Goal: Task Accomplishment & Management: Use online tool/utility

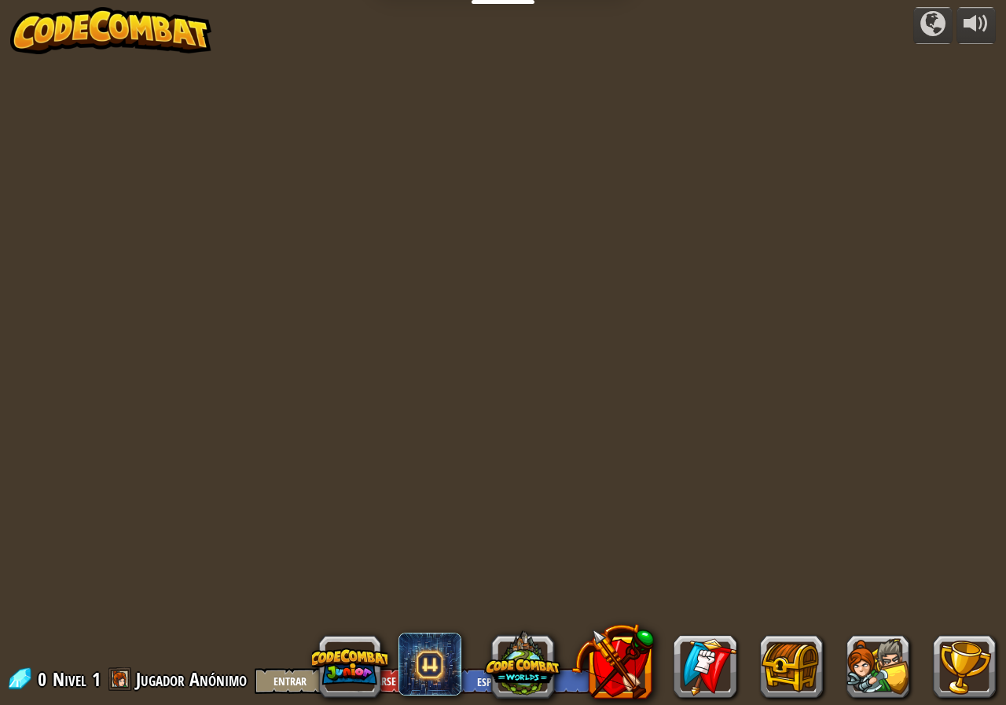
select select "es-ES"
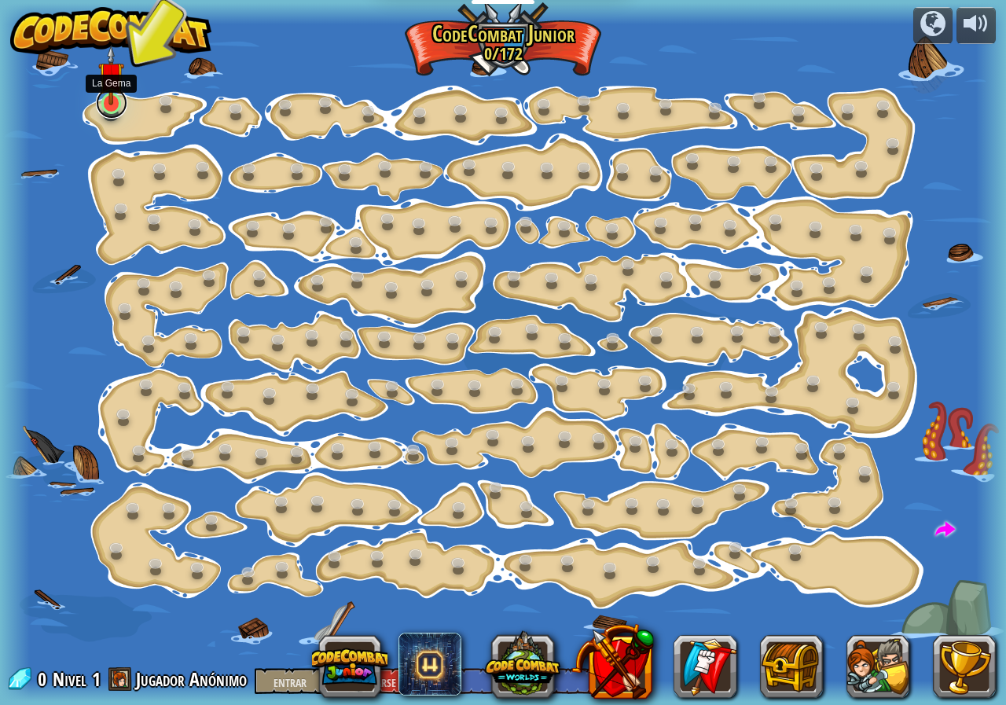
click at [109, 108] on link at bounding box center [111, 102] width 31 height 31
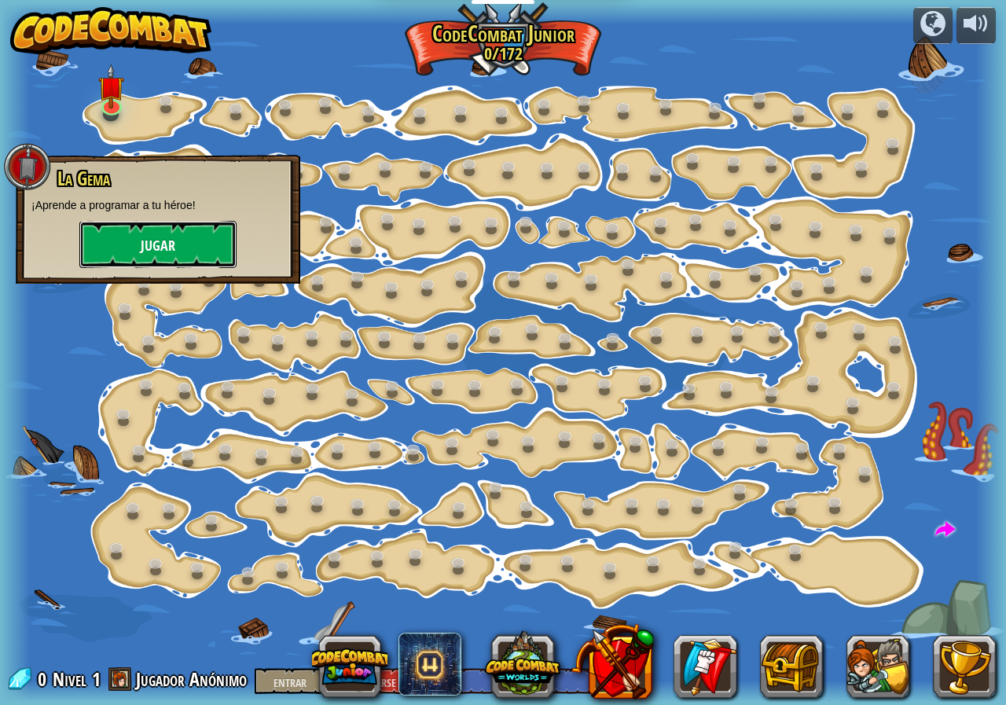
click at [149, 239] on font "Jugar" at bounding box center [158, 246] width 35 height 20
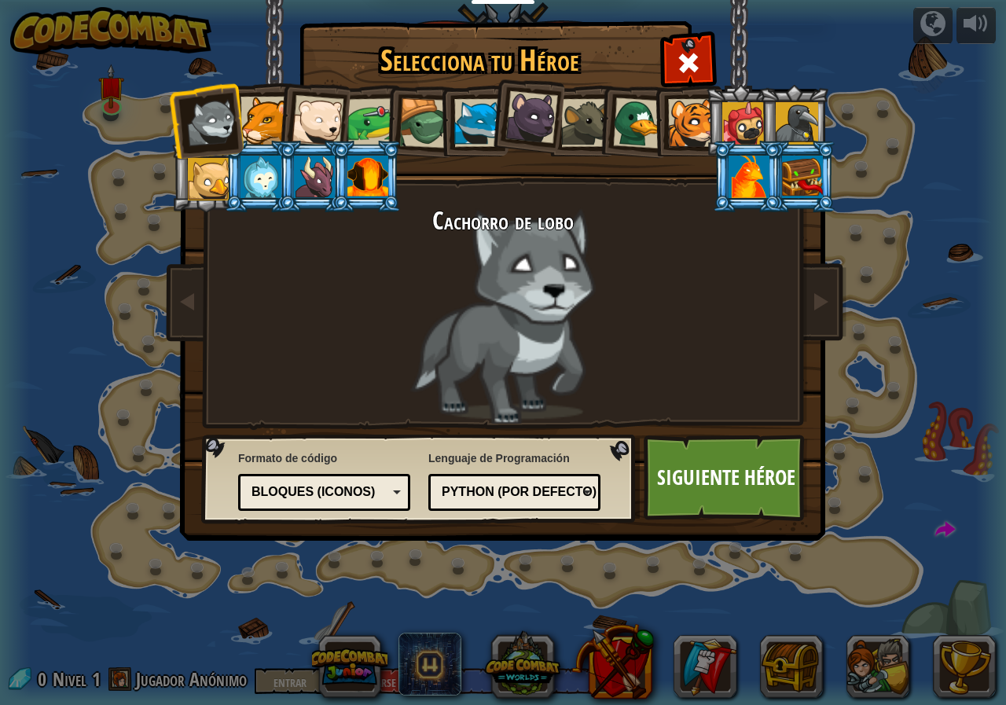
click at [424, 119] on div at bounding box center [424, 123] width 50 height 50
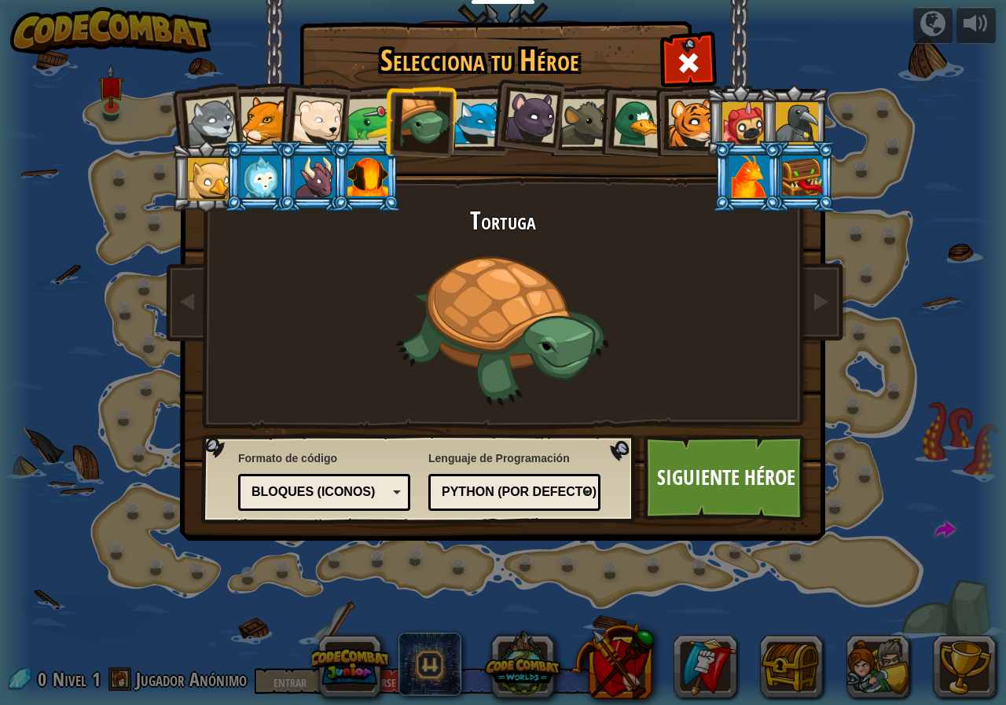
click at [119, 101] on div "Selecciona tu Héroe 0 Cachorro [PERSON_NAME] Puma Cachorro de oso polar Rana To…" at bounding box center [503, 352] width 1006 height 705
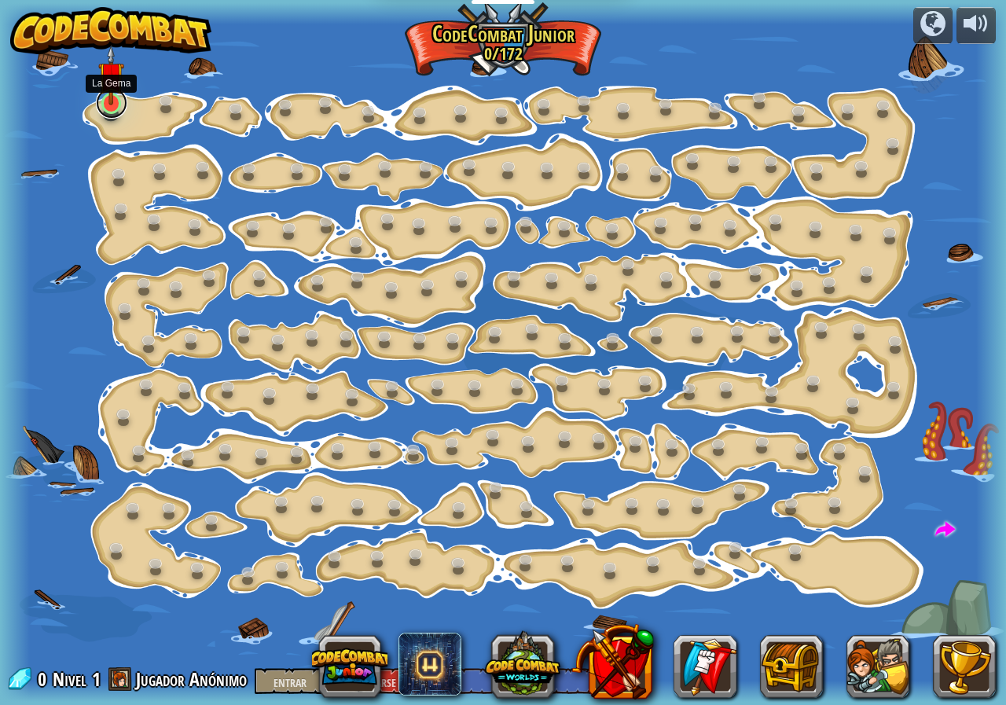
click at [114, 109] on link at bounding box center [111, 102] width 31 height 31
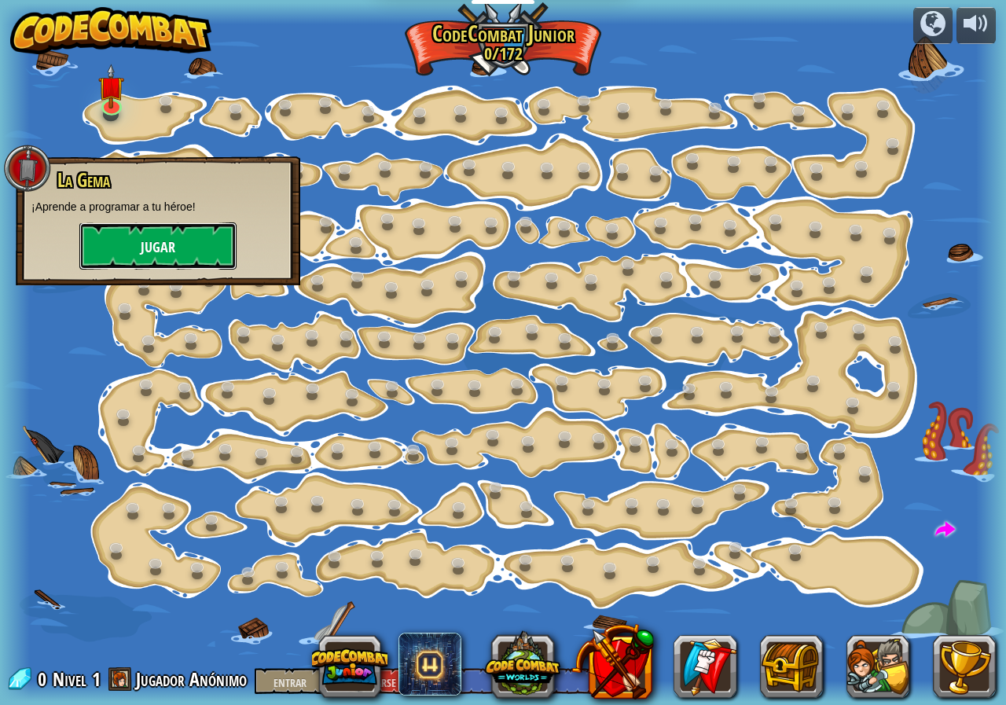
drag, startPoint x: 158, startPoint y: 253, endPoint x: 159, endPoint y: 244, distance: 9.6
click at [159, 244] on font "Jugar" at bounding box center [158, 248] width 35 height 20
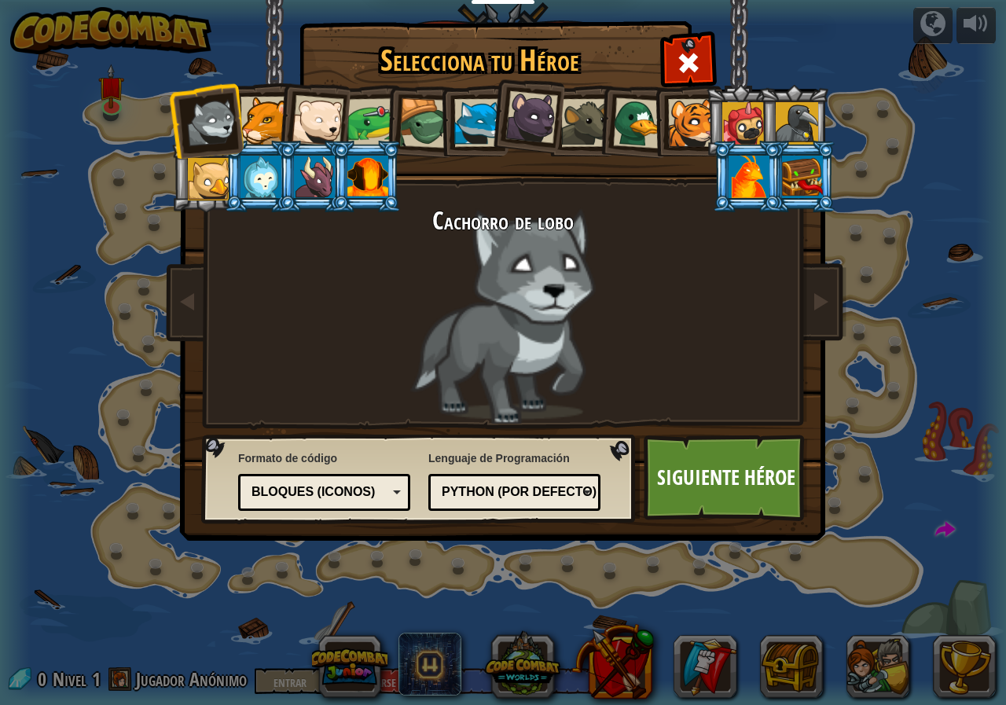
click at [265, 127] on div at bounding box center [264, 121] width 48 height 48
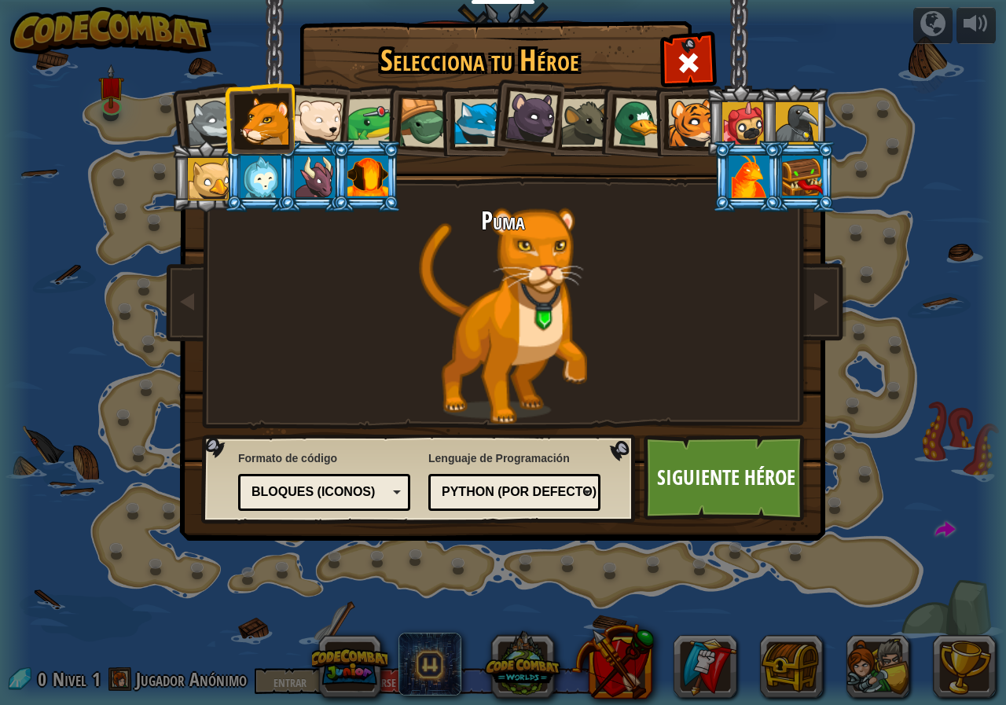
click at [328, 107] on div at bounding box center [317, 121] width 52 height 52
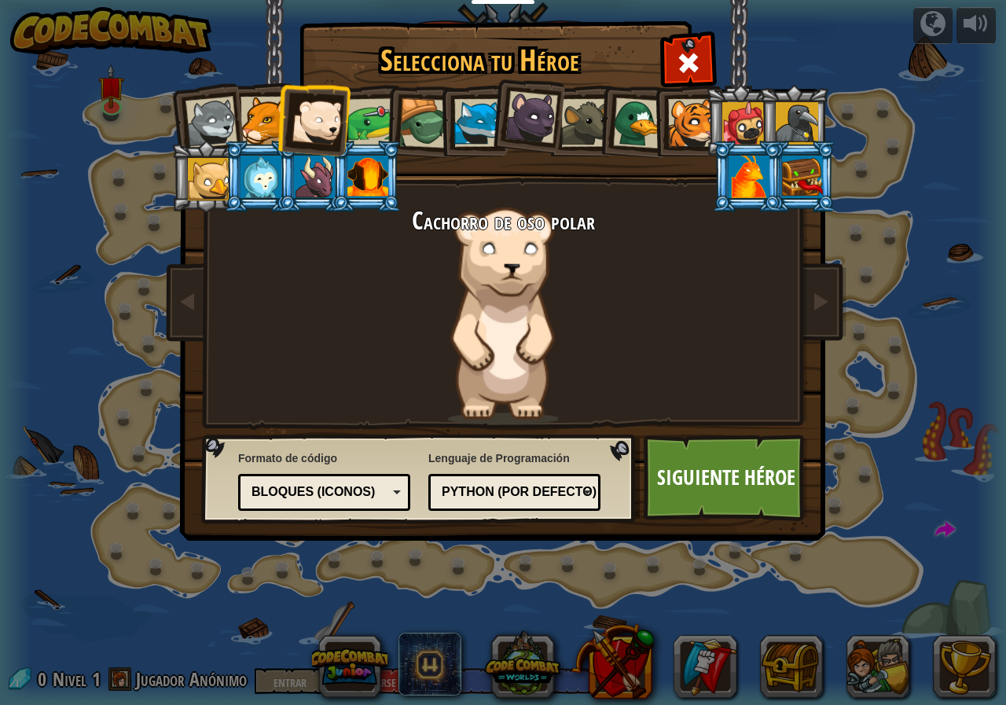
click at [385, 125] on li at bounding box center [420, 120] width 75 height 75
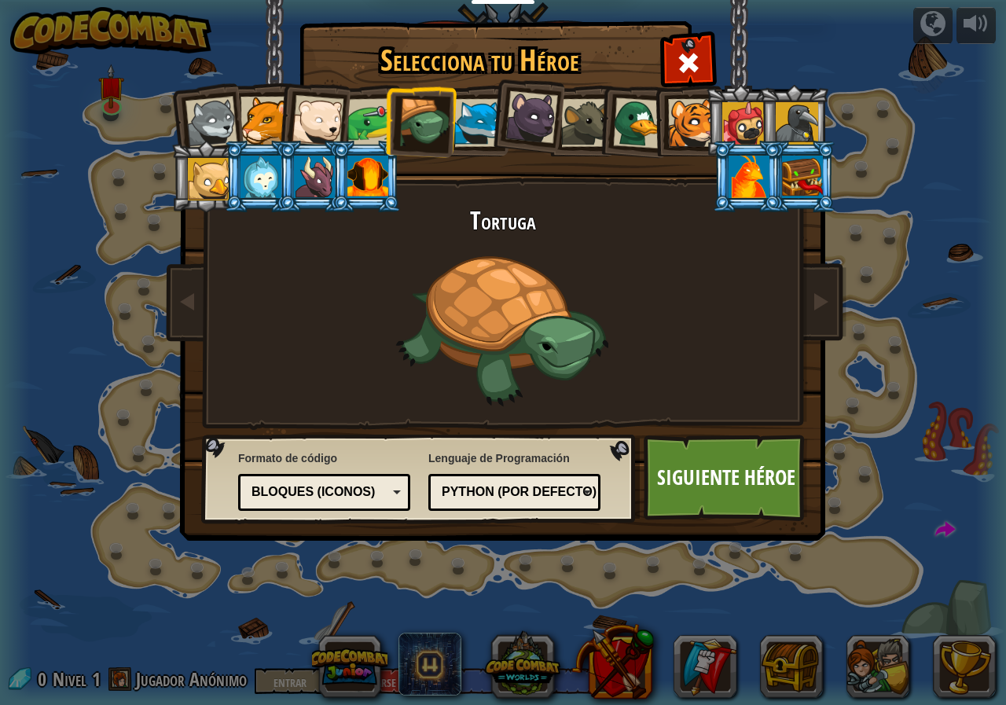
click at [379, 126] on div at bounding box center [371, 122] width 49 height 49
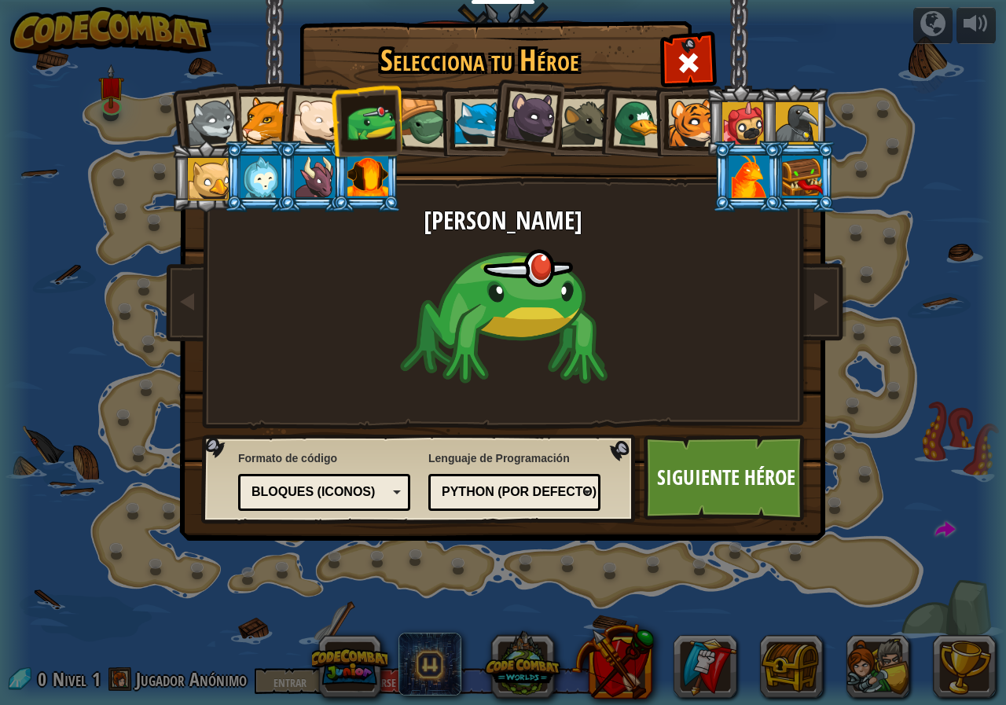
click at [423, 113] on div at bounding box center [424, 123] width 50 height 50
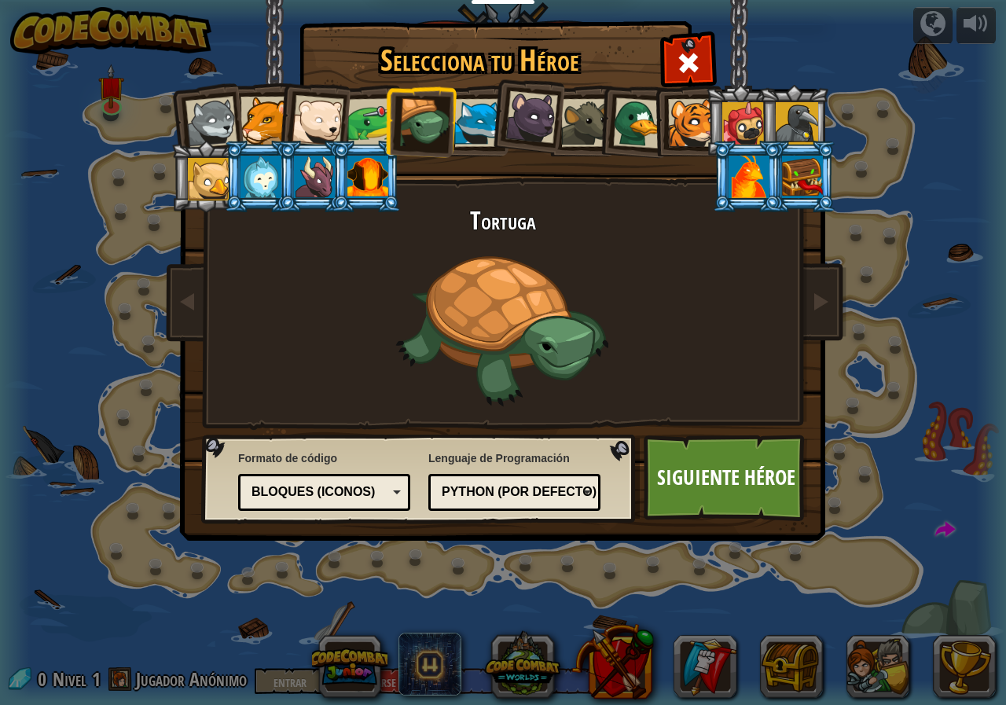
click at [476, 107] on div at bounding box center [478, 123] width 48 height 48
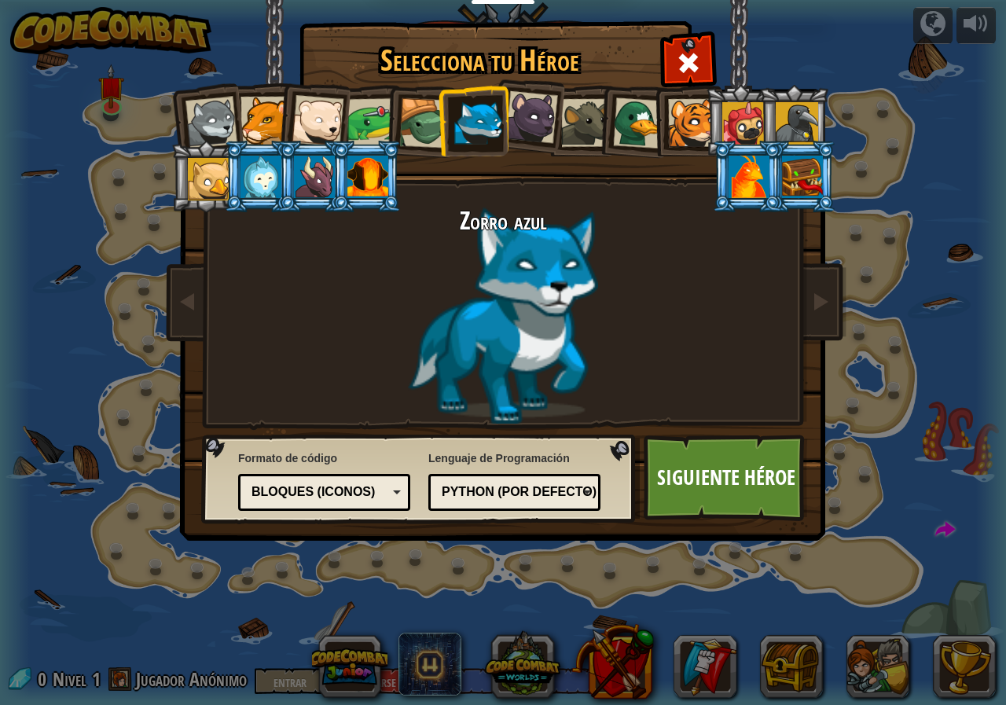
click at [543, 121] on div at bounding box center [531, 117] width 53 height 53
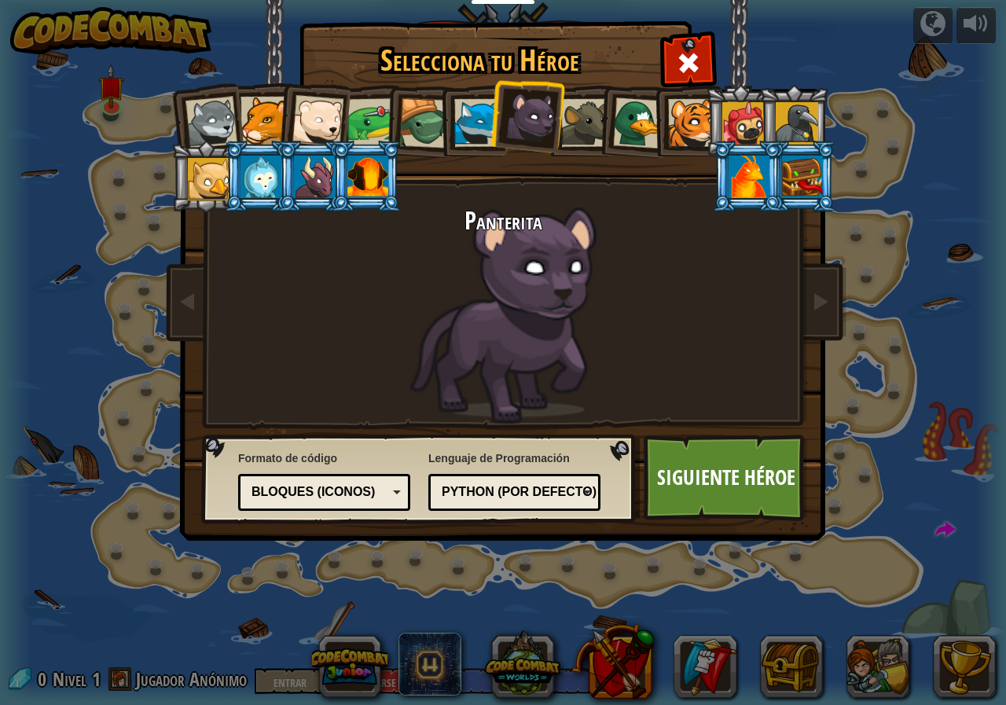
click at [592, 108] on div at bounding box center [585, 123] width 48 height 48
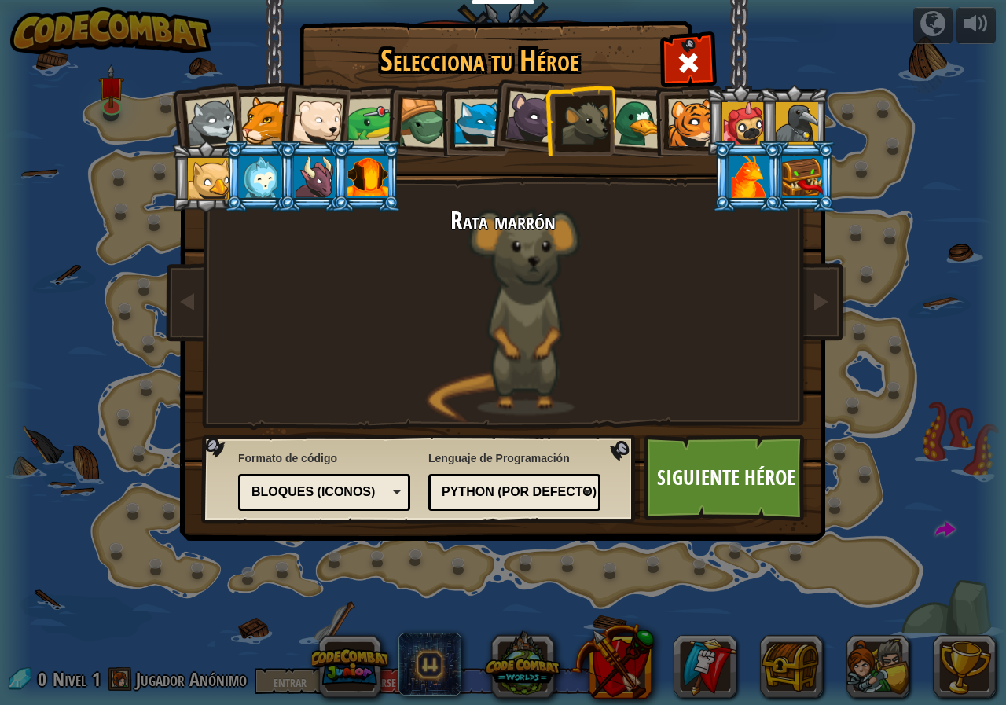
click at [633, 115] on div at bounding box center [638, 122] width 51 height 51
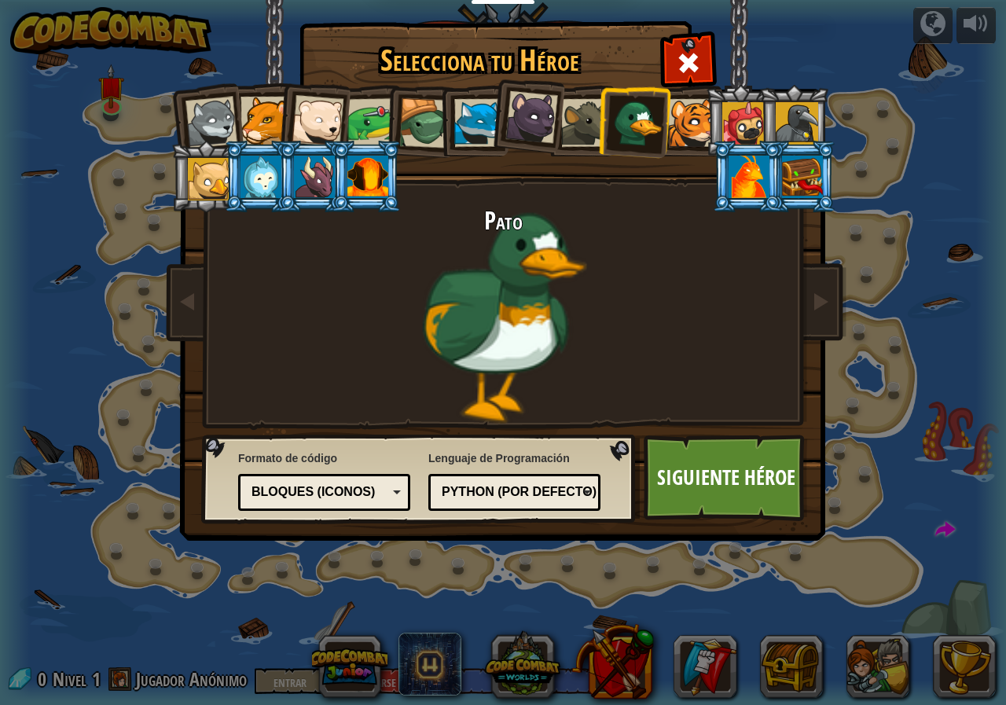
click at [709, 135] on li at bounding box center [740, 120] width 71 height 71
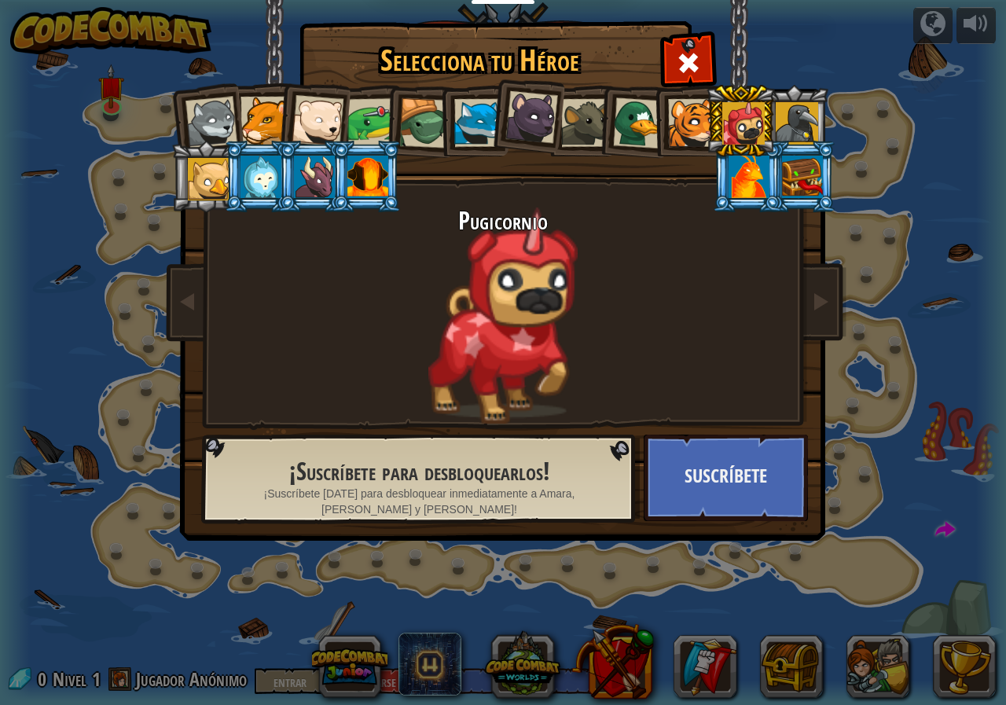
click at [696, 132] on div at bounding box center [692, 123] width 48 height 48
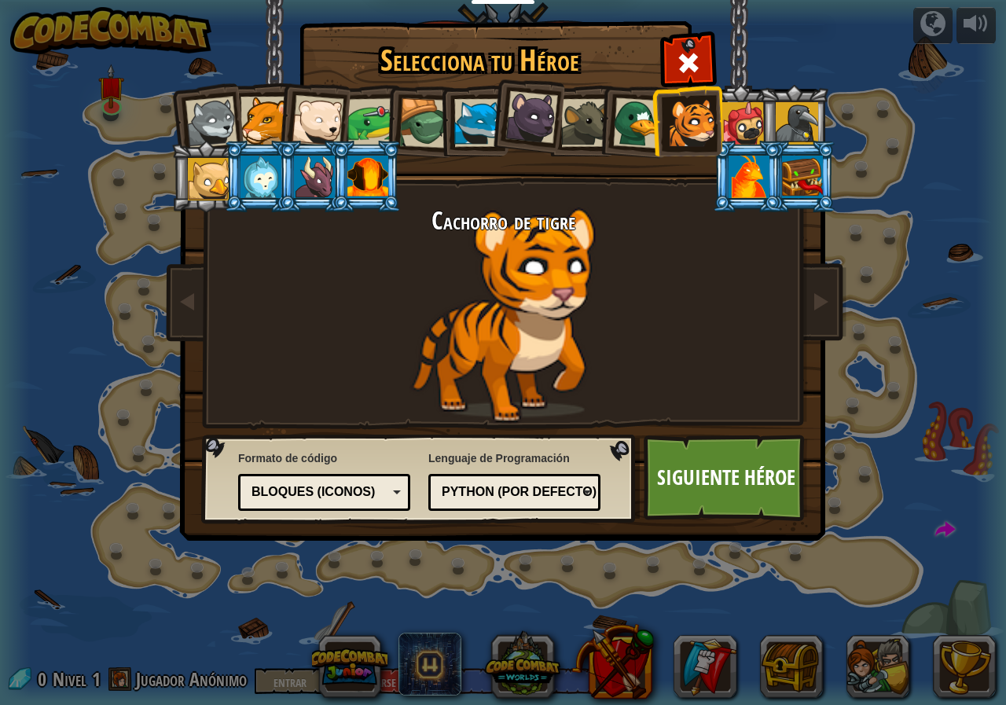
click at [733, 115] on div at bounding box center [743, 123] width 42 height 42
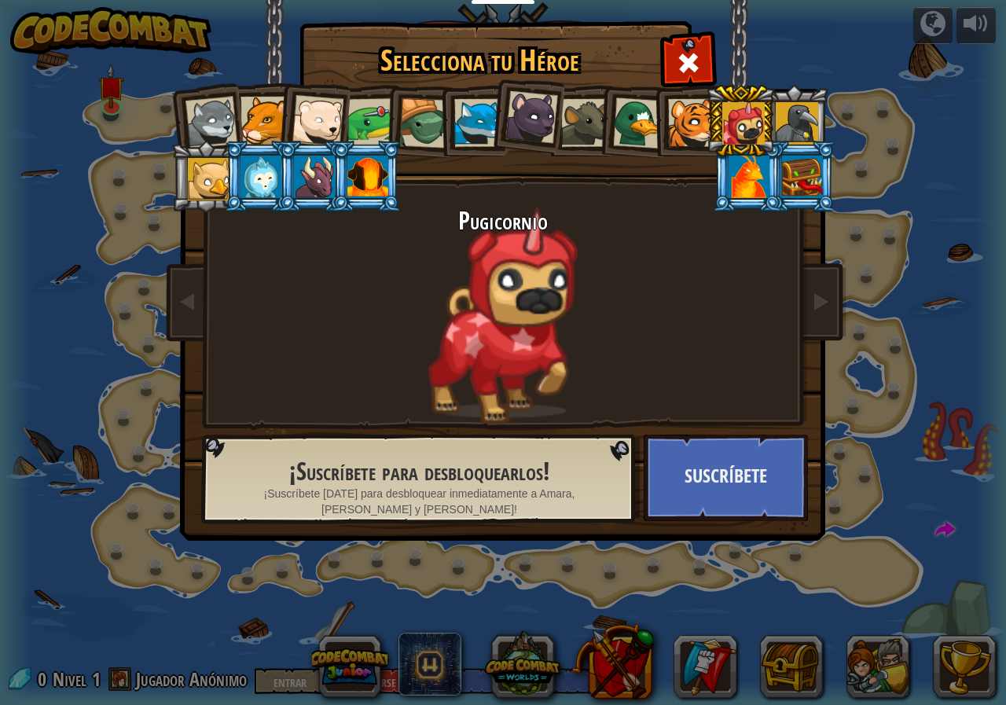
click at [805, 125] on div at bounding box center [796, 123] width 42 height 42
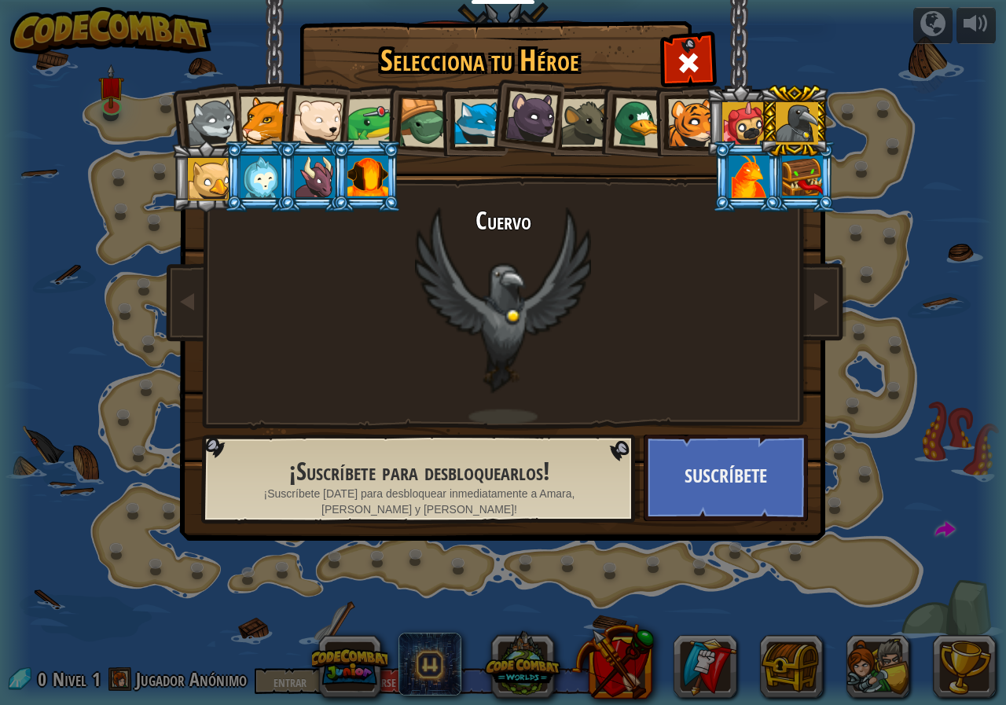
click at [190, 172] on li at bounding box center [205, 176] width 71 height 71
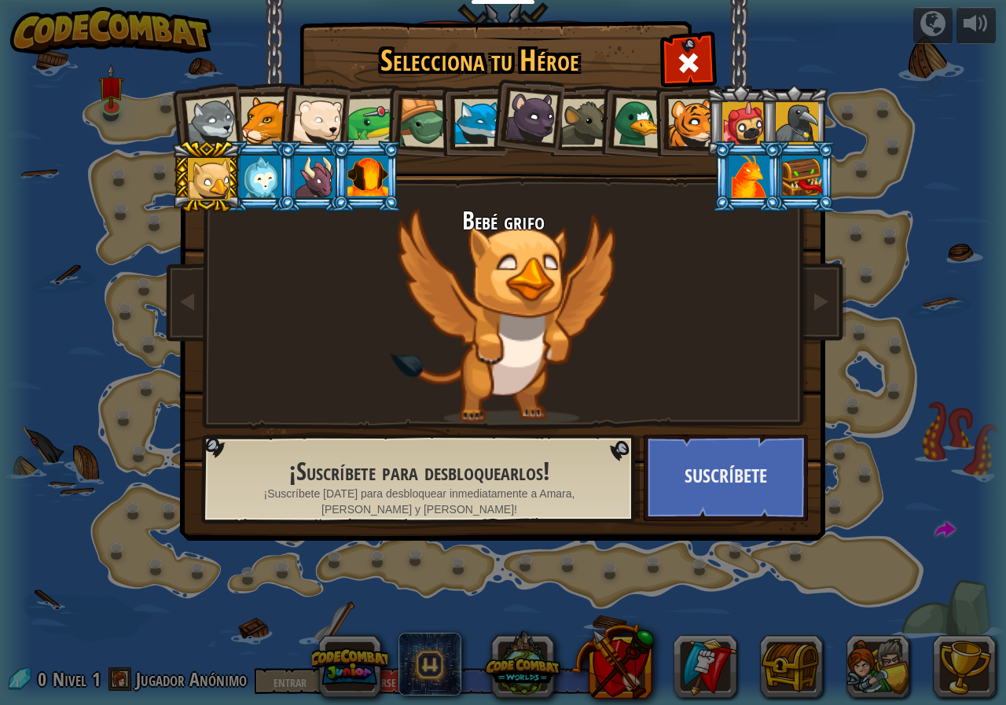
click at [269, 174] on div at bounding box center [260, 177] width 41 height 42
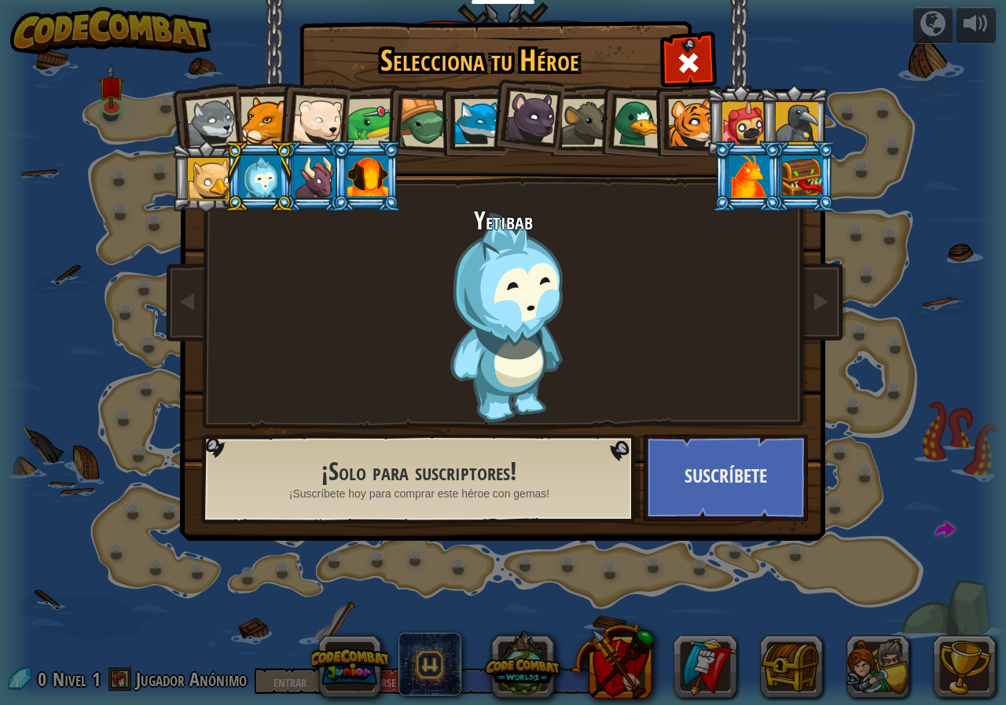
click at [306, 173] on div at bounding box center [314, 177] width 41 height 42
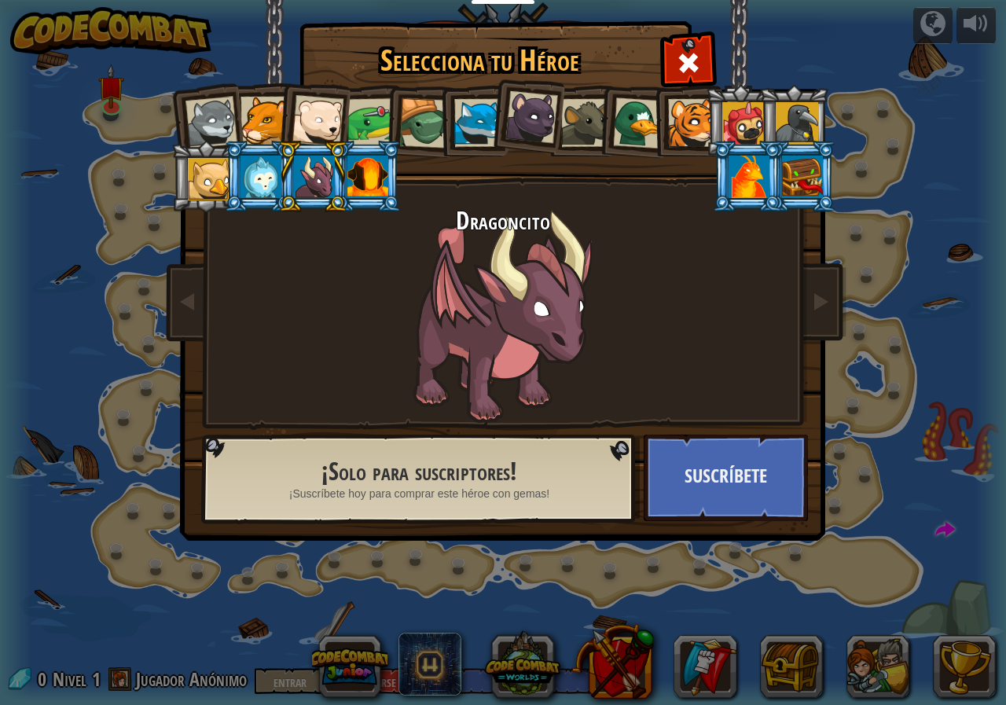
click at [370, 172] on div at bounding box center [367, 177] width 41 height 42
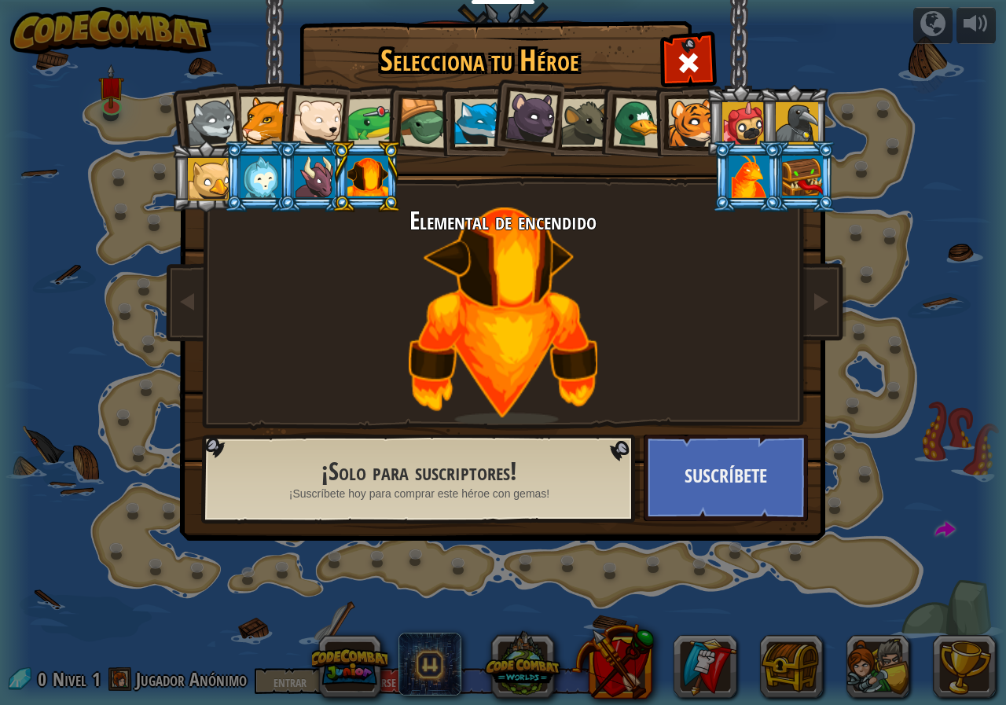
click at [742, 175] on div at bounding box center [748, 177] width 41 height 42
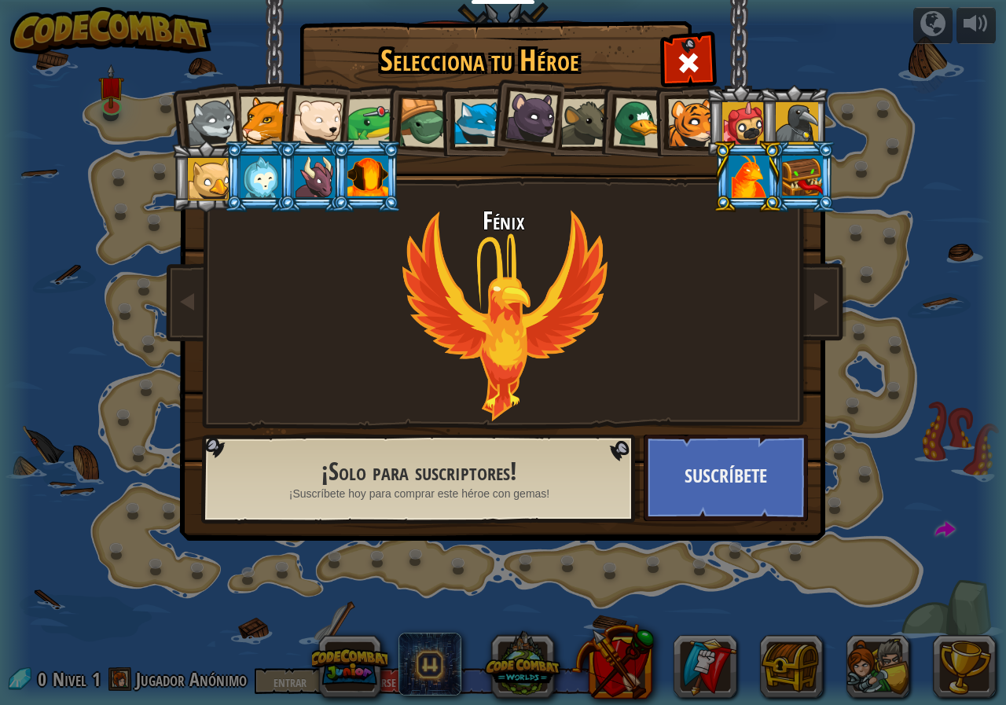
click at [815, 170] on div at bounding box center [802, 177] width 41 height 42
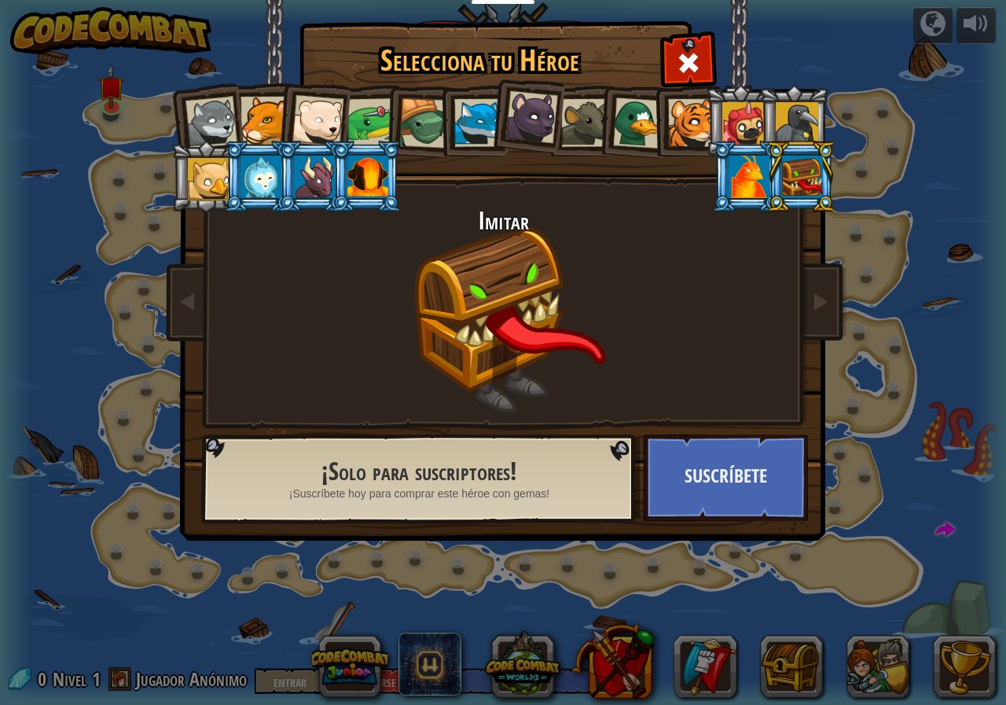
click at [224, 123] on div at bounding box center [211, 123] width 52 height 52
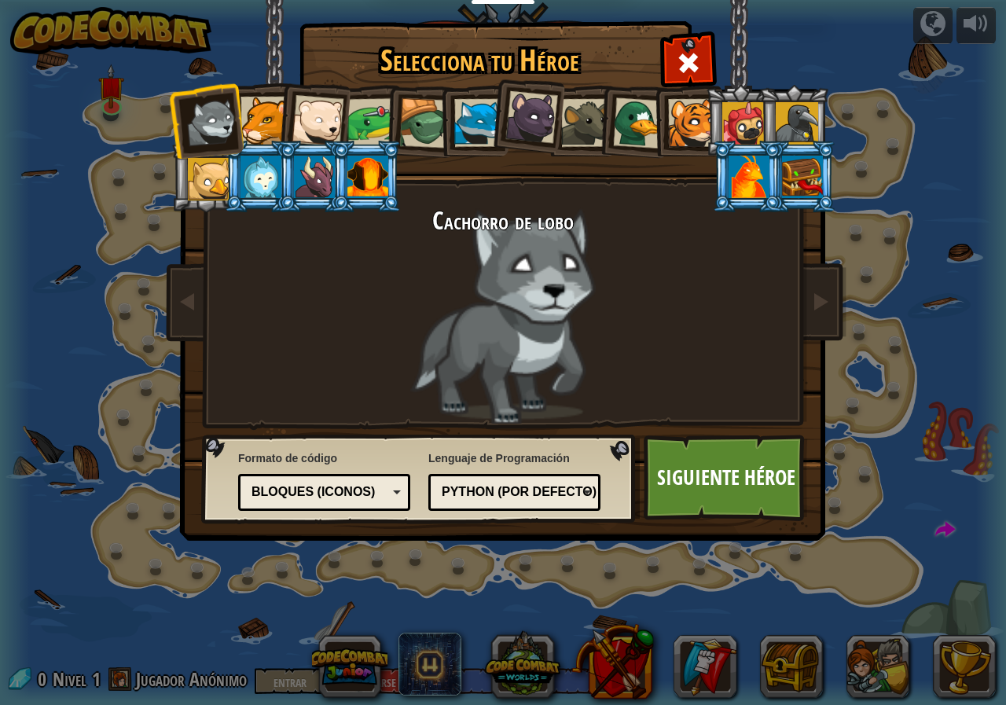
click at [796, 163] on div at bounding box center [802, 177] width 41 height 42
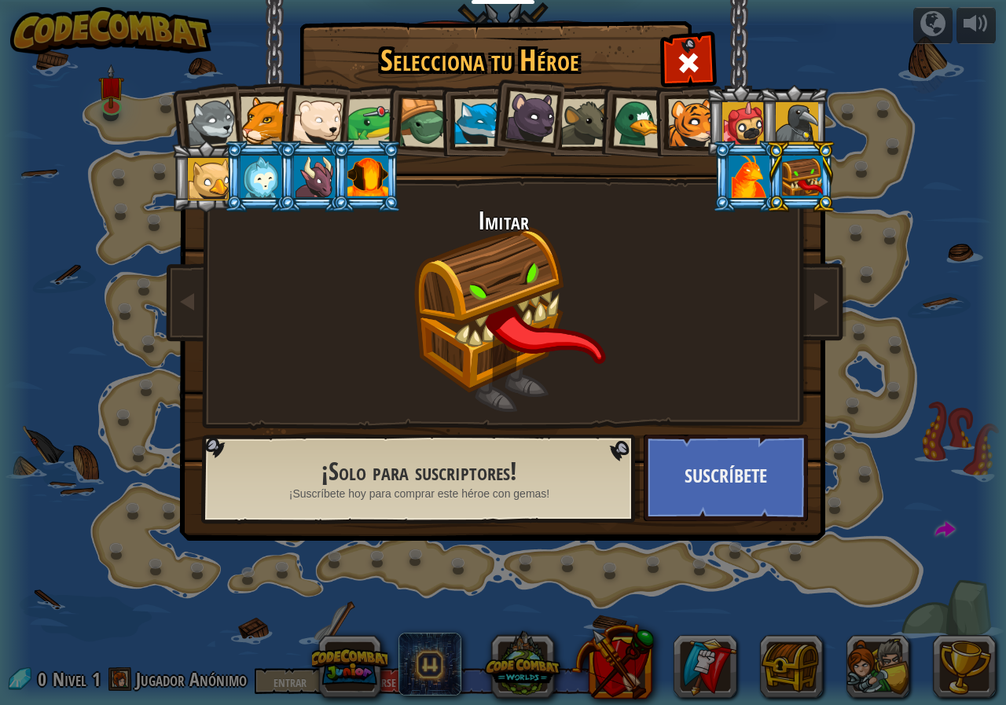
click at [378, 194] on div at bounding box center [367, 177] width 41 height 42
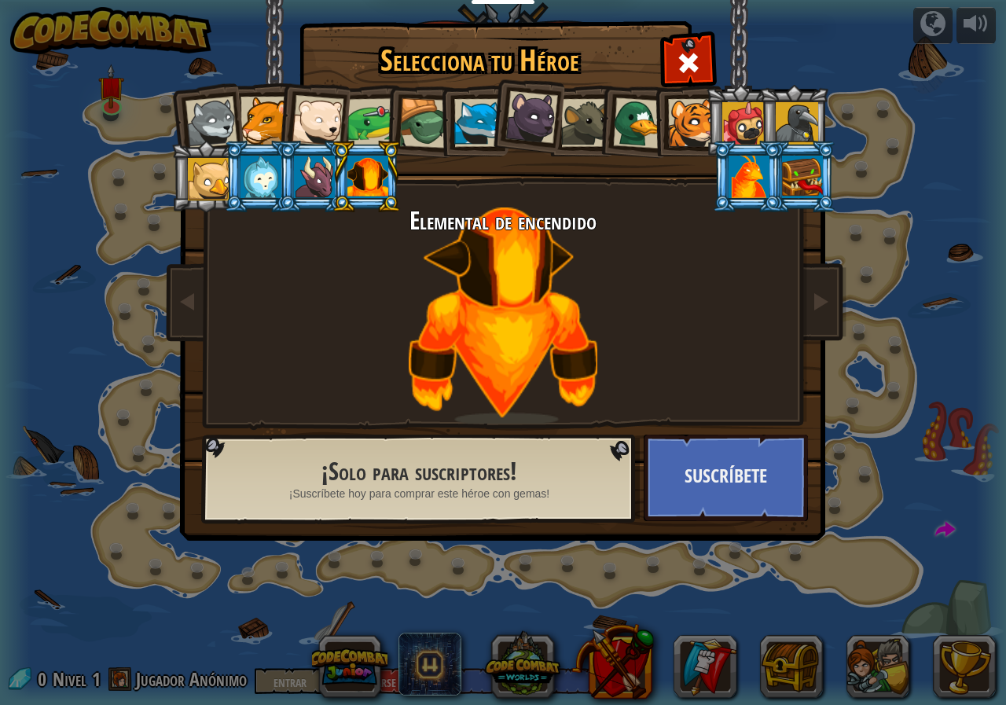
click at [749, 158] on div at bounding box center [748, 177] width 41 height 42
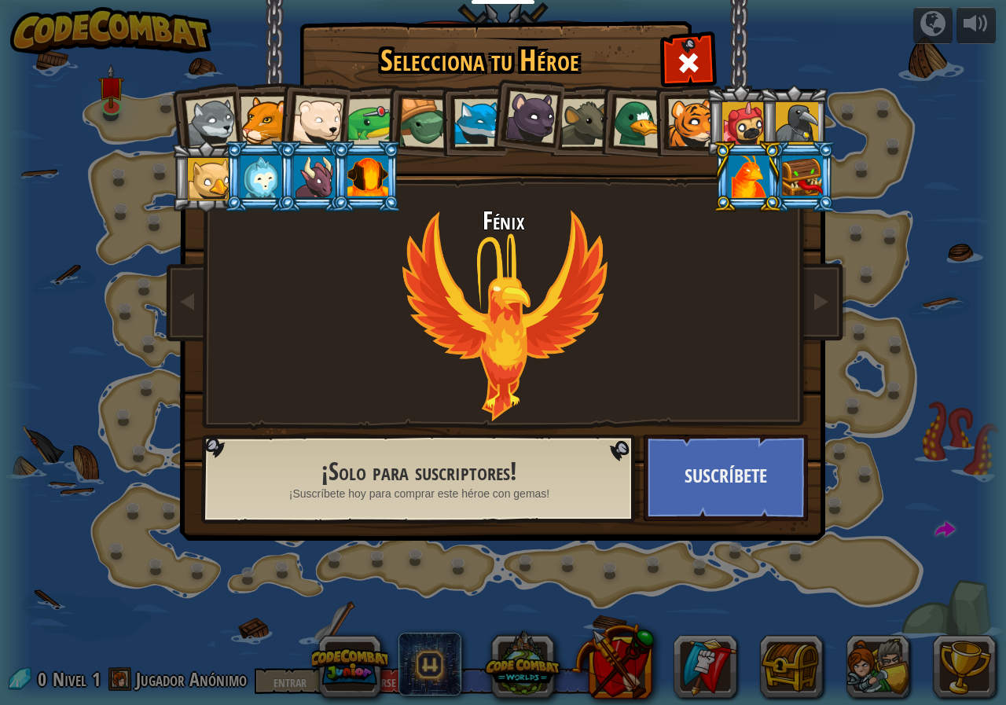
click at [811, 179] on div at bounding box center [802, 177] width 41 height 42
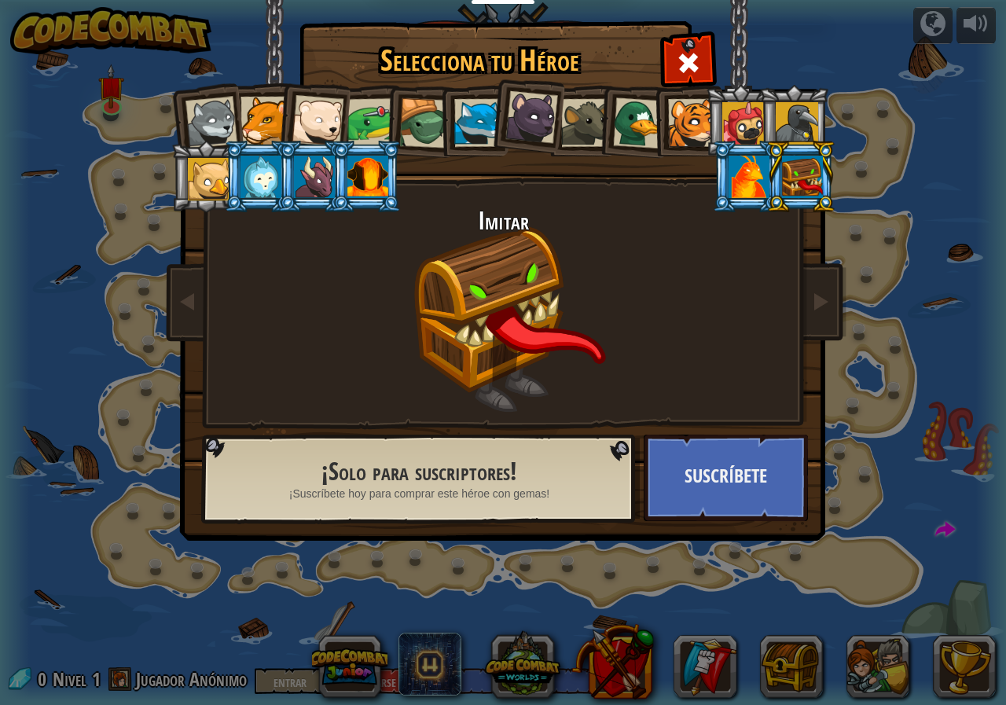
drag, startPoint x: 742, startPoint y: 169, endPoint x: 740, endPoint y: 134, distance: 35.4
click at [742, 167] on div at bounding box center [748, 177] width 41 height 42
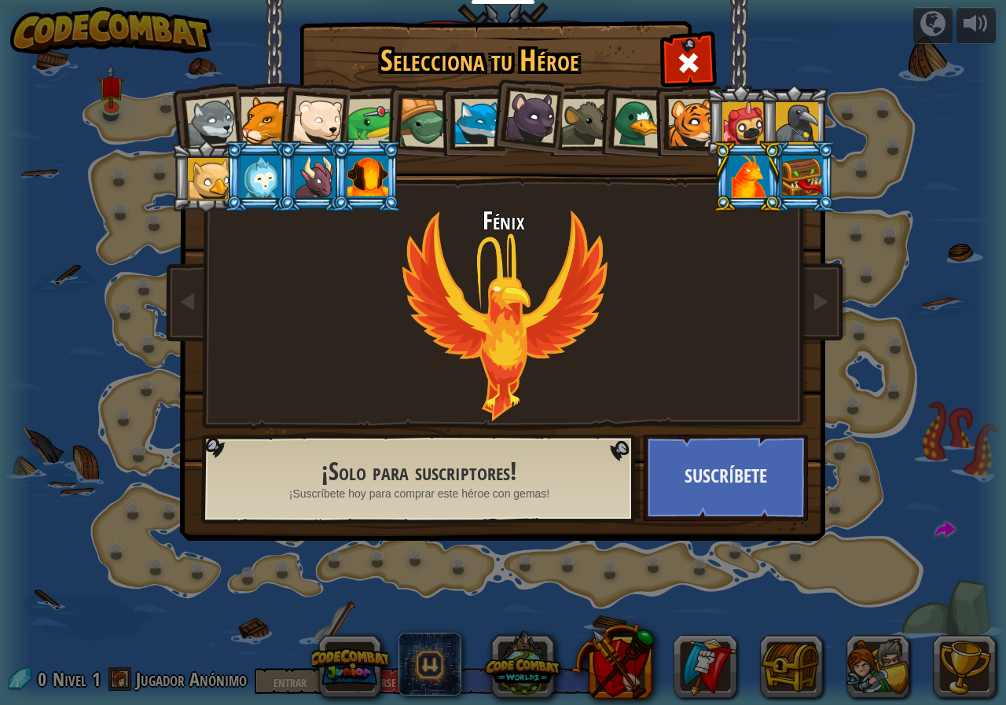
click at [808, 118] on div at bounding box center [796, 123] width 42 height 42
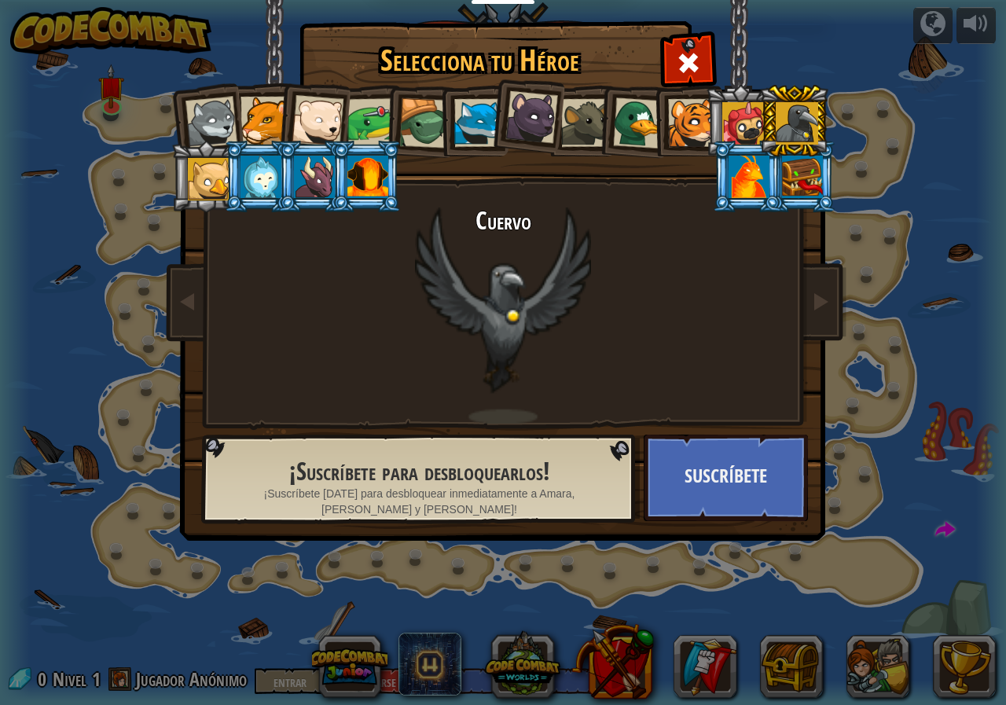
click at [744, 159] on div at bounding box center [748, 177] width 41 height 42
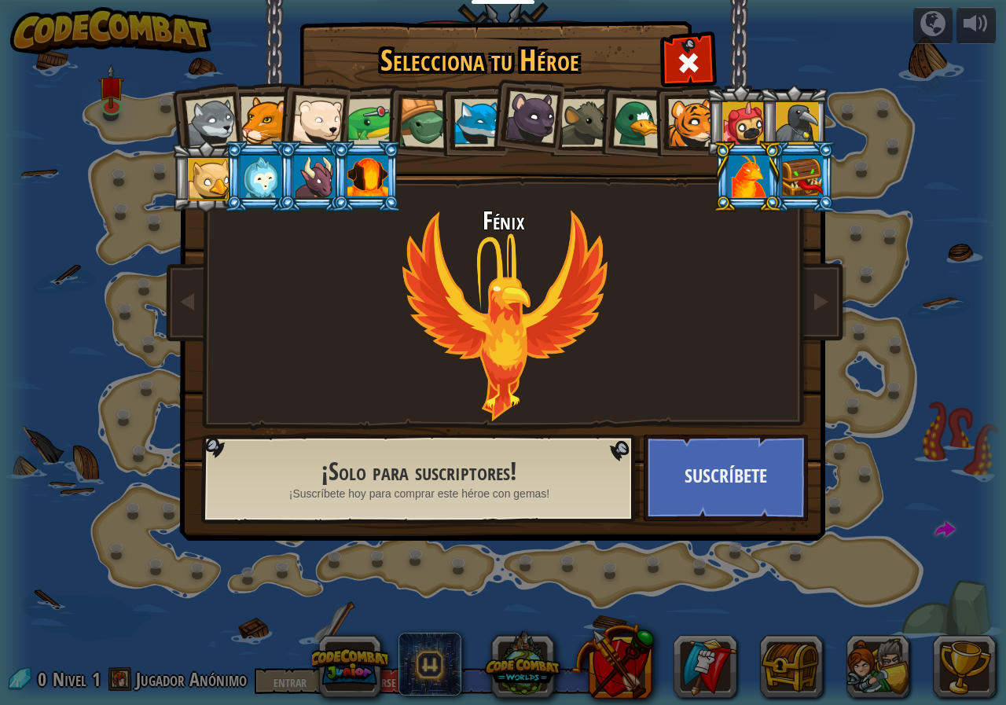
click at [793, 119] on div at bounding box center [796, 123] width 42 height 42
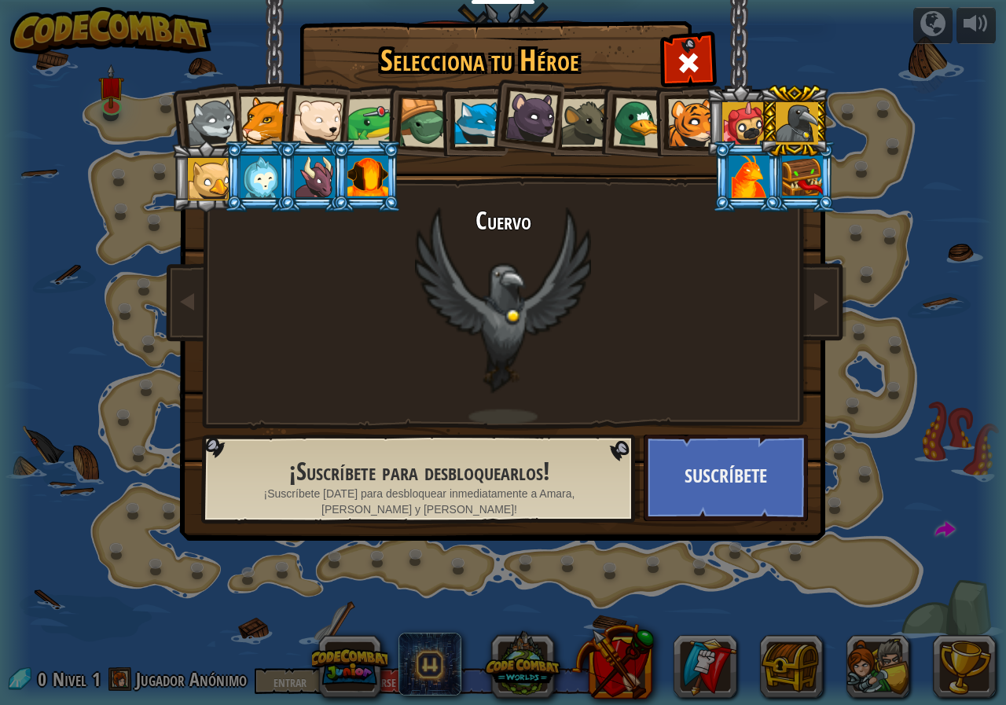
click at [756, 170] on div at bounding box center [748, 177] width 41 height 42
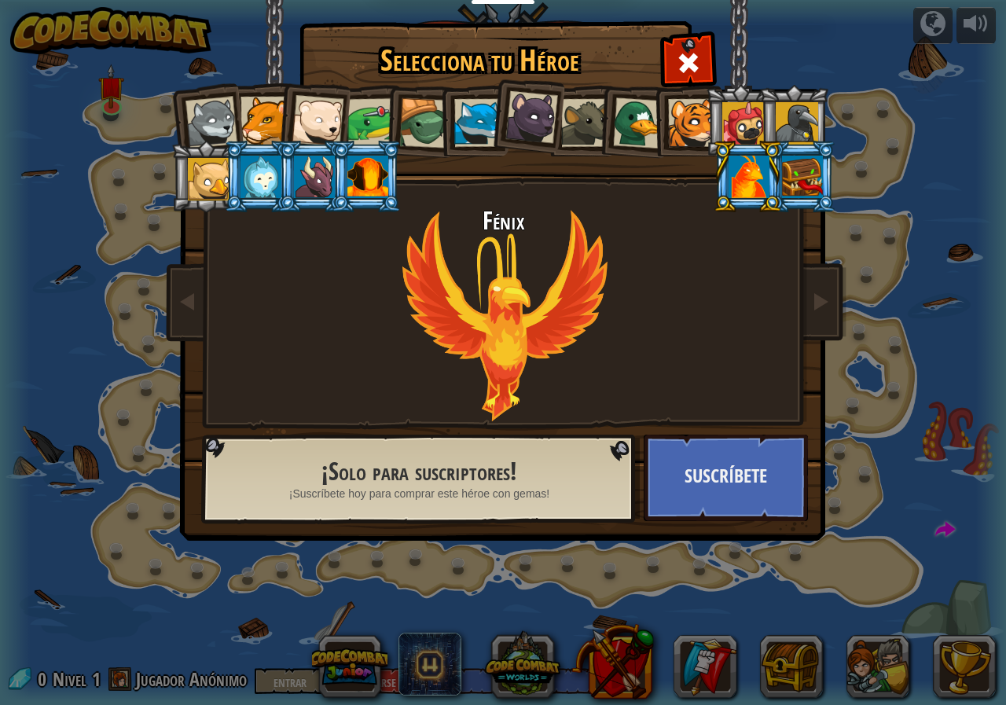
click at [795, 130] on div at bounding box center [796, 123] width 42 height 42
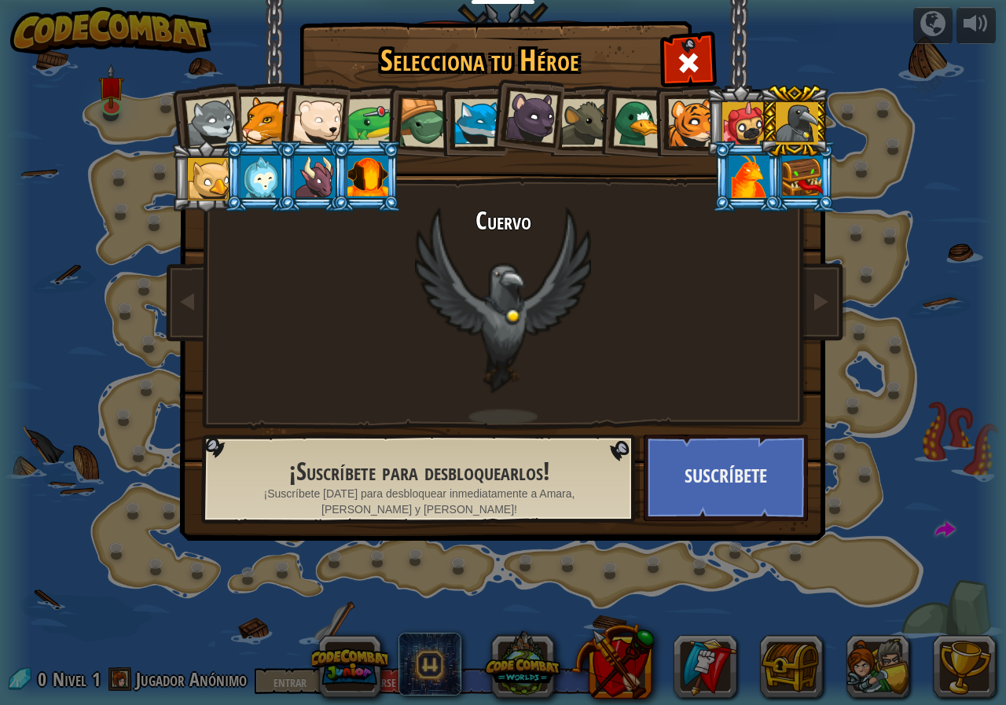
click at [750, 196] on div at bounding box center [748, 177] width 41 height 42
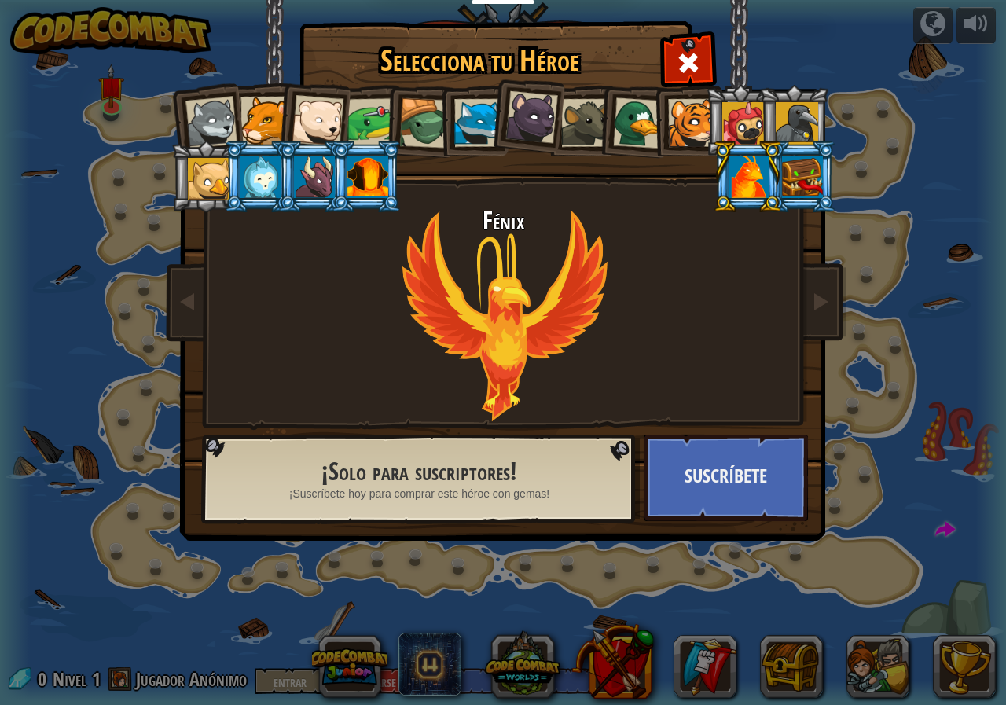
drag, startPoint x: 785, startPoint y: 136, endPoint x: 753, endPoint y: 167, distance: 44.4
click at [775, 85] on ol at bounding box center [503, 85] width 648 height 0
click at [753, 167] on div at bounding box center [748, 177] width 41 height 42
drag, startPoint x: 776, startPoint y: 145, endPoint x: 727, endPoint y: 215, distance: 86.3
click at [746, 186] on li at bounding box center [747, 176] width 71 height 71
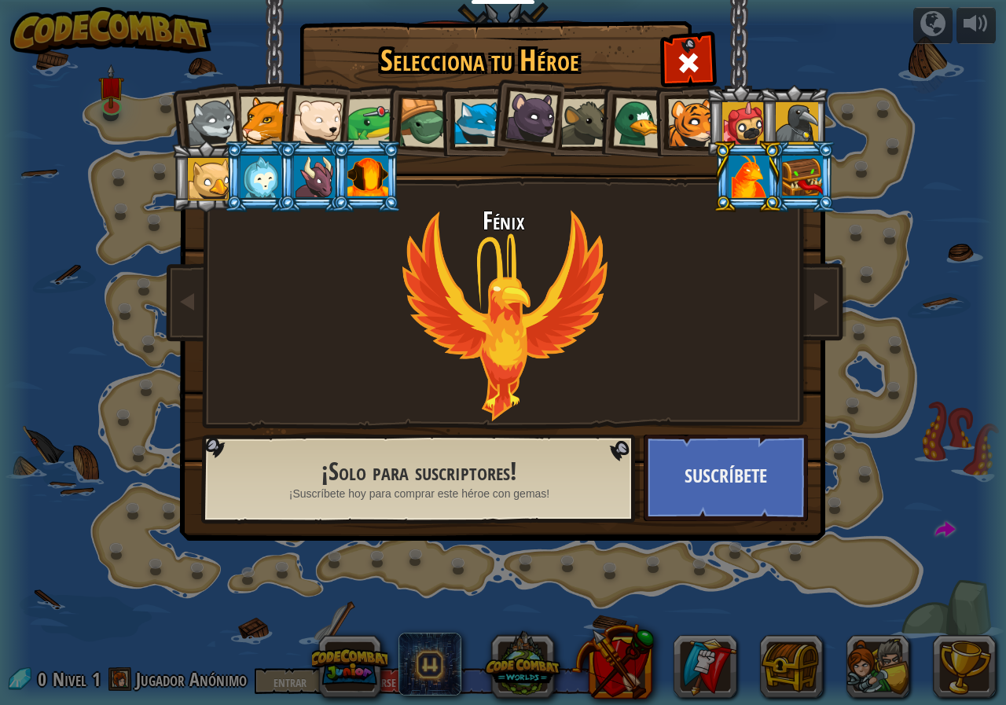
drag, startPoint x: 757, startPoint y: 185, endPoint x: 764, endPoint y: 155, distance: 30.7
click at [757, 180] on div at bounding box center [748, 177] width 41 height 42
click at [752, 130] on div at bounding box center [743, 123] width 42 height 42
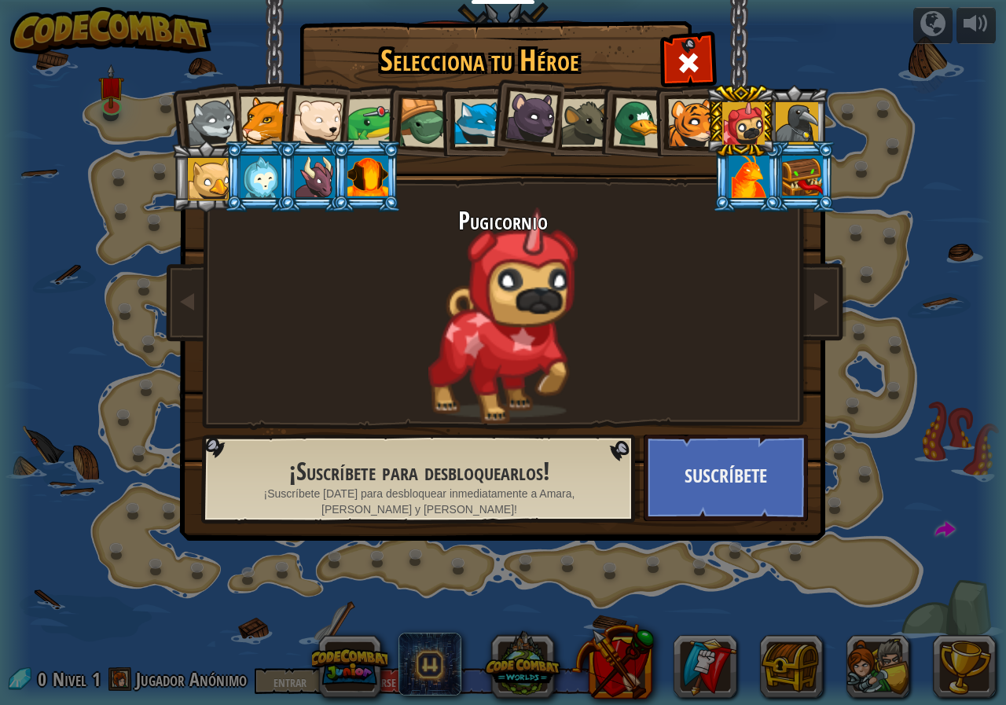
drag, startPoint x: 713, startPoint y: 127, endPoint x: 611, endPoint y: 124, distance: 102.2
click at [713, 127] on li at bounding box center [740, 120] width 71 height 71
click at [655, 122] on li at bounding box center [686, 120] width 71 height 71
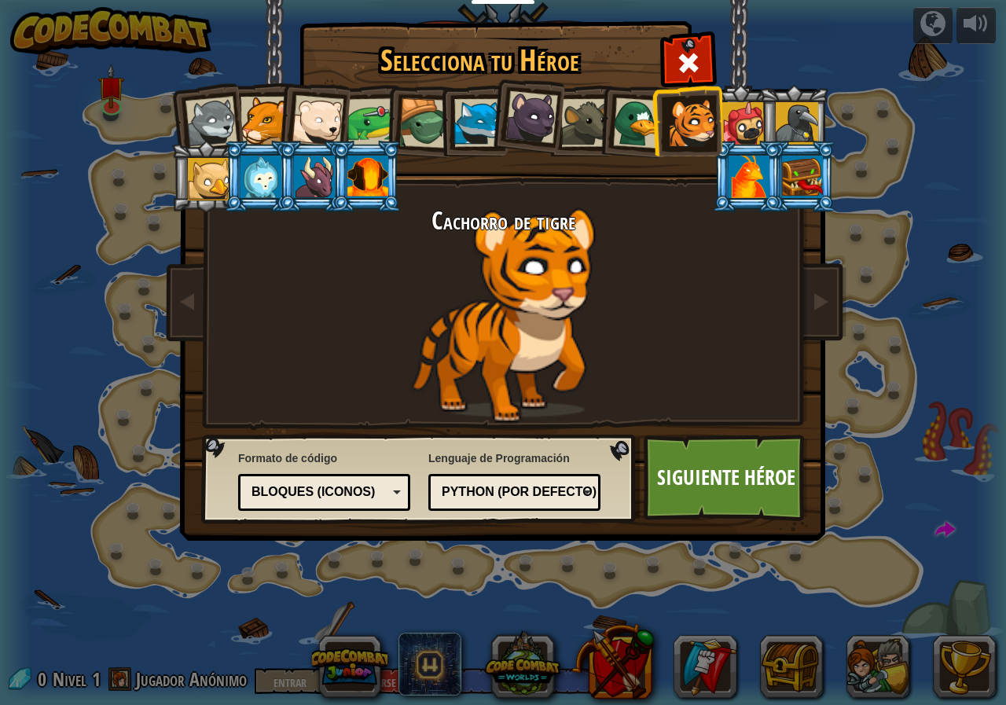
drag, startPoint x: 647, startPoint y: 121, endPoint x: 594, endPoint y: 128, distance: 53.1
click at [640, 119] on div at bounding box center [638, 122] width 51 height 51
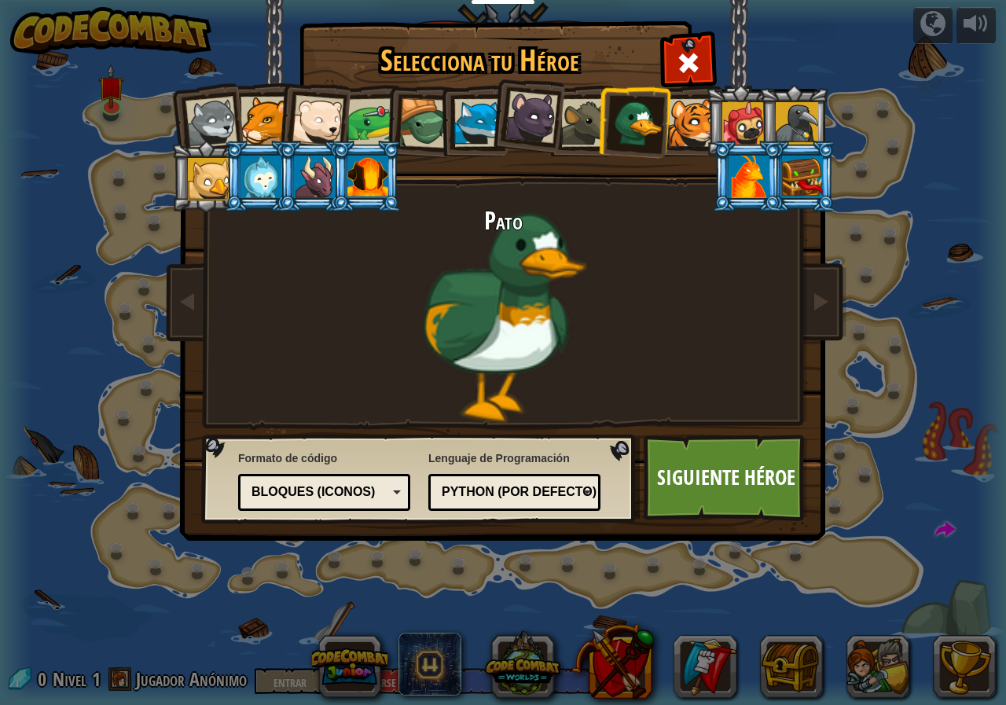
click at [565, 134] on div at bounding box center [585, 123] width 48 height 48
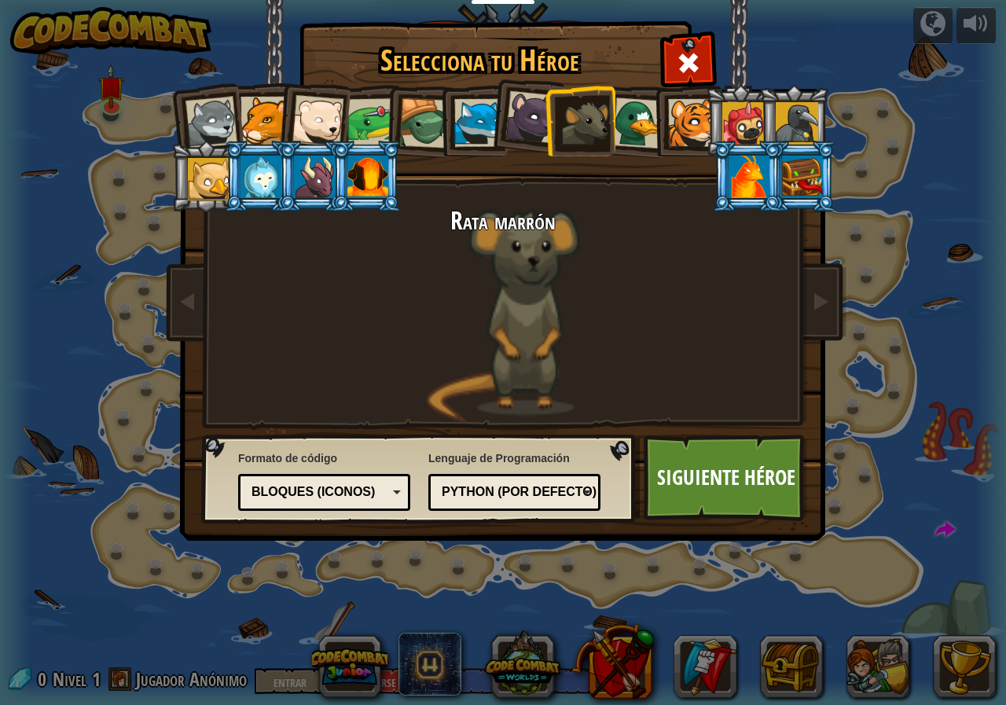
click at [519, 135] on div at bounding box center [531, 117] width 53 height 53
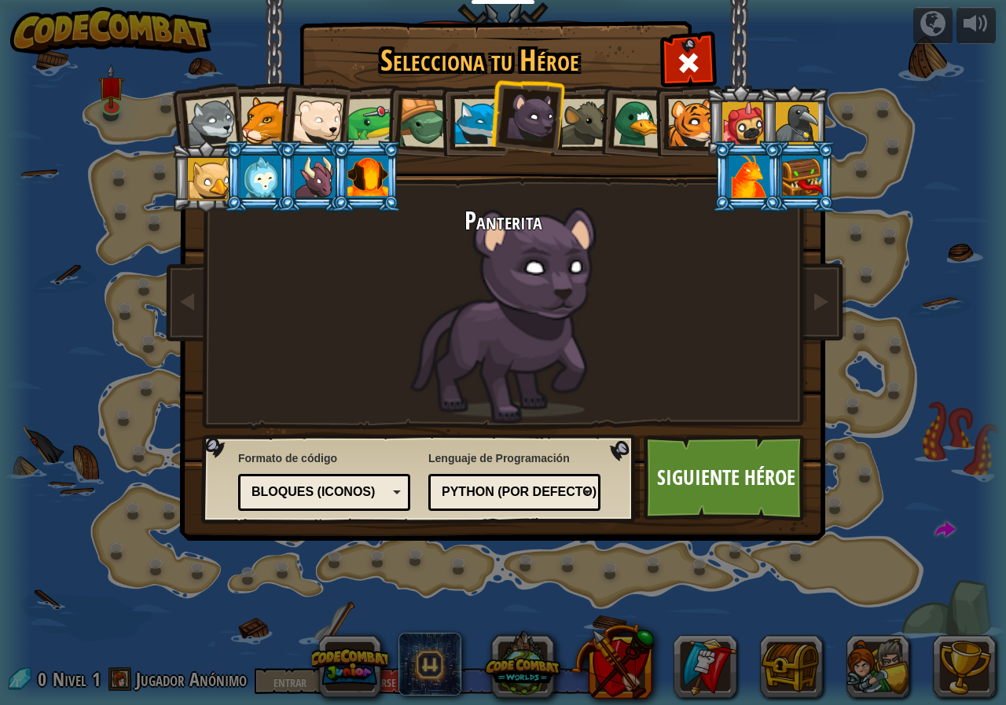
drag, startPoint x: 491, startPoint y: 132, endPoint x: 465, endPoint y: 133, distance: 25.9
click at [482, 85] on ol at bounding box center [503, 85] width 648 height 0
drag, startPoint x: 366, startPoint y: 156, endPoint x: 691, endPoint y: 126, distance: 326.7
click at [401, 85] on ol at bounding box center [503, 85] width 648 height 0
drag, startPoint x: 0, startPoint y: 177, endPoint x: 989, endPoint y: 98, distance: 992.3
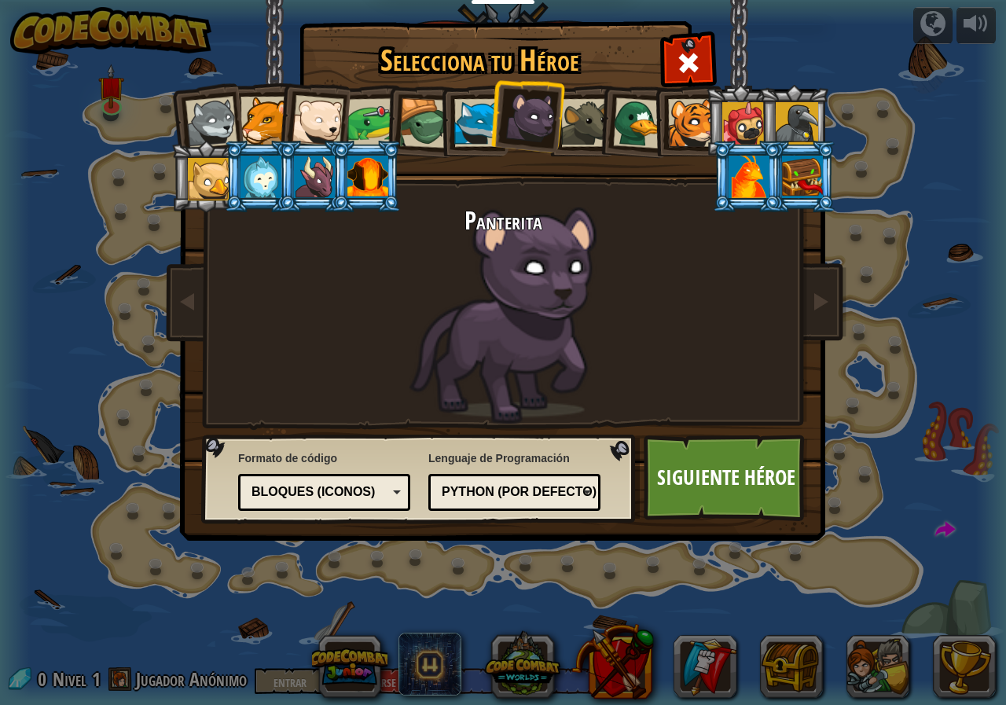
click at [23, 160] on div "Selecciona tu Héroe 0 Cachorro [PERSON_NAME] Puma Cachorro de oso polar Rana To…" at bounding box center [503, 352] width 1006 height 705
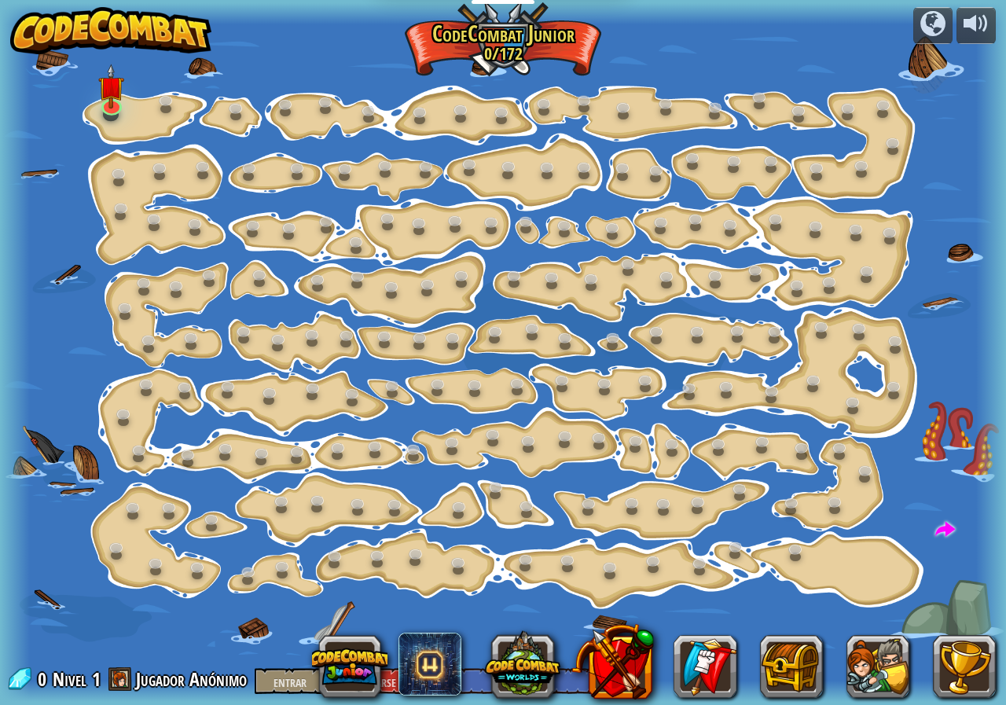
click at [959, 57] on div at bounding box center [503, 352] width 1006 height 698
click at [104, 100] on img at bounding box center [111, 75] width 26 height 60
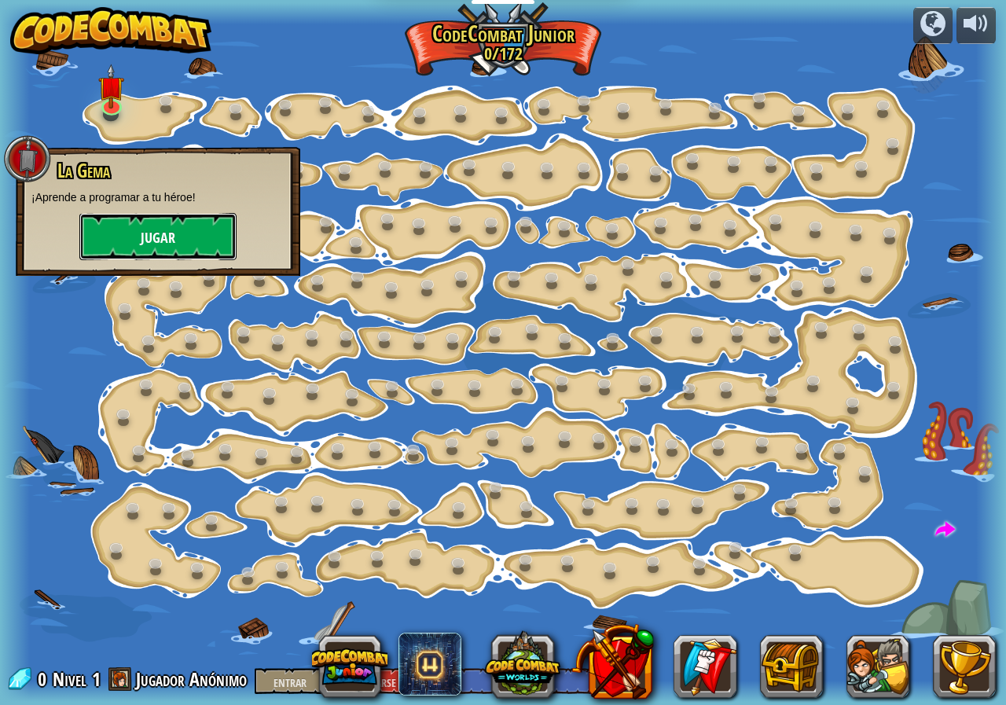
click at [143, 237] on font "Jugar" at bounding box center [158, 239] width 35 height 20
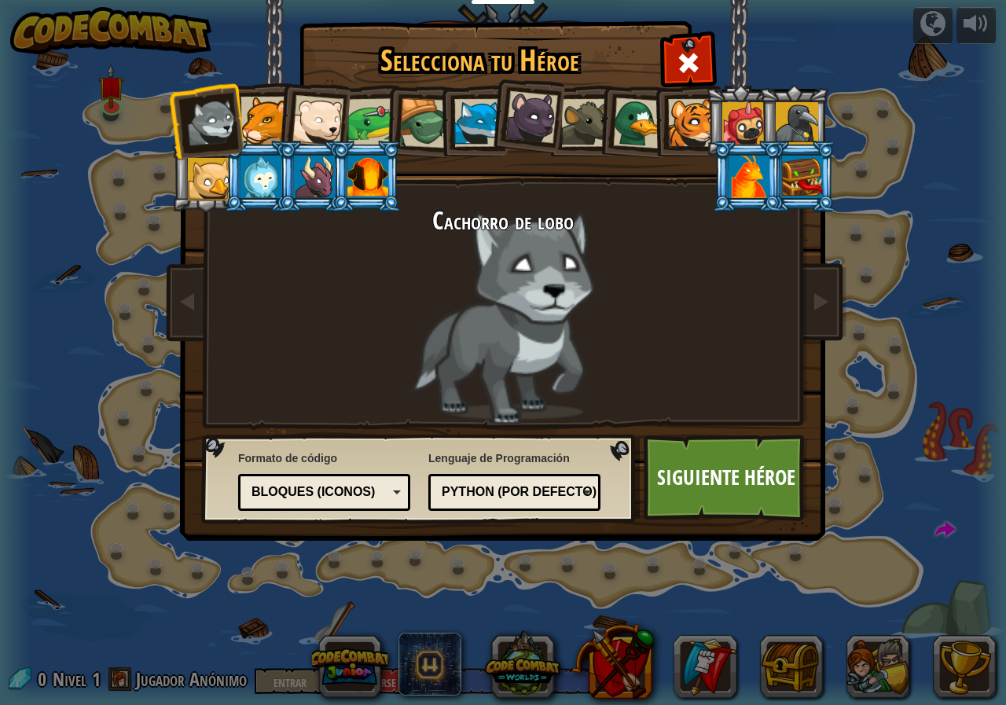
click at [680, 159] on div "Cachorro [PERSON_NAME] Puma Cachorro de oso polar Rana Tortuga Zorro azul Pante…" at bounding box center [502, 248] width 589 height 343
click at [716, 104] on li at bounding box center [740, 120] width 71 height 71
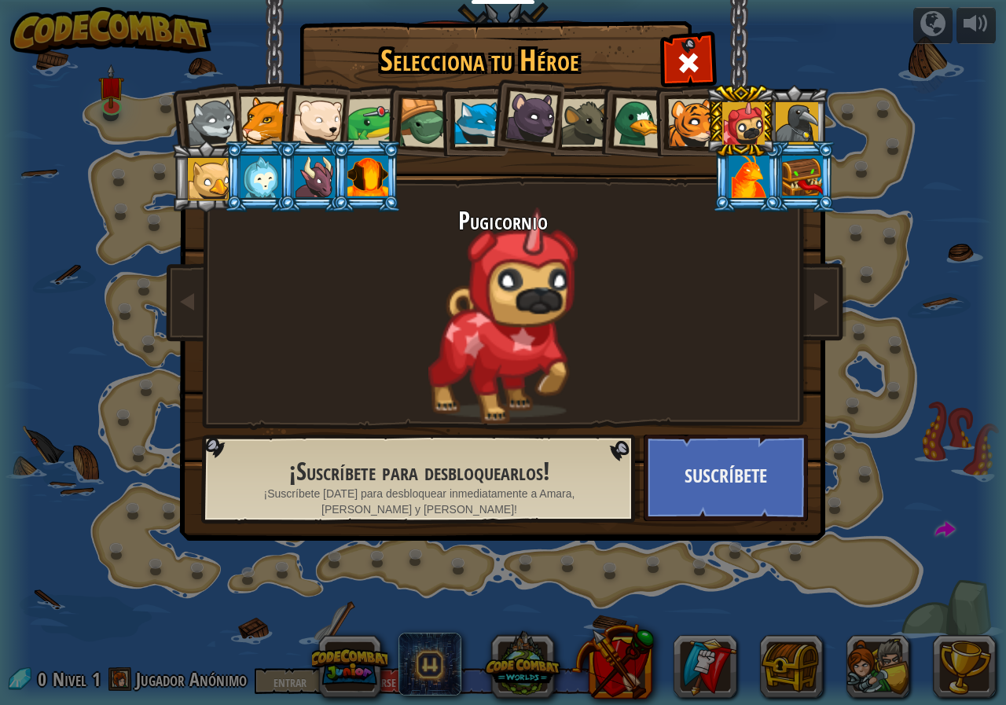
click at [332, 112] on div at bounding box center [317, 121] width 52 height 52
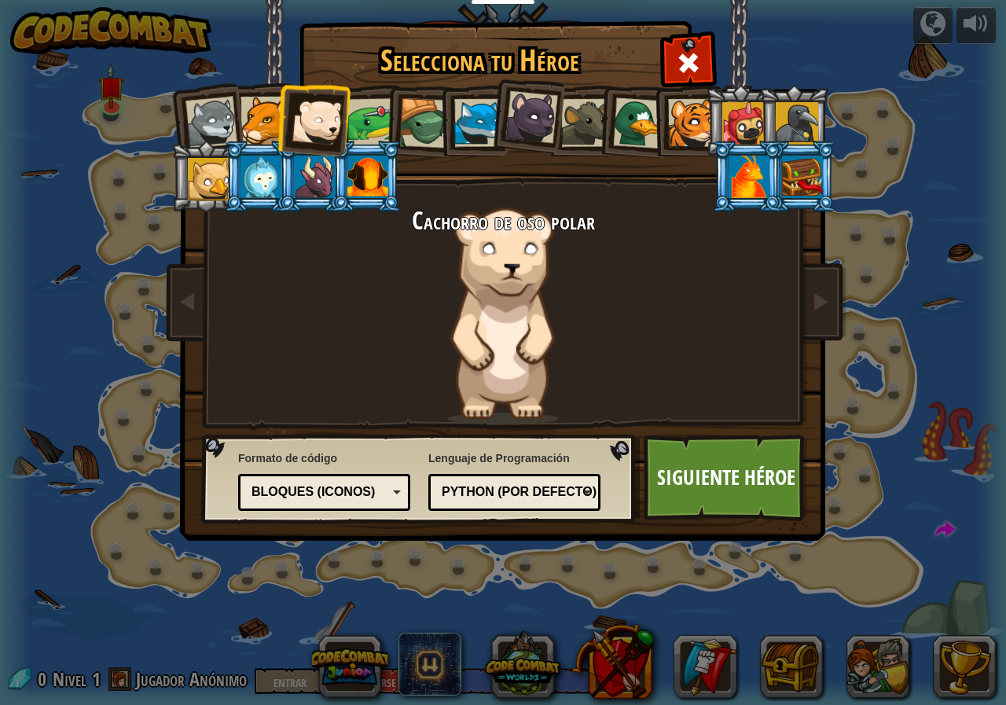
click at [274, 115] on div at bounding box center [264, 121] width 48 height 48
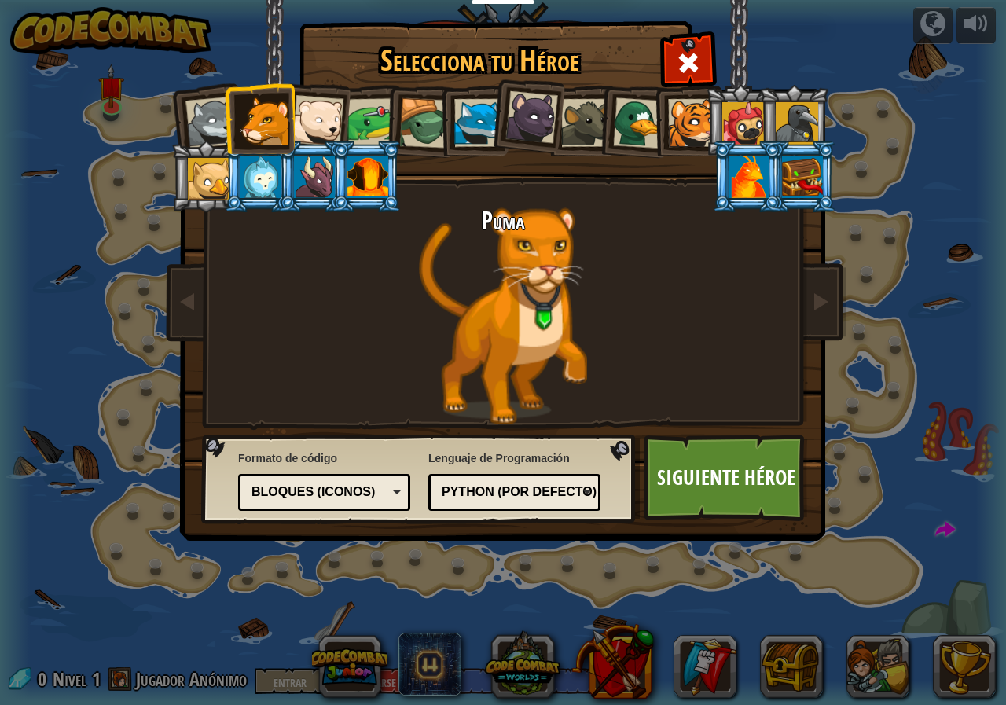
click at [328, 106] on div at bounding box center [317, 121] width 52 height 52
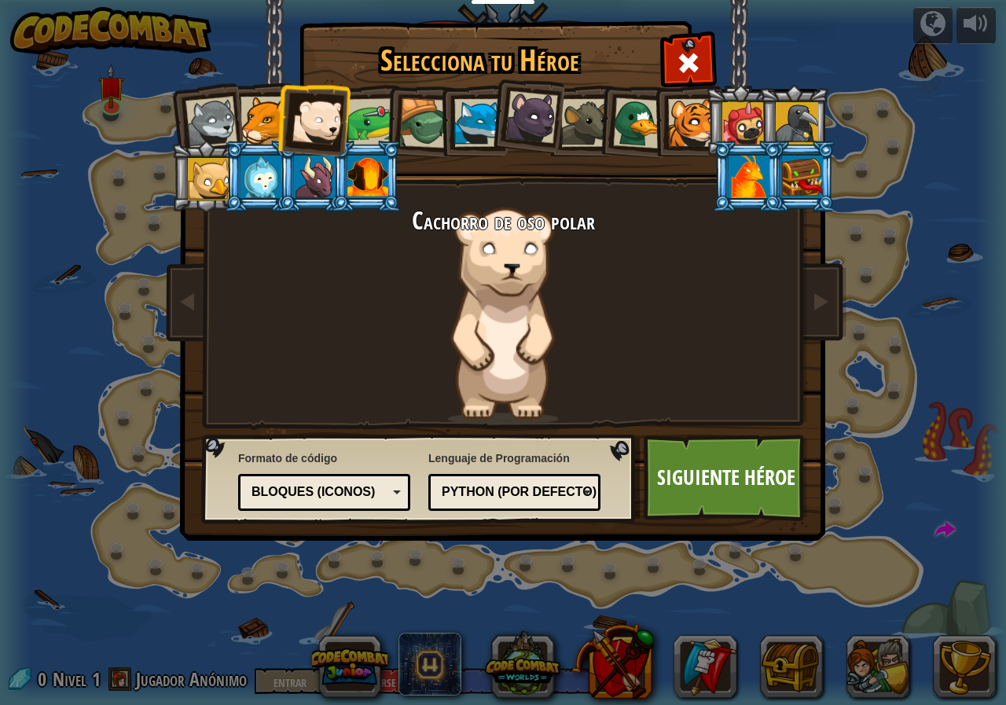
click at [266, 183] on div at bounding box center [260, 177] width 41 height 42
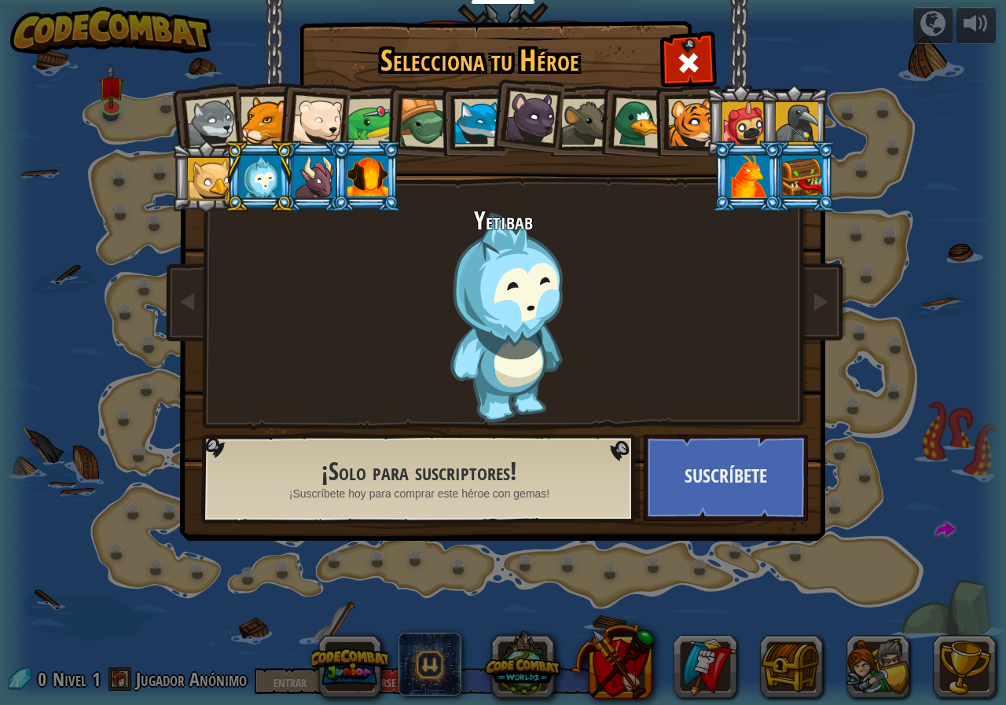
click at [207, 180] on div at bounding box center [209, 179] width 42 height 42
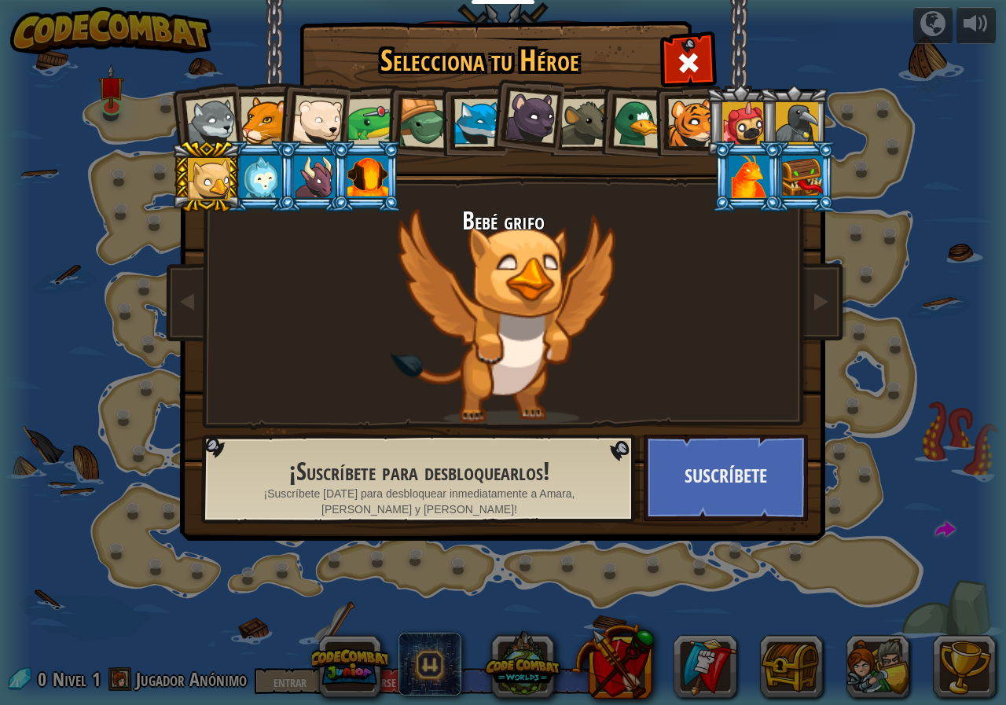
click at [427, 120] on div at bounding box center [424, 123] width 50 height 50
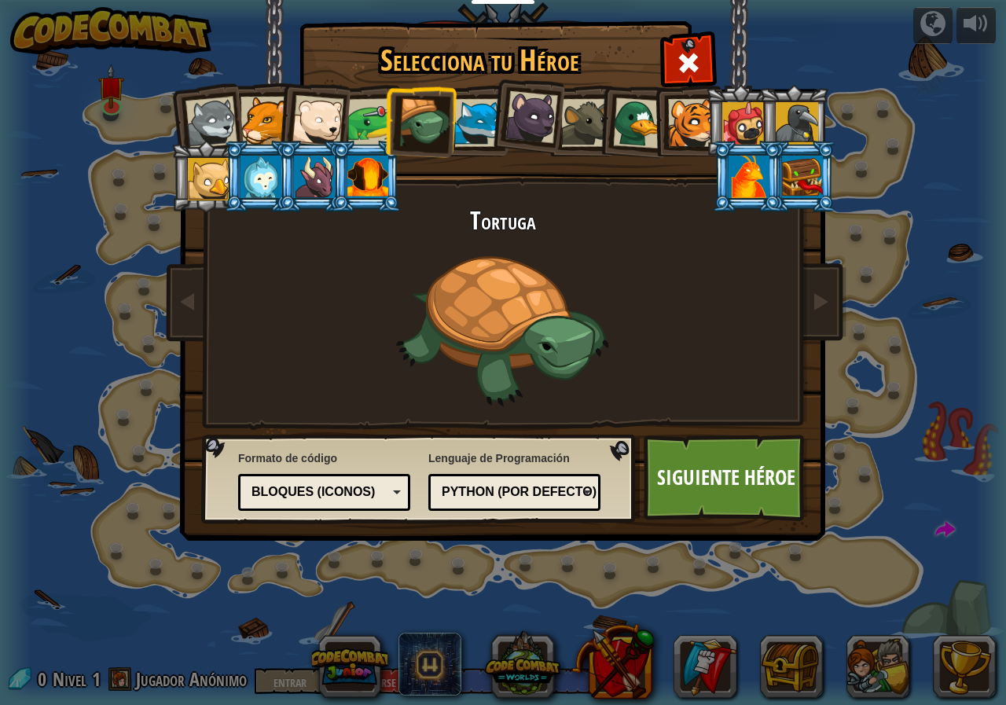
click at [359, 113] on div at bounding box center [371, 122] width 49 height 49
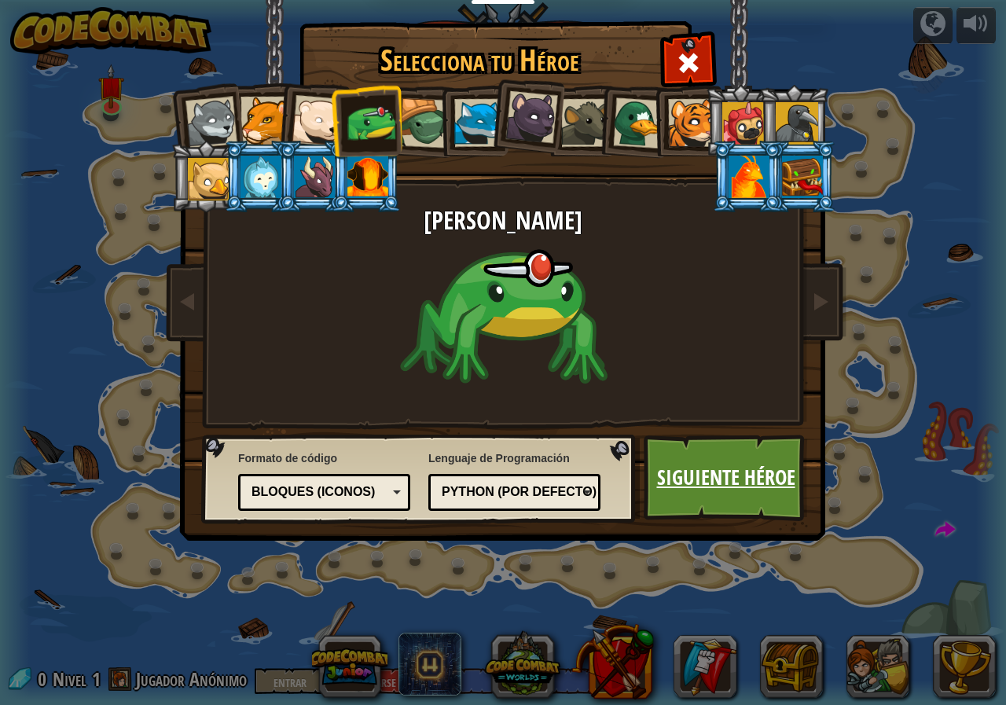
click at [717, 467] on font "Siguiente héroe" at bounding box center [726, 477] width 138 height 28
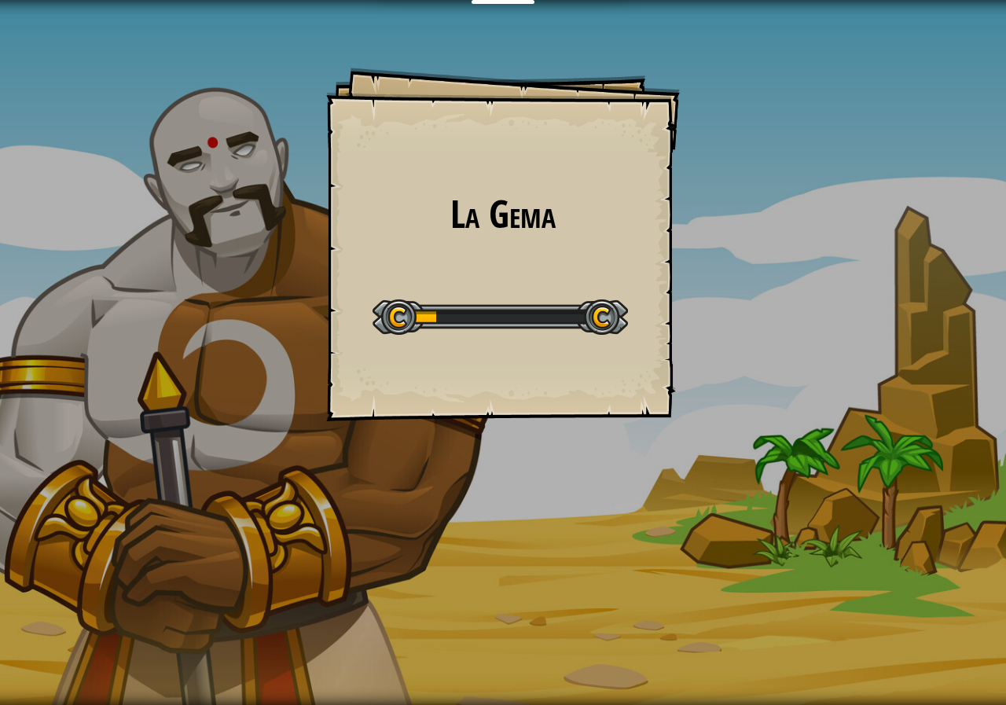
drag, startPoint x: 476, startPoint y: 324, endPoint x: 394, endPoint y: 326, distance: 81.7
click at [471, 325] on div at bounding box center [499, 316] width 255 height 35
drag, startPoint x: 236, startPoint y: 326, endPoint x: 237, endPoint y: 316, distance: 10.2
click at [236, 324] on div "La Gema Objetivos Nivel inicial Error al cargar desde el servidor. Intenta refr…" at bounding box center [503, 352] width 1006 height 705
click at [216, 142] on div "La Gema Objetivos Nivel inicial Error al cargar desde el servidor. Intenta refr…" at bounding box center [503, 352] width 1006 height 705
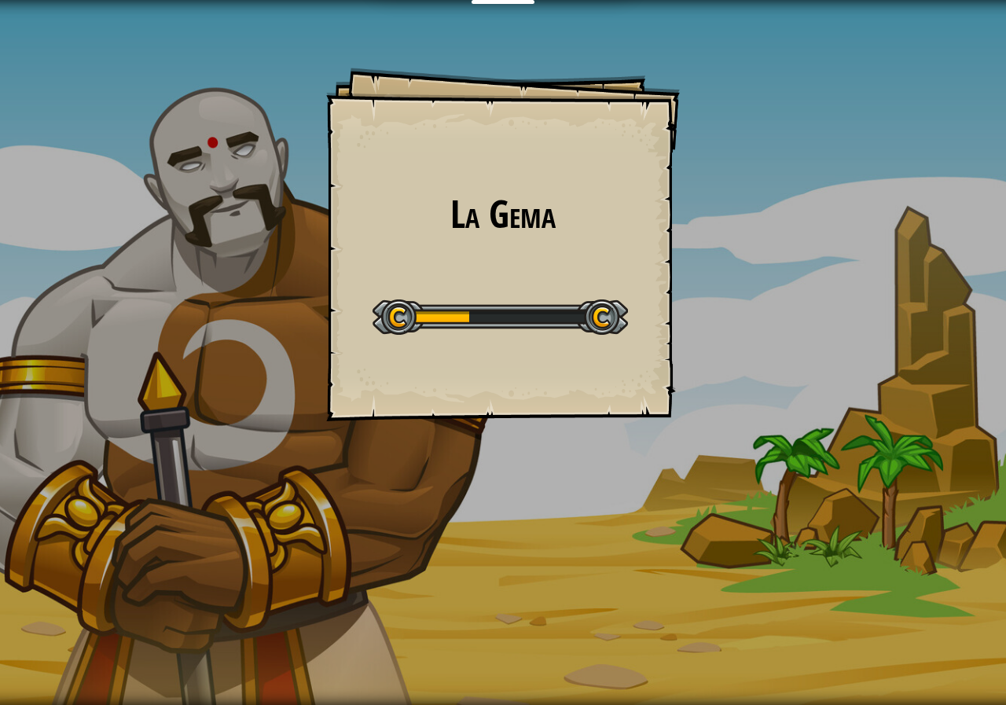
drag, startPoint x: 214, startPoint y: 141, endPoint x: 203, endPoint y: 132, distance: 14.0
click at [211, 138] on div "La Gema Objetivos Nivel inicial Error al cargar desde el servidor. Intenta refr…" at bounding box center [503, 352] width 1006 height 705
click at [203, 132] on div "La Gema Objetivos Nivel inicial Error al cargar desde el servidor. Intenta refr…" at bounding box center [503, 352] width 1006 height 705
click at [210, 123] on div "La Gema Objetivos Nivel inicial Error al cargar desde el servidor. Intenta refr…" at bounding box center [503, 352] width 1006 height 705
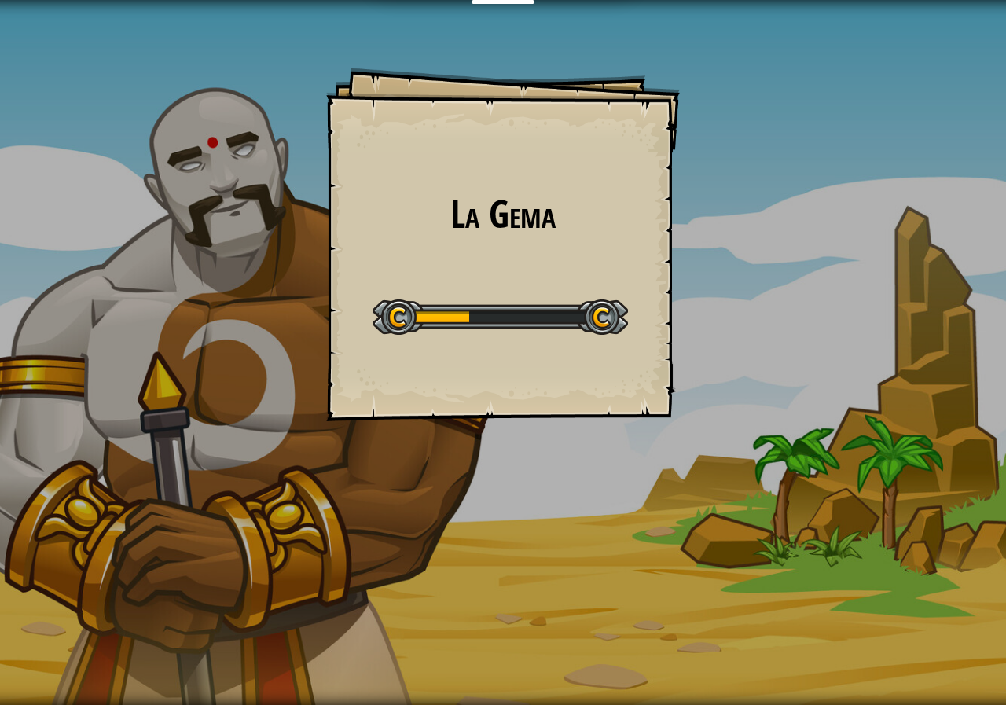
drag, startPoint x: 216, startPoint y: 144, endPoint x: 202, endPoint y: 141, distance: 14.5
click at [202, 141] on div "La Gema Objetivos Nivel inicial Error al cargar desde el servidor. Intenta refr…" at bounding box center [503, 352] width 1006 height 705
drag, startPoint x: 482, startPoint y: 294, endPoint x: 497, endPoint y: 293, distance: 14.9
click at [483, 305] on div "Nivel inicial" at bounding box center [499, 315] width 255 height 63
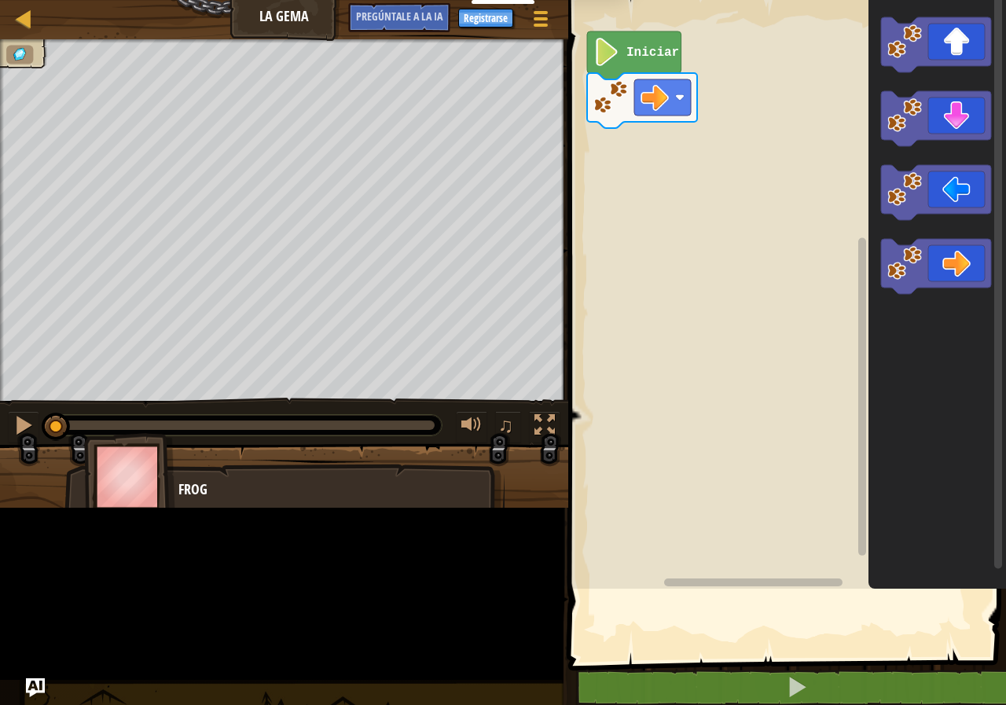
click at [605, 319] on rect "Espacio de trabajo de Blockly" at bounding box center [784, 290] width 442 height 596
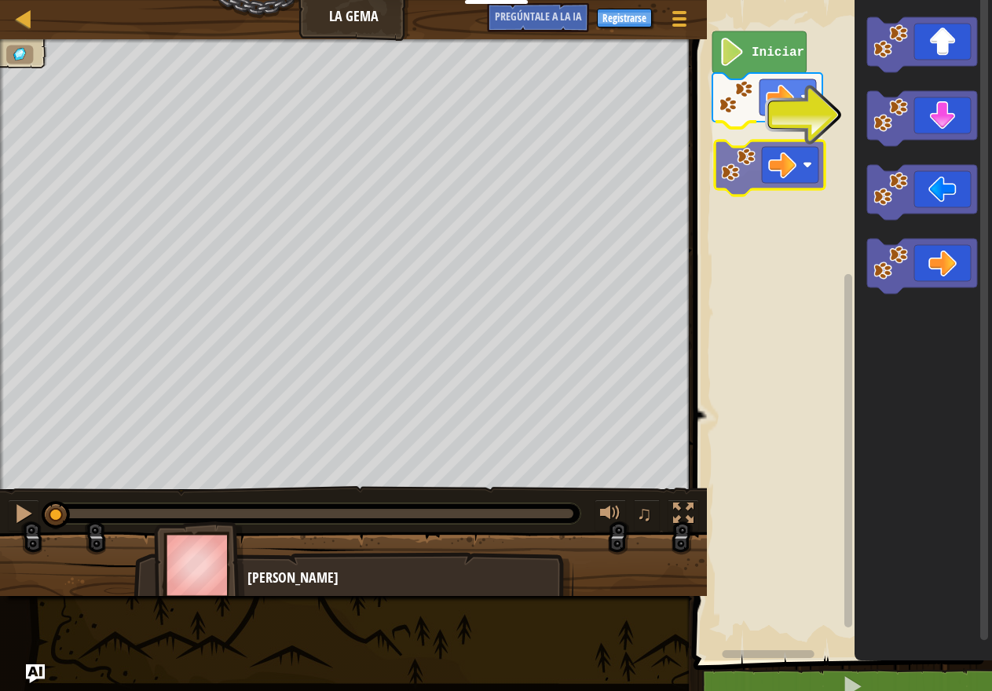
click at [786, 174] on div "Iniciar" at bounding box center [840, 326] width 303 height 669
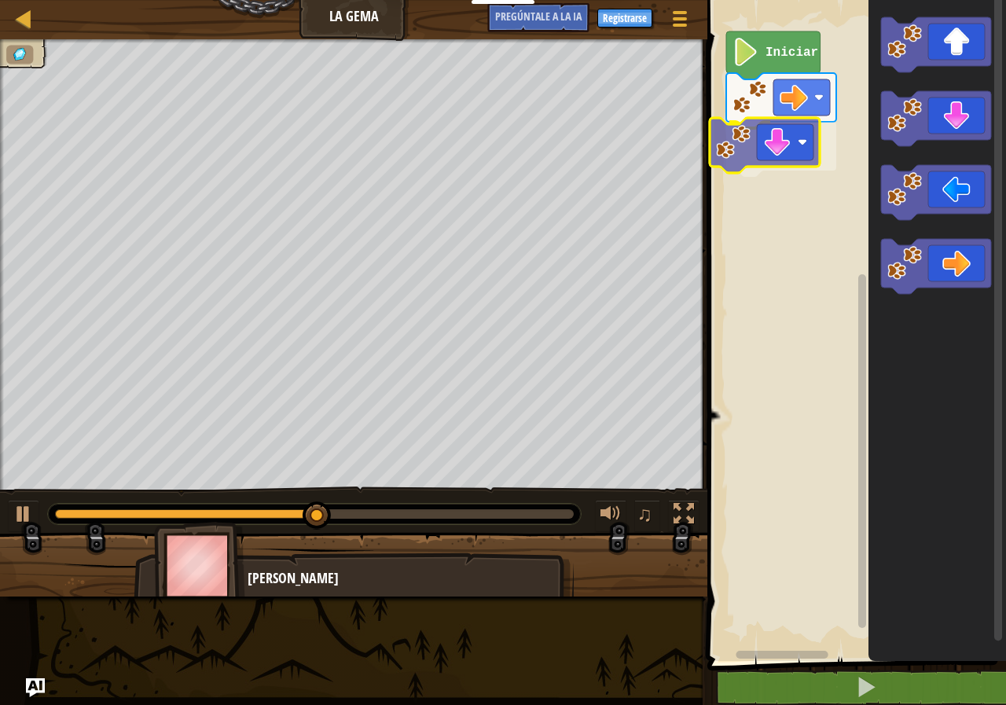
click at [770, 155] on div "Iniciar" at bounding box center [853, 326] width 303 height 669
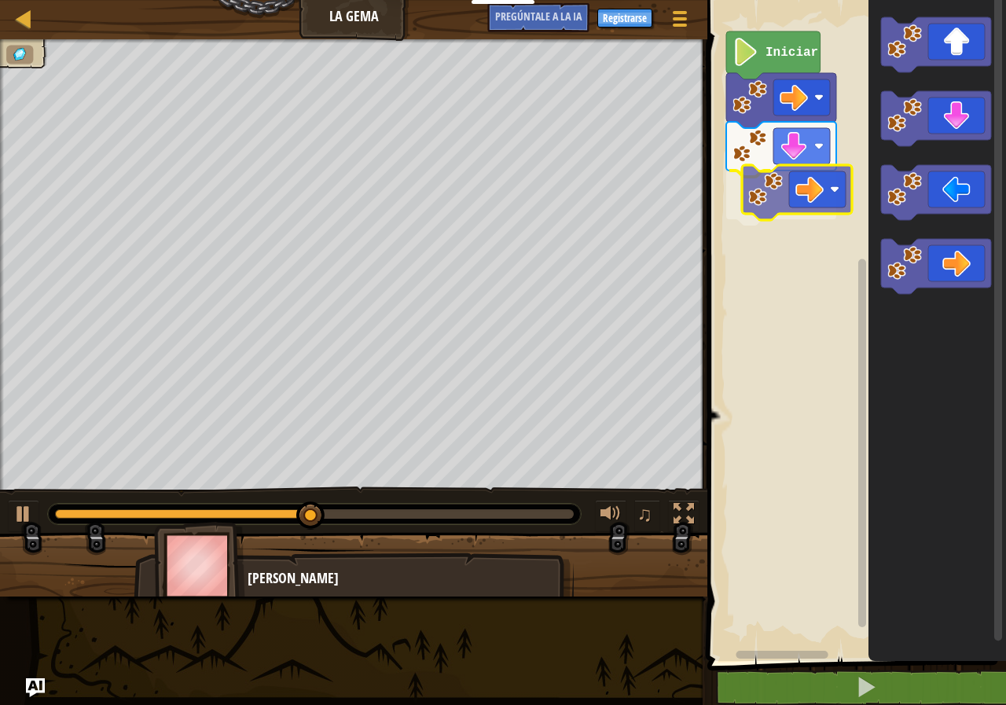
click at [815, 200] on div "Iniciar" at bounding box center [853, 326] width 303 height 669
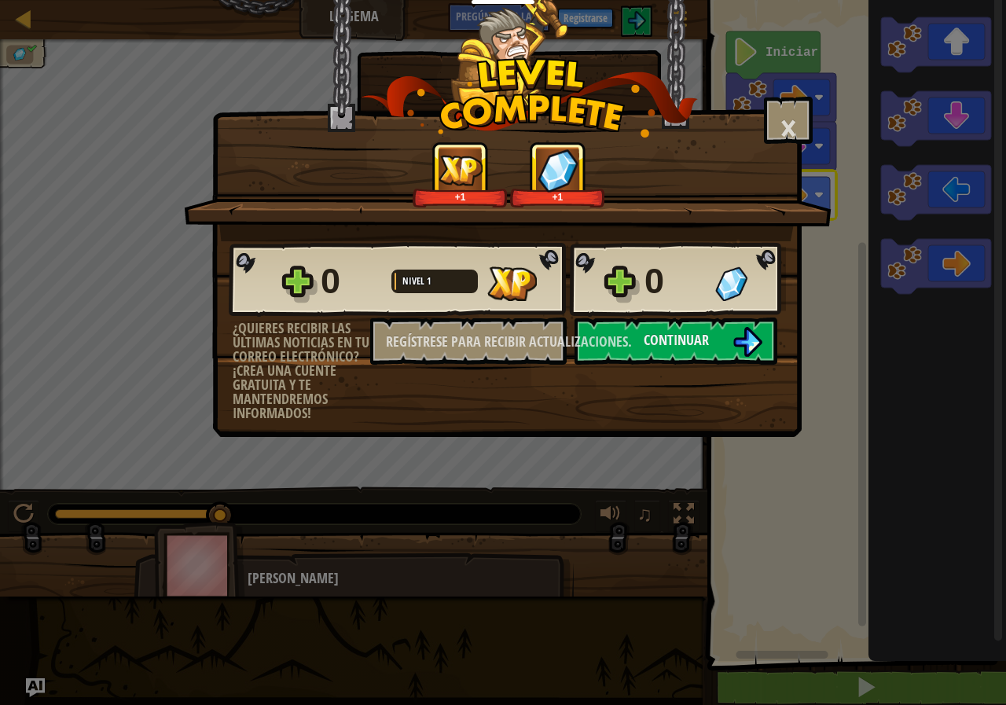
click at [536, 167] on div at bounding box center [558, 169] width 44 height 43
click at [697, 333] on font "Continuar" at bounding box center [675, 340] width 65 height 20
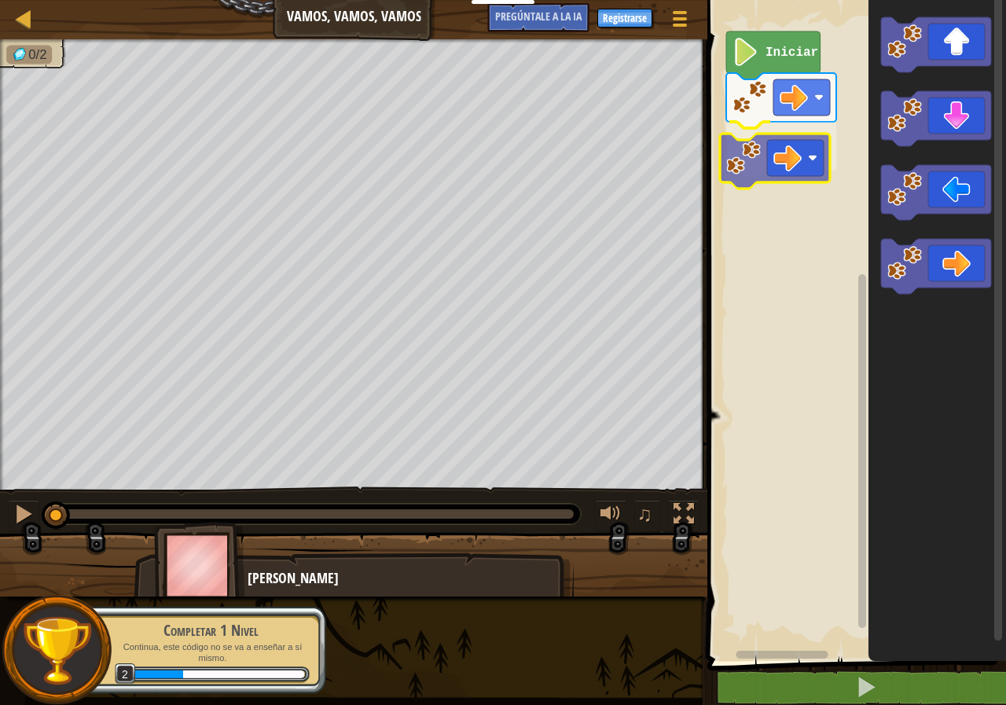
click at [784, 137] on div "Iniciar" at bounding box center [853, 326] width 303 height 669
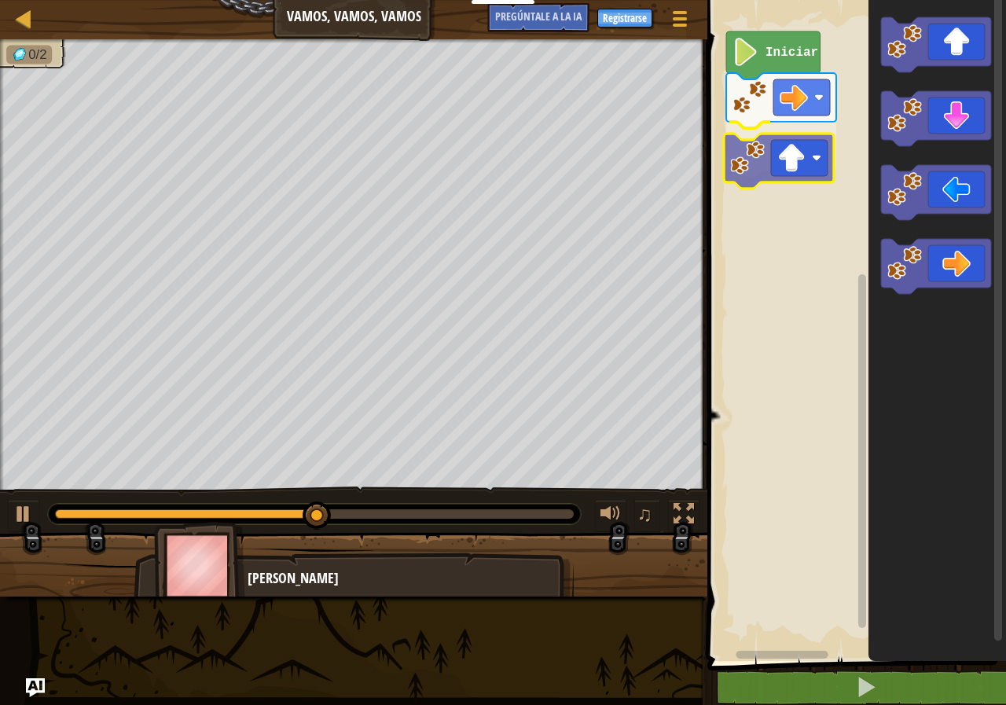
click at [777, 168] on div "Iniciar" at bounding box center [853, 326] width 303 height 669
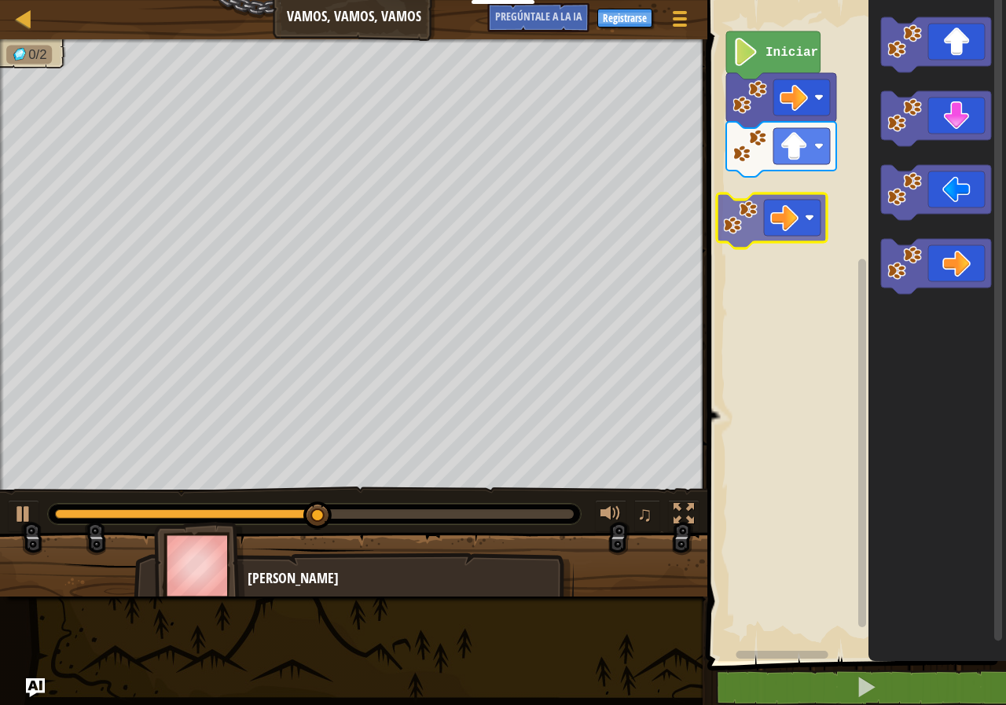
click at [790, 206] on div "Iniciar" at bounding box center [853, 326] width 303 height 669
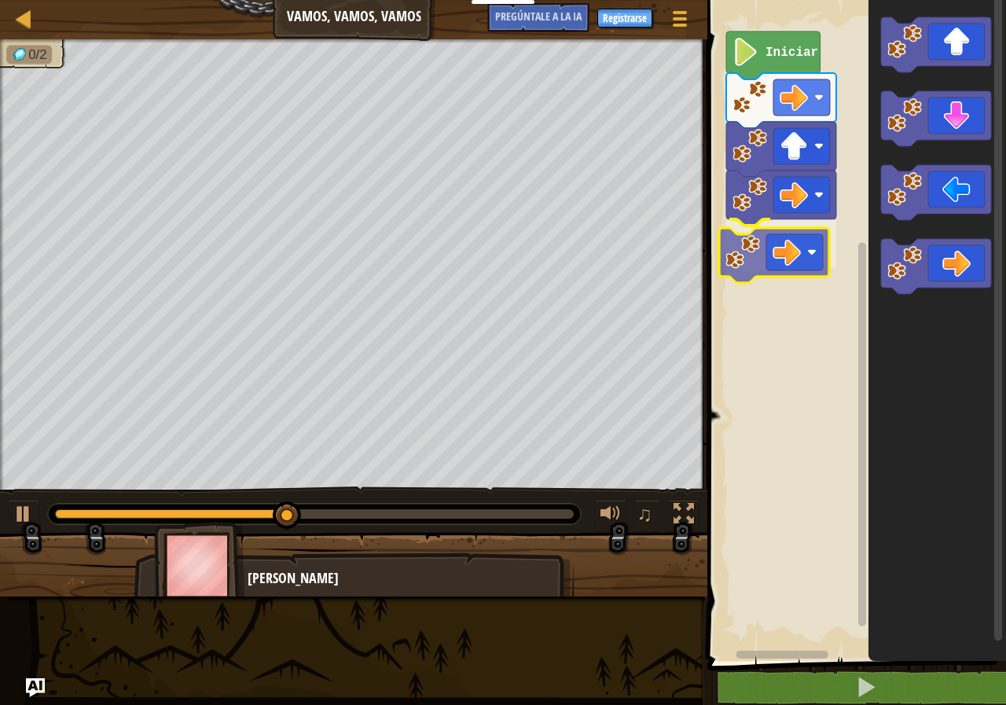
click at [797, 246] on div "Iniciar" at bounding box center [853, 326] width 303 height 669
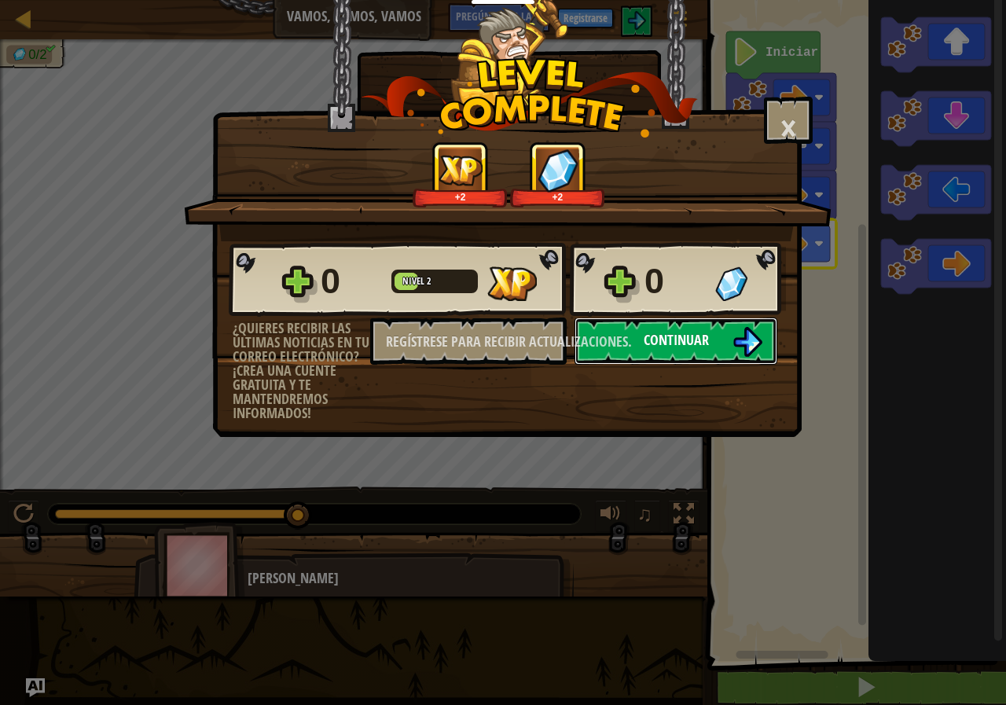
click at [692, 338] on font "Continuar" at bounding box center [675, 340] width 65 height 20
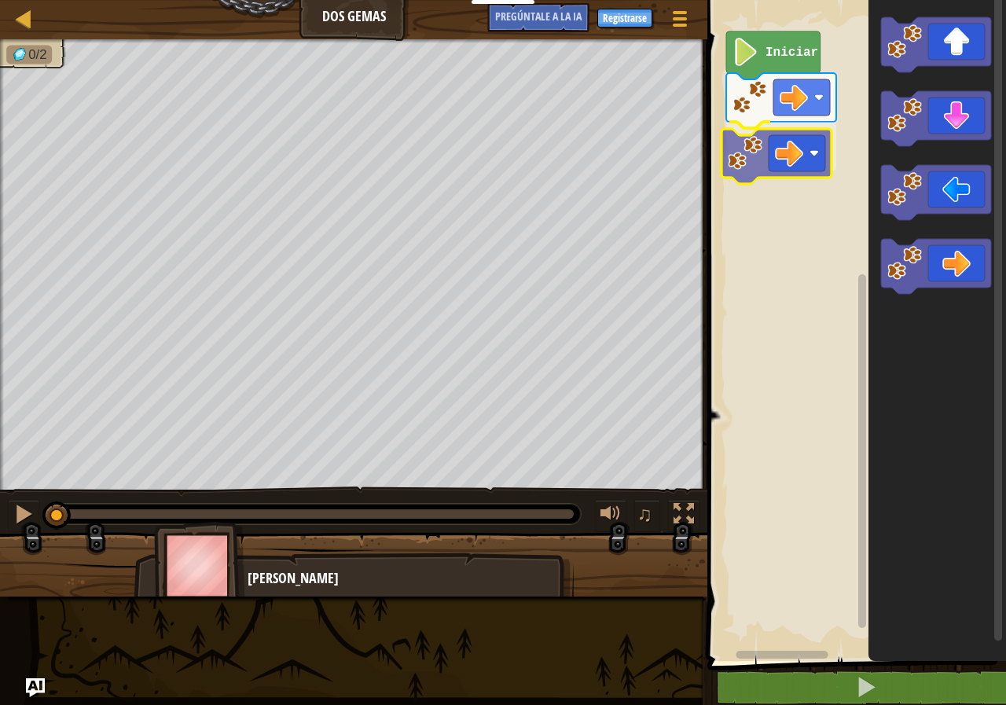
click at [772, 174] on div "Iniciar" at bounding box center [853, 326] width 303 height 669
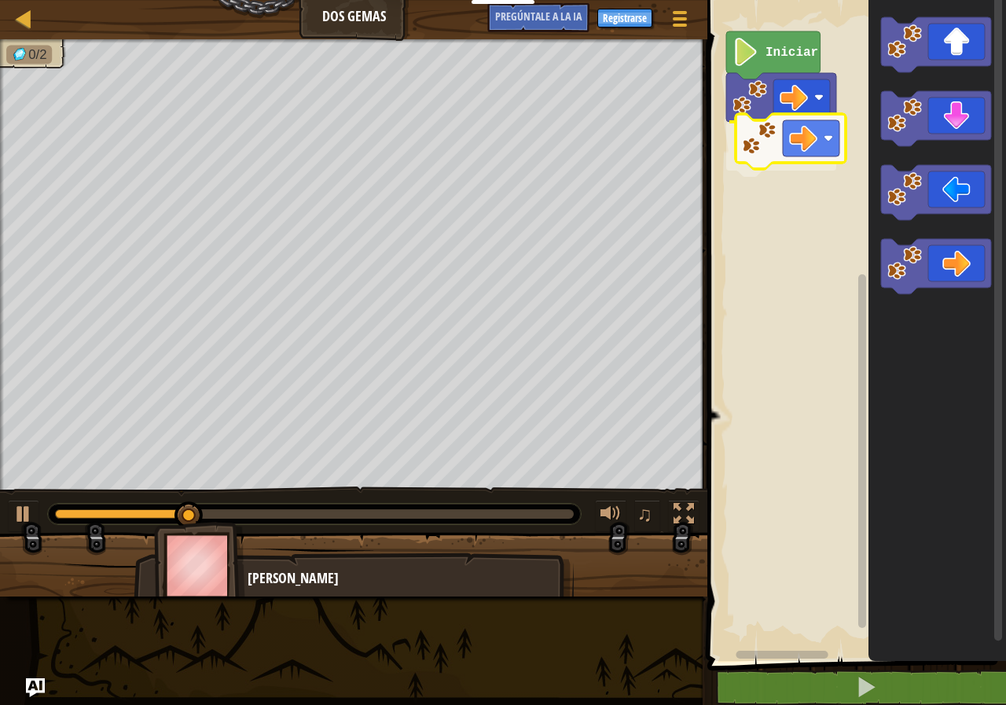
click at [812, 160] on div "Iniciar" at bounding box center [853, 326] width 303 height 669
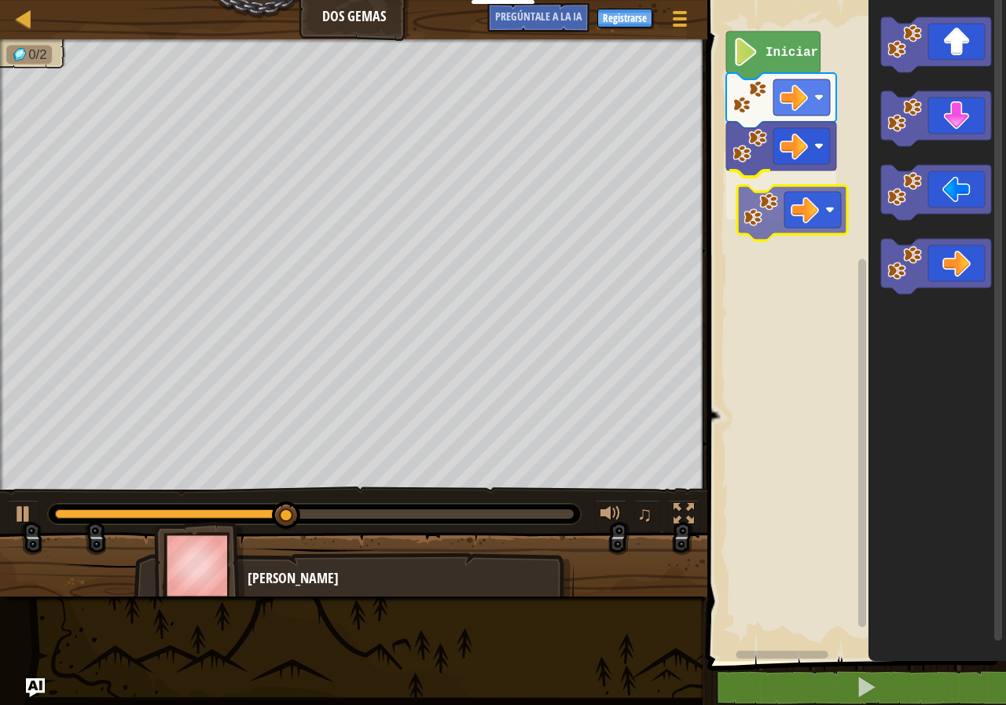
click at [772, 228] on div "Iniciar" at bounding box center [853, 326] width 303 height 669
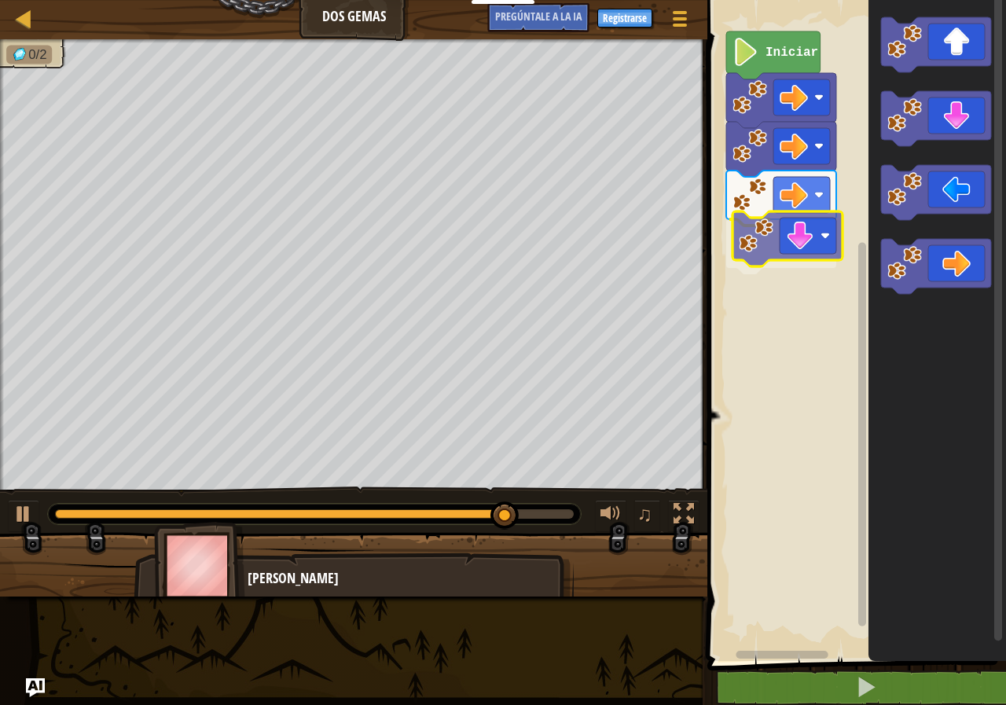
click at [790, 241] on div "Iniciar" at bounding box center [853, 326] width 303 height 669
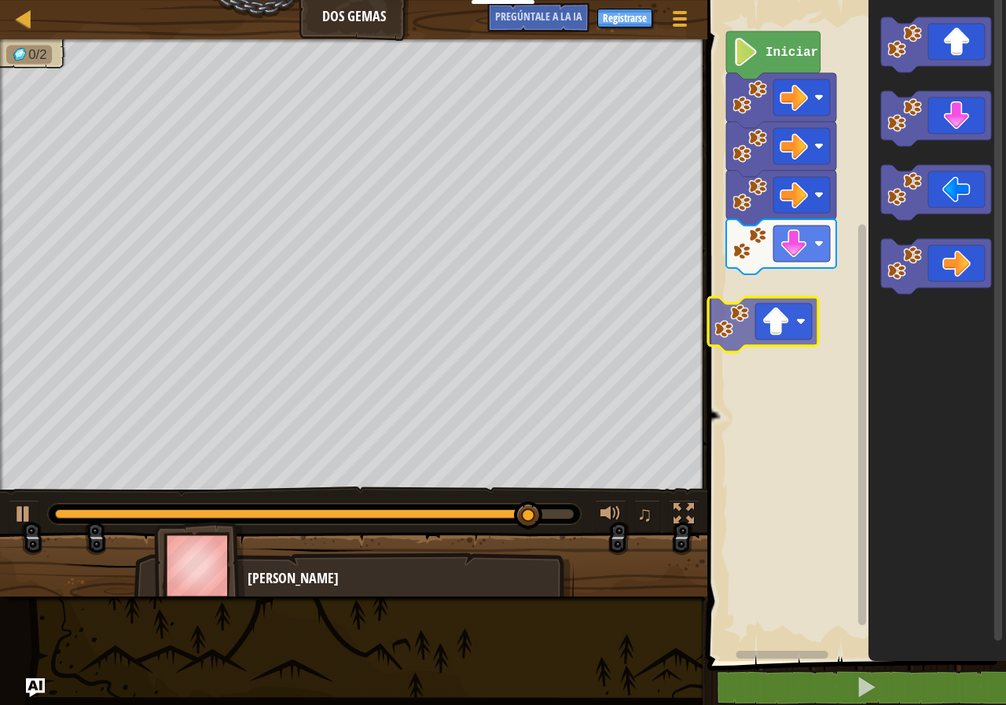
click at [783, 328] on div "Iniciar" at bounding box center [853, 326] width 303 height 669
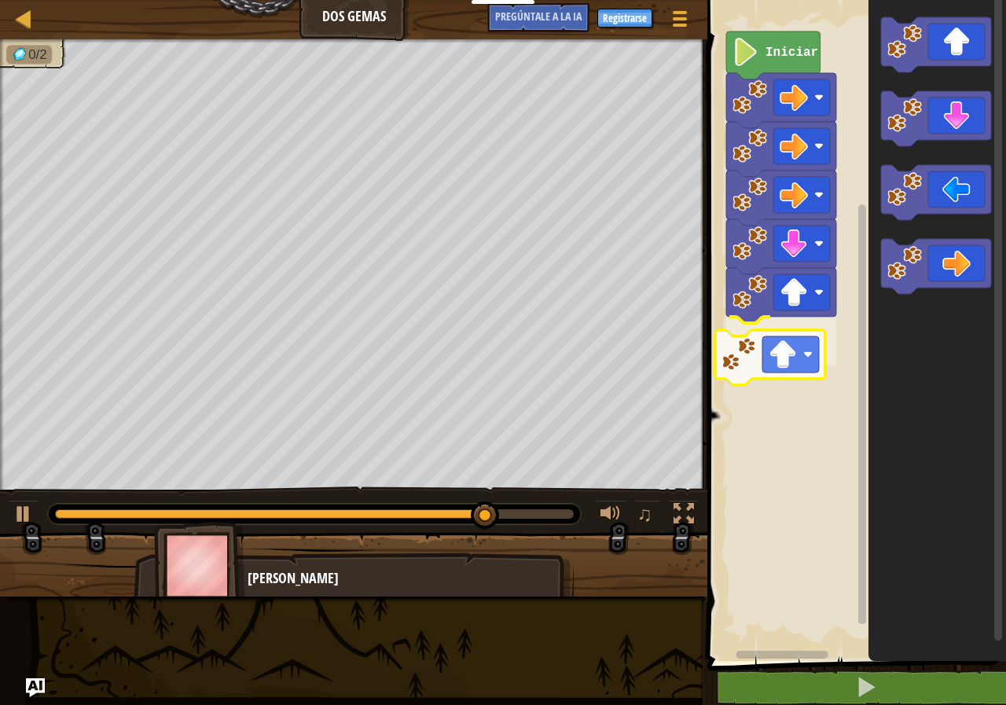
click at [781, 340] on div "Iniciar" at bounding box center [853, 326] width 303 height 669
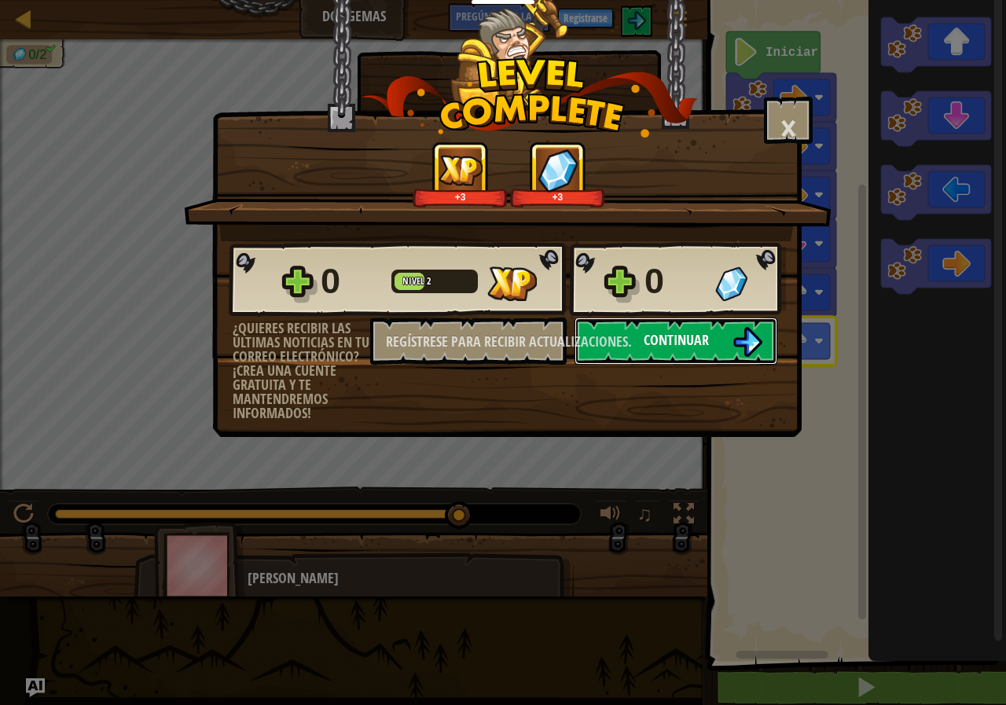
click at [684, 349] on font "Continuar" at bounding box center [675, 340] width 65 height 20
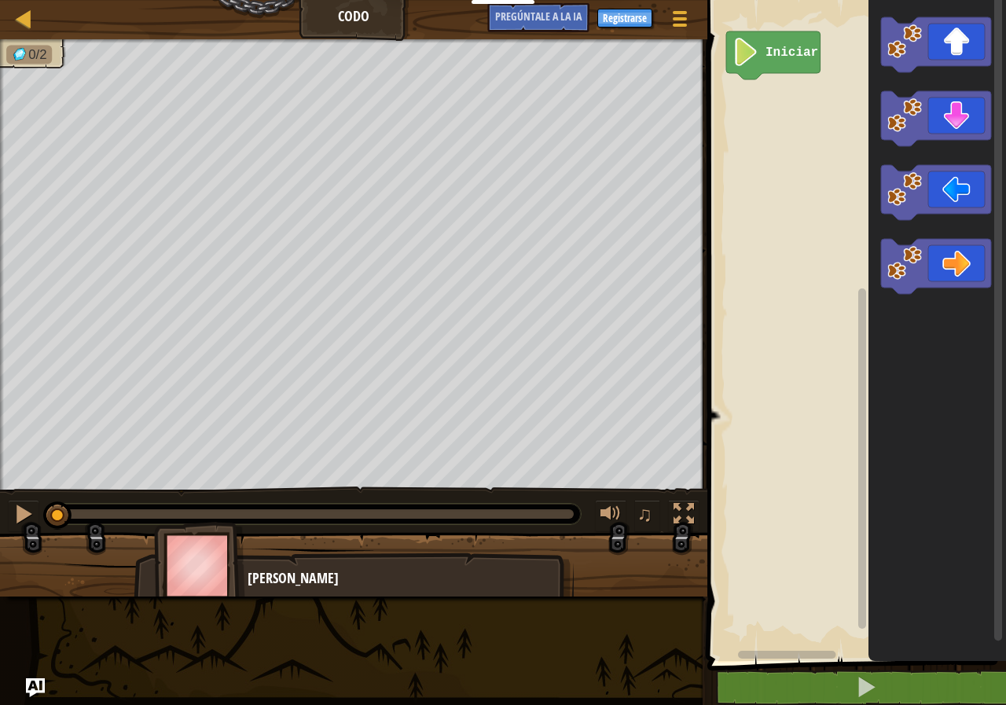
click at [392, 586] on div "[PERSON_NAME]" at bounding box center [402, 578] width 310 height 20
click at [277, 585] on font "[PERSON_NAME]" at bounding box center [292, 578] width 91 height 20
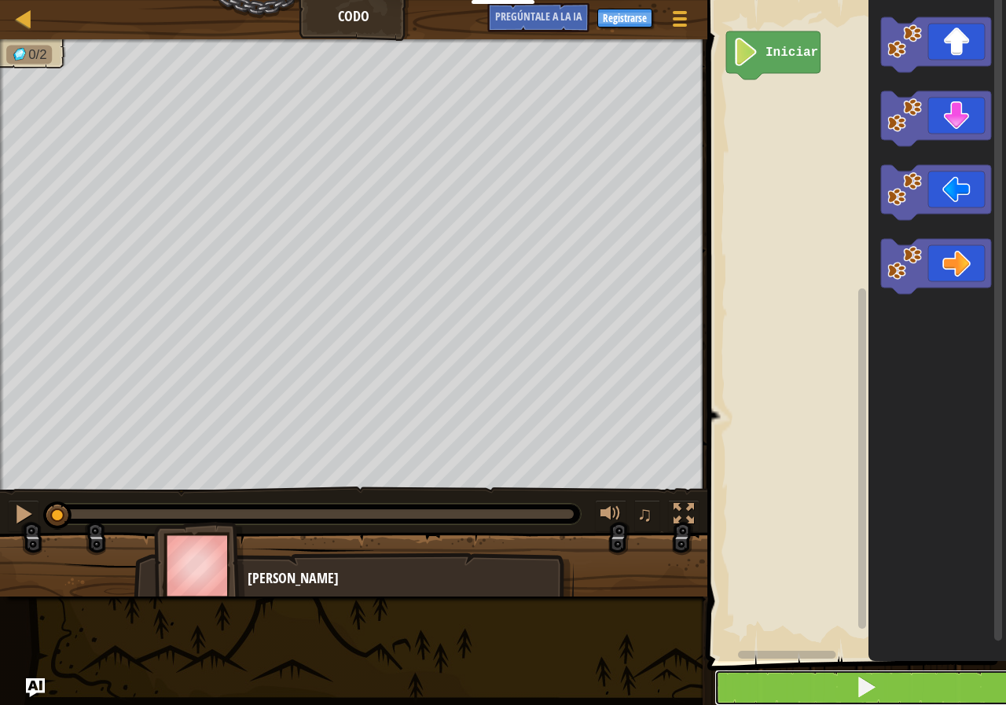
click at [859, 678] on span at bounding box center [866, 687] width 22 height 22
click at [820, 689] on button at bounding box center [865, 687] width 303 height 36
click at [826, 689] on button at bounding box center [865, 687] width 303 height 36
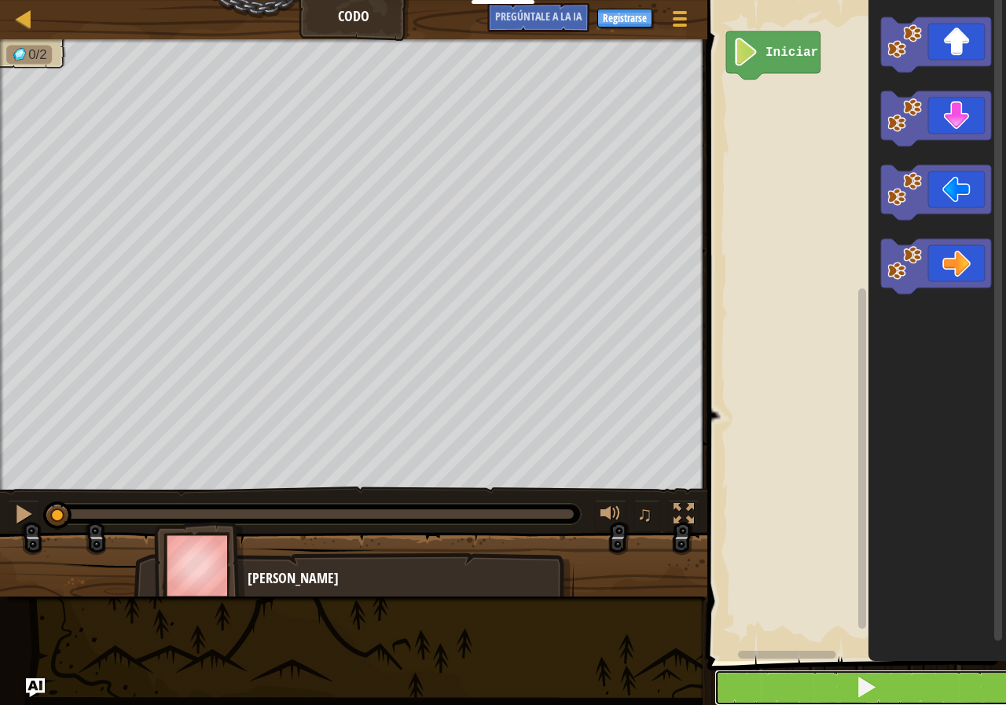
click at [826, 689] on button at bounding box center [865, 687] width 303 height 36
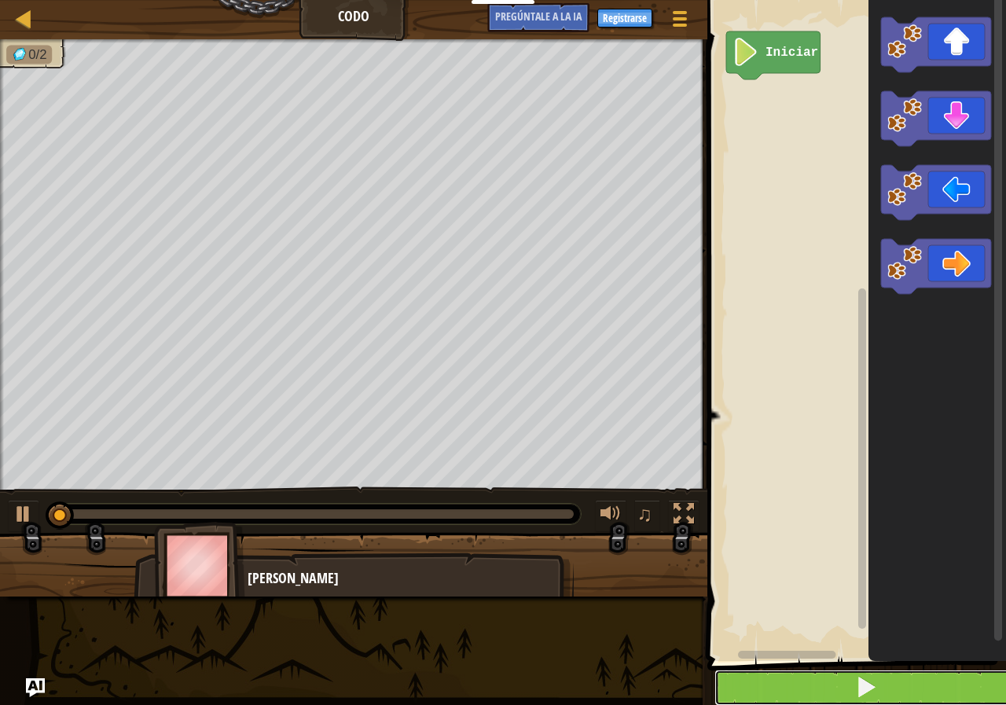
click at [826, 689] on button at bounding box center [865, 687] width 303 height 36
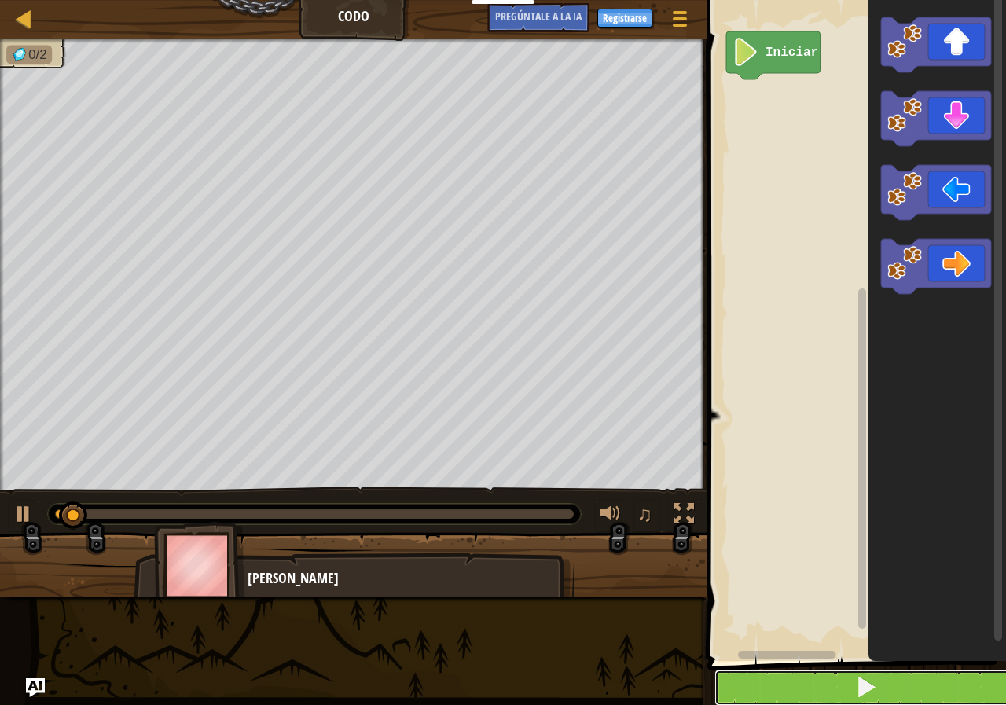
click at [826, 689] on button at bounding box center [865, 687] width 303 height 36
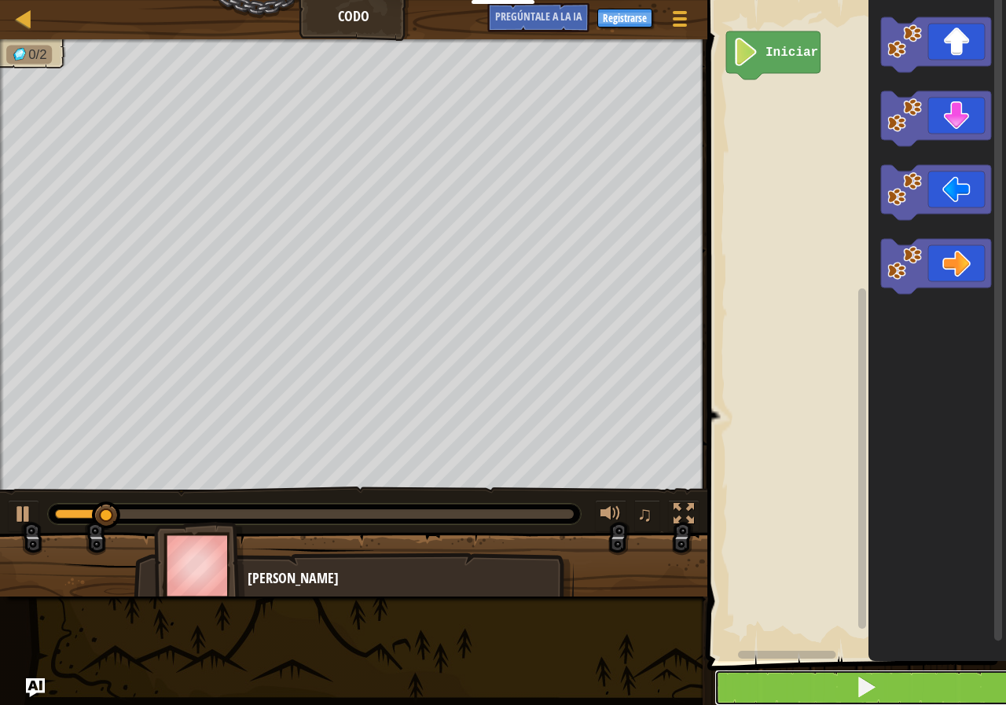
click at [826, 689] on button at bounding box center [865, 687] width 303 height 36
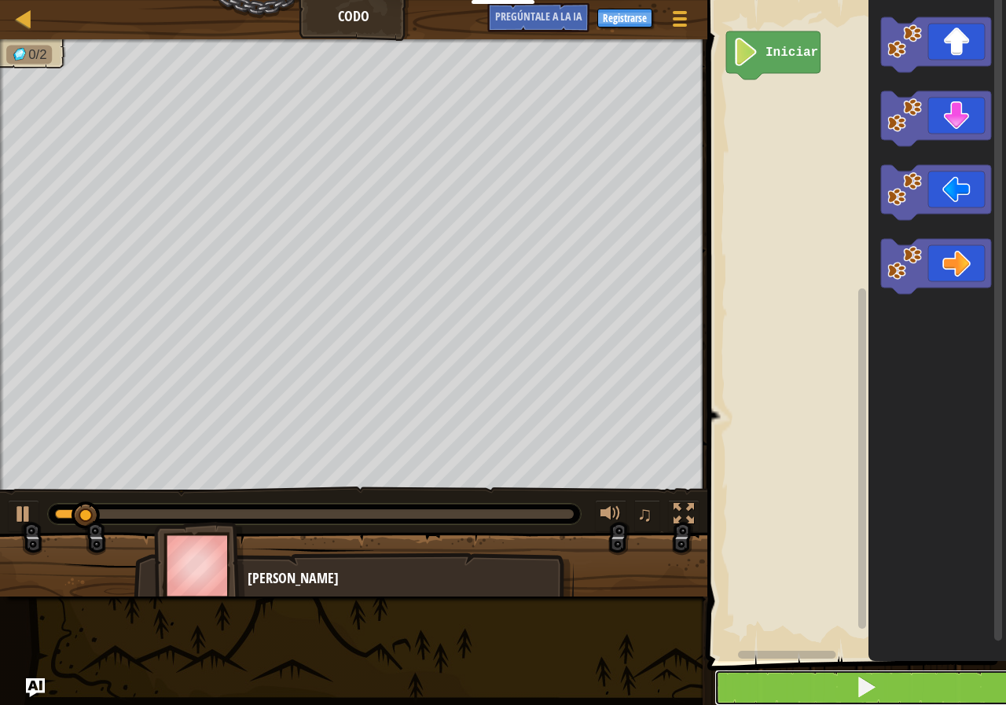
click at [826, 689] on button at bounding box center [865, 687] width 303 height 36
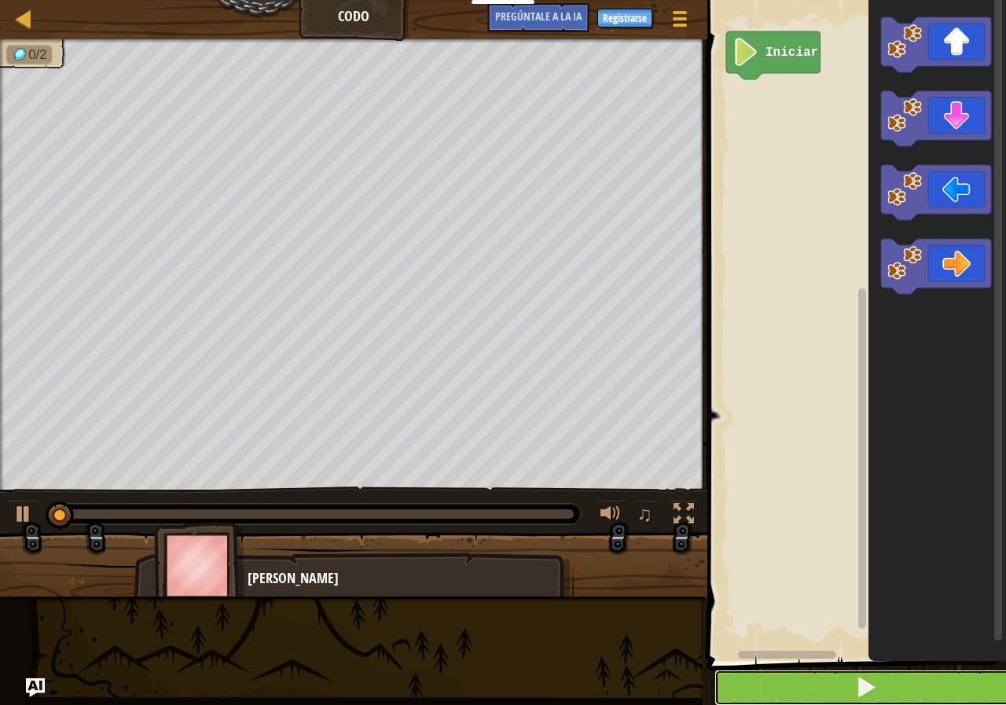
click at [826, 689] on button at bounding box center [865, 687] width 303 height 36
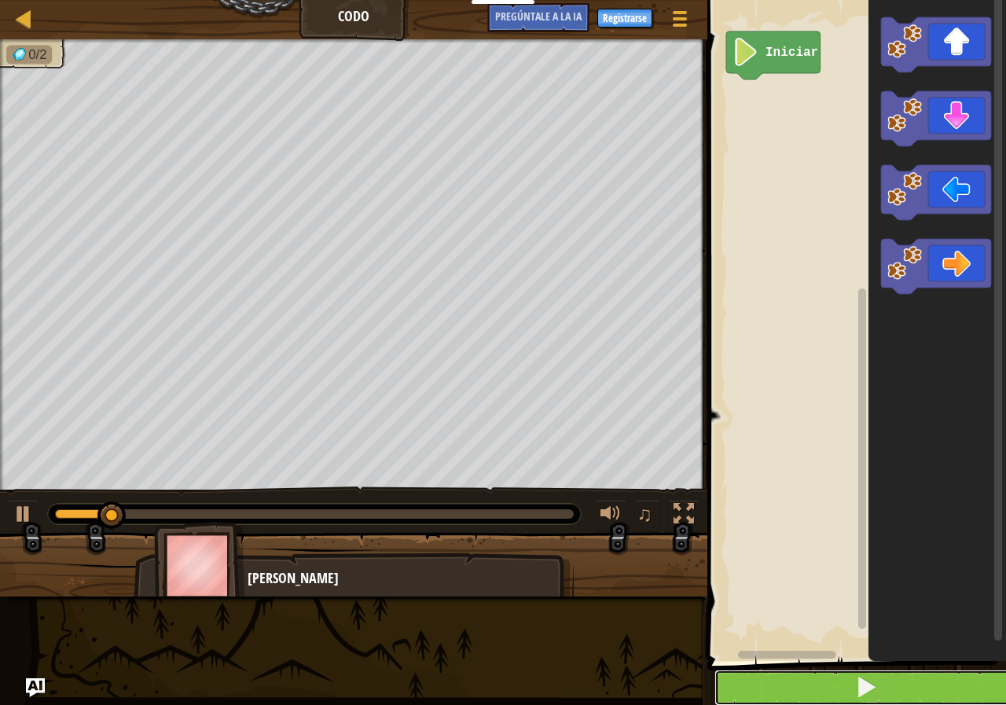
click at [826, 689] on button at bounding box center [865, 687] width 303 height 36
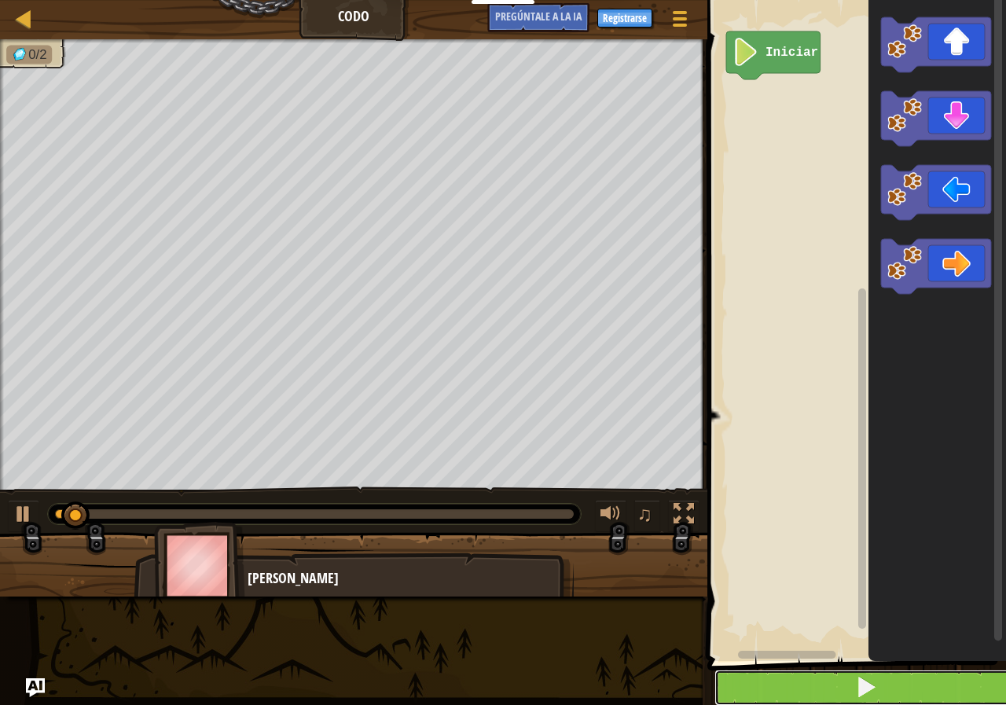
click at [826, 689] on button at bounding box center [865, 687] width 303 height 36
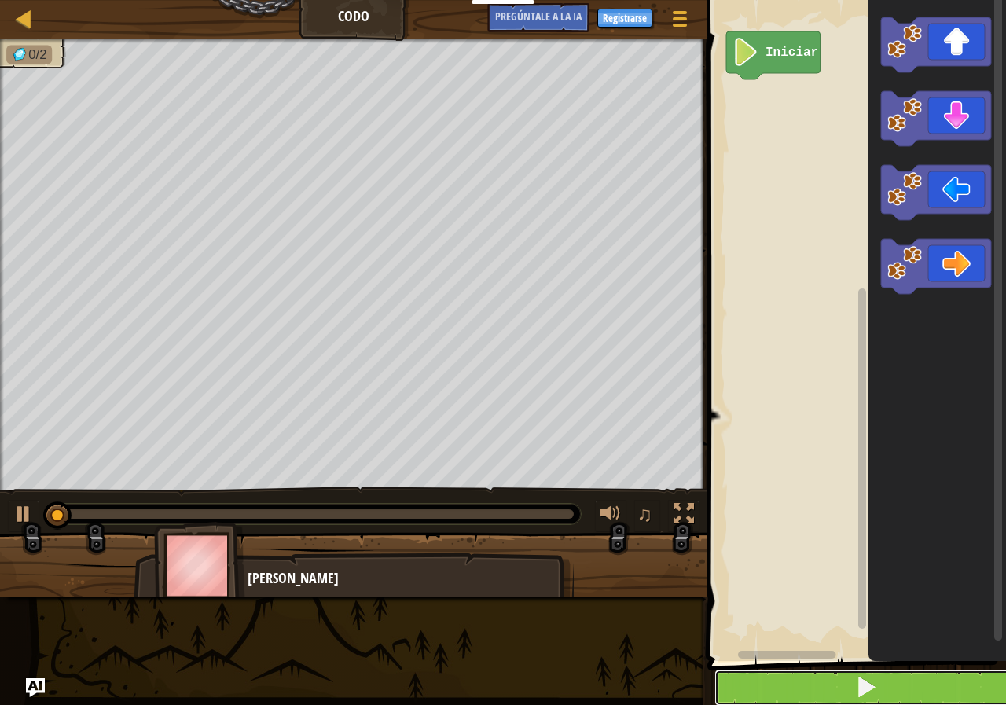
click at [826, 689] on button at bounding box center [865, 687] width 303 height 36
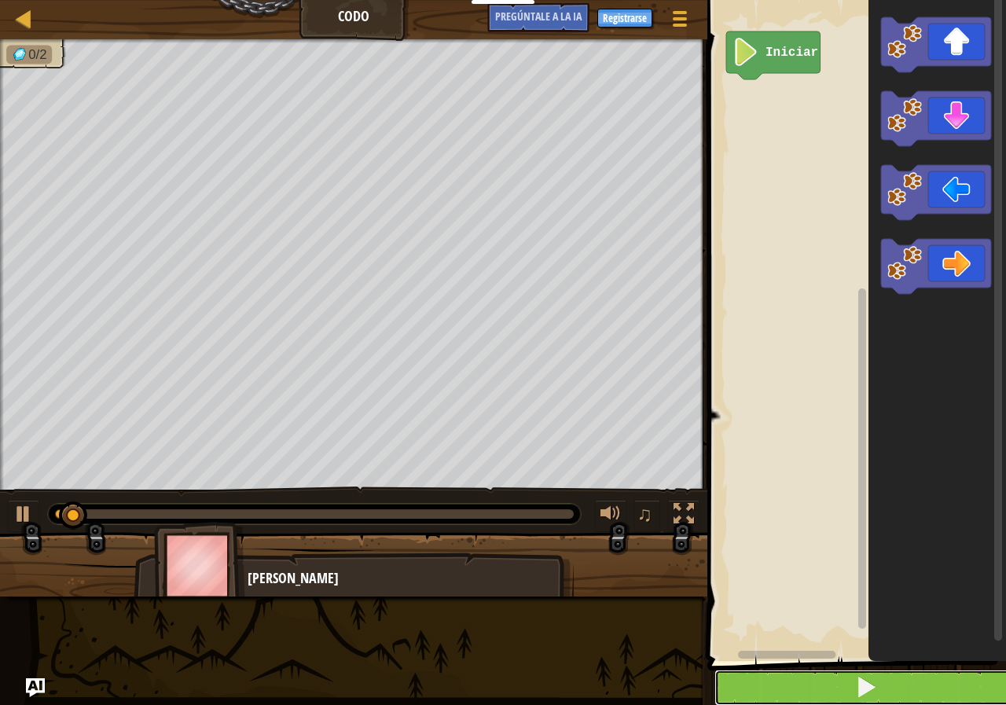
click at [826, 689] on button at bounding box center [865, 687] width 303 height 36
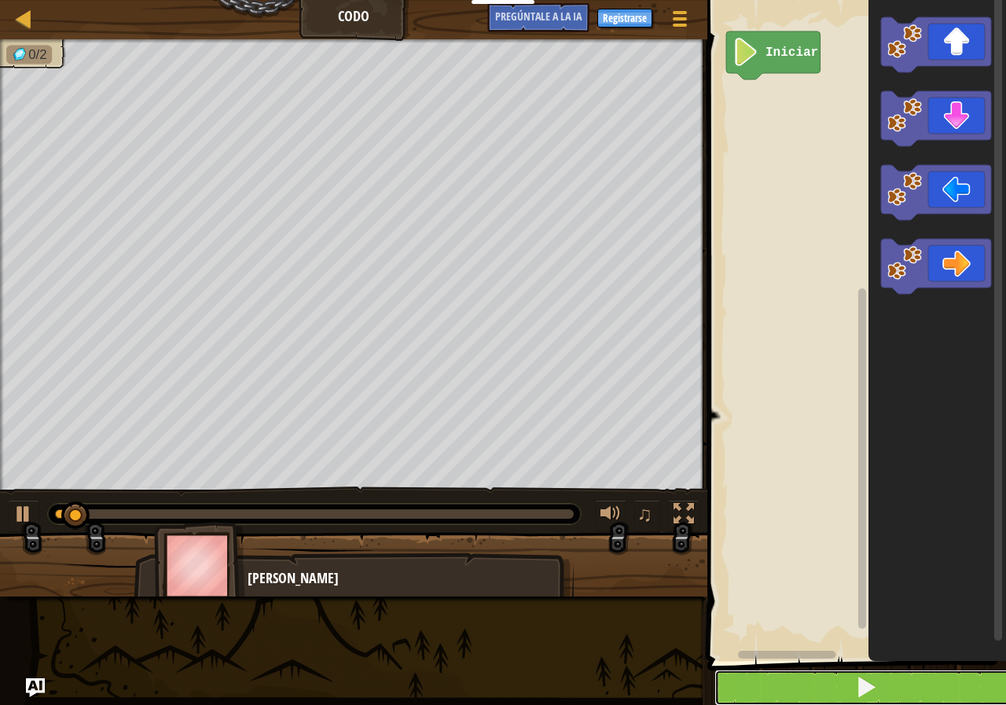
click at [826, 689] on button at bounding box center [865, 687] width 303 height 36
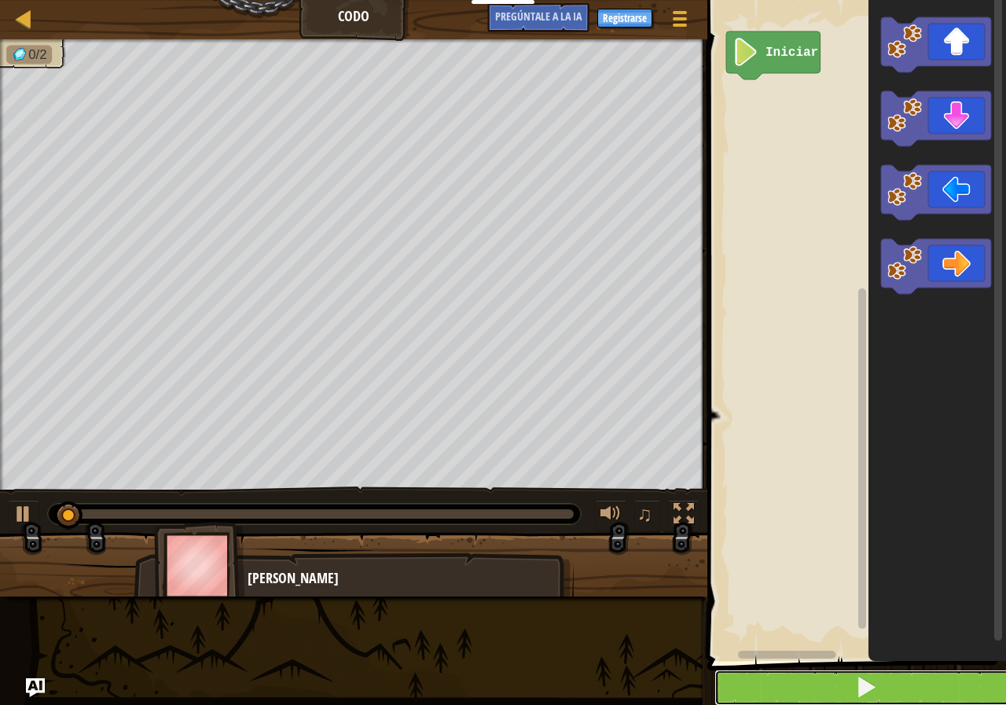
click at [826, 689] on button at bounding box center [865, 687] width 303 height 36
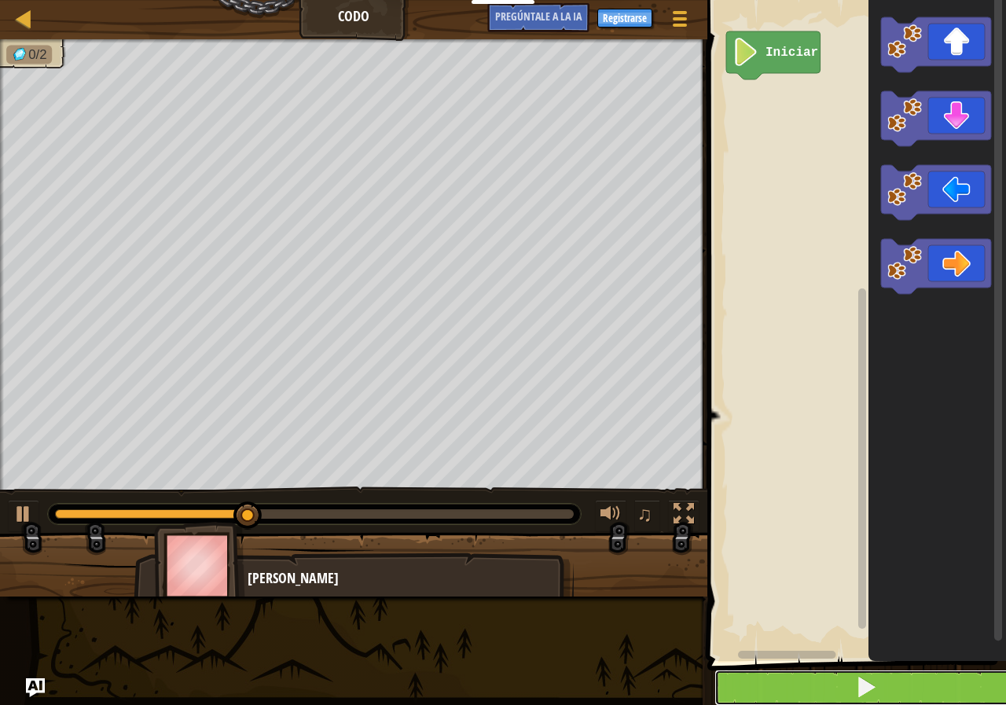
click at [826, 689] on button at bounding box center [865, 687] width 303 height 36
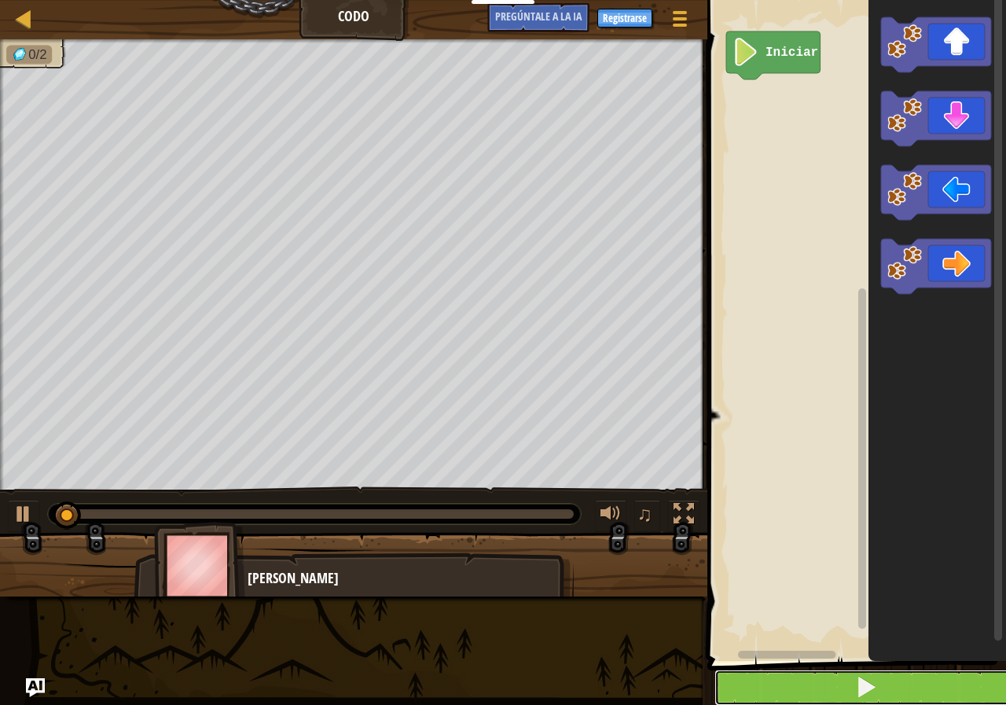
click at [826, 689] on button at bounding box center [865, 687] width 303 height 36
click at [825, 698] on button at bounding box center [865, 687] width 303 height 36
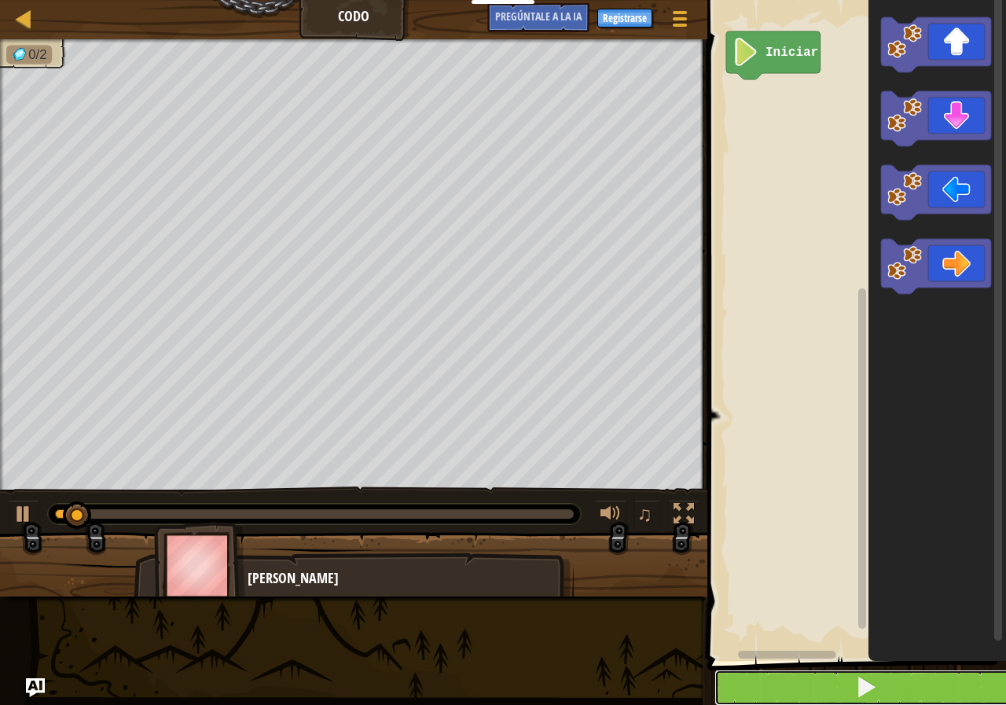
click at [825, 698] on button at bounding box center [865, 687] width 303 height 36
click at [827, 677] on button at bounding box center [865, 687] width 303 height 36
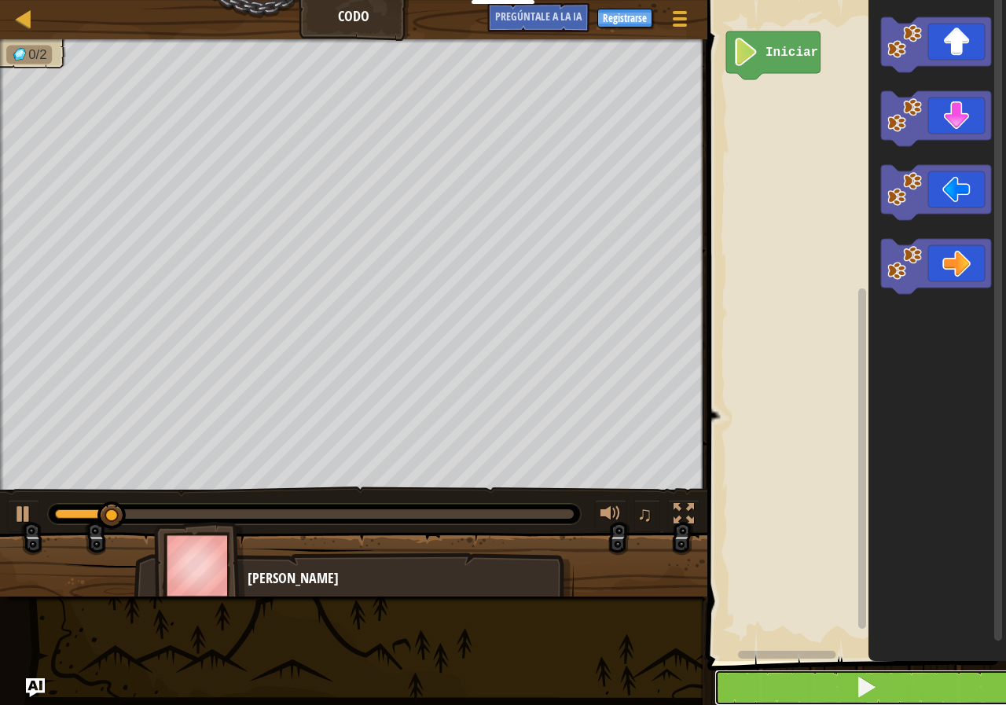
click at [827, 677] on button at bounding box center [865, 687] width 303 height 36
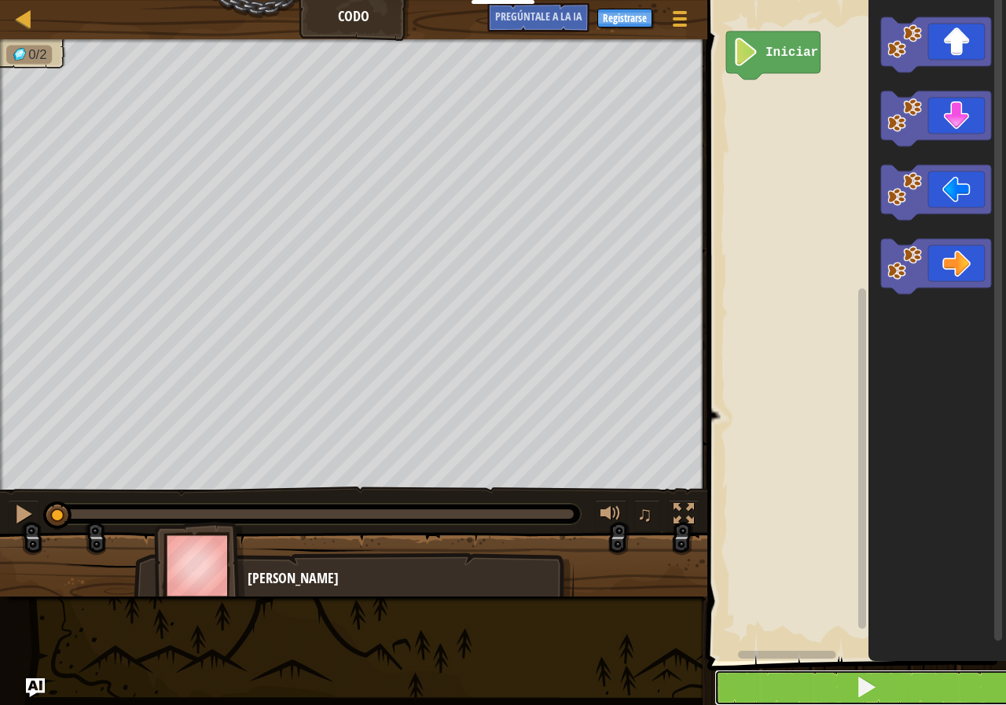
click at [827, 677] on button at bounding box center [865, 687] width 303 height 36
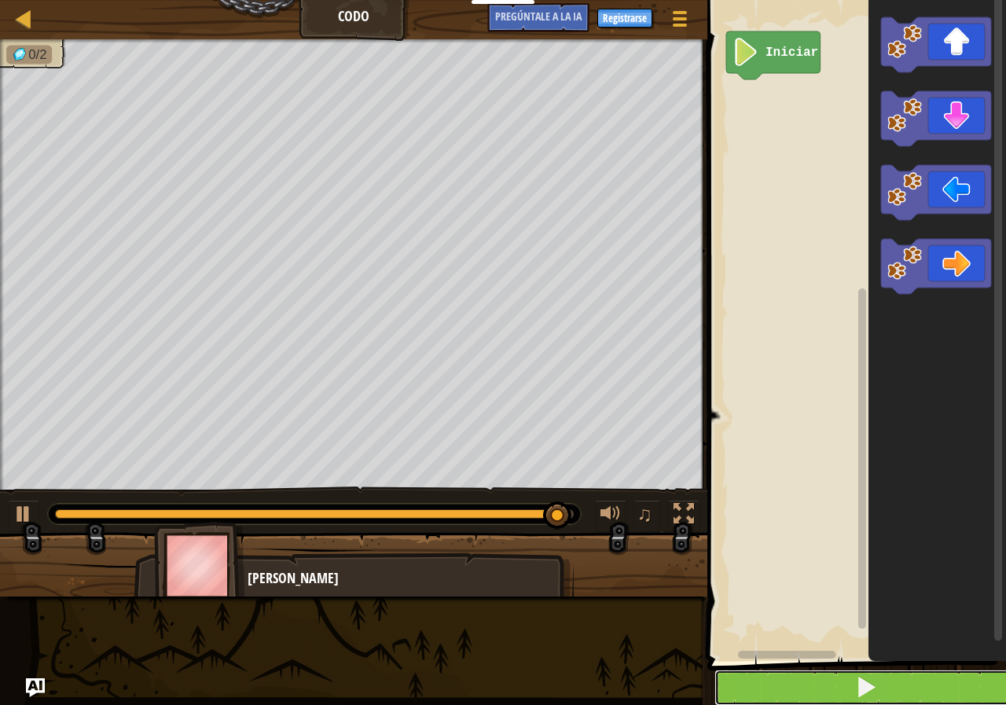
click at [827, 677] on button at bounding box center [865, 687] width 303 height 36
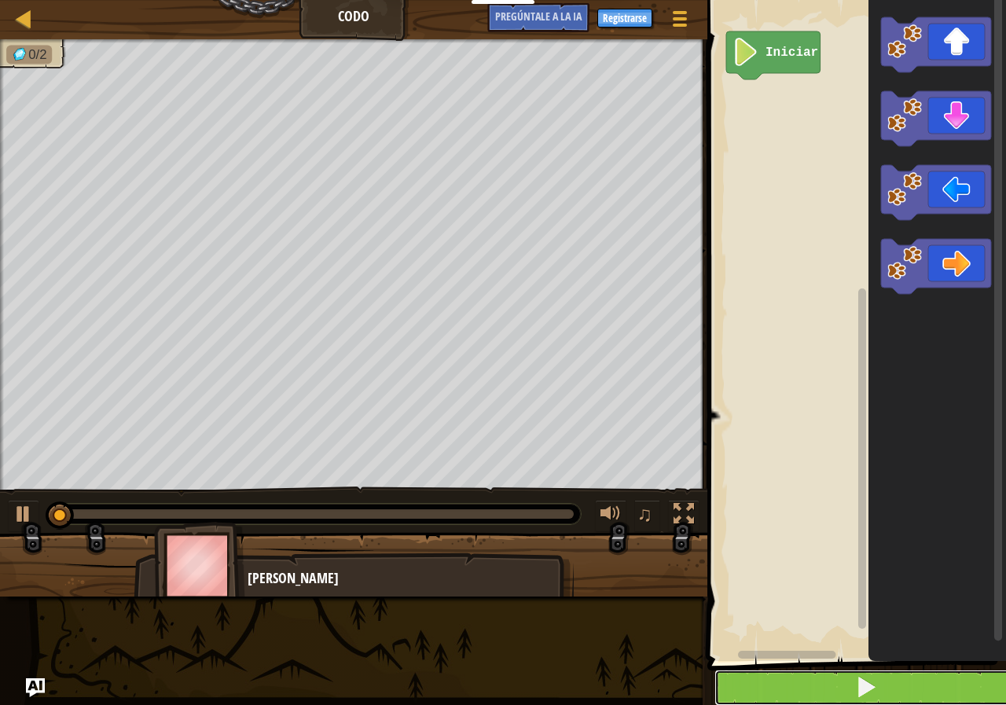
click at [827, 677] on button at bounding box center [865, 687] width 303 height 36
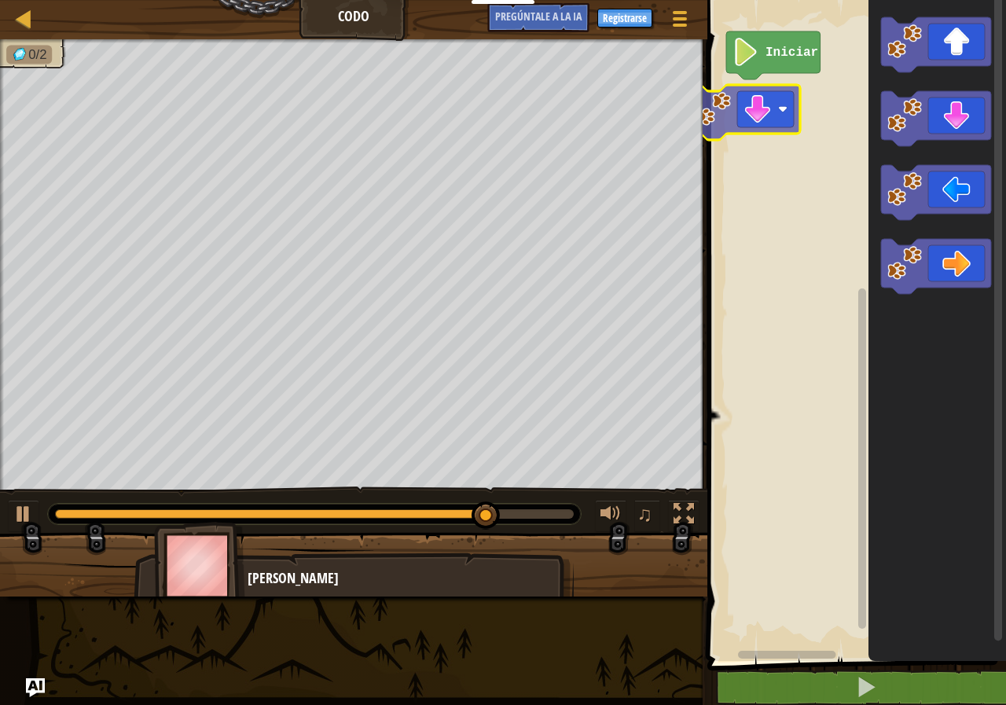
click at [787, 101] on div "Iniciar" at bounding box center [853, 326] width 303 height 669
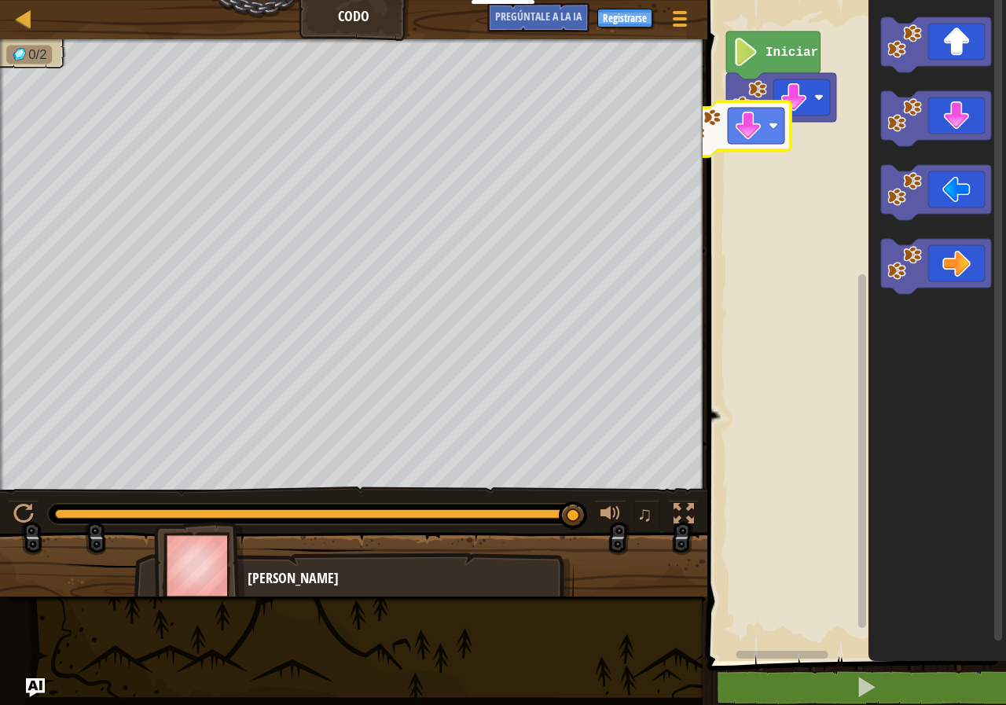
click at [756, 110] on div "Iniciar" at bounding box center [853, 326] width 303 height 669
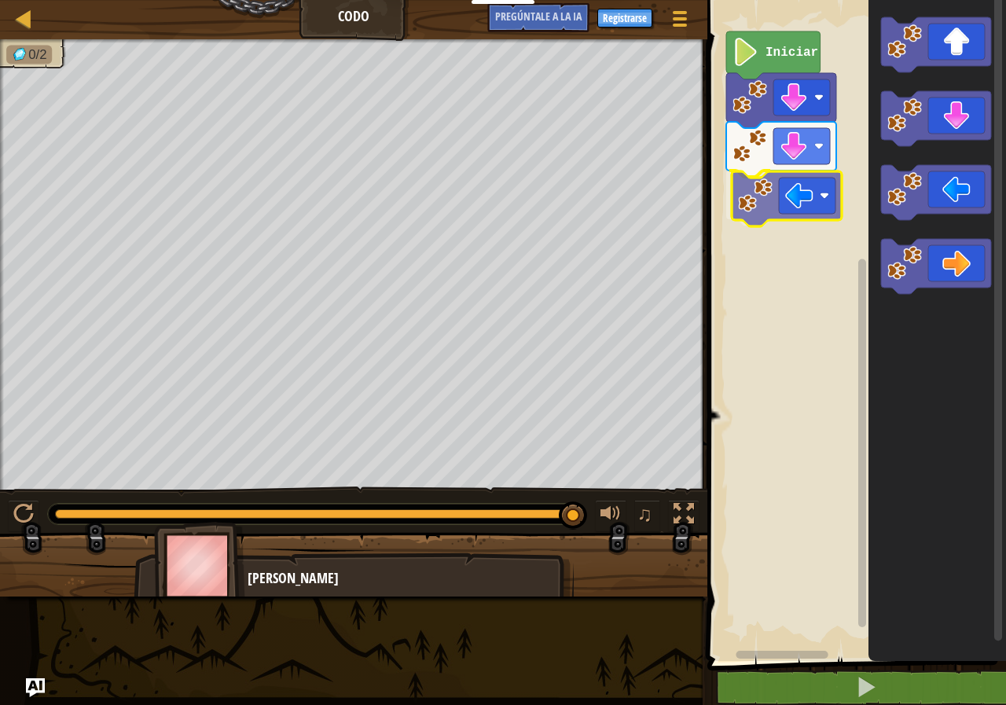
click at [801, 197] on div "Iniciar" at bounding box center [853, 326] width 303 height 669
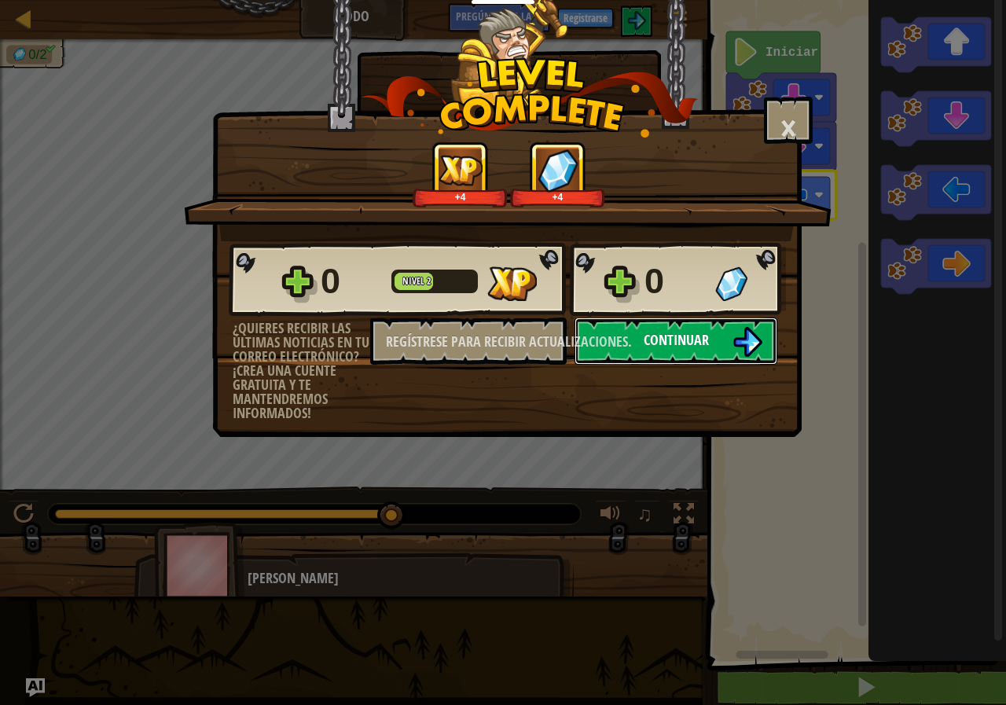
click at [659, 346] on font "Continuar" at bounding box center [675, 340] width 65 height 20
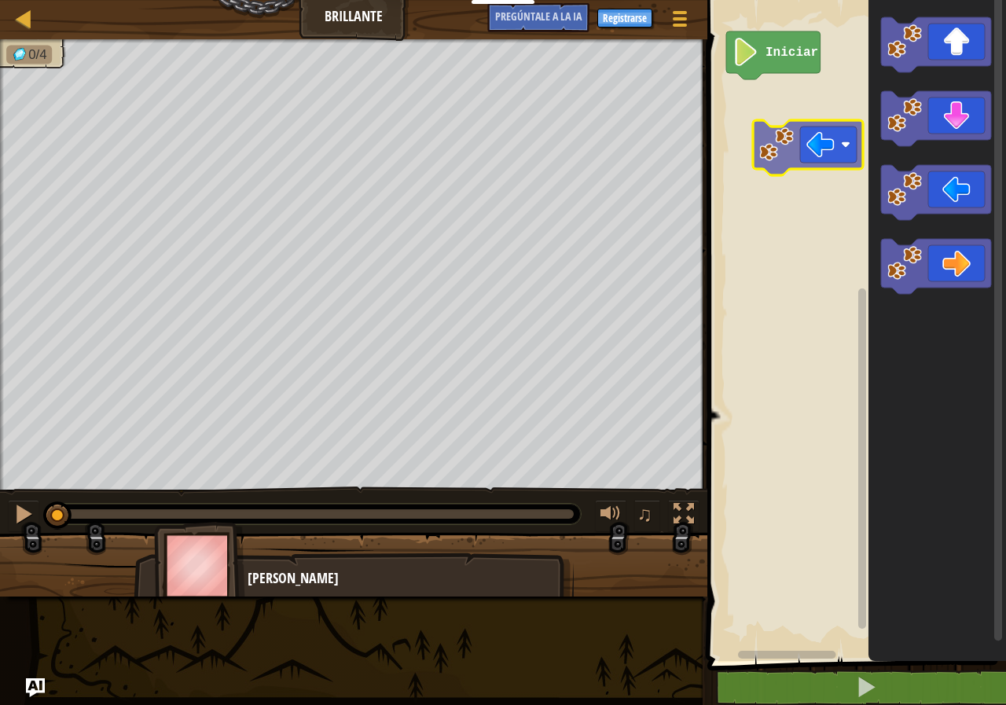
click at [819, 112] on div "Iniciar" at bounding box center [853, 326] width 303 height 669
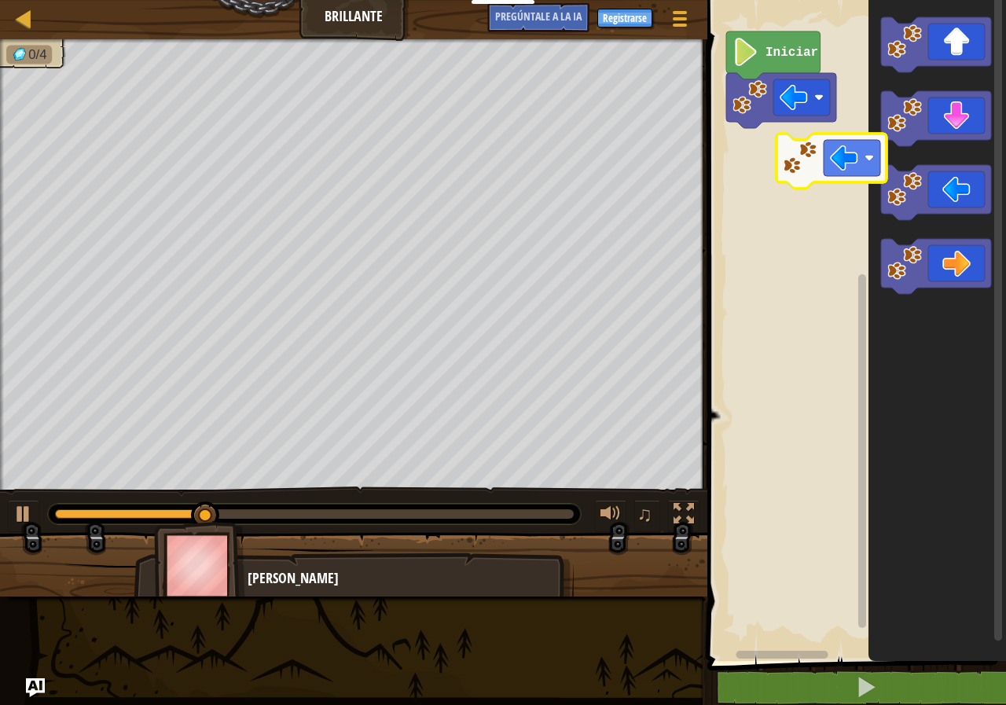
click at [792, 154] on div "Iniciar" at bounding box center [853, 326] width 303 height 669
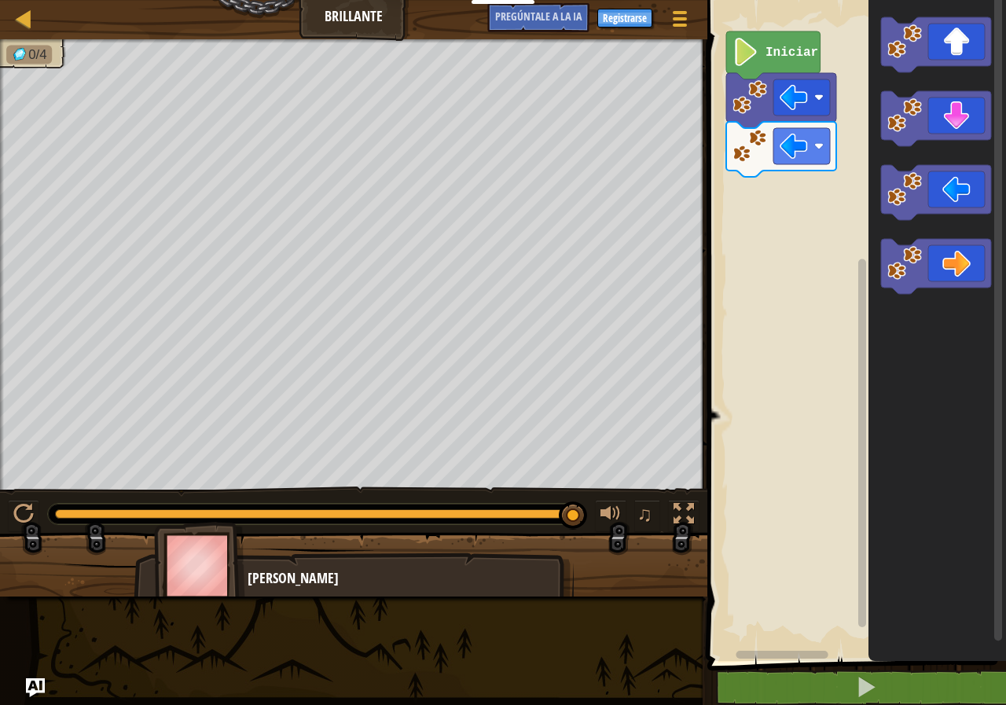
click at [692, 161] on div "Mapa Brillante Menú del [DEMOGRAPHIC_DATA] Registrarse [DEMOGRAPHIC_DATA]le a l…" at bounding box center [503, 352] width 1006 height 705
click at [804, 209] on div "Iniciar" at bounding box center [853, 326] width 303 height 669
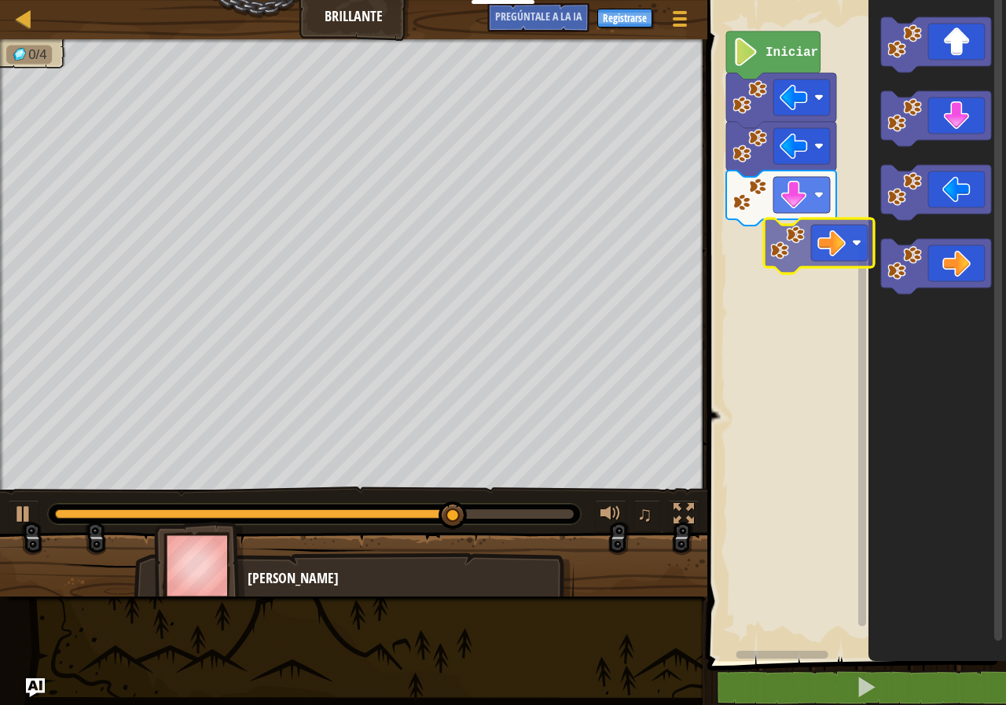
click at [811, 222] on div "Iniciar" at bounding box center [853, 326] width 303 height 669
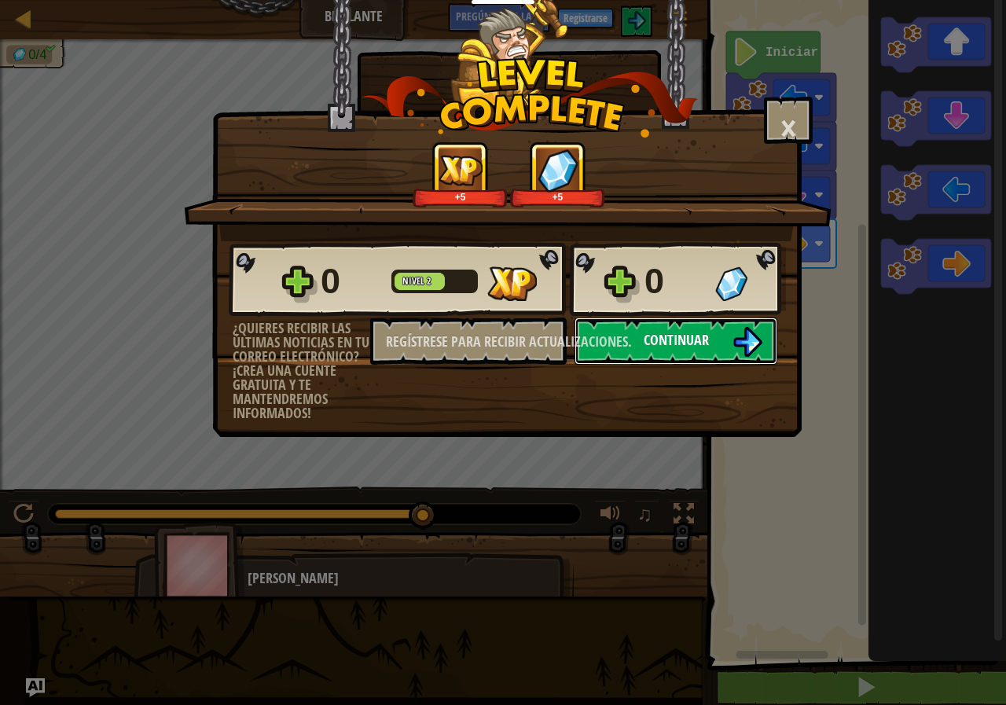
click at [655, 325] on button "Continuar" at bounding box center [675, 340] width 203 height 47
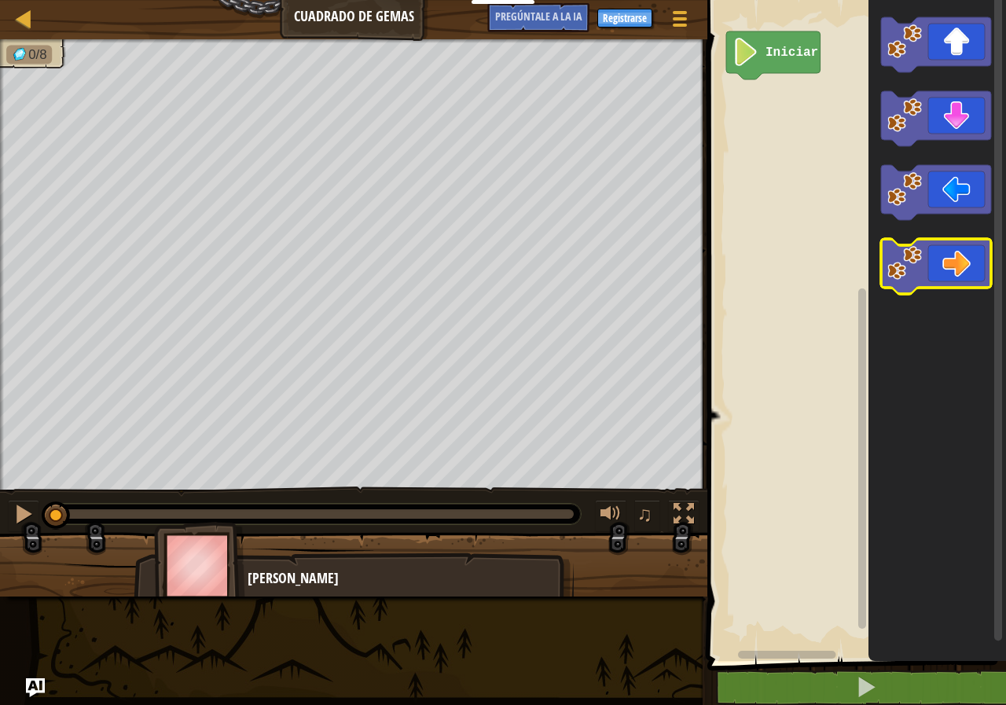
click at [970, 261] on icon "Espacio de trabajo de Blockly" at bounding box center [936, 266] width 110 height 55
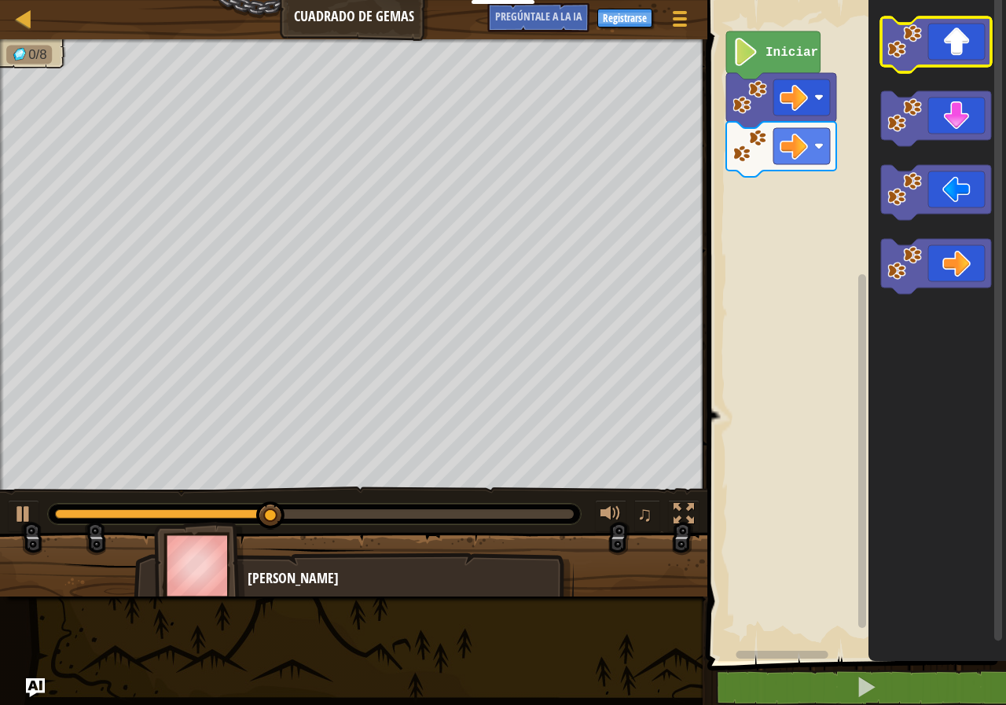
click at [929, 64] on icon "Espacio de trabajo de Blockly" at bounding box center [936, 44] width 110 height 55
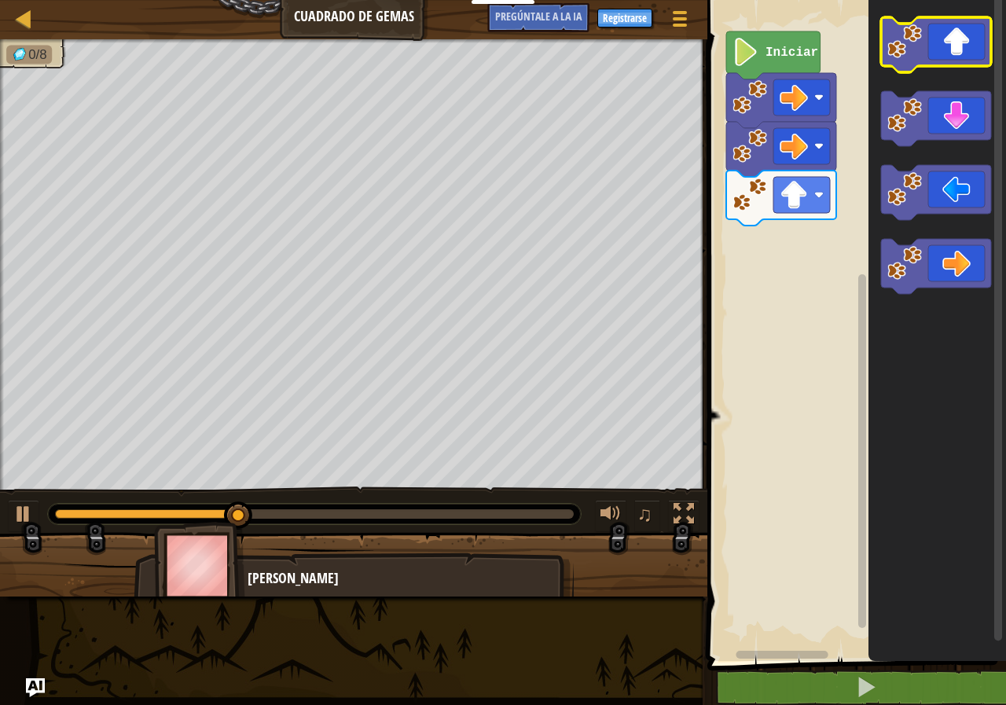
click at [929, 64] on icon "Espacio de trabajo de Blockly" at bounding box center [936, 44] width 110 height 55
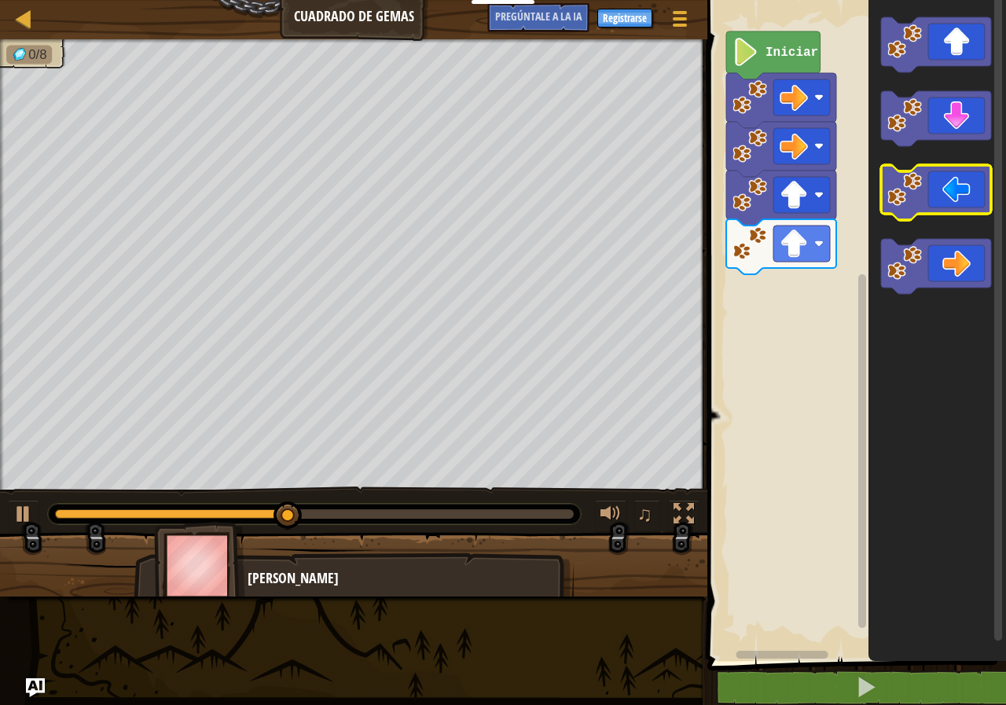
click at [935, 190] on icon "Espacio de trabajo de Blockly" at bounding box center [936, 192] width 110 height 55
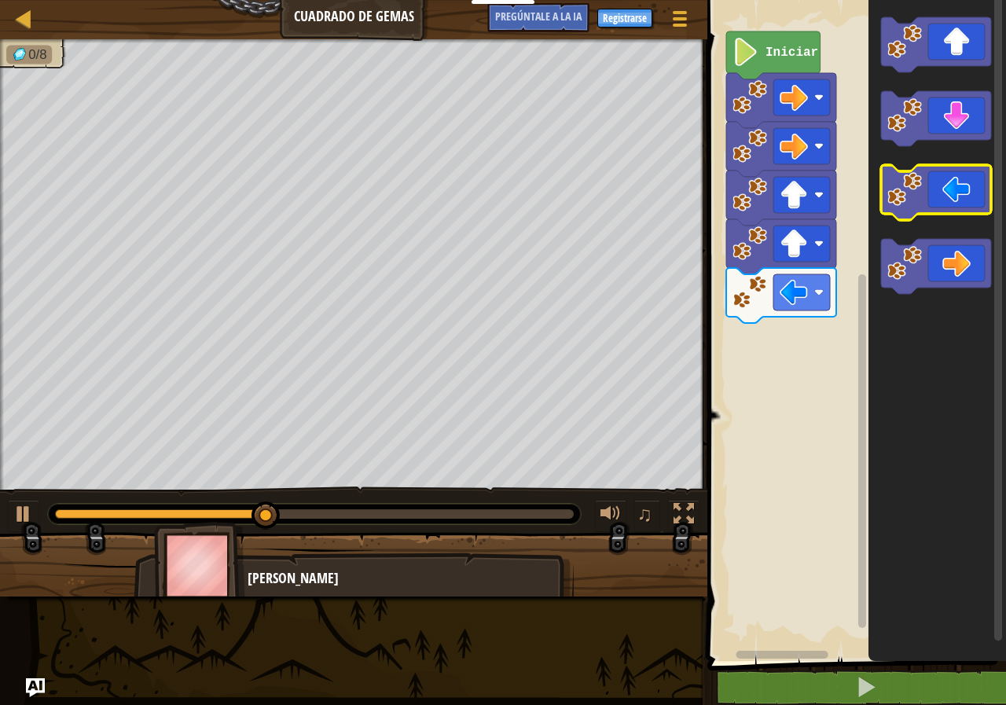
click at [935, 190] on icon "Espacio de trabajo de Blockly" at bounding box center [936, 192] width 110 height 55
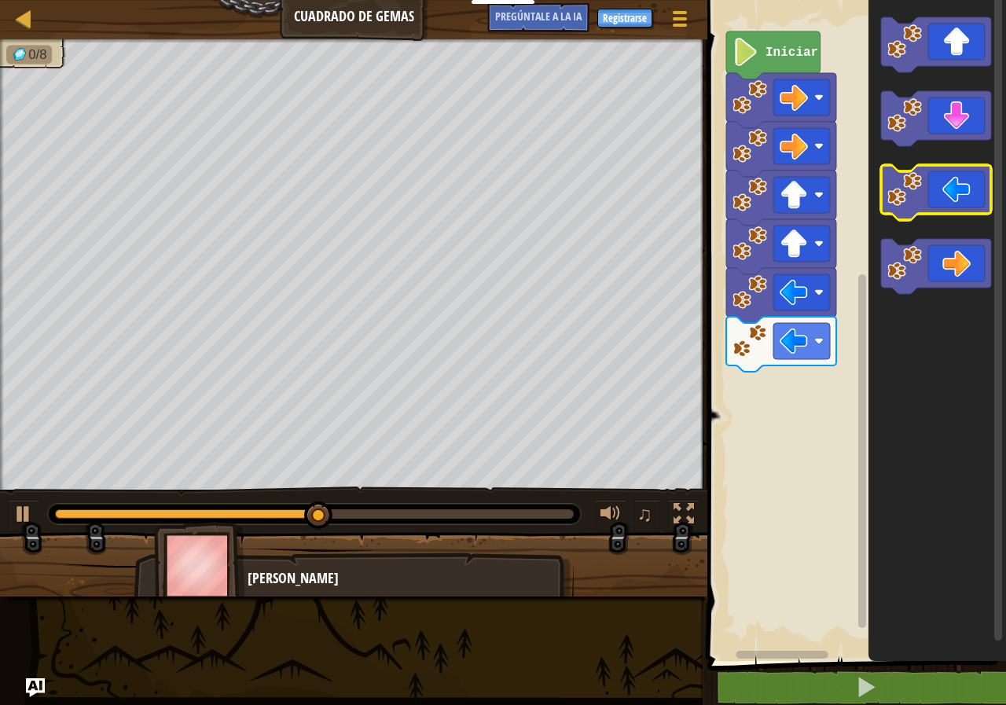
click at [935, 190] on icon "Espacio de trabajo de Blockly" at bounding box center [936, 192] width 110 height 55
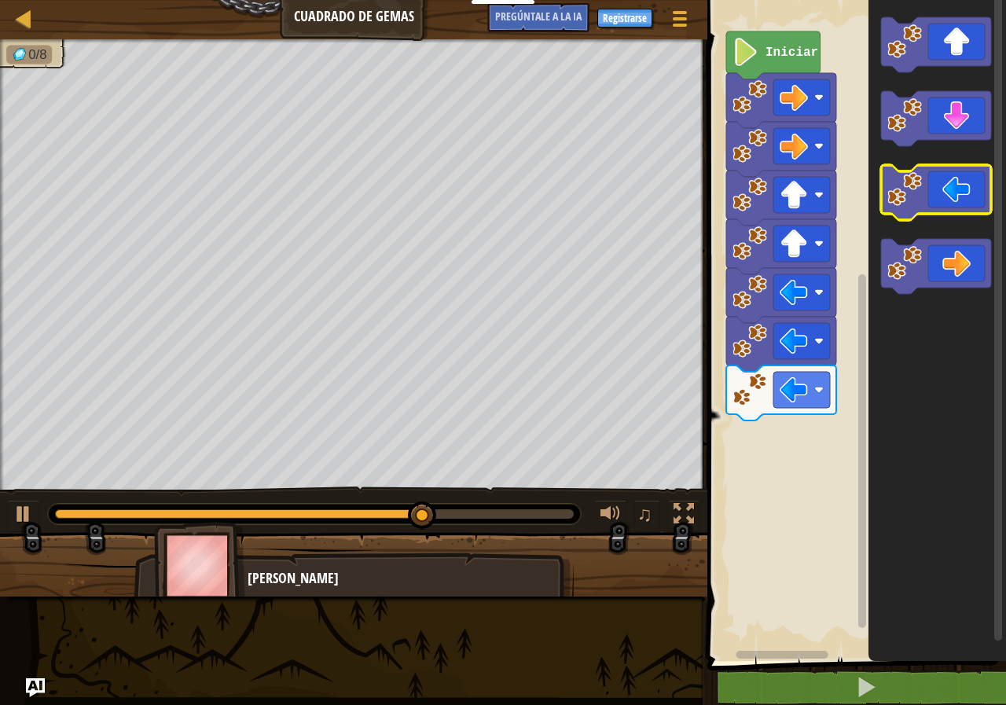
click at [935, 190] on icon "Espacio de trabajo de Blockly" at bounding box center [936, 192] width 110 height 55
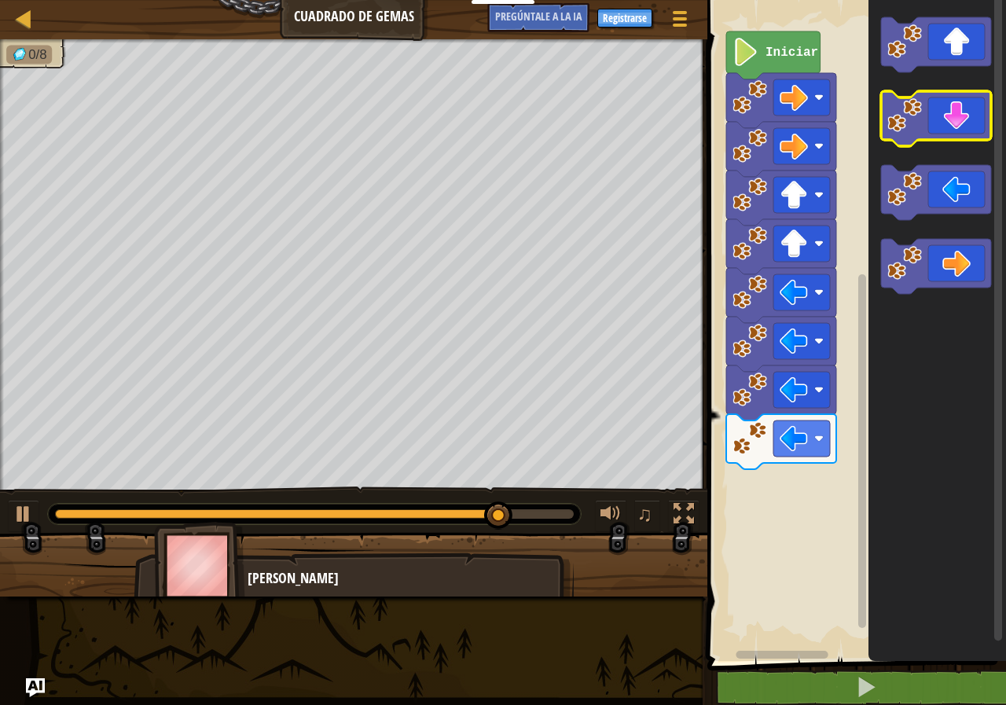
click at [947, 126] on icon "Espacio de trabajo de Blockly" at bounding box center [936, 118] width 110 height 55
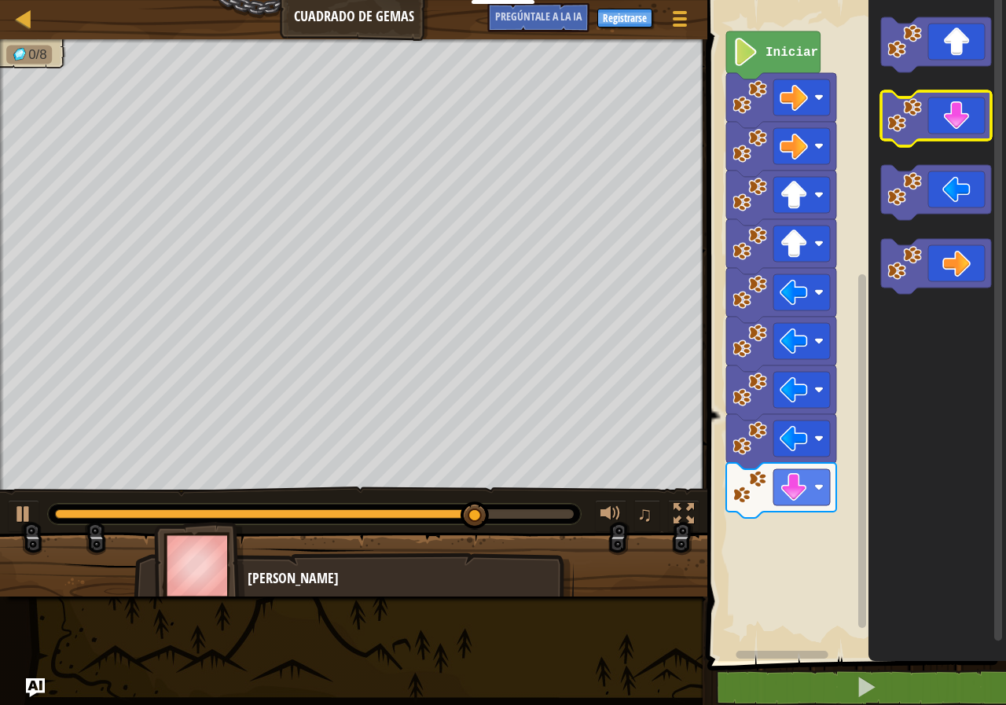
click at [947, 126] on icon "Espacio de trabajo de Blockly" at bounding box center [936, 118] width 110 height 55
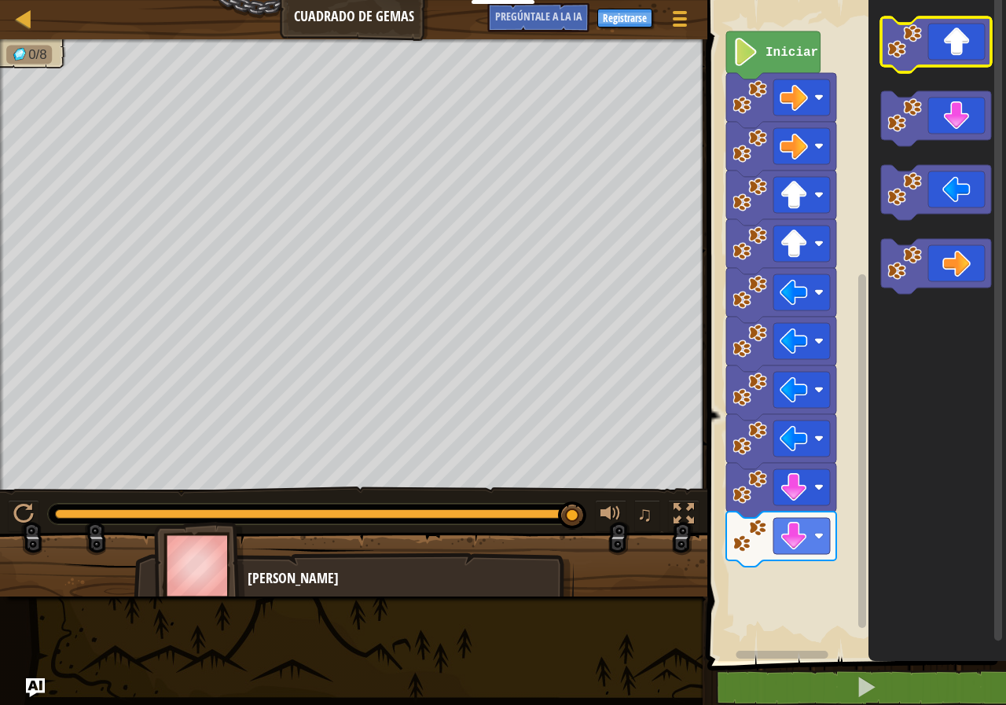
click at [964, 55] on icon "Espacio de trabajo de Blockly" at bounding box center [936, 44] width 110 height 55
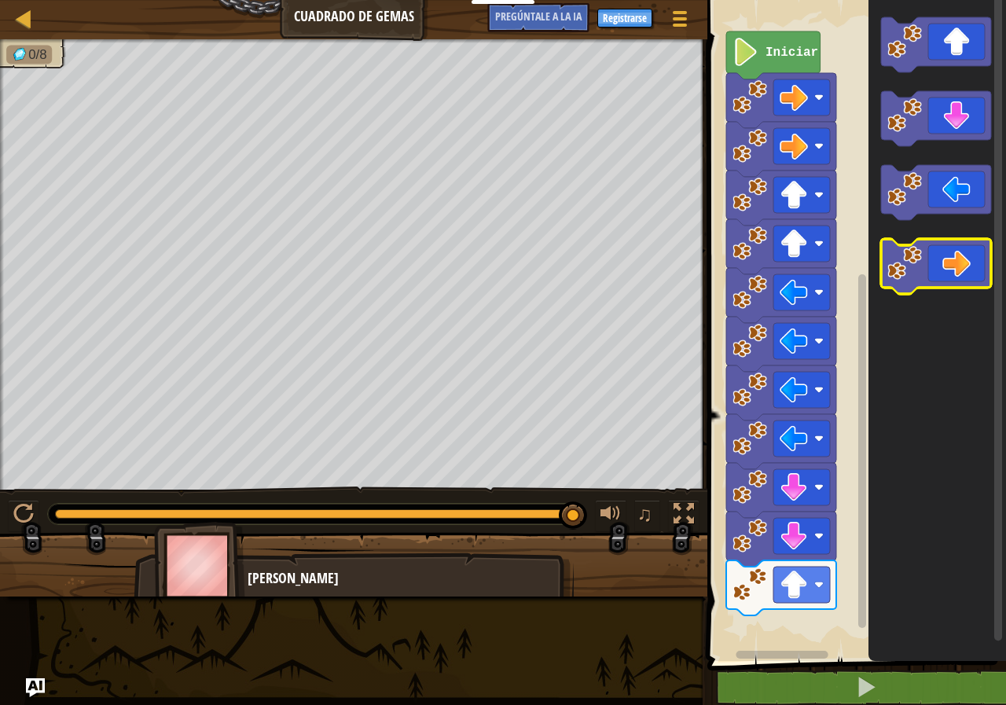
click at [977, 257] on icon "Espacio de trabajo de Blockly" at bounding box center [936, 266] width 110 height 55
click at [974, 262] on icon "Espacio de trabajo de Blockly" at bounding box center [936, 266] width 110 height 55
click at [970, 265] on icon "Espacio de trabajo de Blockly" at bounding box center [936, 266] width 110 height 55
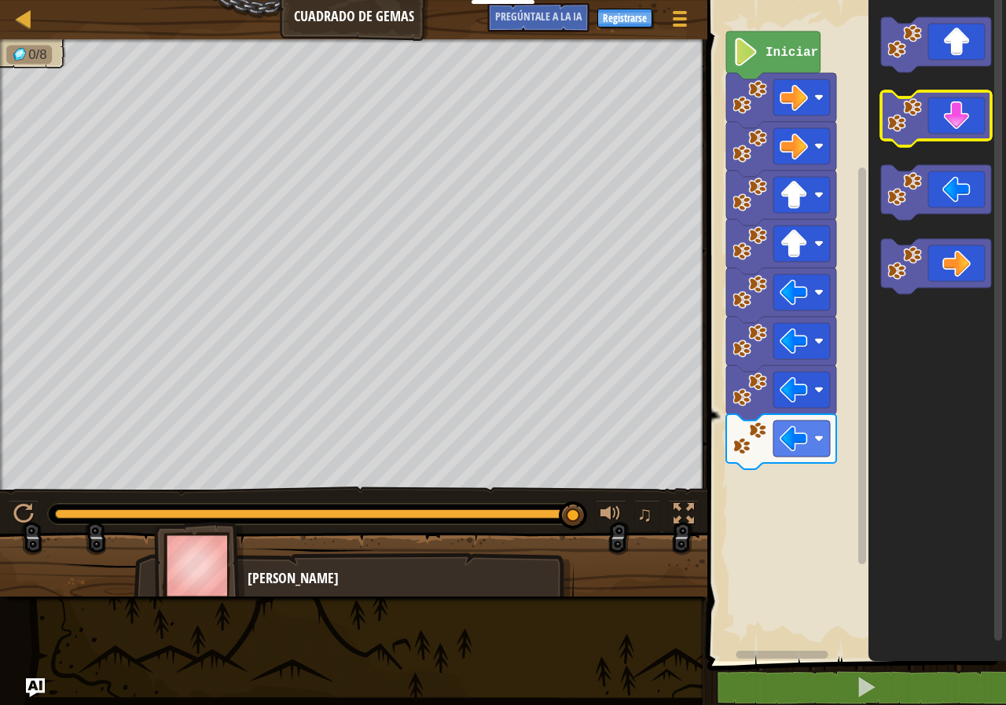
click at [951, 125] on icon "Espacio de trabajo de Blockly" at bounding box center [936, 118] width 110 height 55
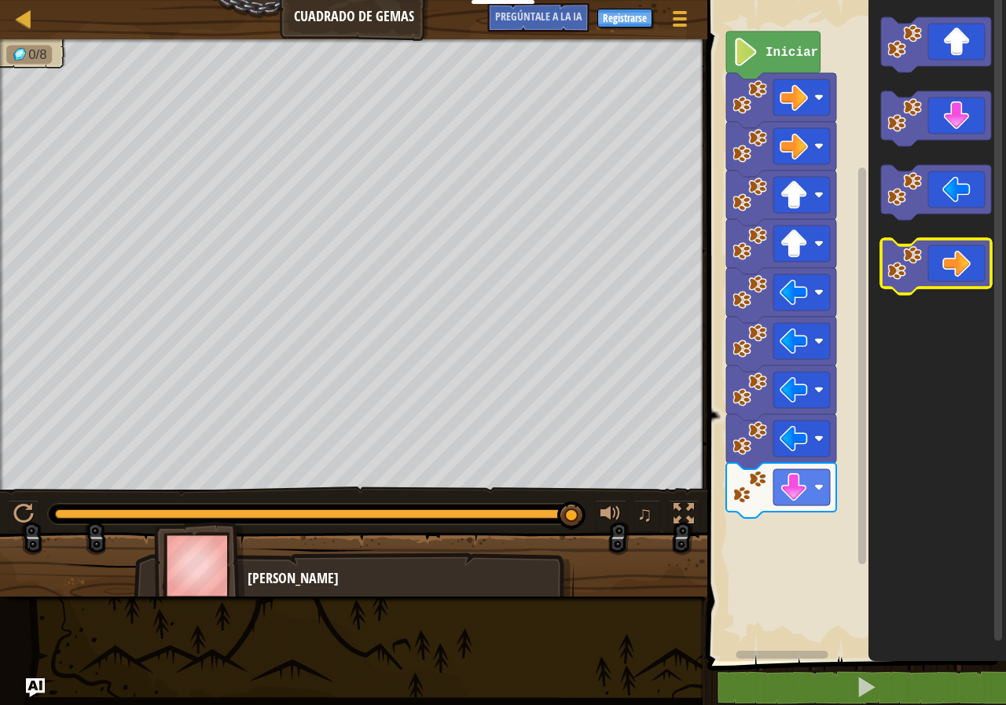
click at [958, 272] on icon "Espacio de trabajo de Blockly" at bounding box center [936, 266] width 110 height 55
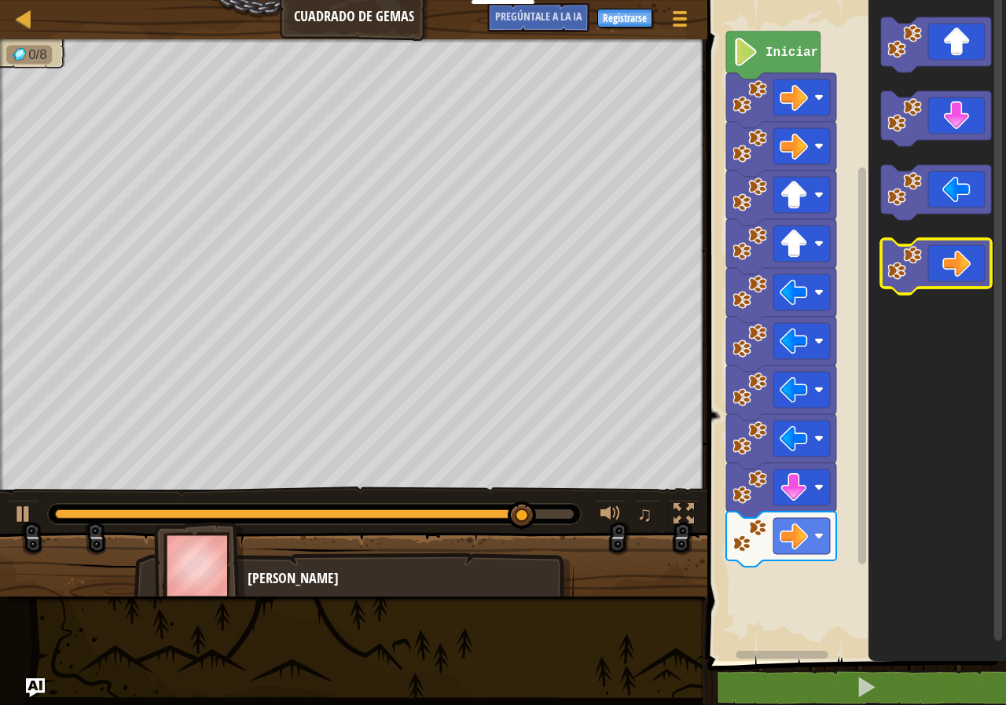
click at [958, 272] on icon "Espacio de trabajo de Blockly" at bounding box center [936, 266] width 110 height 55
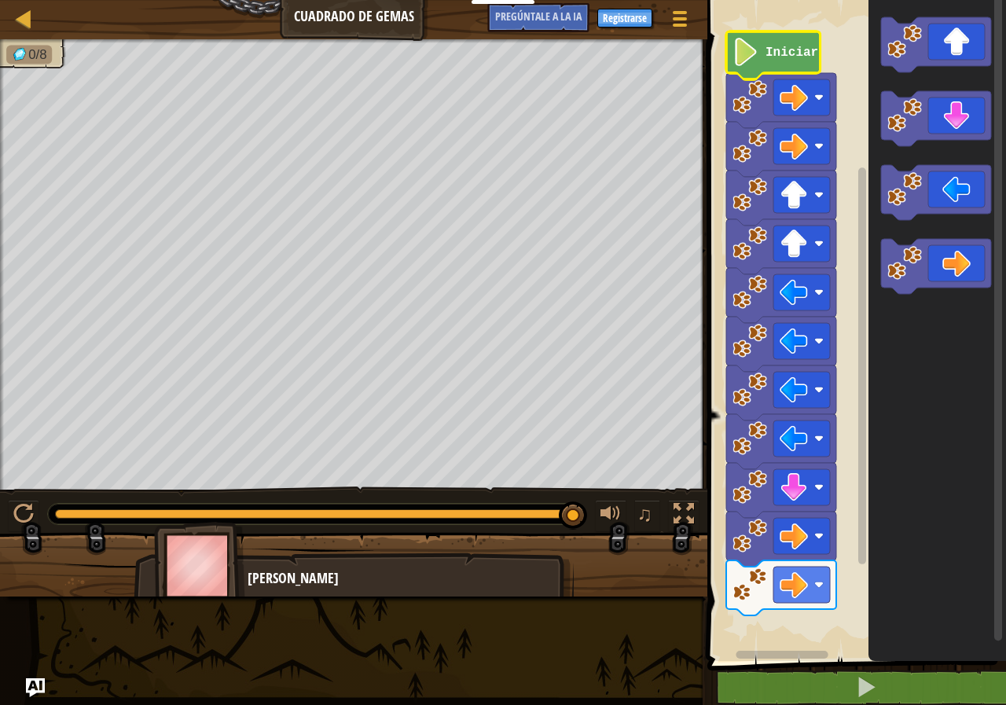
click at [746, 58] on image "Espacio de trabajo de Blockly" at bounding box center [745, 52] width 27 height 28
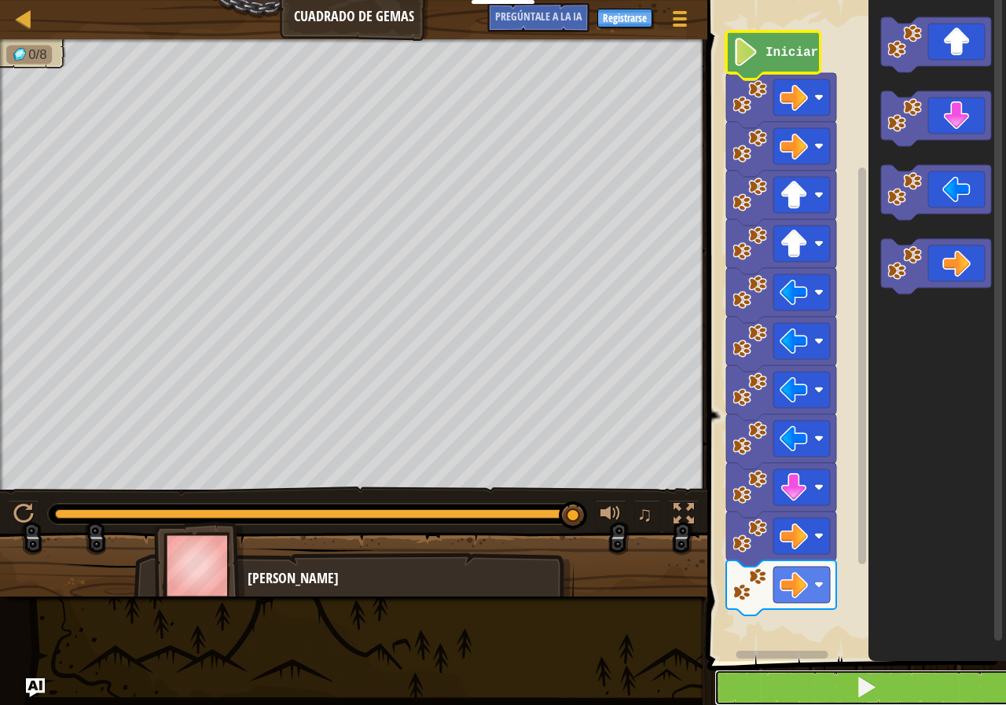
click at [827, 687] on button at bounding box center [865, 687] width 303 height 36
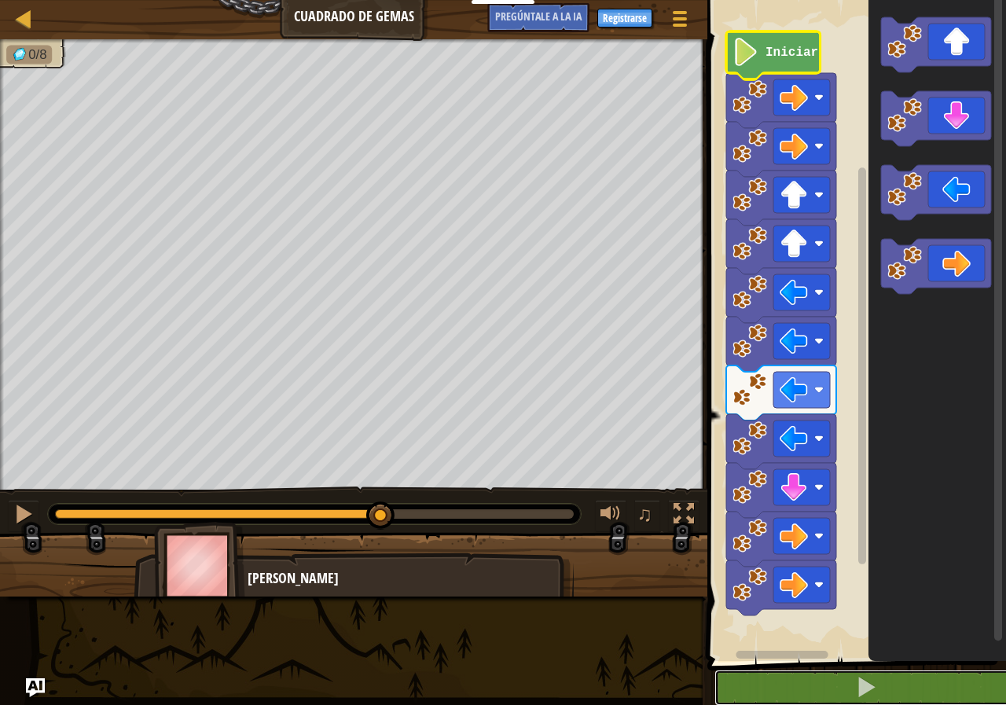
drag, startPoint x: 456, startPoint y: 539, endPoint x: 381, endPoint y: 559, distance: 77.4
click at [381, 559] on div "0/8 ♫ [PERSON_NAME]" at bounding box center [503, 317] width 1006 height 557
click at [10, 515] on button at bounding box center [23, 516] width 31 height 32
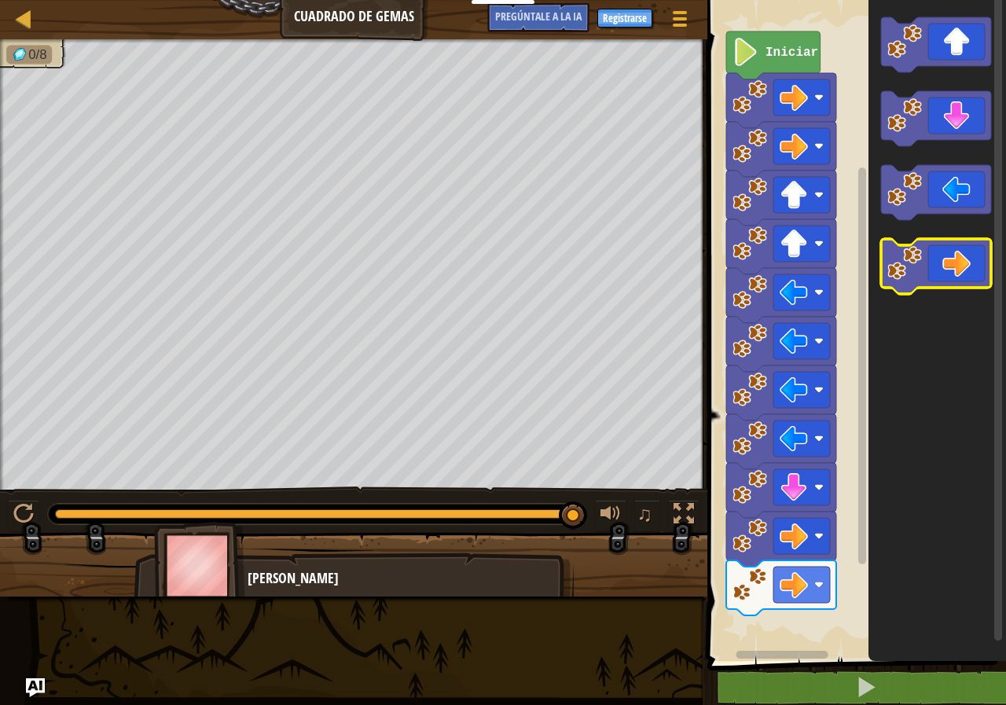
click at [950, 268] on icon "Espacio de trabajo de Blockly" at bounding box center [936, 266] width 110 height 55
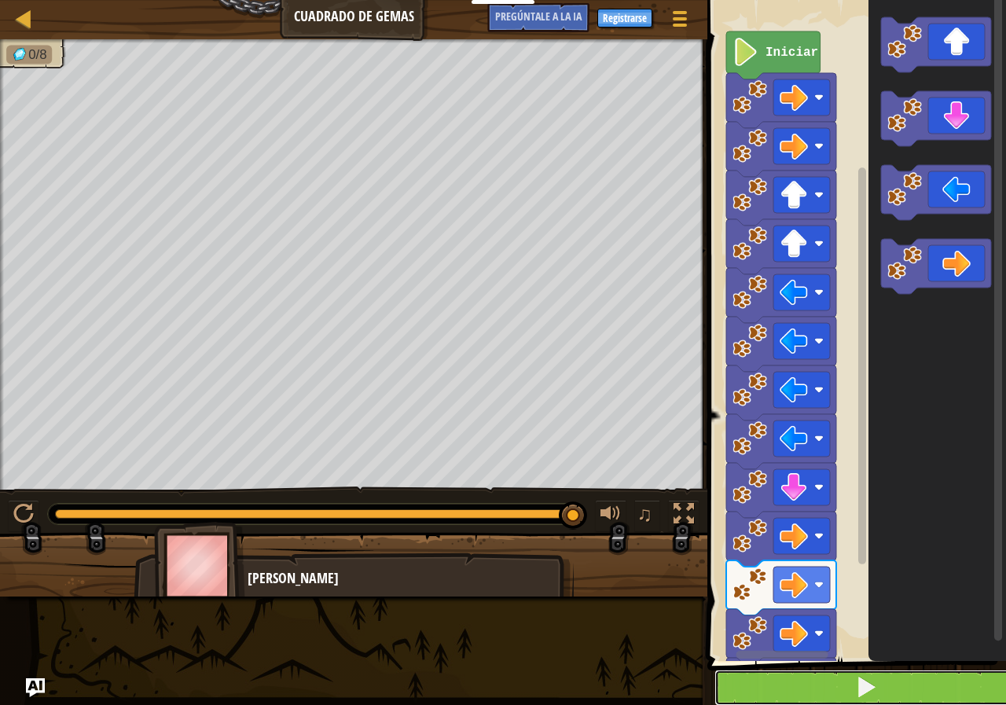
click at [827, 684] on button at bounding box center [865, 687] width 303 height 36
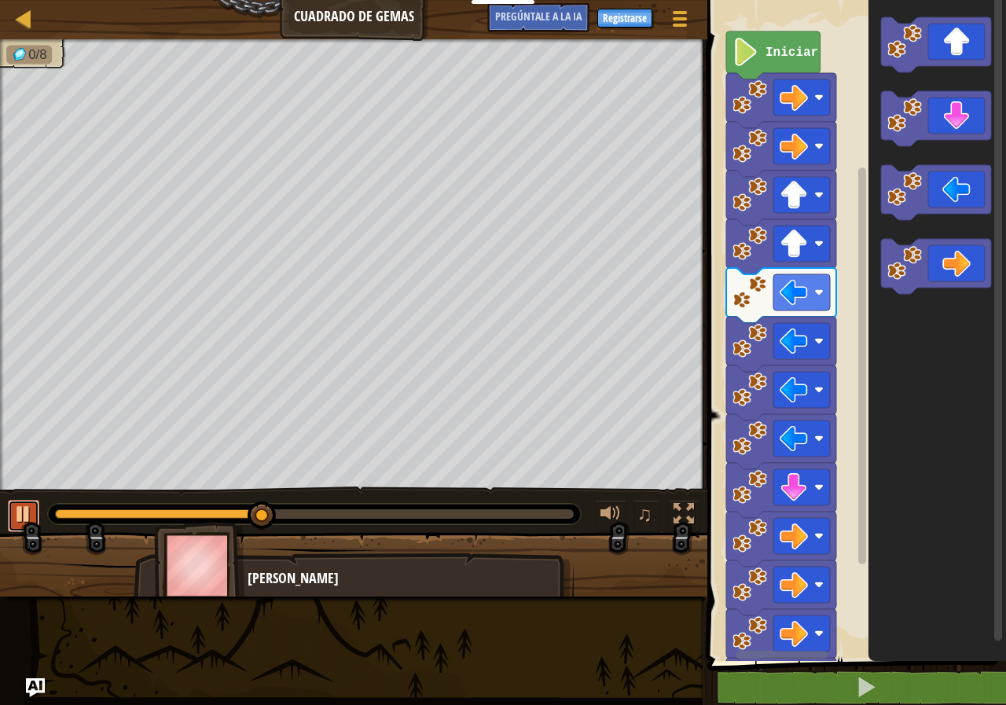
click at [24, 511] on div at bounding box center [23, 514] width 20 height 20
click at [16, 516] on div at bounding box center [23, 514] width 20 height 20
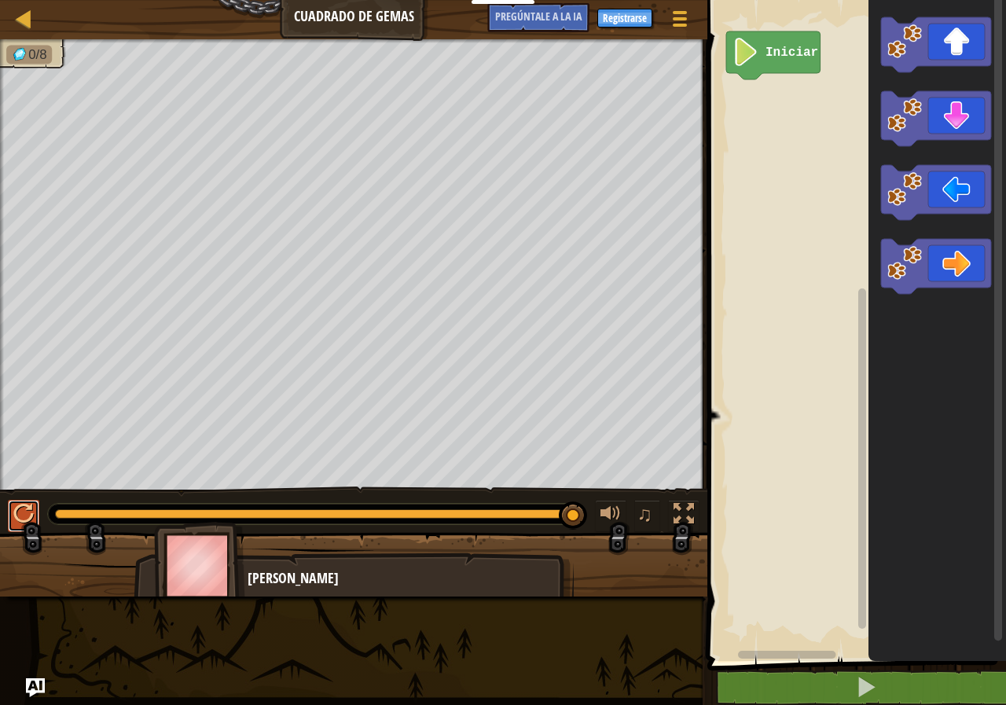
click at [33, 511] on div at bounding box center [23, 514] width 20 height 20
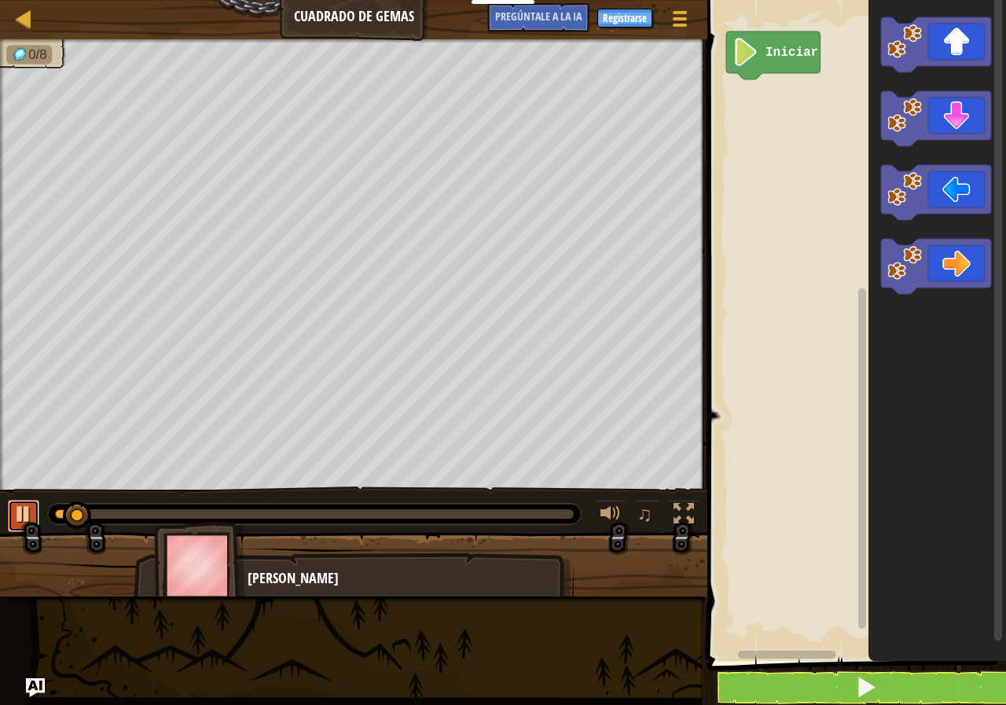
click at [29, 508] on div at bounding box center [23, 514] width 20 height 20
click at [27, 508] on div at bounding box center [23, 514] width 20 height 20
drag, startPoint x: 101, startPoint y: 522, endPoint x: 34, endPoint y: 536, distance: 68.3
click at [34, 536] on div "0/8 ♫ [PERSON_NAME]" at bounding box center [503, 317] width 1006 height 557
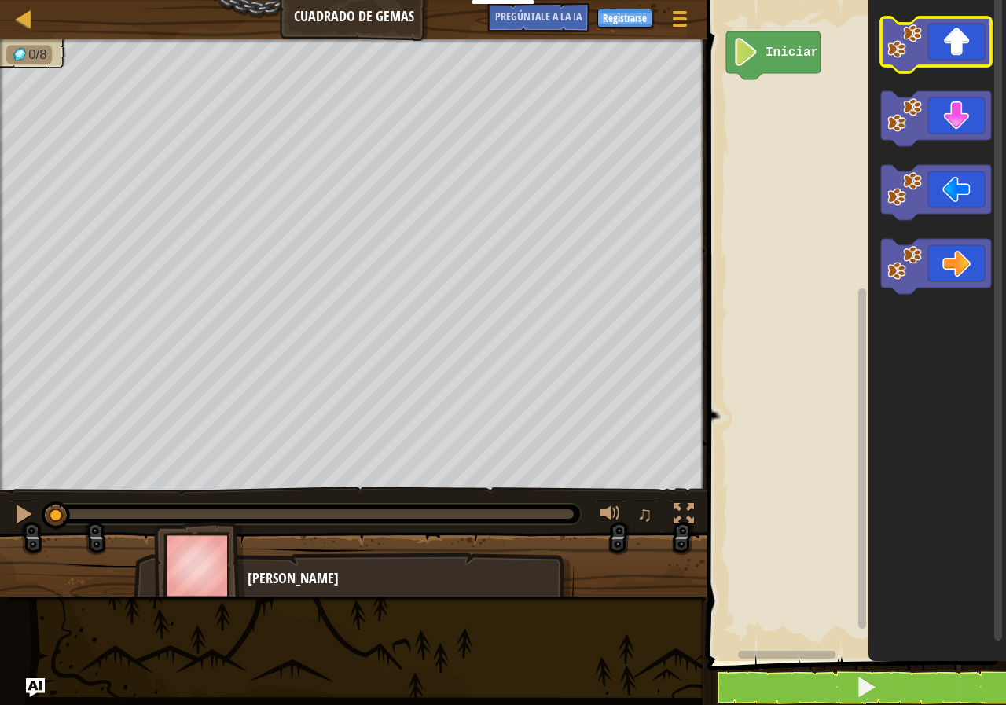
click at [933, 35] on icon "Espacio de trabajo de Blockly" at bounding box center [936, 44] width 110 height 55
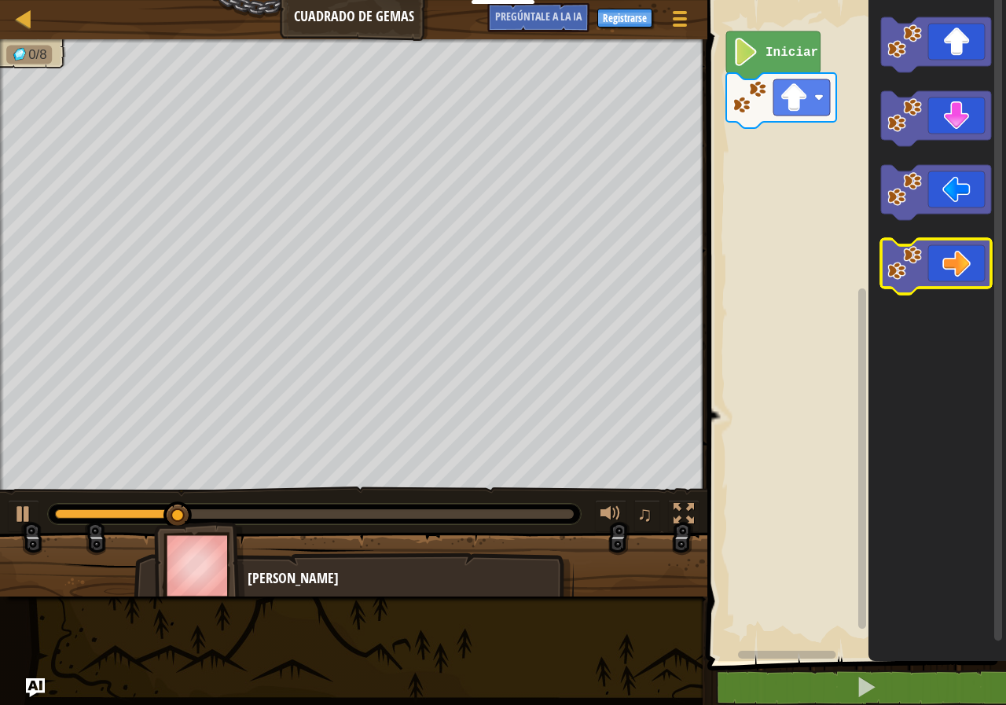
click at [959, 274] on icon "Espacio de trabajo de Blockly" at bounding box center [936, 266] width 110 height 55
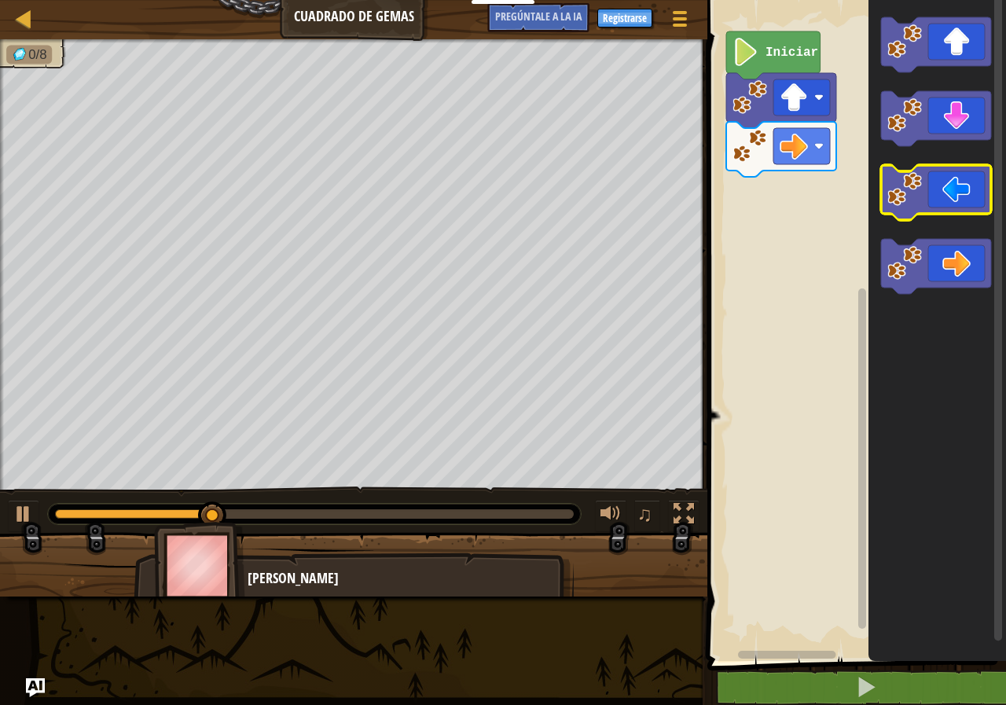
click at [915, 200] on image "Espacio de trabajo de Blockly" at bounding box center [904, 189] width 35 height 35
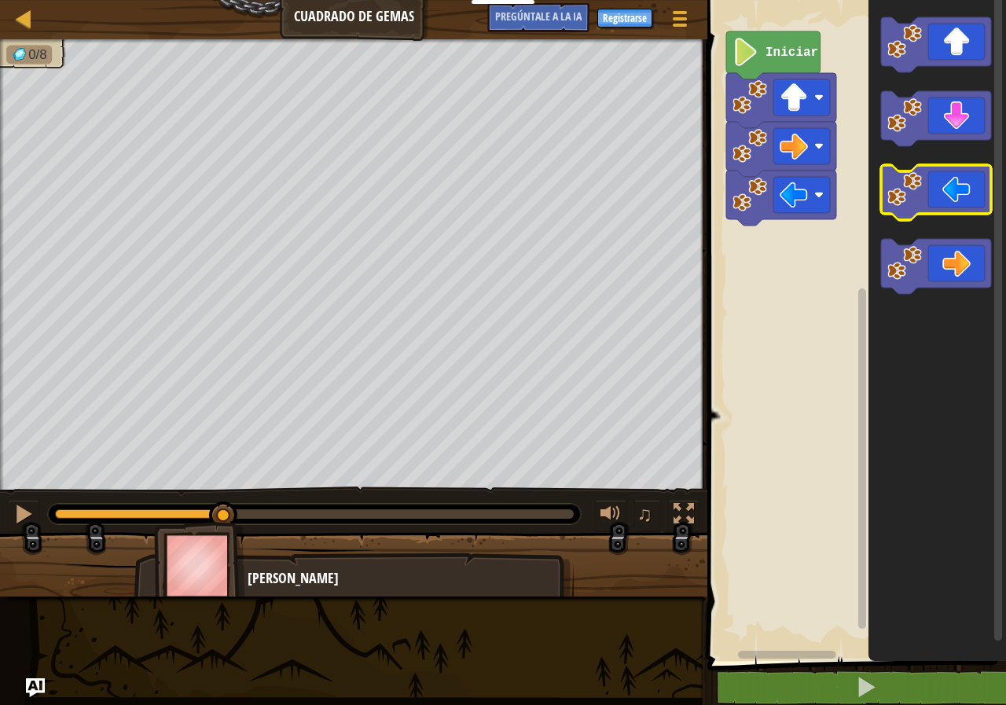
click at [915, 200] on image "Espacio de trabajo de Blockly" at bounding box center [904, 189] width 35 height 35
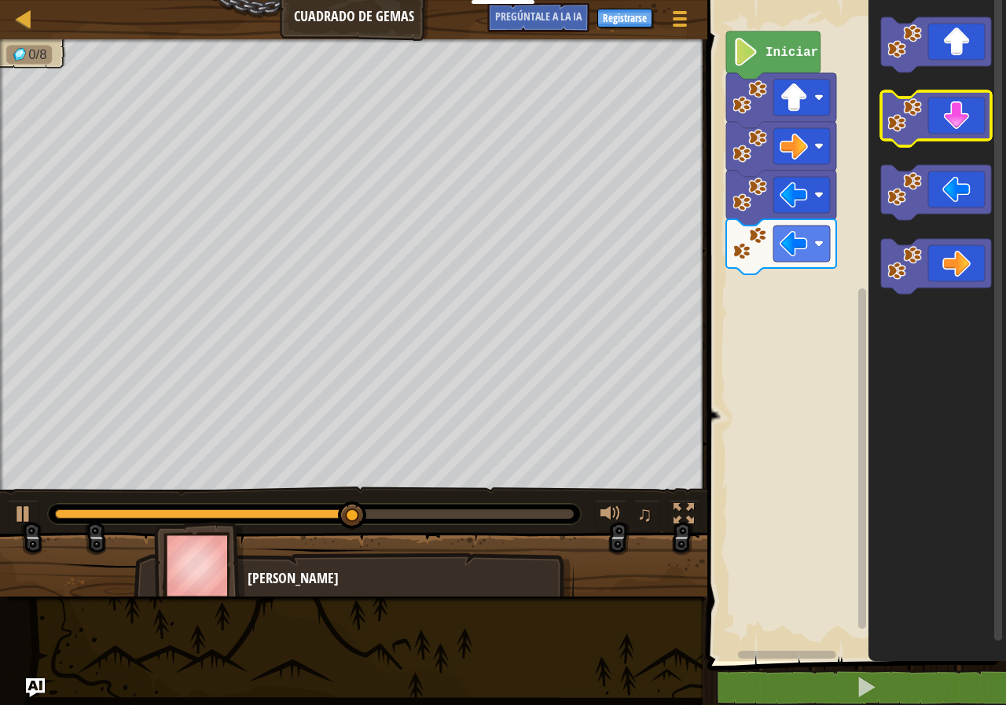
click at [951, 132] on icon "Espacio de trabajo de Blockly" at bounding box center [936, 118] width 110 height 55
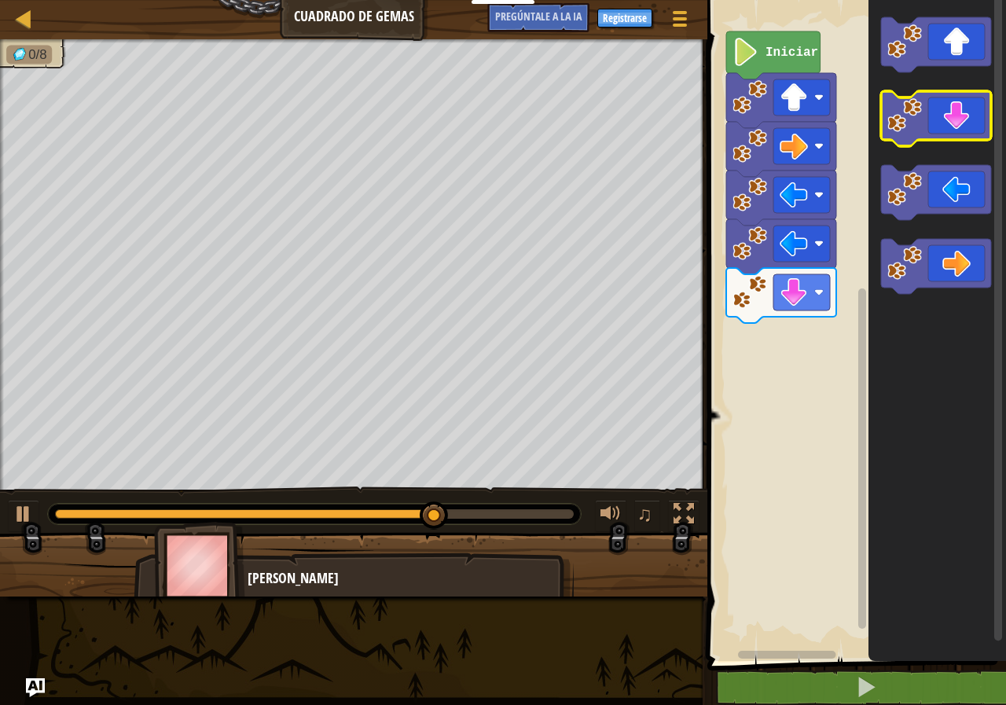
click at [951, 132] on icon "Espacio de trabajo de Blockly" at bounding box center [936, 118] width 110 height 55
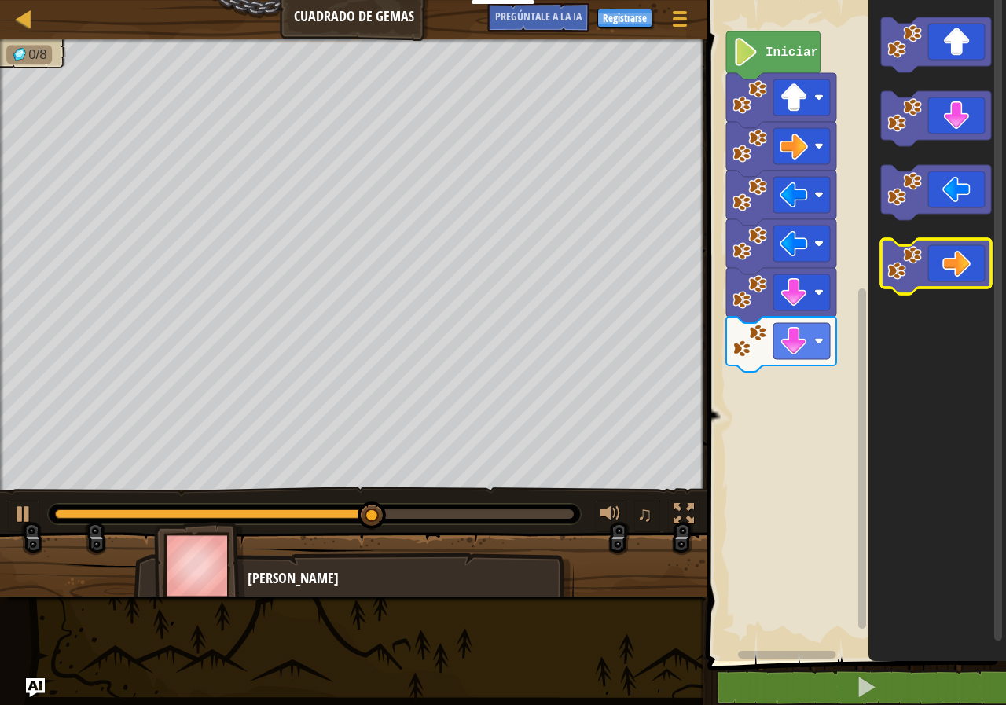
click at [976, 259] on icon "Espacio de trabajo de Blockly" at bounding box center [936, 266] width 110 height 55
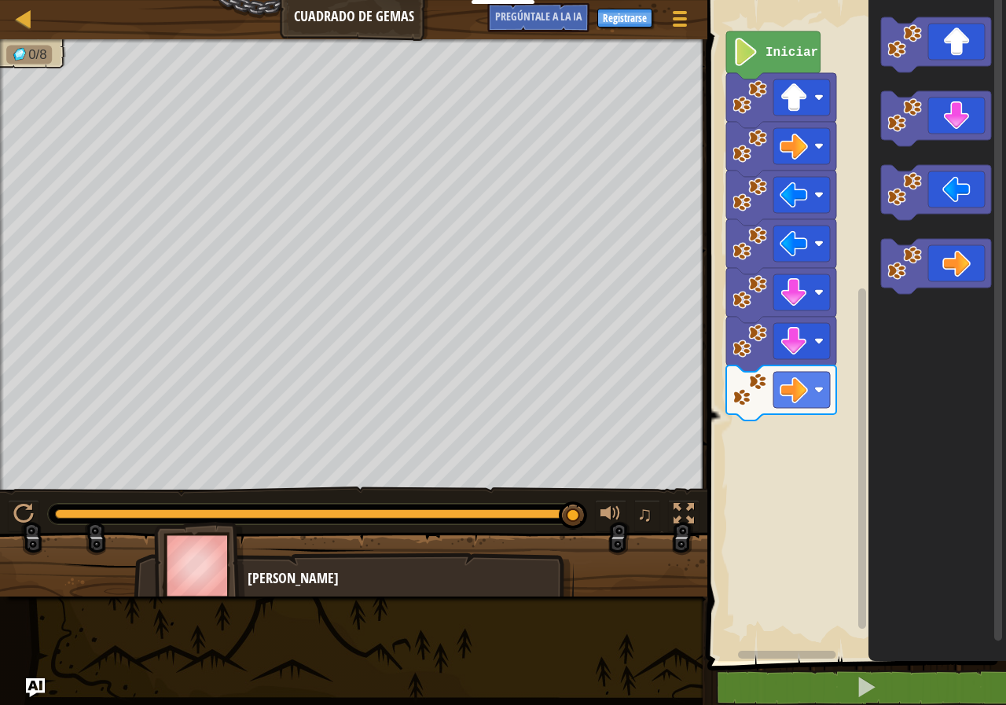
click at [944, 321] on icon "Espacio de trabajo de Blockly" at bounding box center [936, 326] width 137 height 669
click at [938, 273] on icon "Espacio de trabajo de Blockly" at bounding box center [936, 266] width 110 height 55
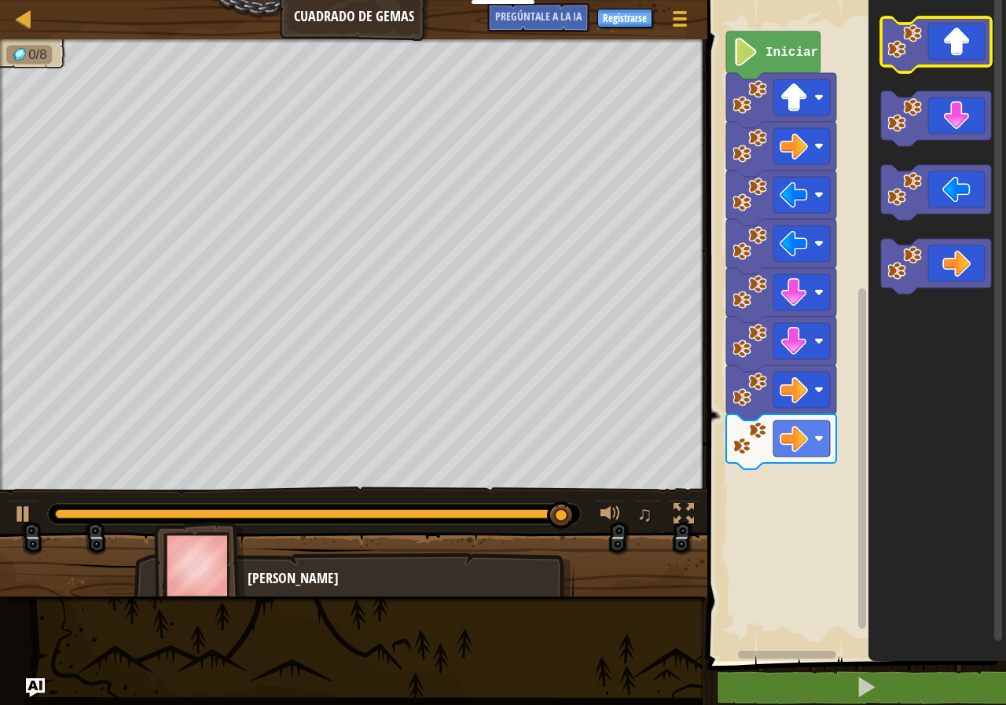
click at [949, 45] on icon "Espacio de trabajo de Blockly" at bounding box center [936, 44] width 110 height 55
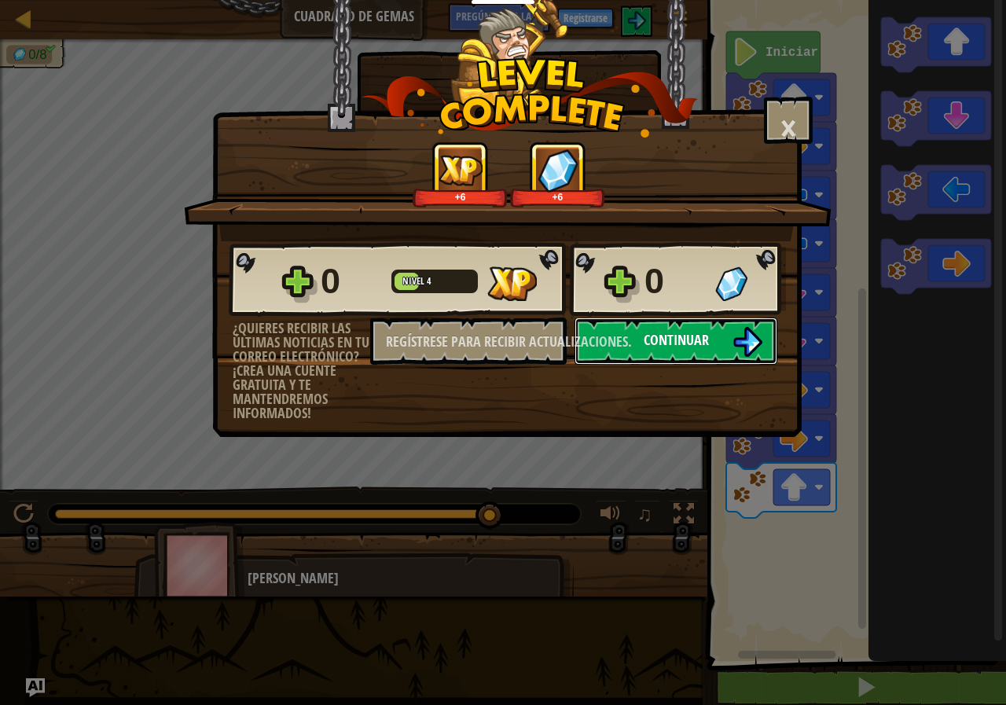
click at [661, 344] on font "Continuar" at bounding box center [675, 340] width 65 height 20
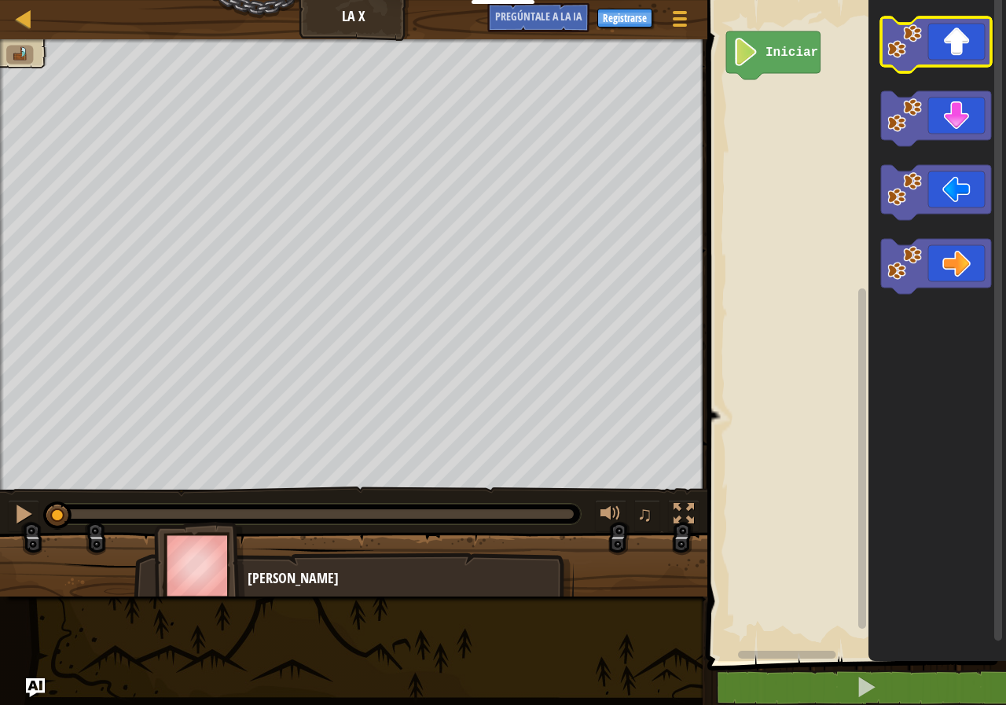
click at [952, 39] on icon "Espacio de trabajo de Blockly" at bounding box center [936, 44] width 110 height 55
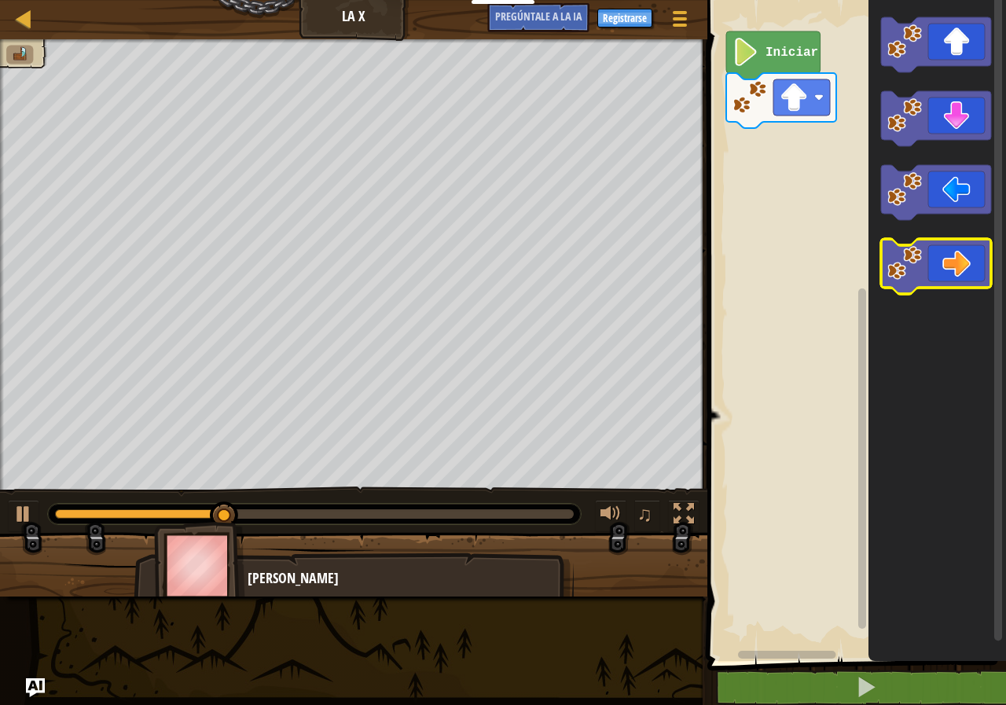
click at [929, 267] on icon "Espacio de trabajo de Blockly" at bounding box center [936, 266] width 110 height 55
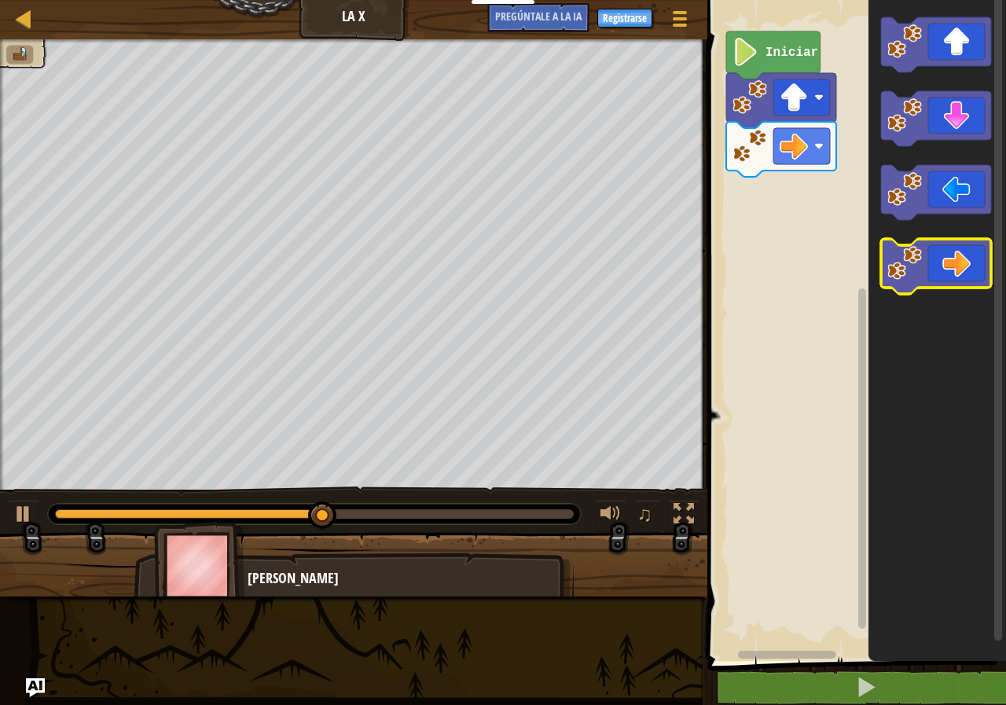
click at [957, 266] on icon "Espacio de trabajo de Blockly" at bounding box center [936, 266] width 110 height 55
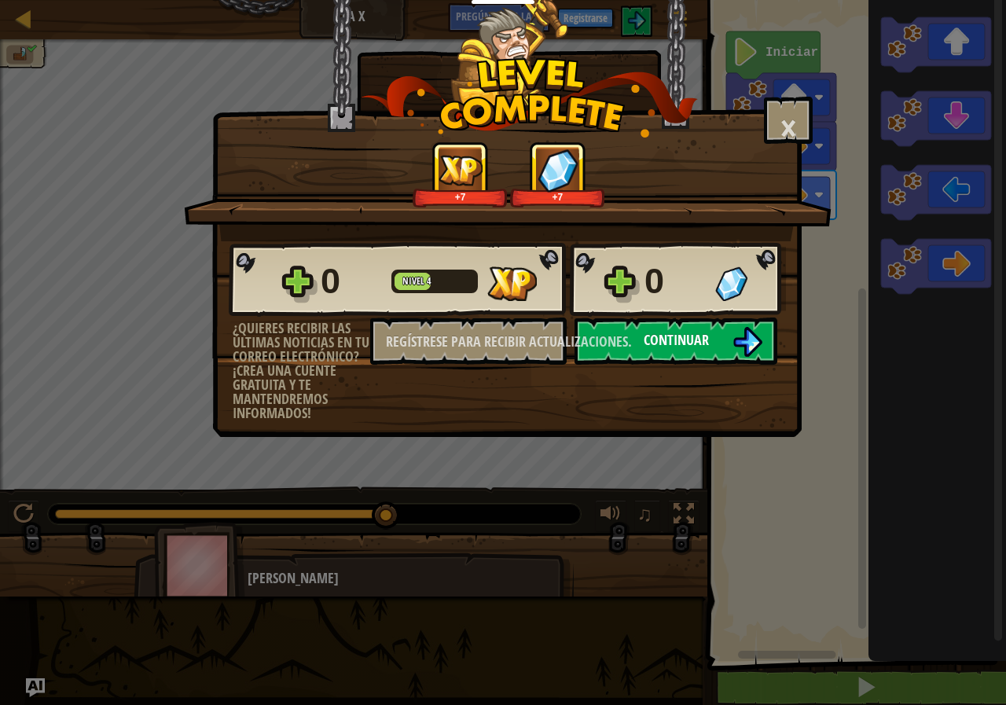
click at [699, 335] on font "Continuar" at bounding box center [675, 340] width 65 height 20
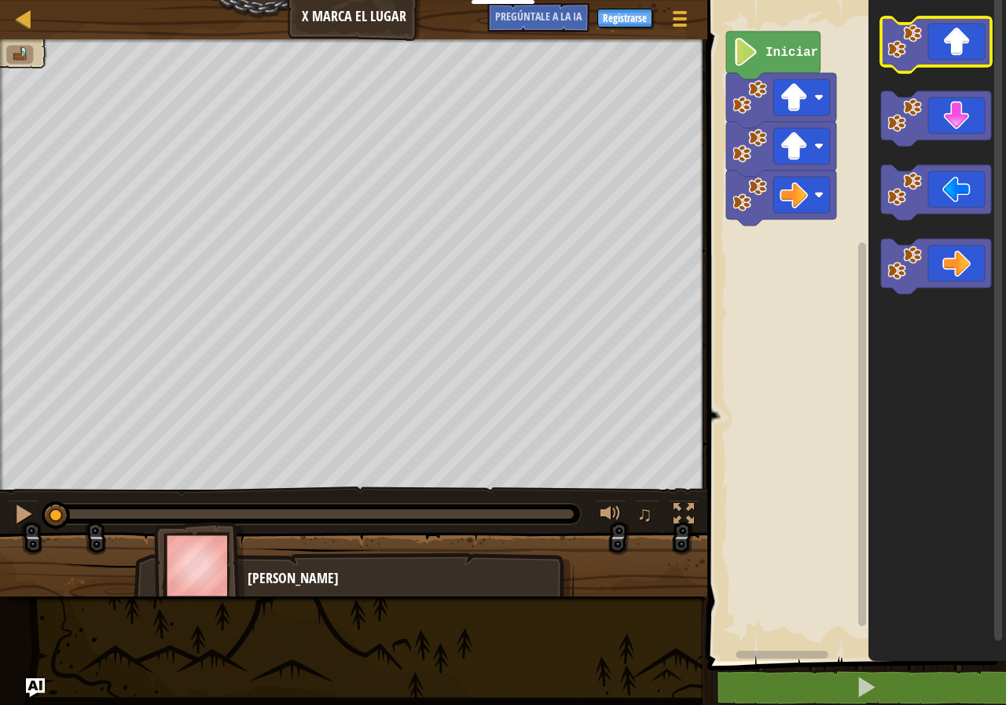
click at [955, 54] on icon "Espacio de trabajo de Blockly" at bounding box center [936, 44] width 110 height 55
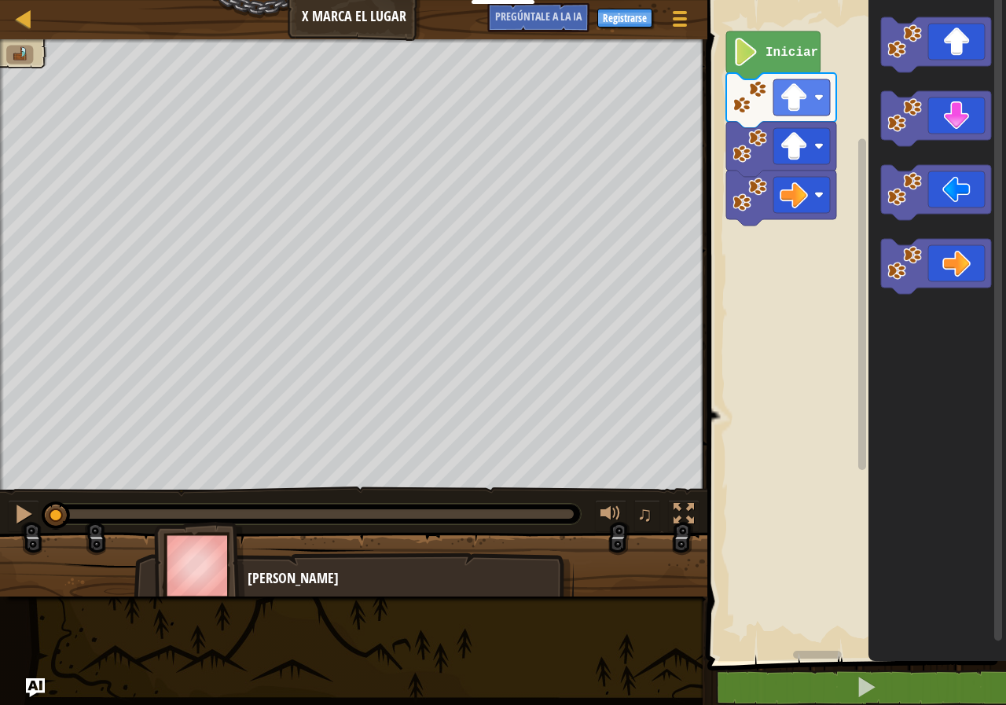
drag, startPoint x: 330, startPoint y: 521, endPoint x: 10, endPoint y: 518, distance: 319.8
click at [0, 526] on div "♫" at bounding box center [353, 509] width 707 height 47
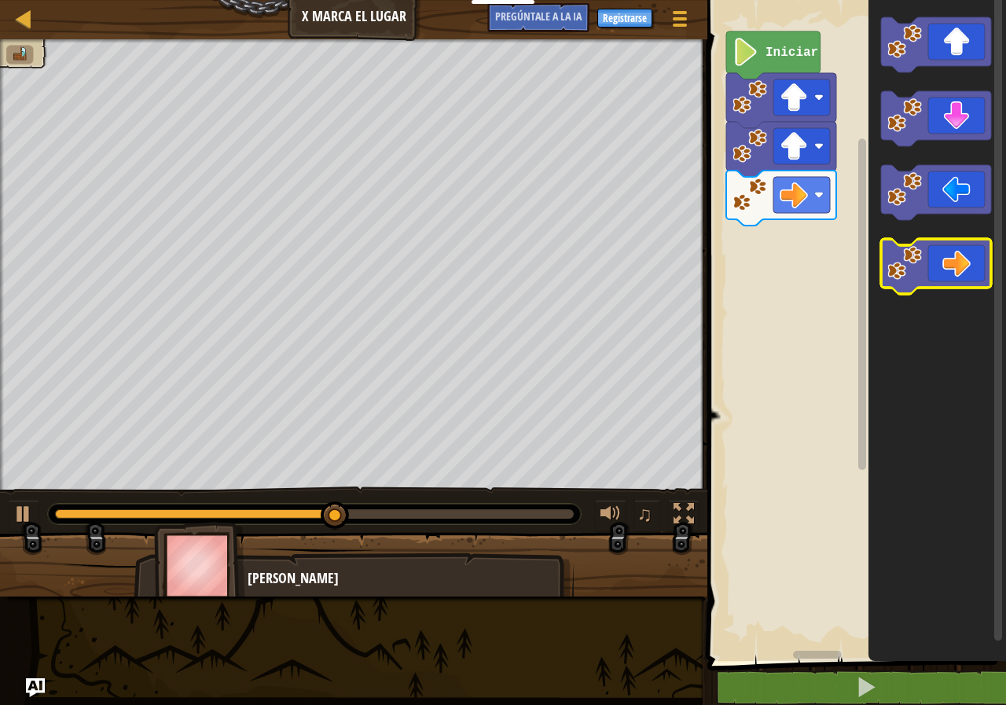
click at [962, 259] on icon "Espacio de trabajo de Blockly" at bounding box center [936, 266] width 110 height 55
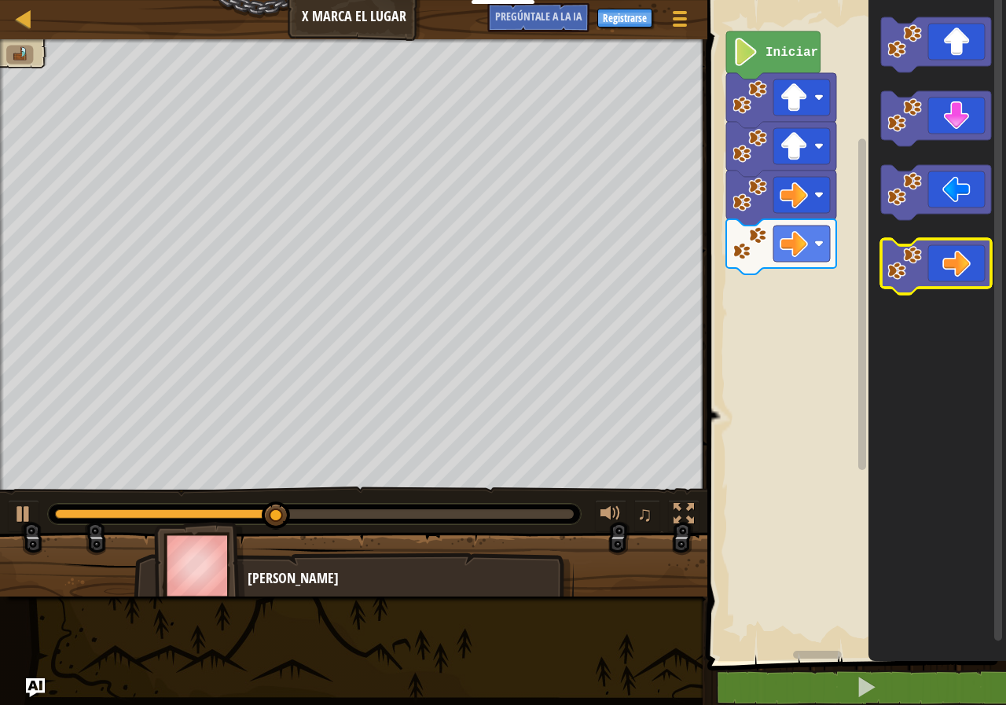
click at [962, 271] on icon "Espacio de trabajo de Blockly" at bounding box center [936, 266] width 110 height 55
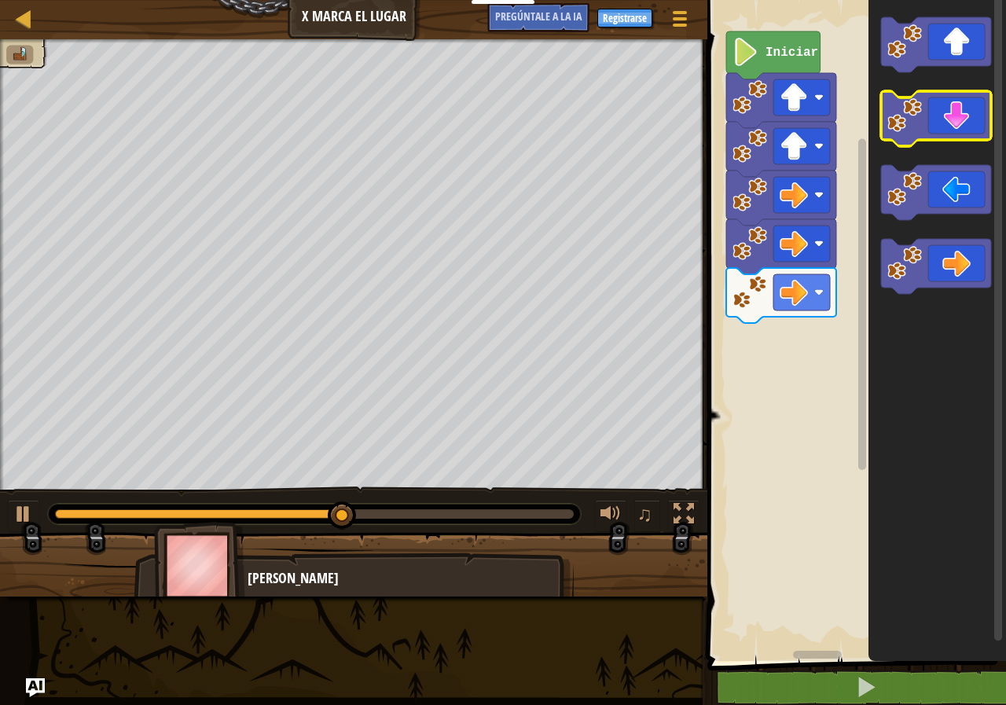
click at [939, 108] on icon "Espacio de trabajo de Blockly" at bounding box center [936, 118] width 110 height 55
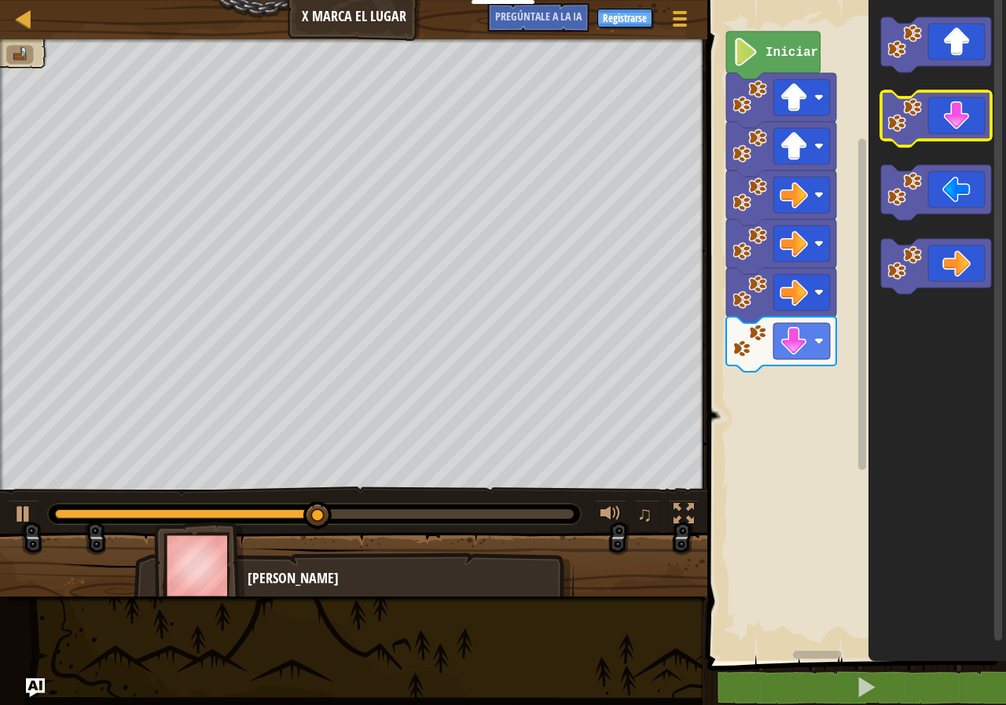
click at [939, 108] on icon "Espacio de trabajo de Blockly" at bounding box center [936, 118] width 110 height 55
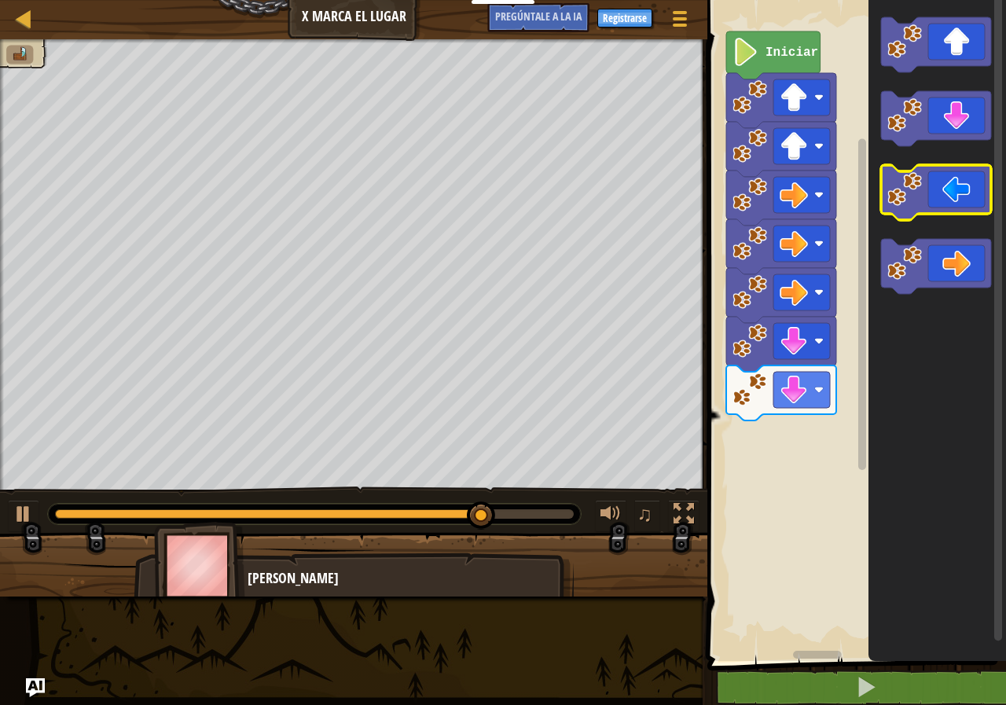
click at [965, 203] on icon "Espacio de trabajo de Blockly" at bounding box center [936, 192] width 110 height 55
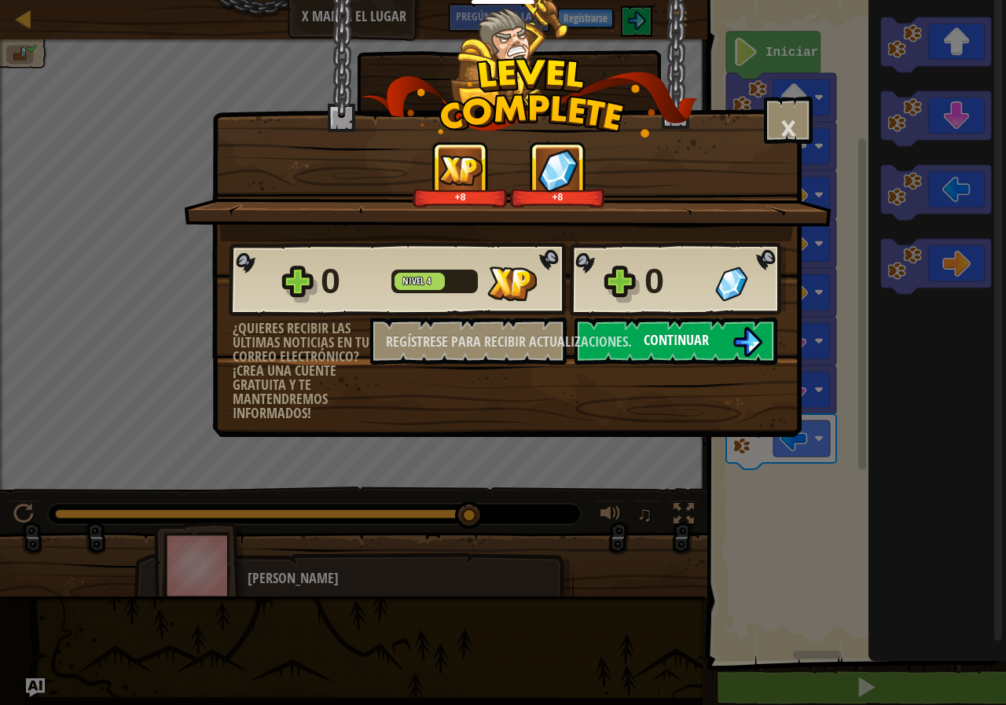
click at [706, 346] on button "Continuar" at bounding box center [675, 340] width 203 height 47
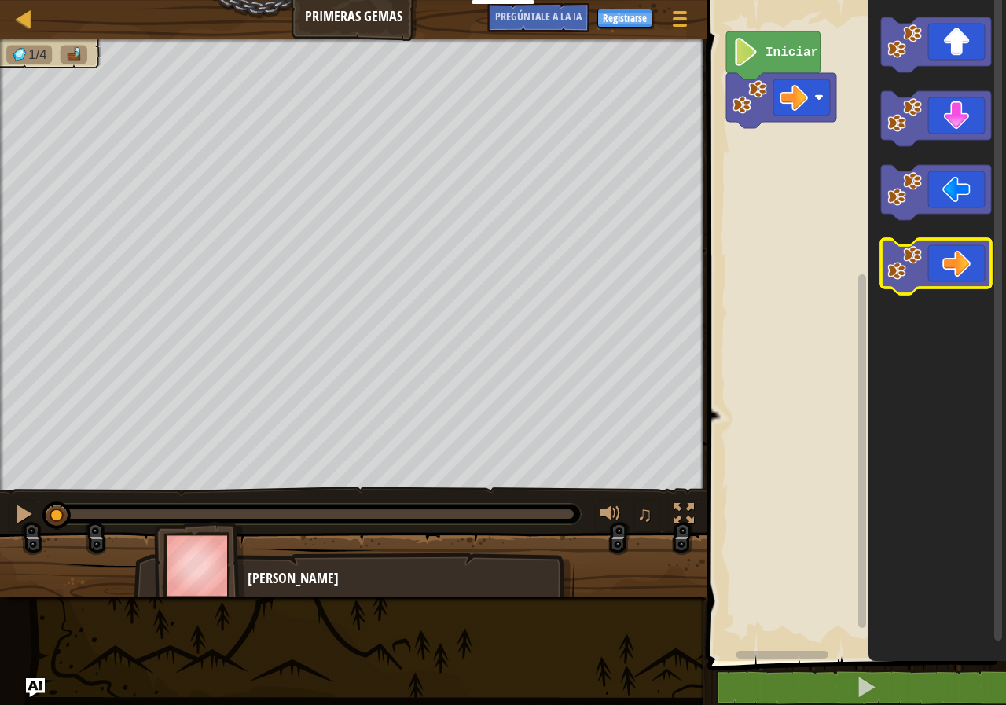
click at [940, 252] on icon "Espacio de trabajo de Blockly" at bounding box center [936, 266] width 110 height 55
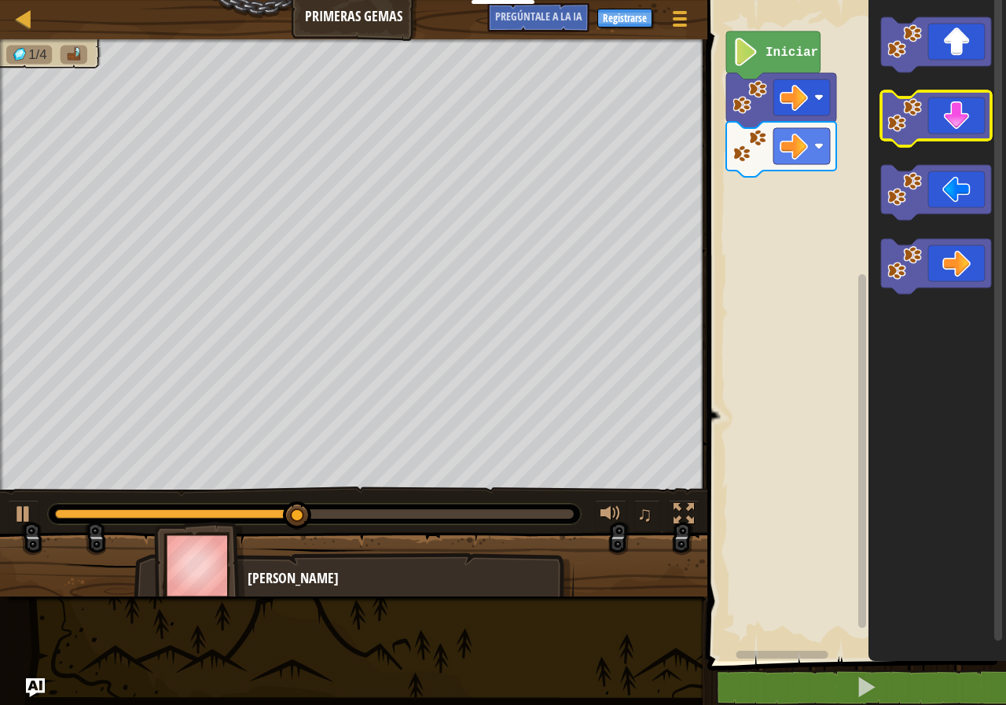
click at [940, 132] on icon "Espacio de trabajo de Blockly" at bounding box center [936, 118] width 110 height 55
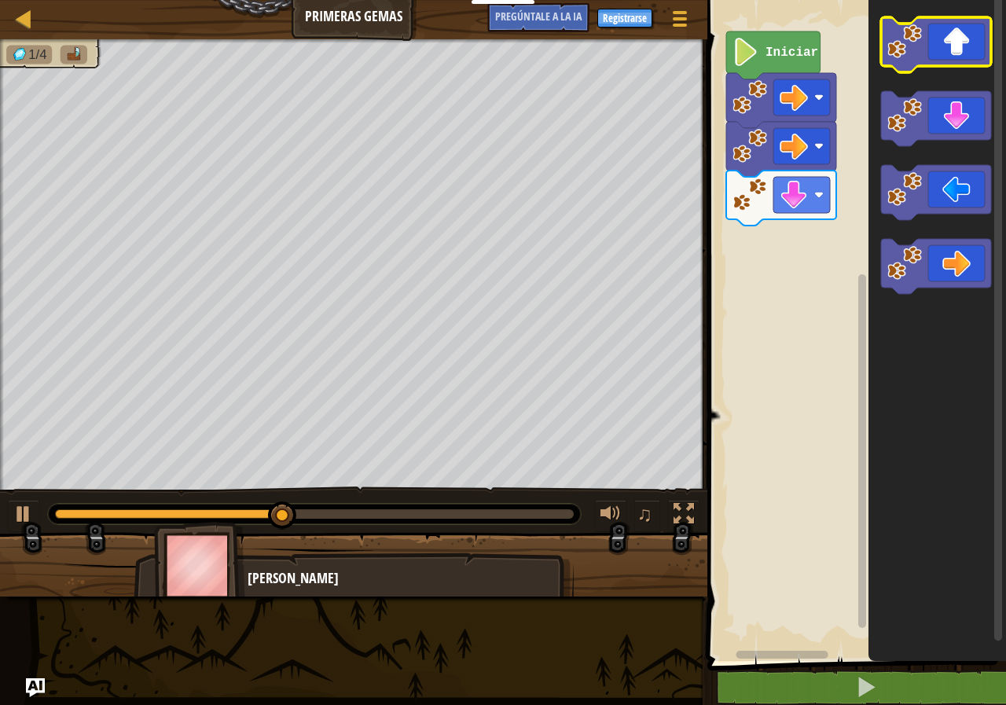
click at [949, 52] on icon "Espacio de trabajo de Blockly" at bounding box center [936, 44] width 110 height 55
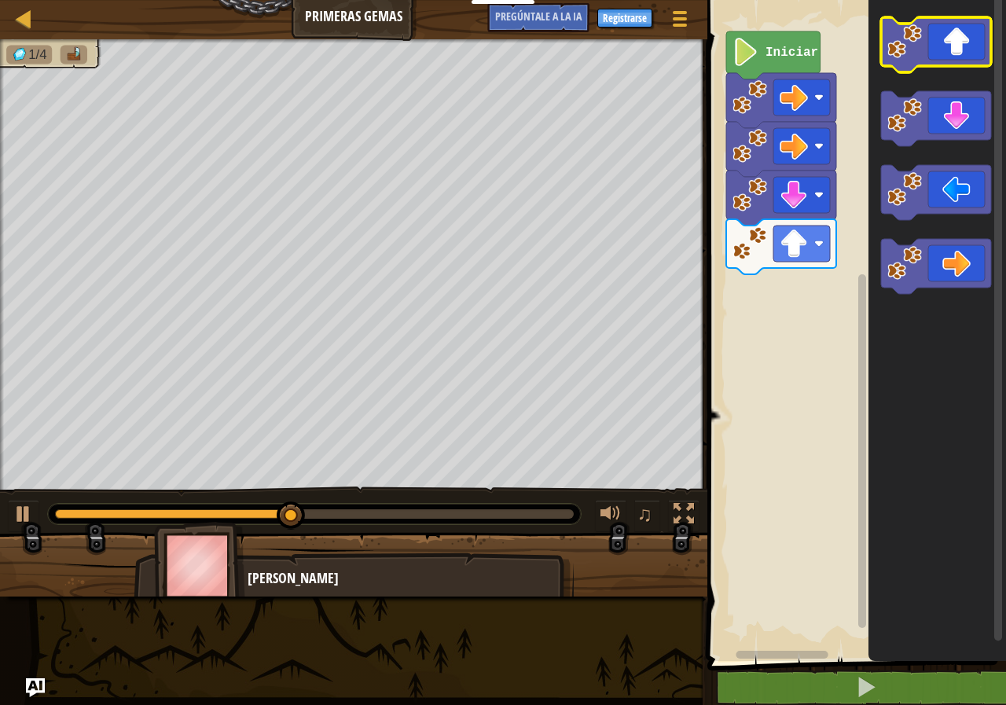
click at [949, 52] on icon "Espacio de trabajo de Blockly" at bounding box center [936, 44] width 110 height 55
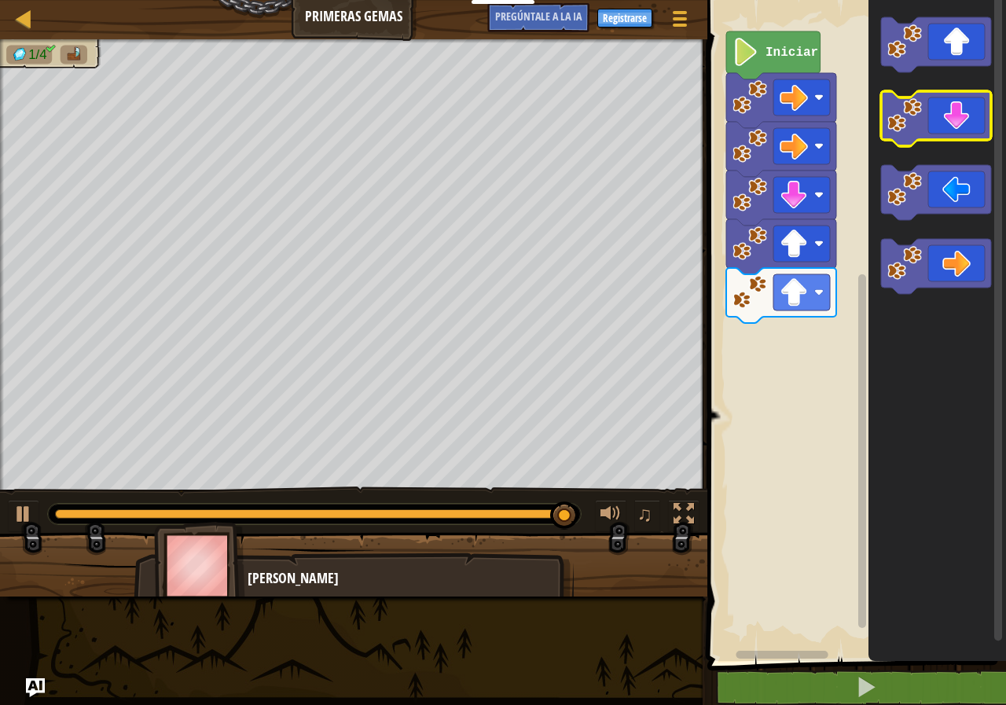
click at [958, 137] on icon "Espacio de trabajo de Blockly" at bounding box center [936, 118] width 110 height 55
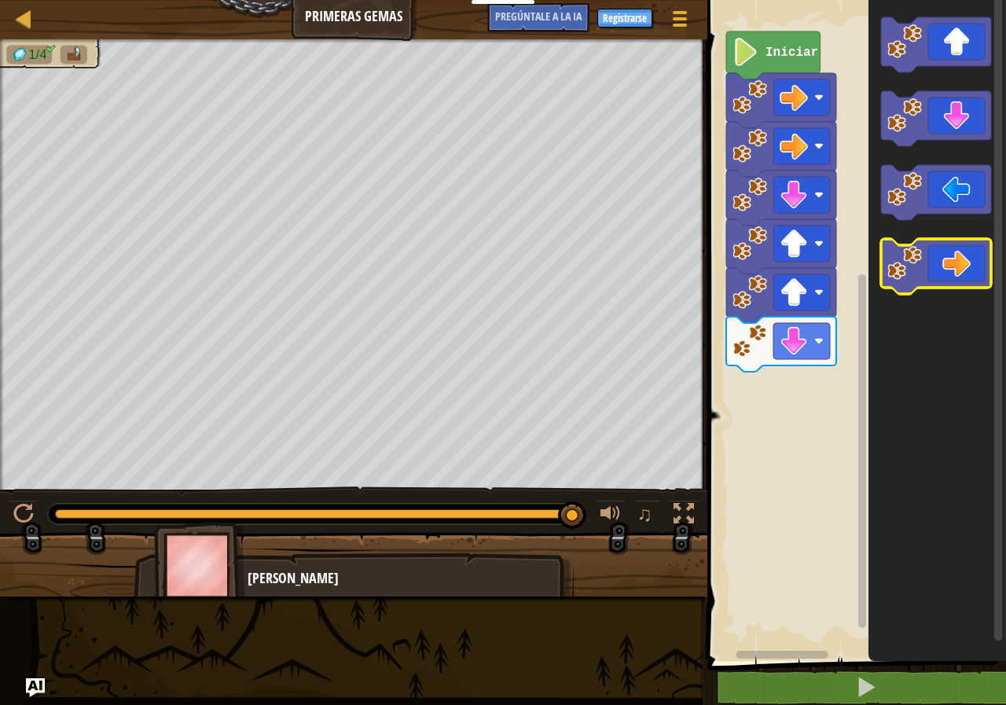
click at [973, 252] on icon "Espacio de trabajo de Blockly" at bounding box center [936, 266] width 110 height 55
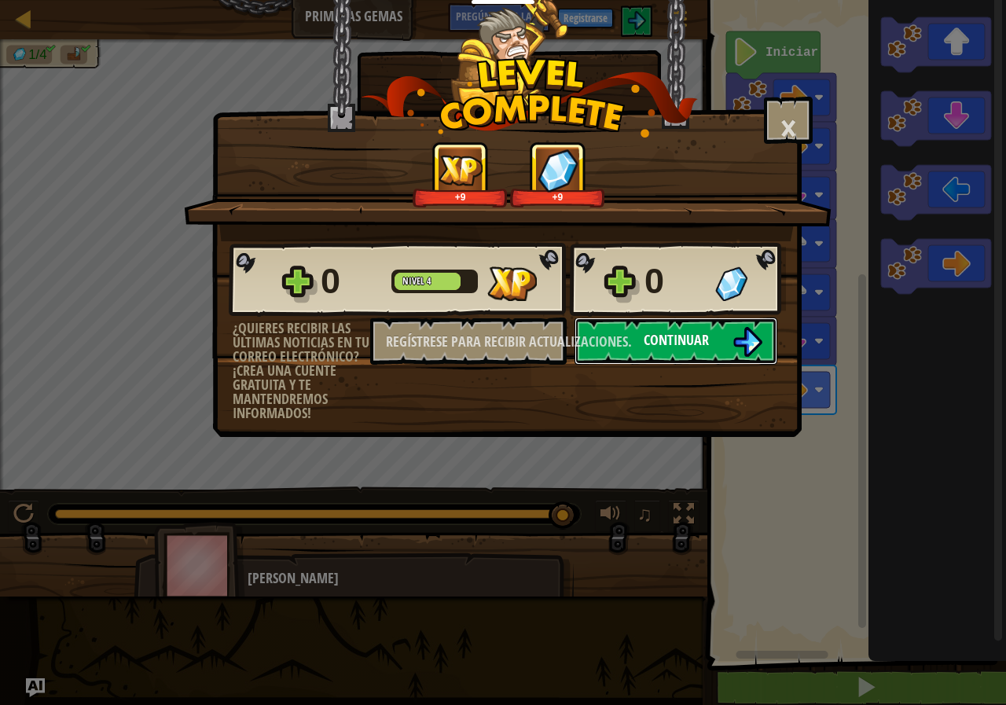
click at [700, 342] on font "Continuar" at bounding box center [675, 340] width 65 height 20
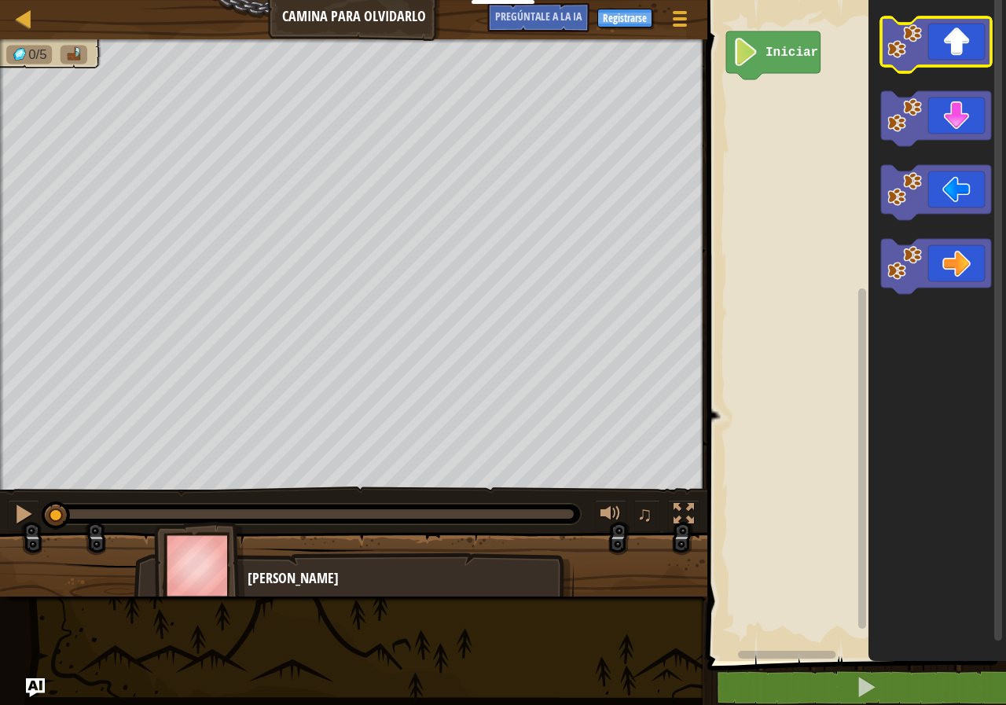
click at [922, 55] on image "Espacio de trabajo de Blockly" at bounding box center [904, 41] width 35 height 35
click at [936, 28] on icon "Espacio de trabajo de Blockly" at bounding box center [936, 44] width 110 height 55
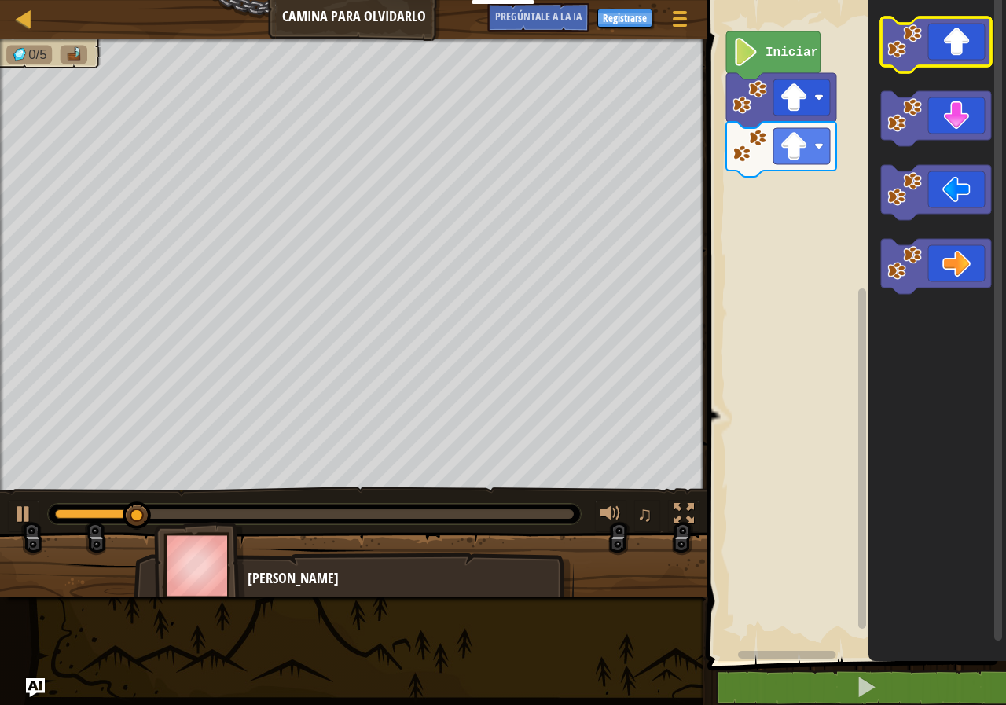
click at [936, 28] on icon "Espacio de trabajo de Blockly" at bounding box center [936, 44] width 110 height 55
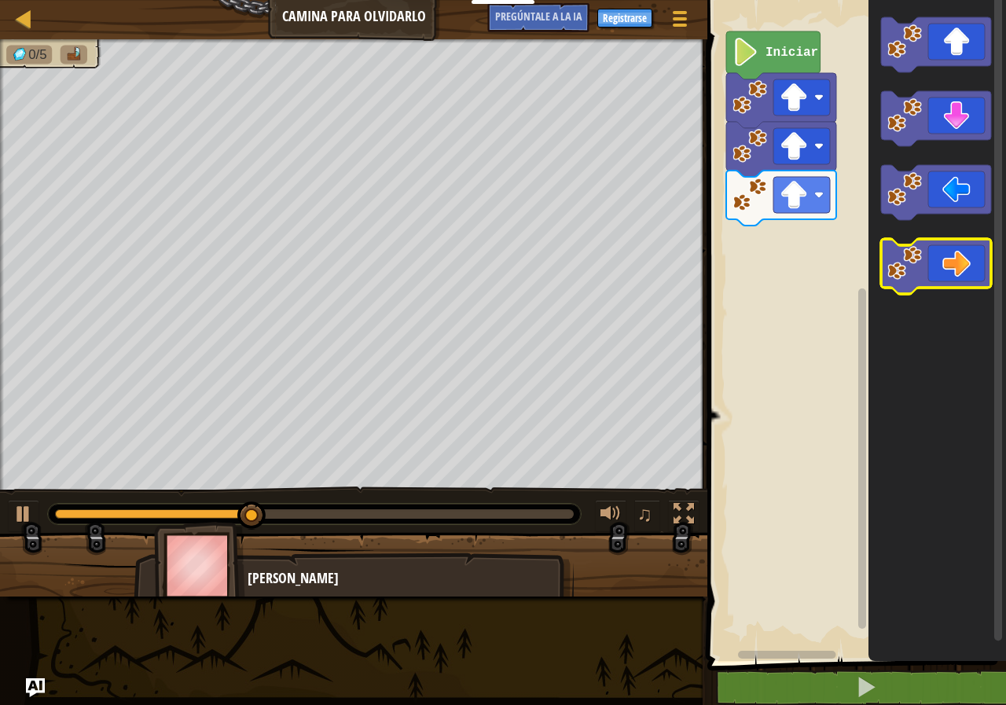
click at [966, 258] on icon "Espacio de trabajo de Blockly" at bounding box center [936, 266] width 110 height 55
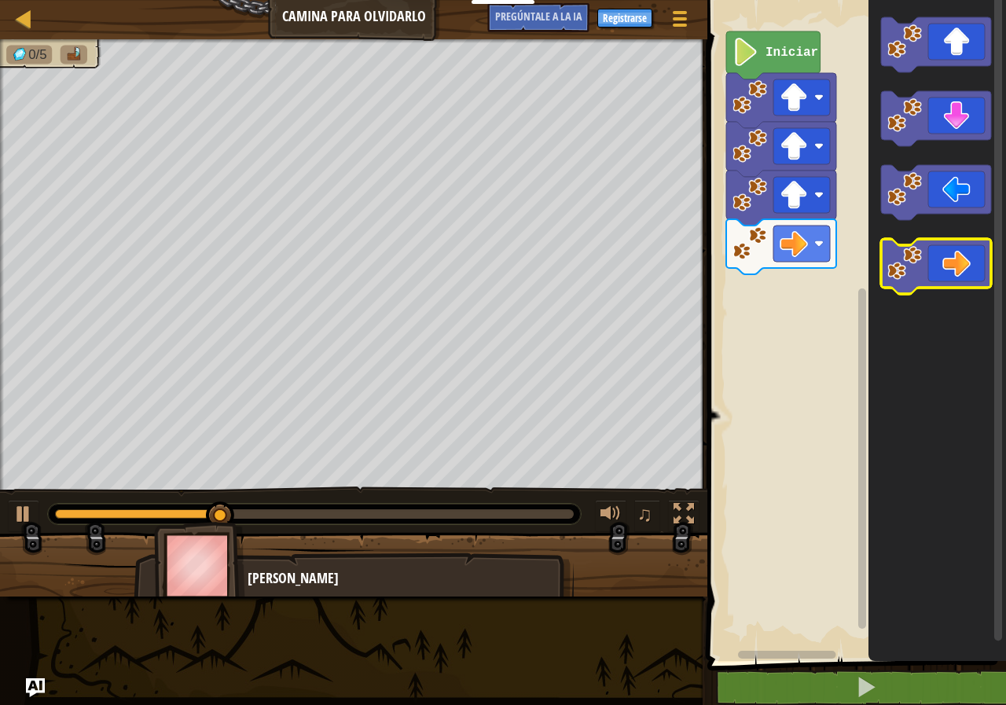
click at [966, 258] on icon "Espacio de trabajo de Blockly" at bounding box center [936, 266] width 110 height 55
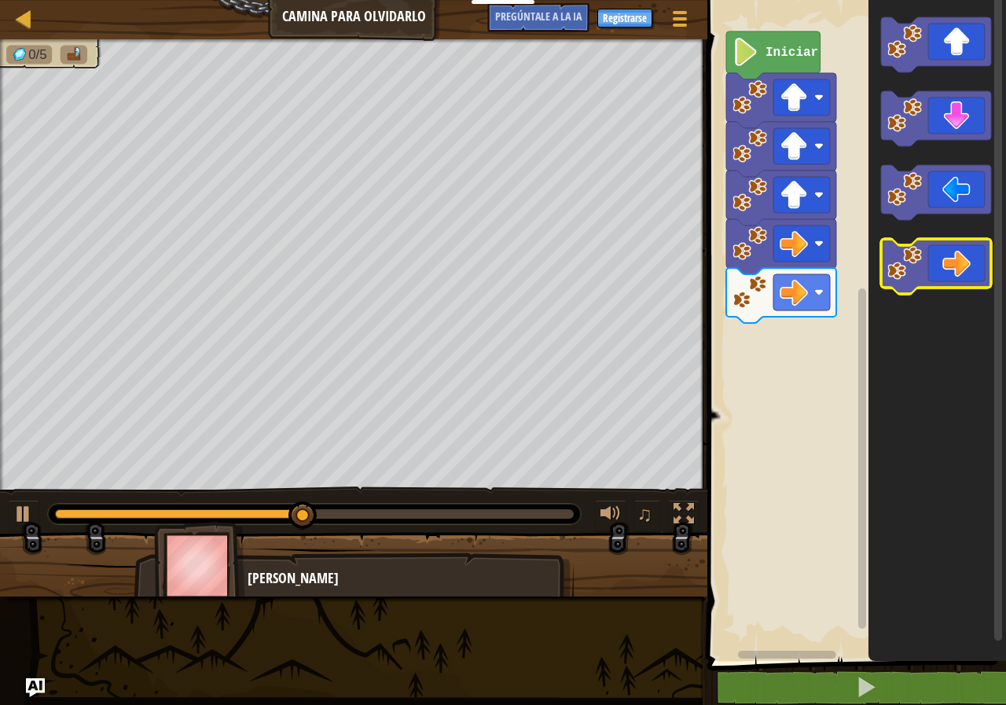
click at [966, 258] on icon "Espacio de trabajo de Blockly" at bounding box center [936, 266] width 110 height 55
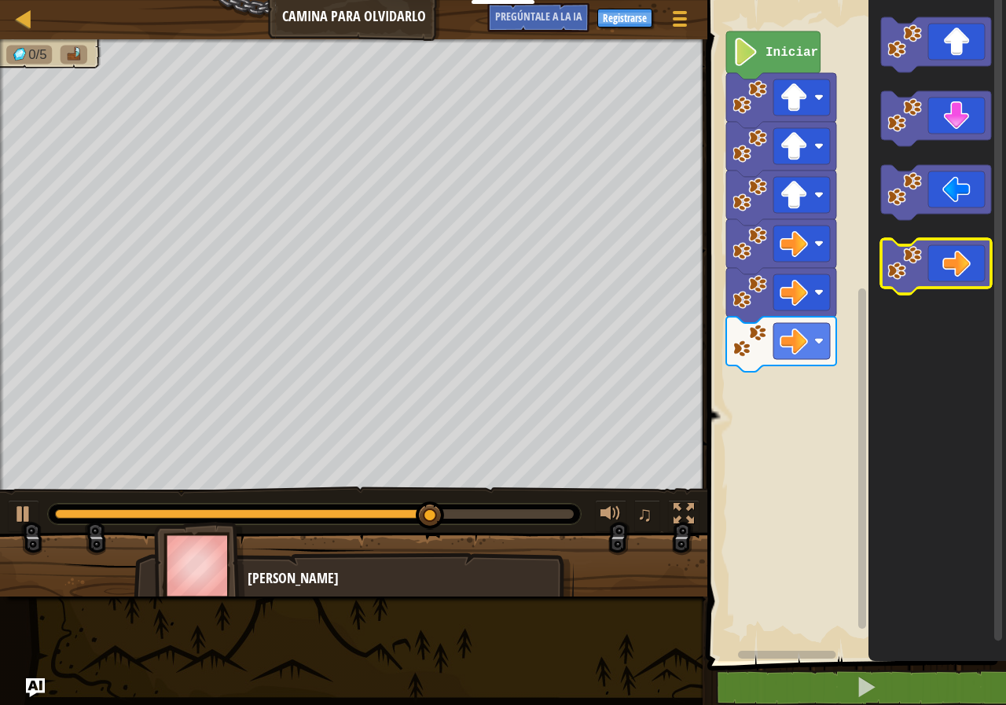
click at [936, 255] on icon "Espacio de trabajo de Blockly" at bounding box center [936, 266] width 110 height 55
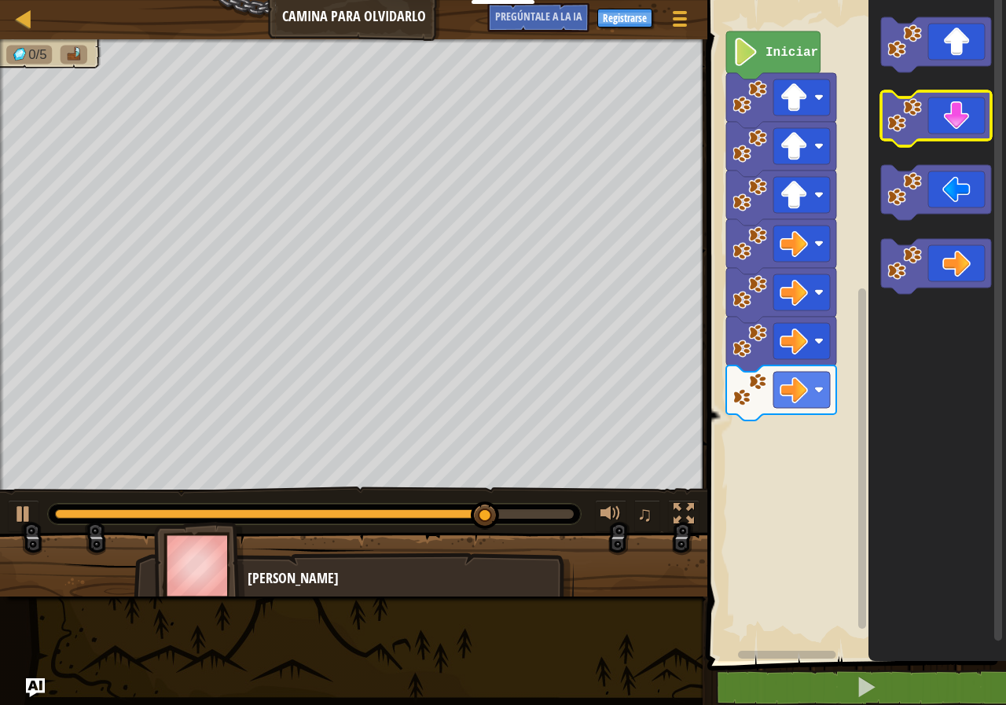
click at [926, 129] on icon "Espacio de trabajo de Blockly" at bounding box center [936, 118] width 110 height 55
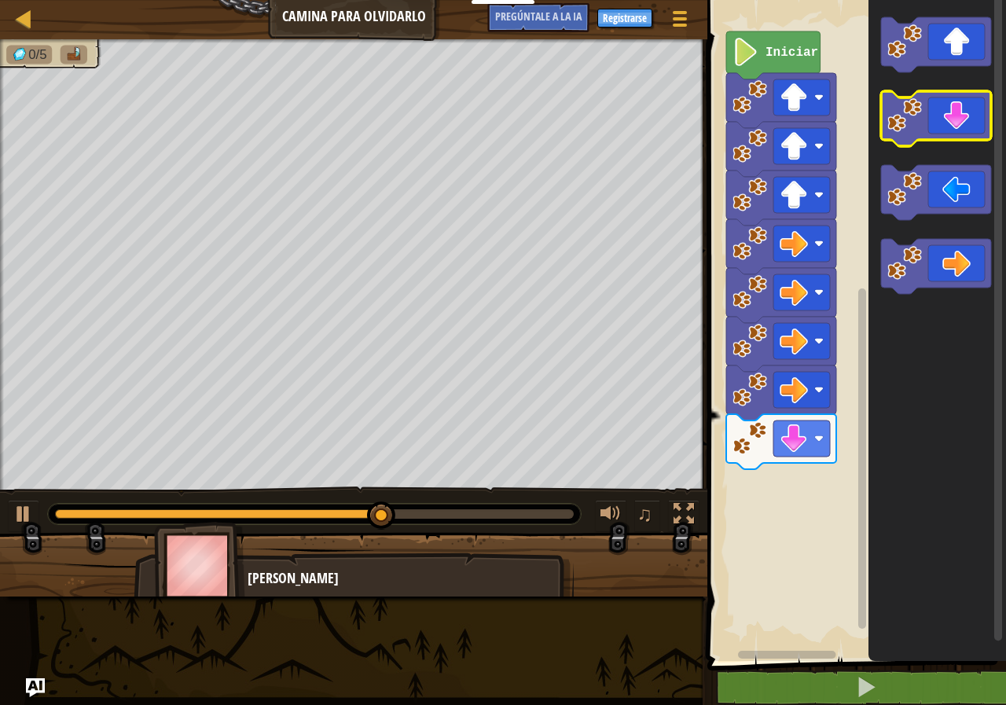
click at [926, 129] on icon "Espacio de trabajo de Blockly" at bounding box center [936, 118] width 110 height 55
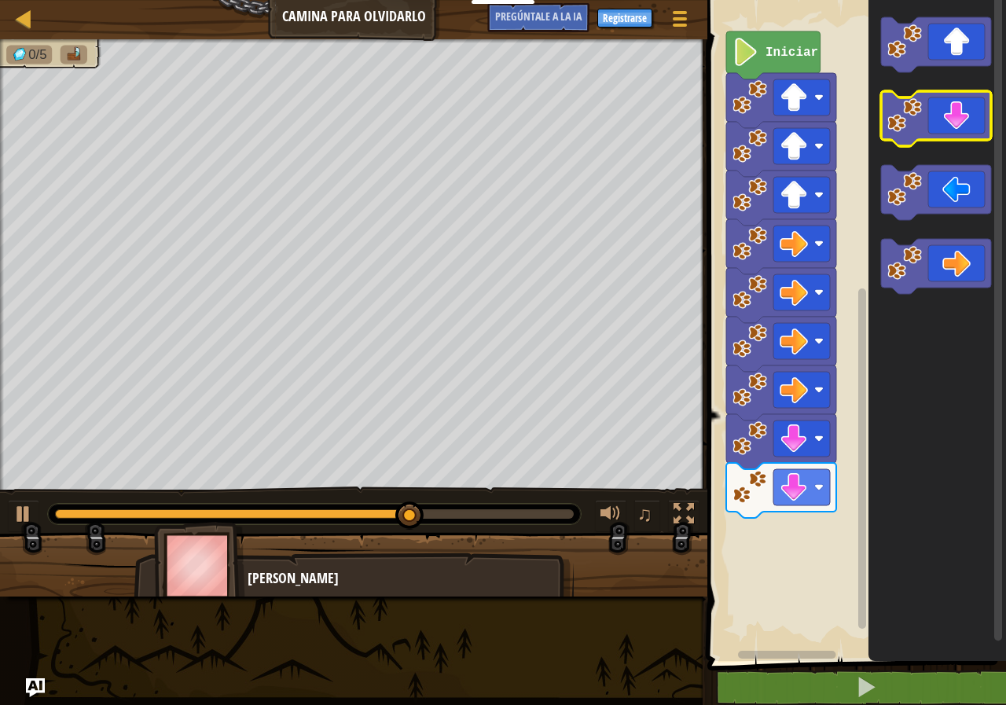
click at [926, 129] on icon "Espacio de trabajo de Blockly" at bounding box center [936, 118] width 110 height 55
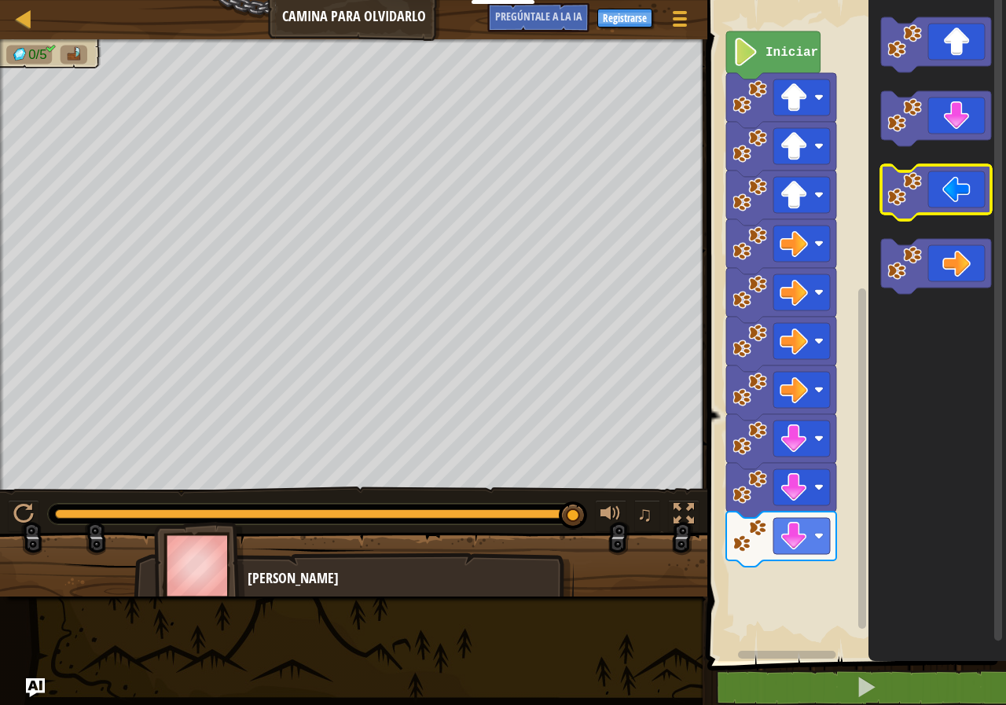
click at [926, 191] on icon "Espacio de trabajo de Blockly" at bounding box center [936, 192] width 110 height 55
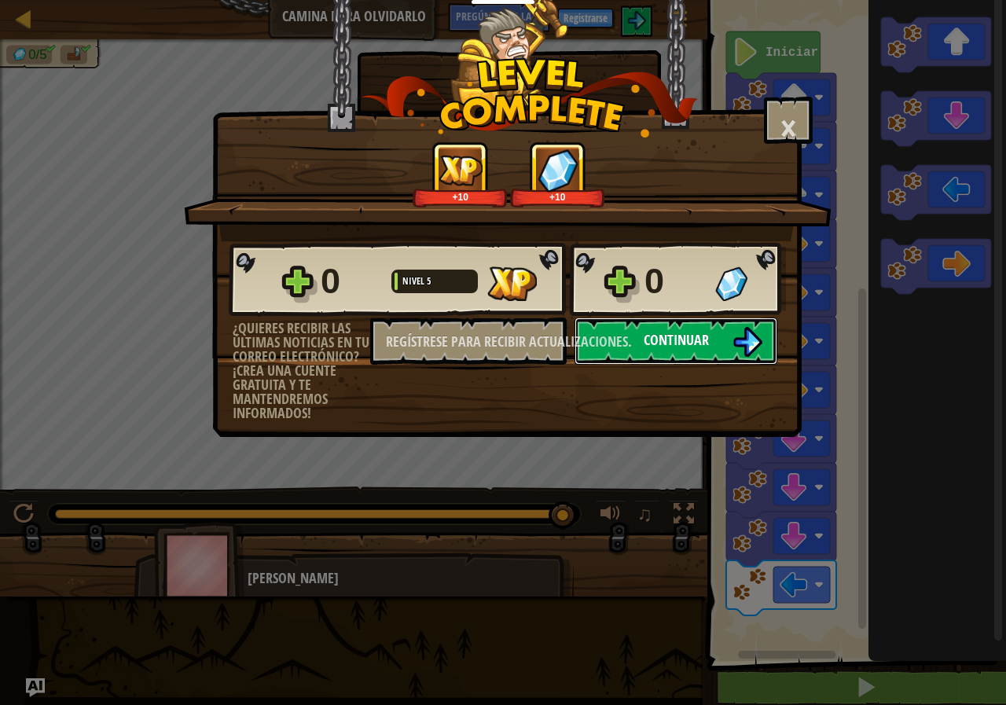
click at [627, 335] on button "Continuar" at bounding box center [675, 340] width 203 height 47
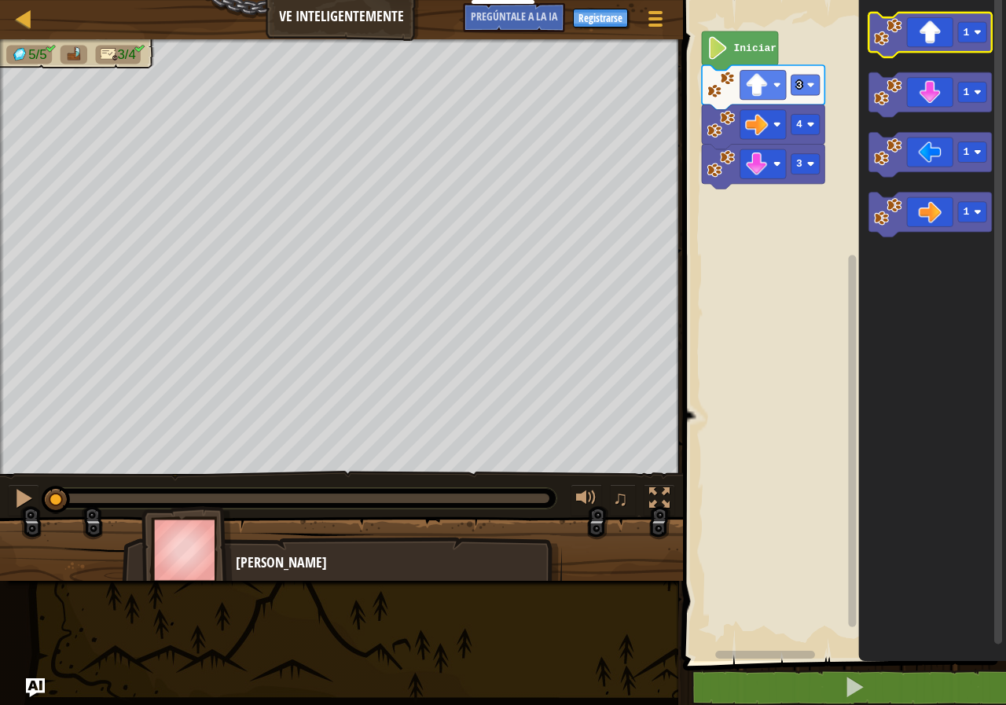
click at [922, 29] on icon "Espacio de trabajo de Blockly" at bounding box center [929, 35] width 123 height 45
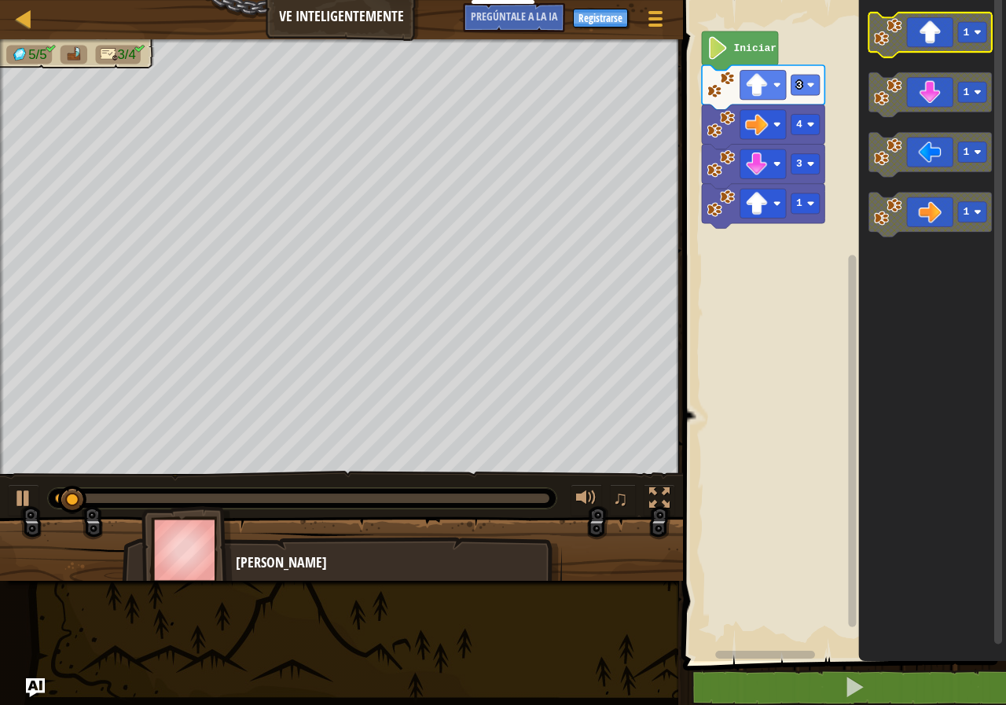
click at [922, 29] on icon "Espacio de trabajo de Blockly" at bounding box center [929, 35] width 123 height 45
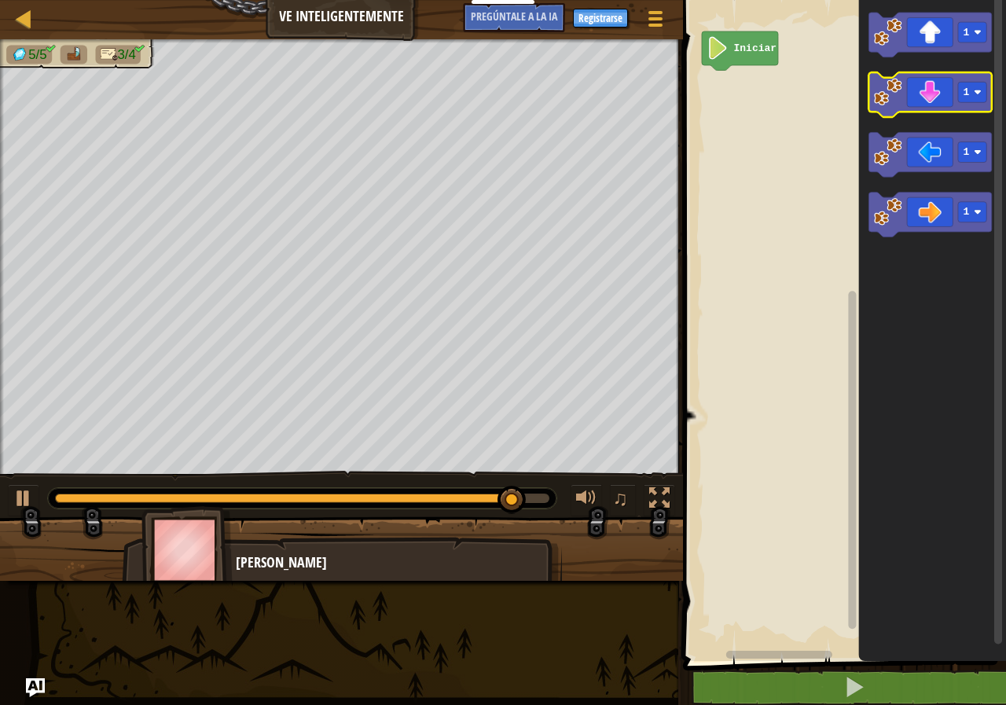
click at [931, 103] on icon "Espacio de trabajo de Blockly" at bounding box center [929, 94] width 123 height 45
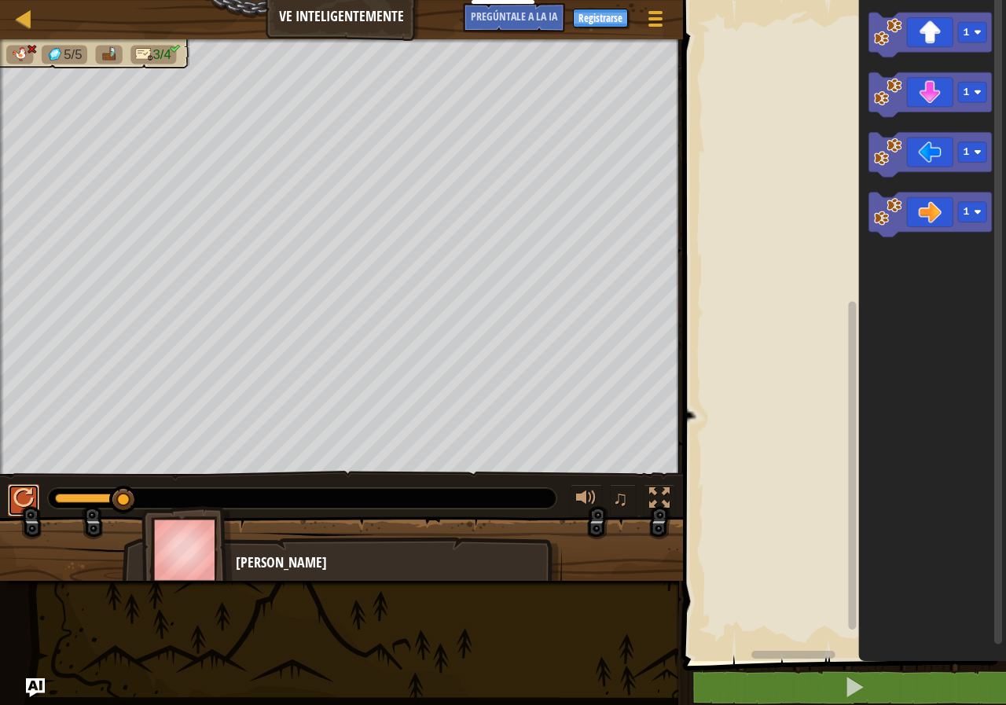
click at [25, 490] on div at bounding box center [23, 498] width 20 height 20
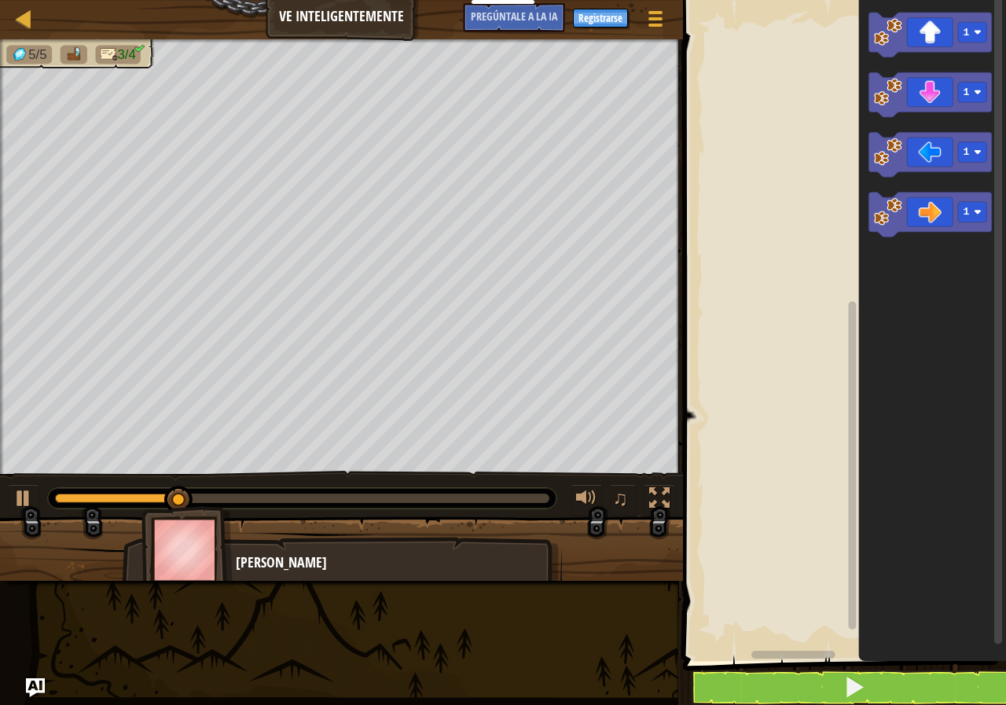
click at [930, 58] on icon "Espacio de trabajo de Blockly" at bounding box center [932, 326] width 148 height 669
click at [926, 35] on icon "Espacio de trabajo de Blockly" at bounding box center [929, 35] width 123 height 45
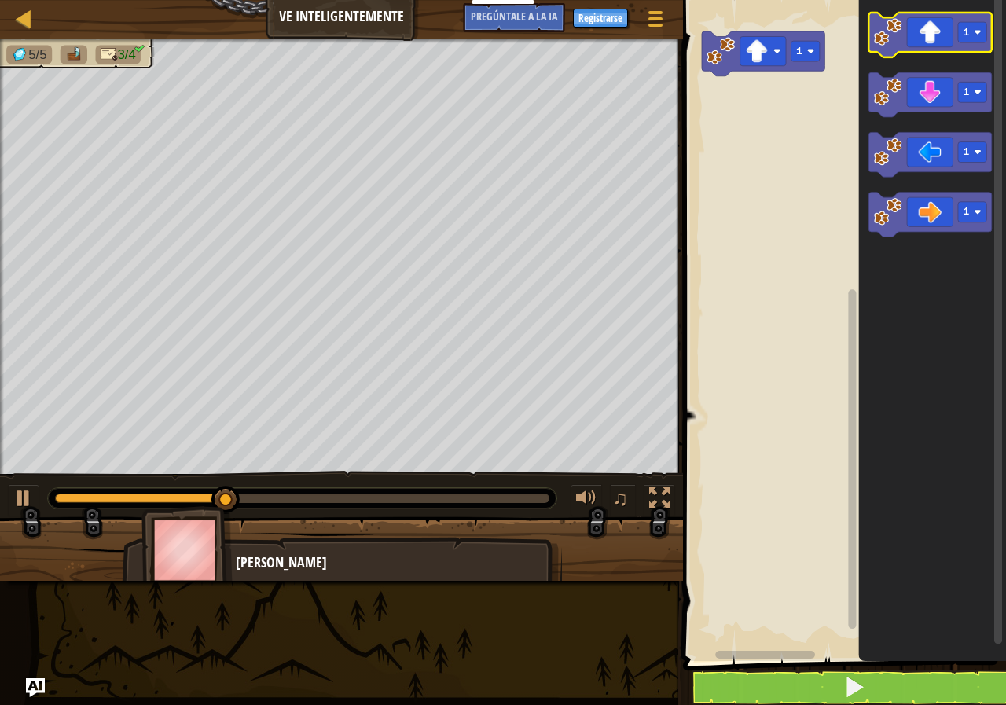
click at [926, 35] on icon "Espacio de trabajo de Blockly" at bounding box center [929, 35] width 123 height 45
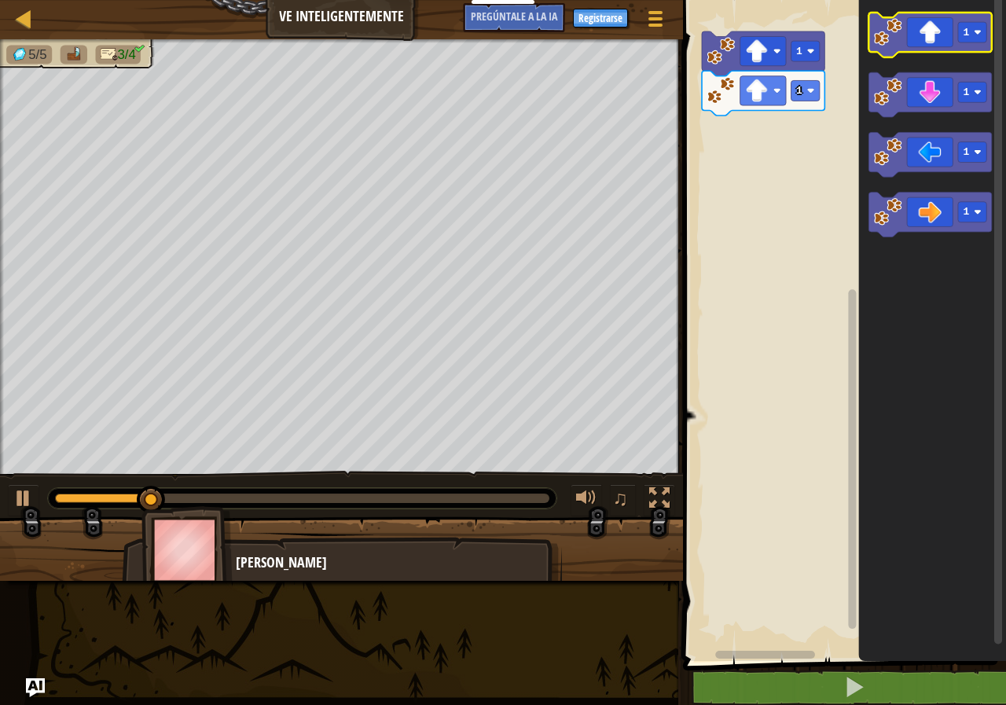
click at [930, 35] on icon "Espacio de trabajo de Blockly" at bounding box center [929, 35] width 123 height 45
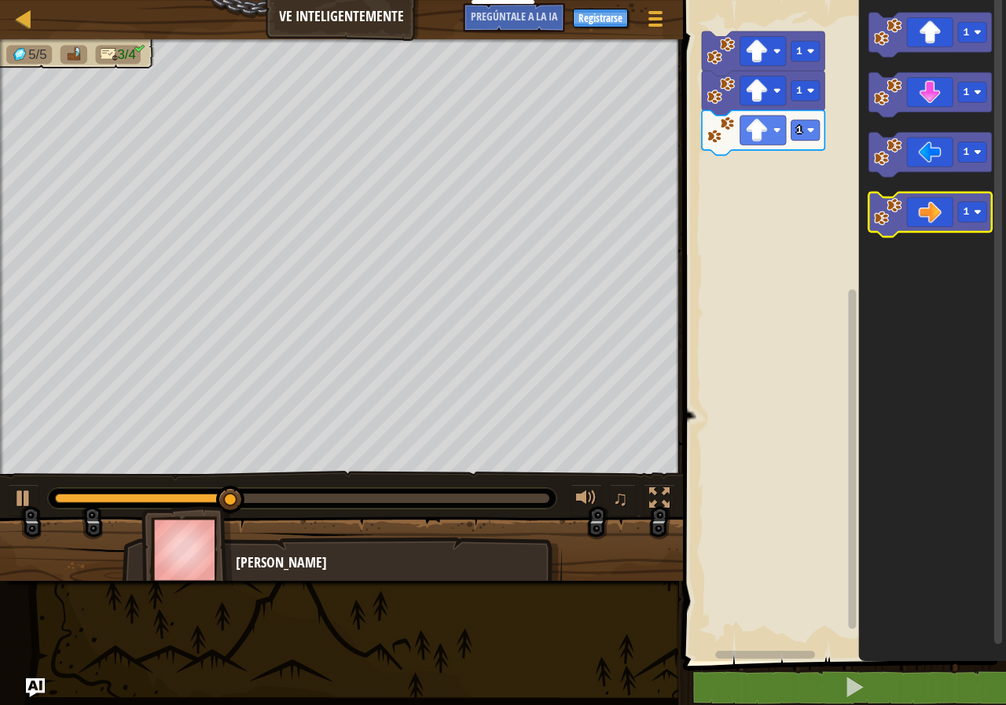
click at [937, 209] on icon "Espacio de trabajo de Blockly" at bounding box center [929, 214] width 123 height 45
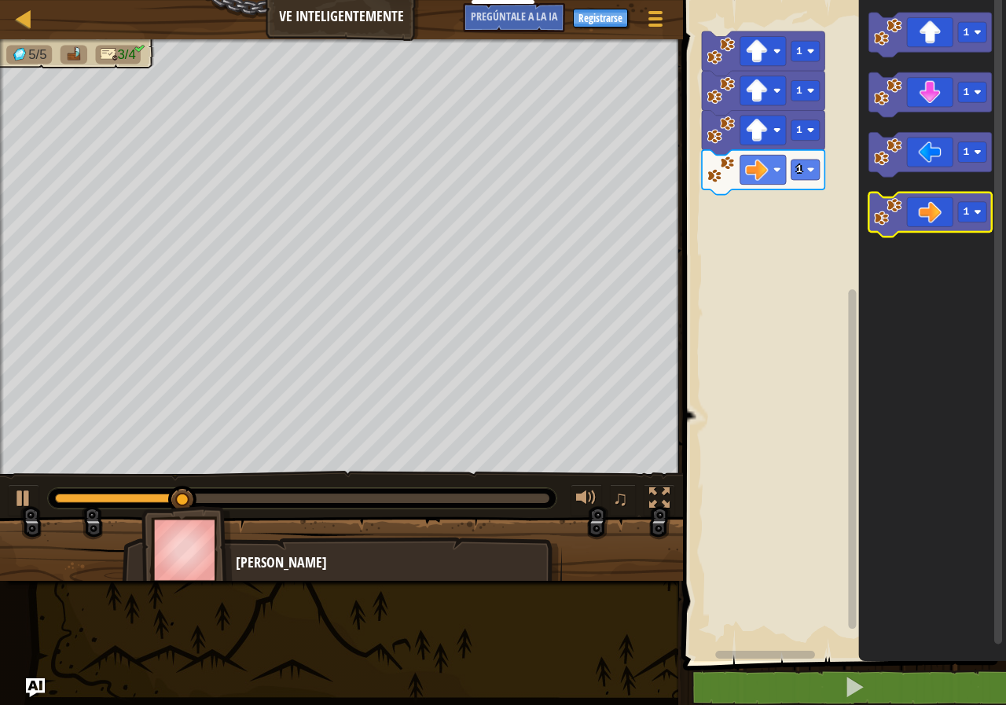
click at [937, 209] on icon "Espacio de trabajo de Blockly" at bounding box center [929, 214] width 123 height 45
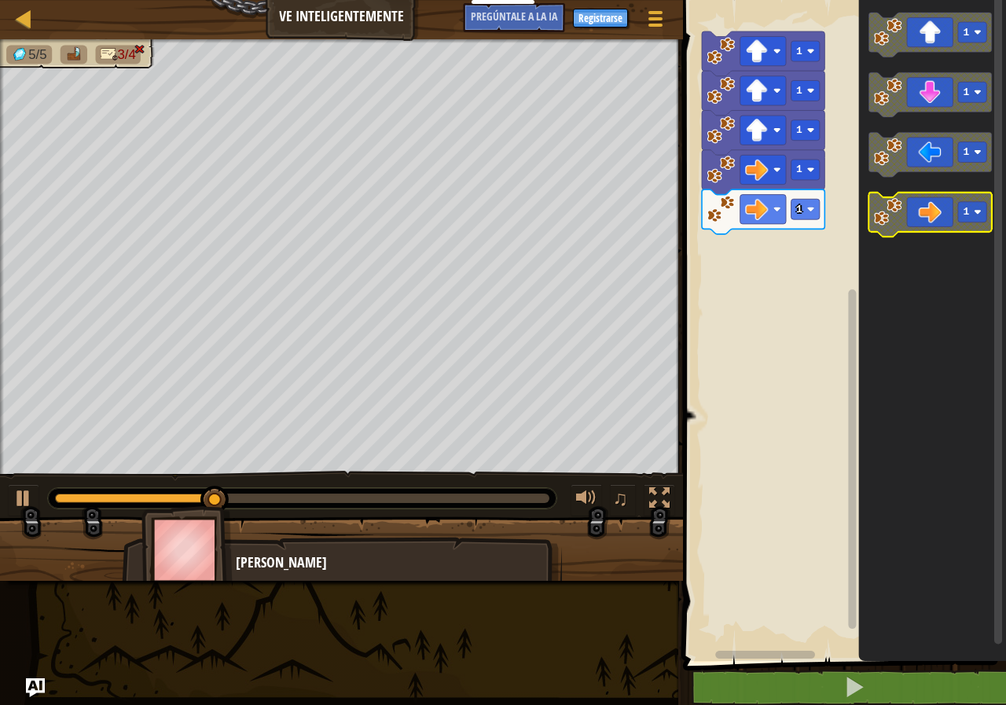
click at [937, 209] on icon "Espacio de trabajo de Blockly" at bounding box center [929, 214] width 123 height 45
click at [938, 208] on icon "Espacio de trabajo de Blockly" at bounding box center [929, 214] width 123 height 45
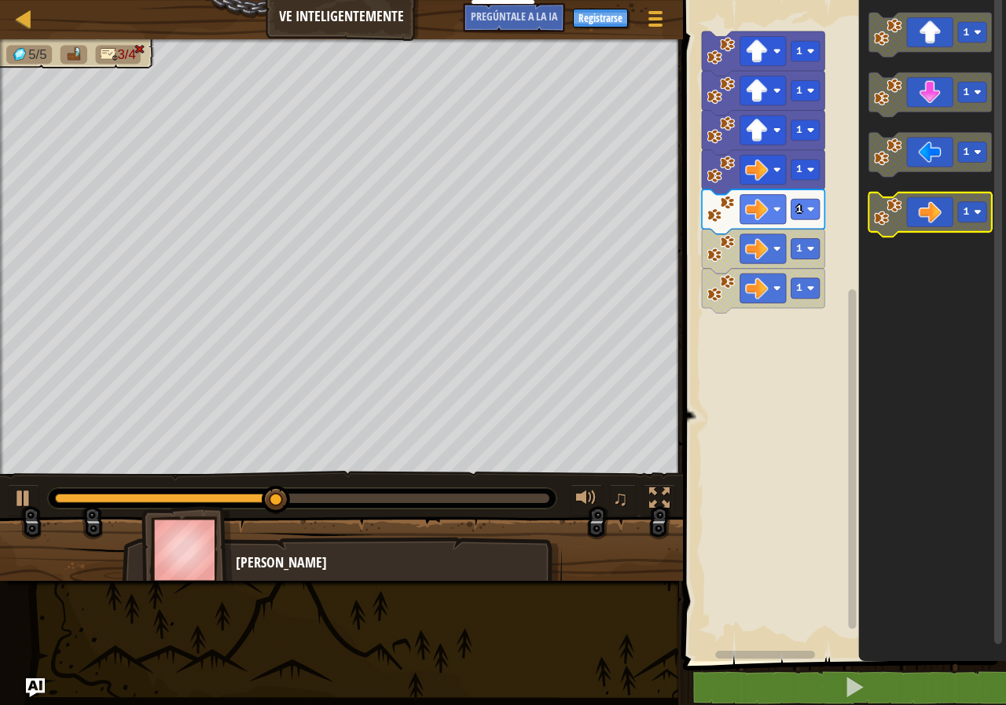
click at [938, 208] on icon "Espacio de trabajo de Blockly" at bounding box center [929, 214] width 123 height 45
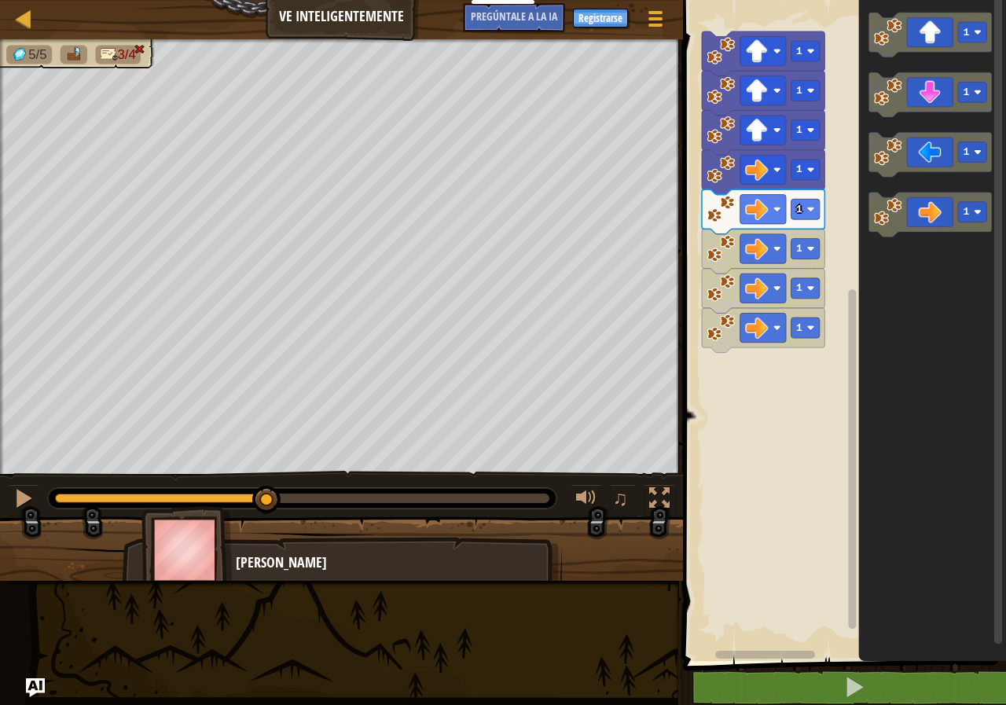
drag, startPoint x: 410, startPoint y: 498, endPoint x: 287, endPoint y: 571, distance: 143.4
click at [280, 574] on div "5/5 3/4 ♫ [PERSON_NAME]" at bounding box center [503, 309] width 1006 height 541
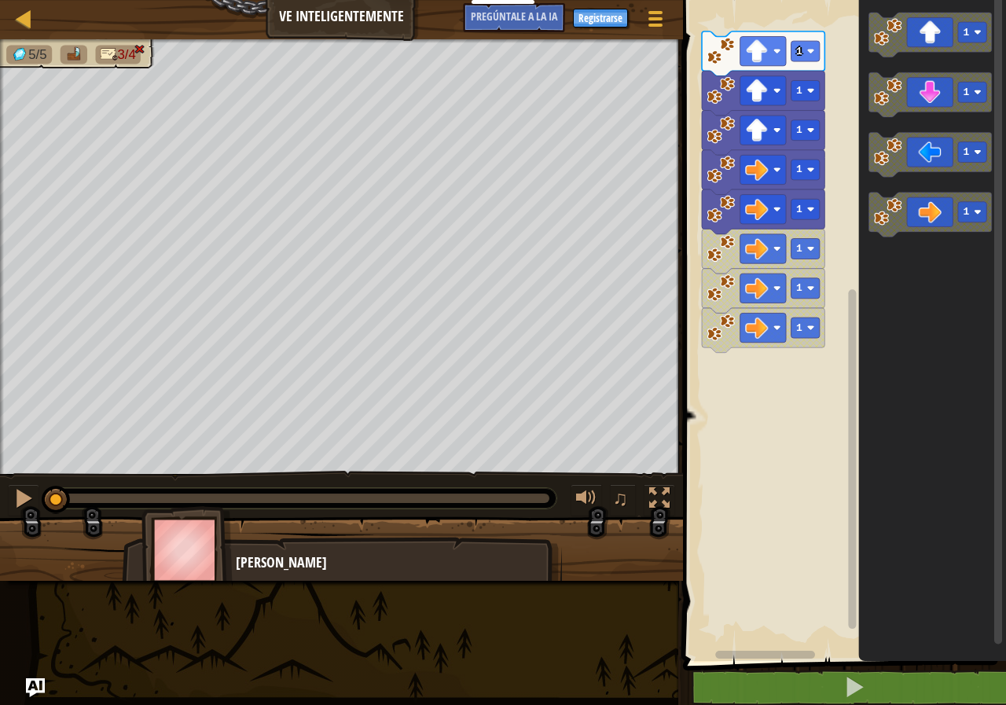
drag, startPoint x: 324, startPoint y: 504, endPoint x: 41, endPoint y: 547, distance: 286.8
click at [41, 547] on div "5/5 3/4 ♫ [PERSON_NAME]" at bounding box center [503, 309] width 1006 height 541
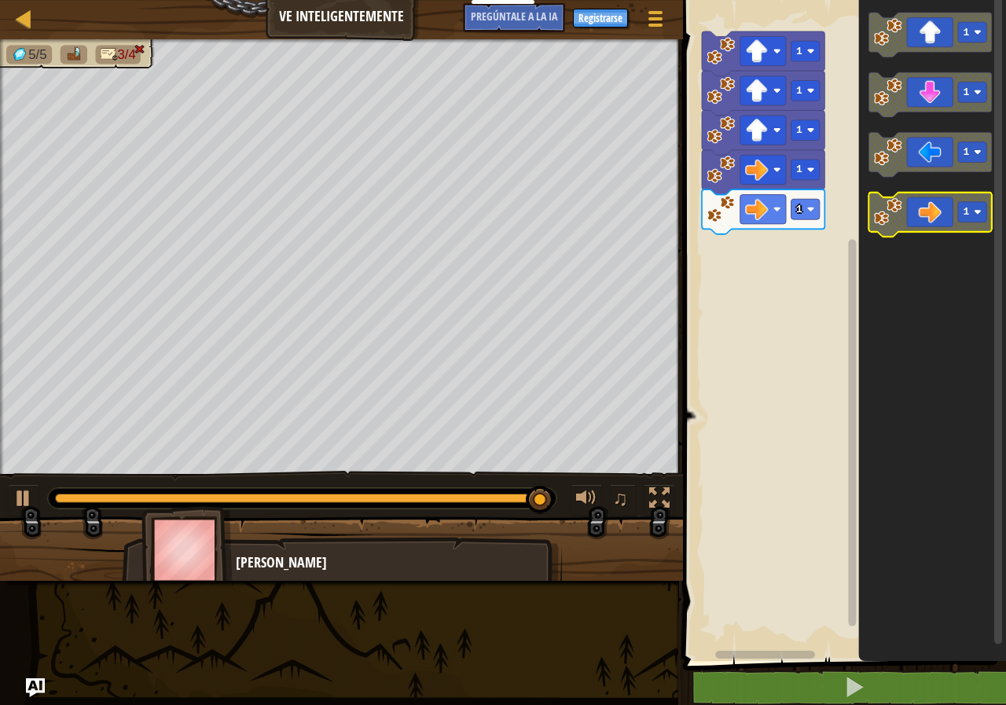
click at [942, 233] on rect "Espacio de trabajo de Blockly" at bounding box center [929, 214] width 123 height 45
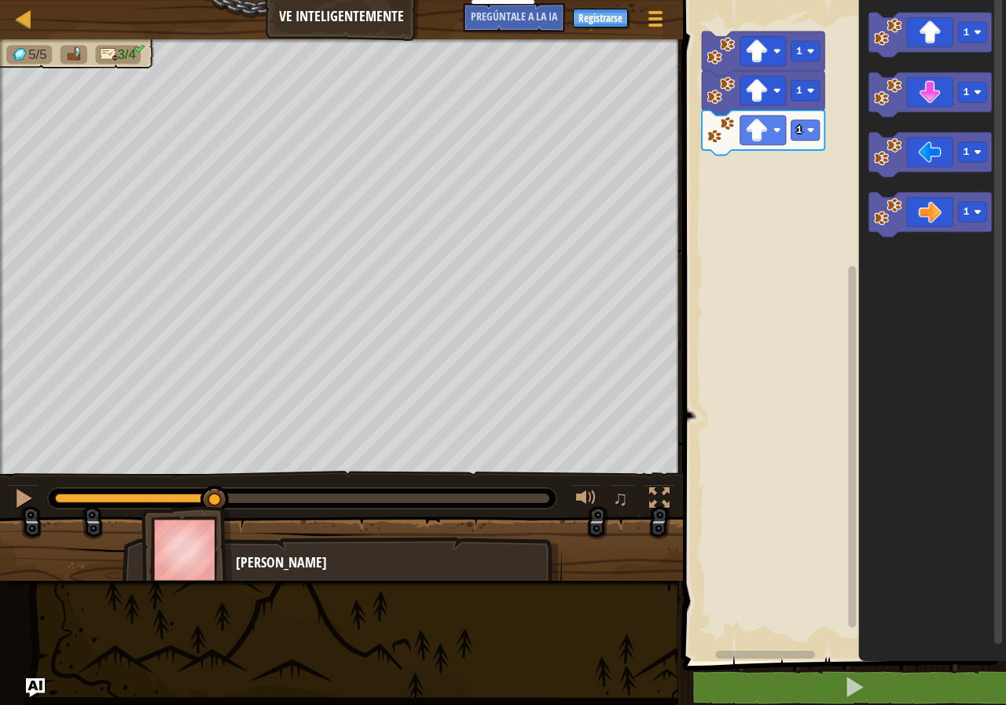
drag, startPoint x: 119, startPoint y: 504, endPoint x: 215, endPoint y: 511, distance: 96.9
click at [215, 511] on div "5/5 3/4 ♫ [PERSON_NAME]" at bounding box center [503, 309] width 1006 height 541
click at [922, 222] on icon "Espacio de trabajo de Blockly" at bounding box center [929, 214] width 123 height 45
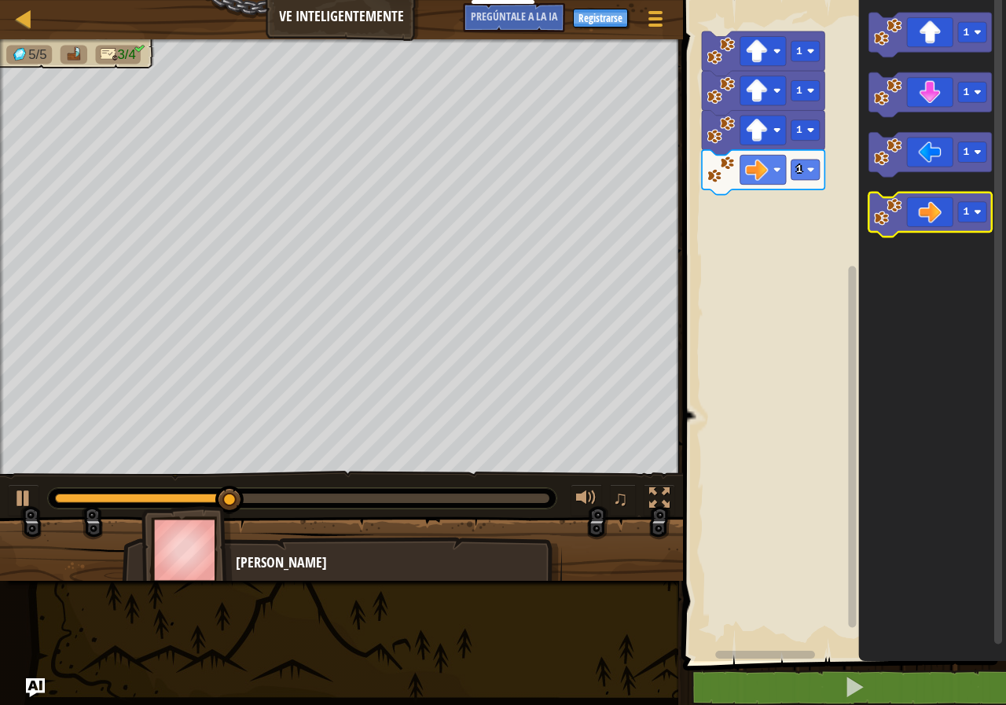
click at [922, 222] on icon "Espacio de trabajo de Blockly" at bounding box center [929, 214] width 123 height 45
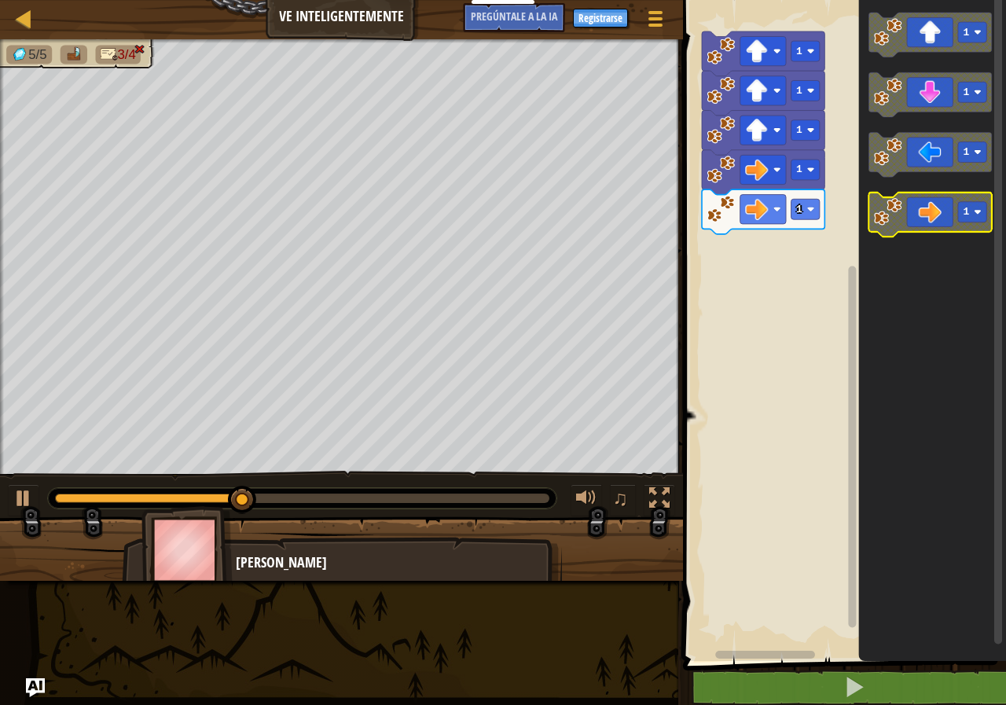
click at [922, 222] on icon "Espacio de trabajo de Blockly" at bounding box center [929, 214] width 123 height 45
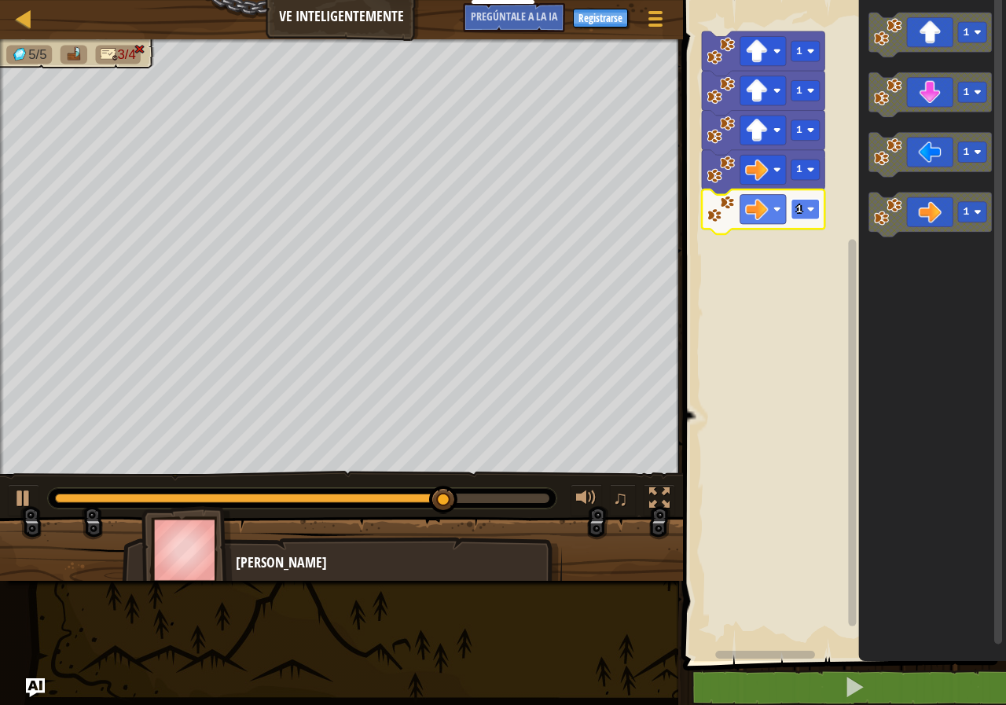
click at [813, 215] on rect "Espacio de trabajo de Blockly" at bounding box center [805, 209] width 28 height 20
click at [796, 200] on rect "Espacio de trabajo de Blockly" at bounding box center [805, 209] width 28 height 20
click at [947, 101] on icon "Espacio de trabajo de Blockly" at bounding box center [929, 94] width 123 height 45
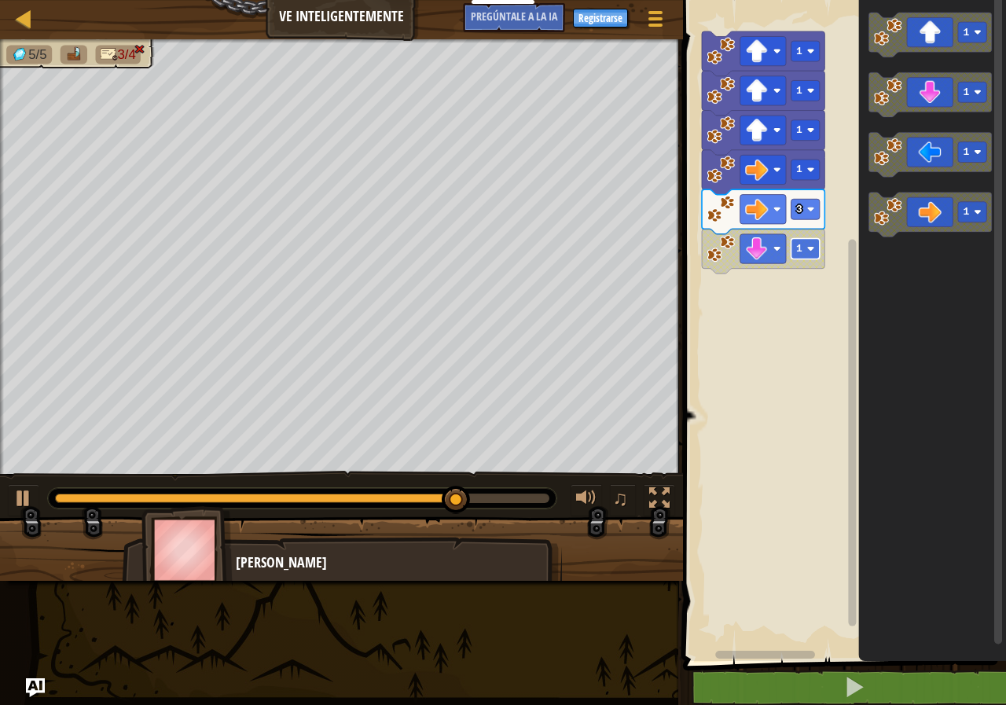
click at [797, 255] on rect "Espacio de trabajo de Blockly" at bounding box center [805, 249] width 28 height 20
click at [799, 246] on text "1" at bounding box center [799, 249] width 6 height 12
click at [731, 281] on rect "Espacio de trabajo de Blockly" at bounding box center [842, 326] width 328 height 669
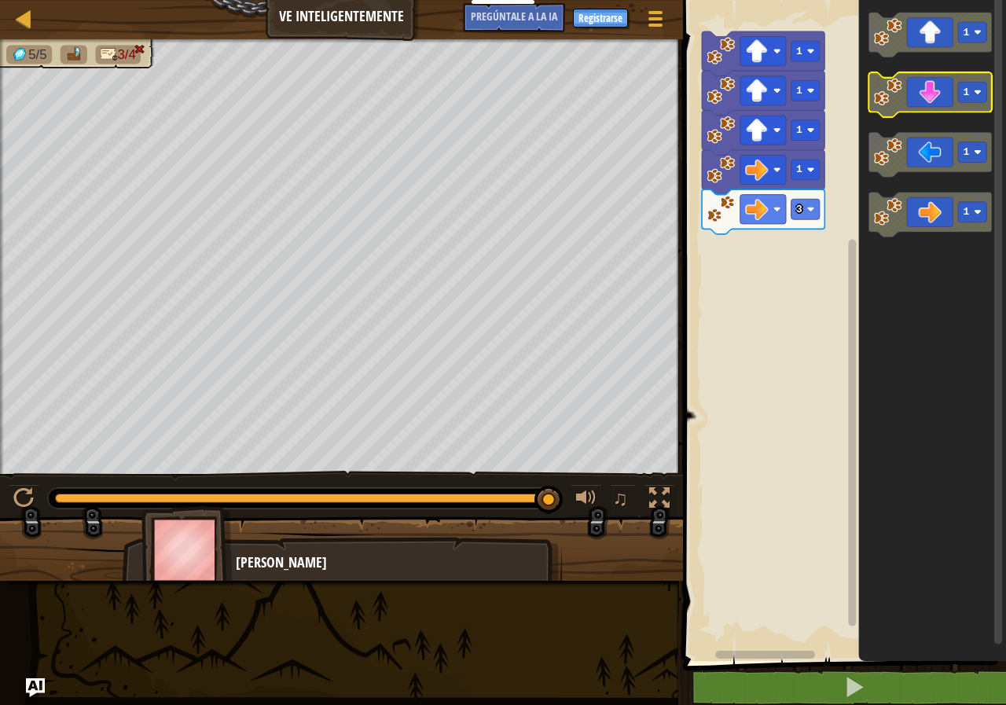
click at [935, 106] on icon "Espacio de trabajo de Blockly" at bounding box center [929, 94] width 123 height 45
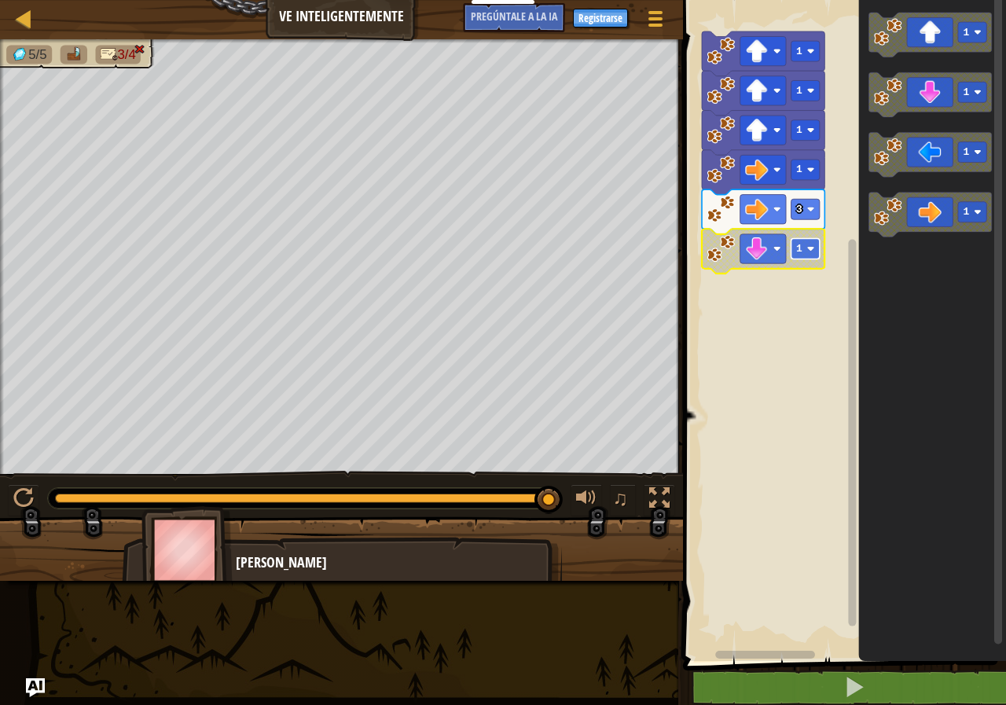
click at [812, 249] on image "Espacio de trabajo de Blockly" at bounding box center [811, 249] width 8 height 8
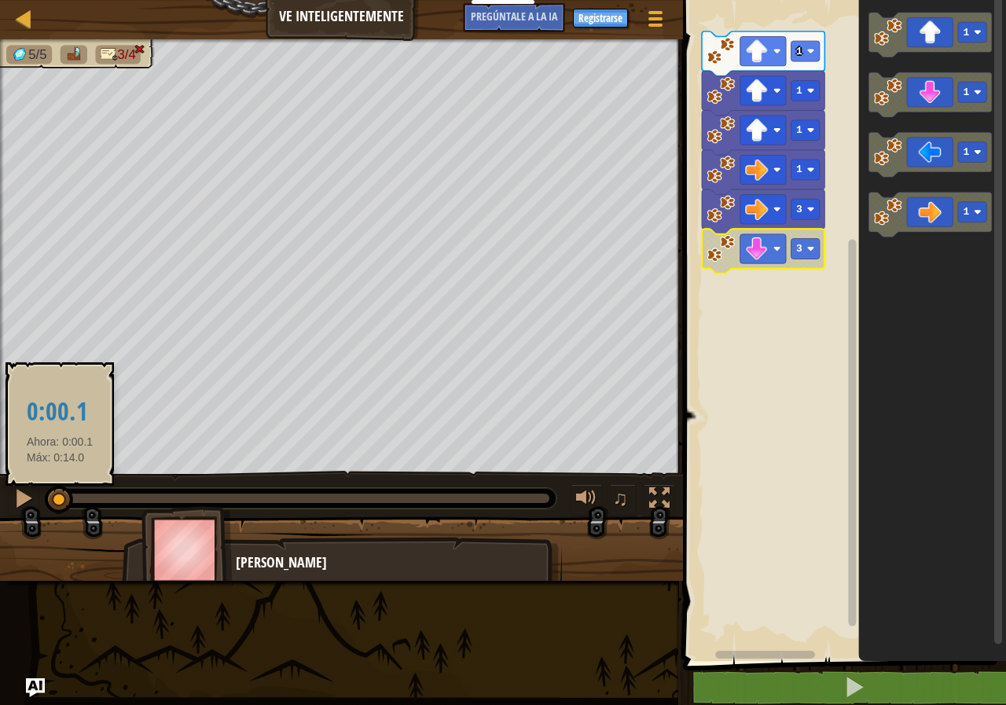
drag, startPoint x: 550, startPoint y: 497, endPoint x: 59, endPoint y: 508, distance: 491.2
click at [59, 508] on div at bounding box center [59, 500] width 28 height 28
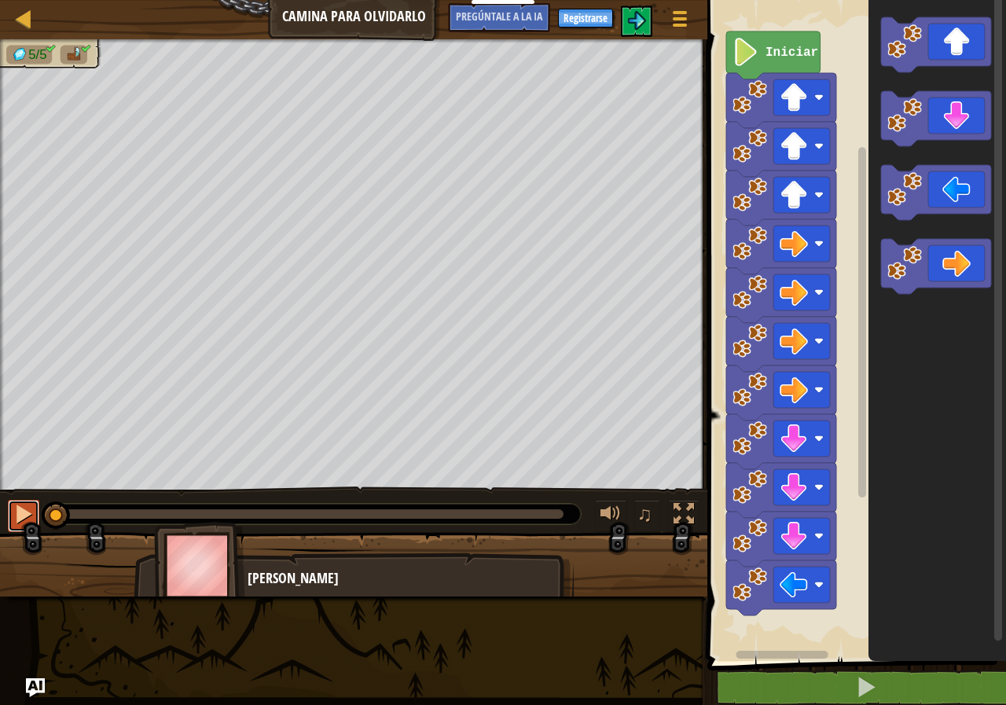
click at [25, 514] on div at bounding box center [23, 514] width 20 height 20
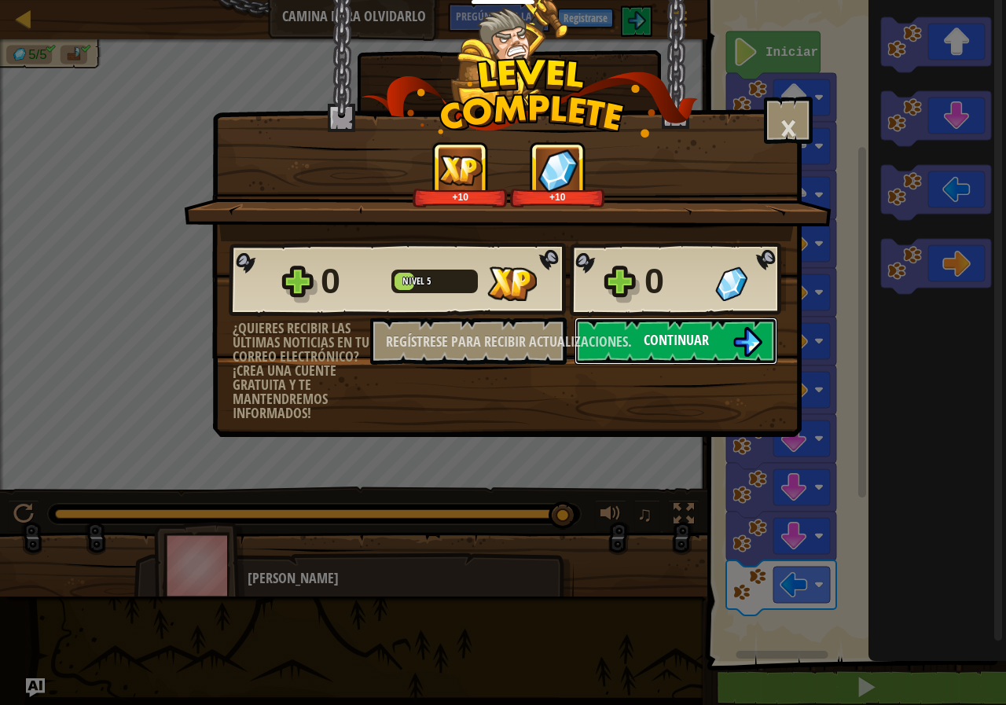
click at [651, 329] on button "Continuar" at bounding box center [675, 340] width 203 height 47
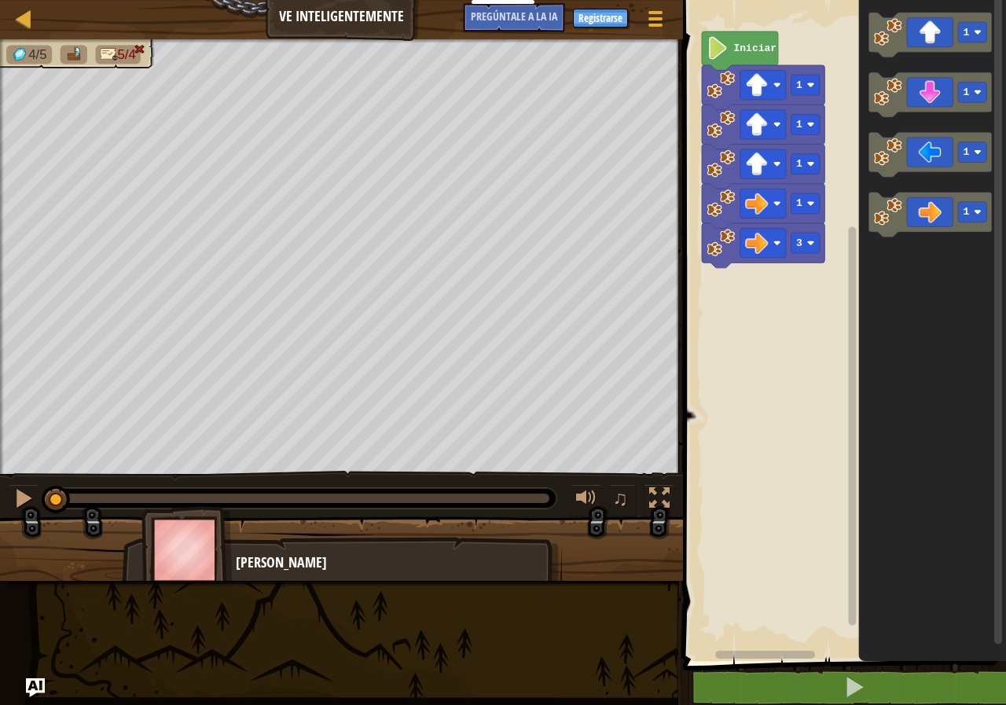
click at [759, 53] on text "Iniciar" at bounding box center [755, 48] width 42 height 12
click at [720, 55] on image "Espacio de trabajo de Blockly" at bounding box center [718, 47] width 22 height 23
click at [717, 54] on image "Espacio de trabajo de Blockly" at bounding box center [718, 47] width 22 height 23
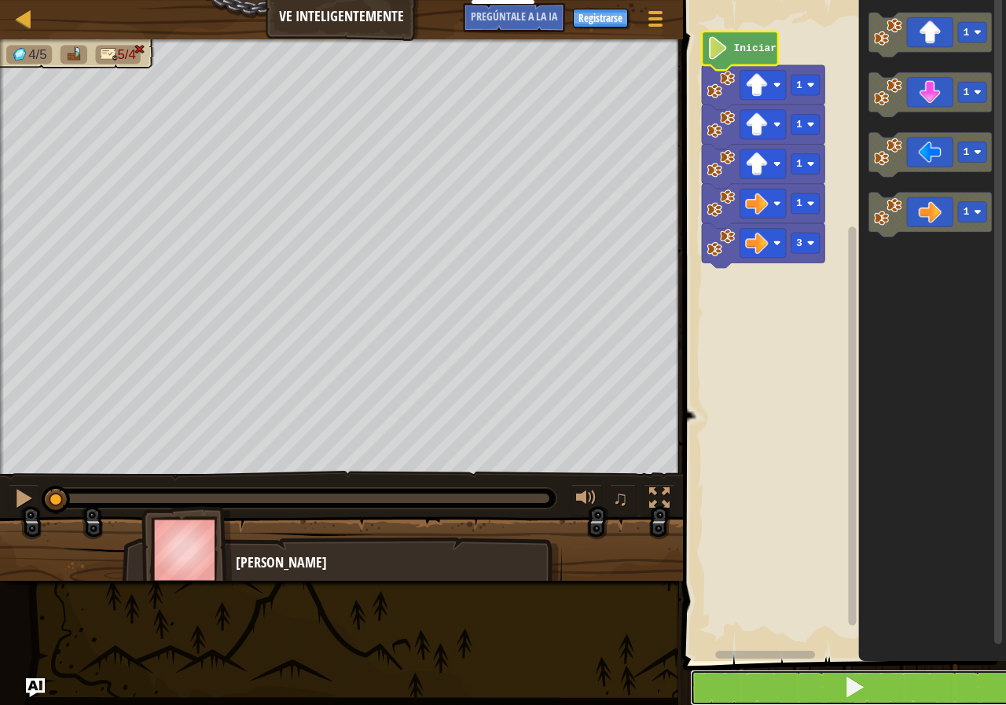
click at [773, 679] on button at bounding box center [854, 687] width 328 height 36
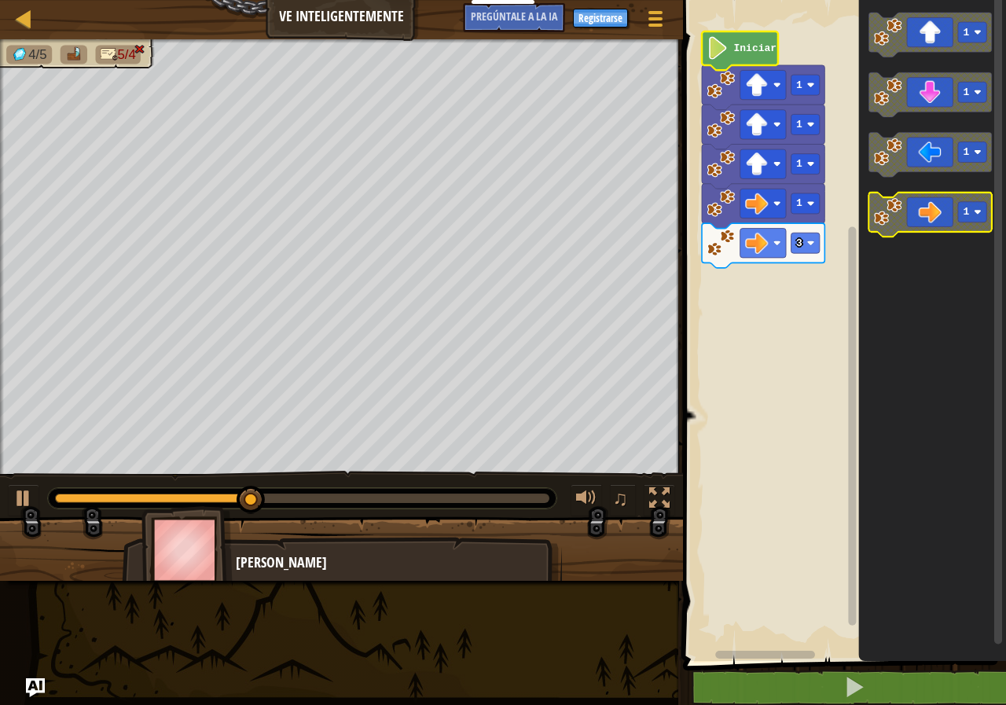
click at [948, 211] on icon "Espacio de trabajo de Blockly" at bounding box center [929, 214] width 123 height 45
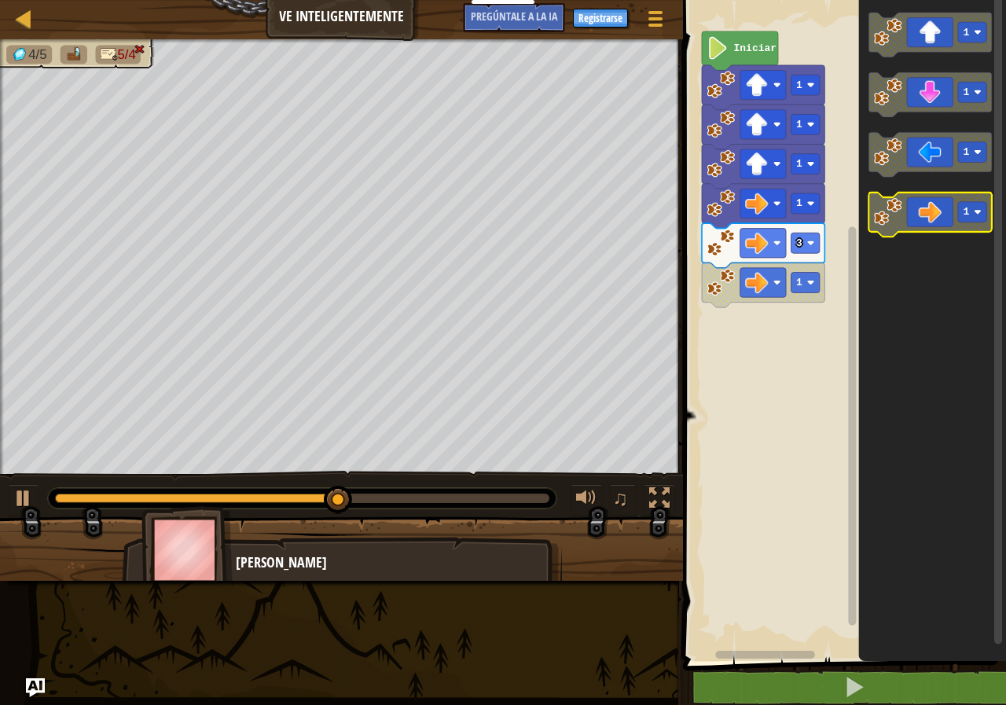
click at [948, 211] on icon "Espacio de trabajo de Blockly" at bounding box center [929, 214] width 123 height 45
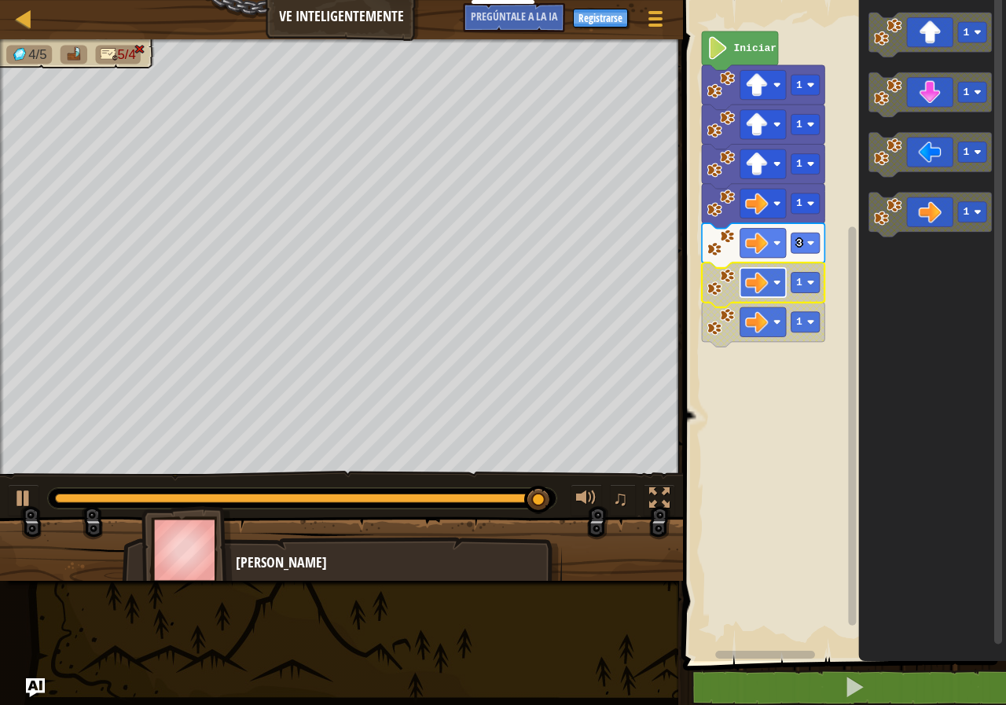
click at [769, 288] on rect "Espacio de trabajo de Blockly" at bounding box center [763, 282] width 46 height 29
click at [768, 283] on image "Espacio de trabajo de Blockly" at bounding box center [756, 282] width 23 height 23
